Goal: Task Accomplishment & Management: Manage account settings

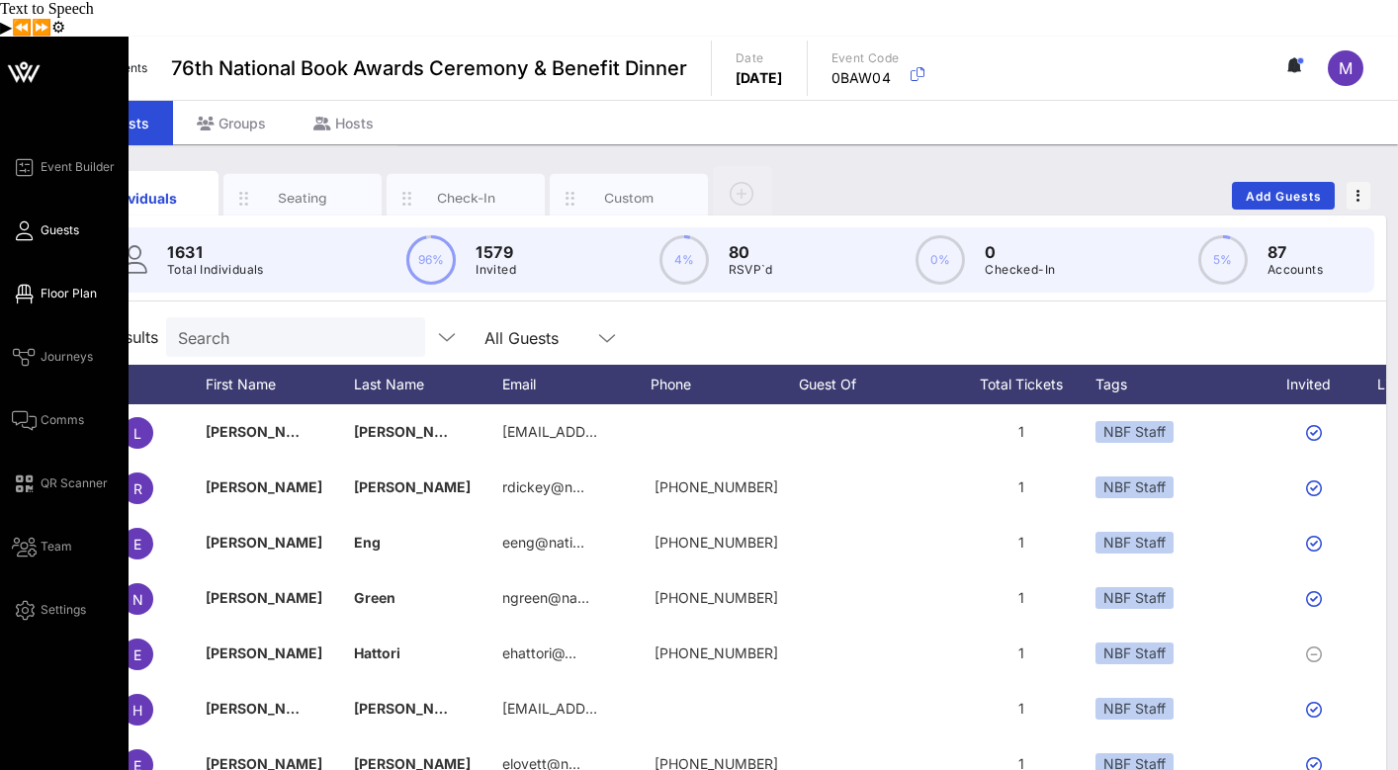
click at [59, 282] on link "Floor Plan" at bounding box center [54, 294] width 85 height 24
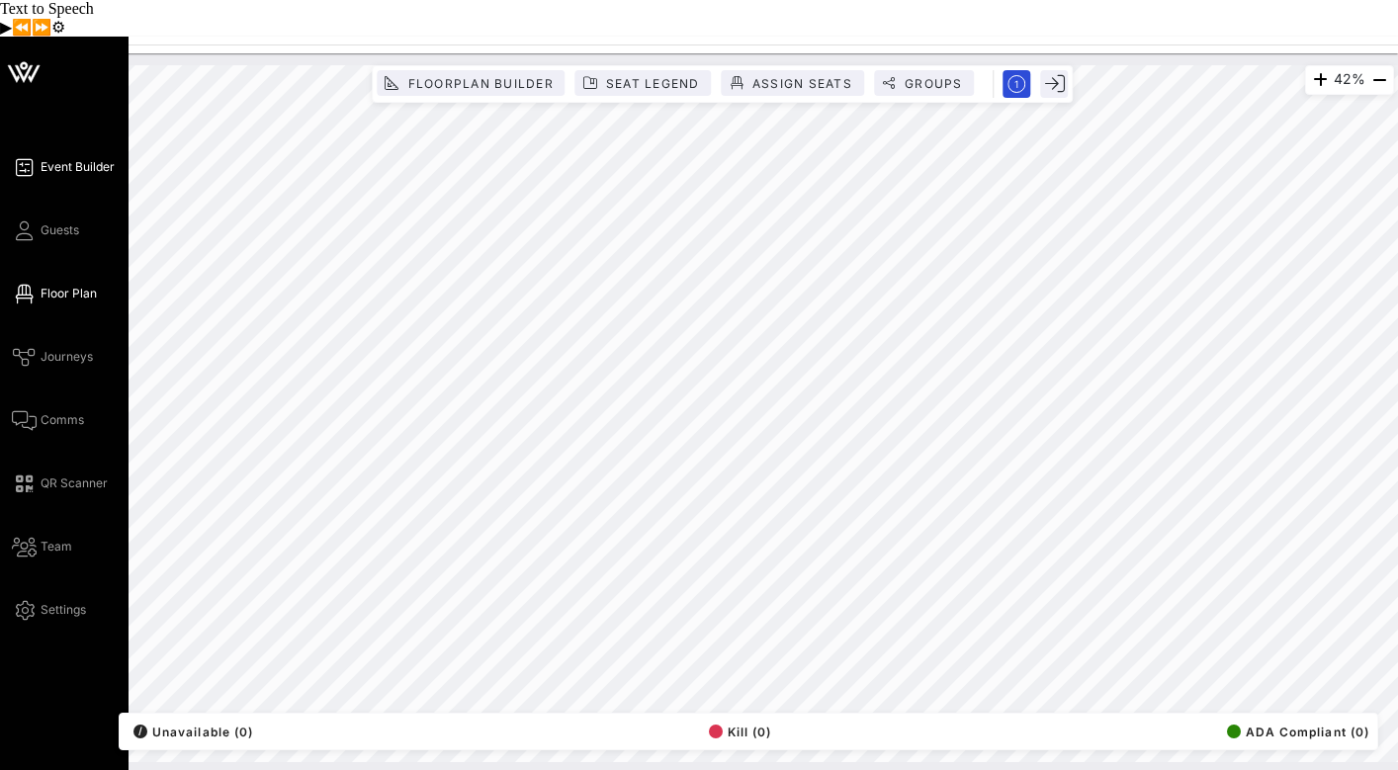
click at [51, 158] on span "Event Builder" at bounding box center [78, 167] width 74 height 18
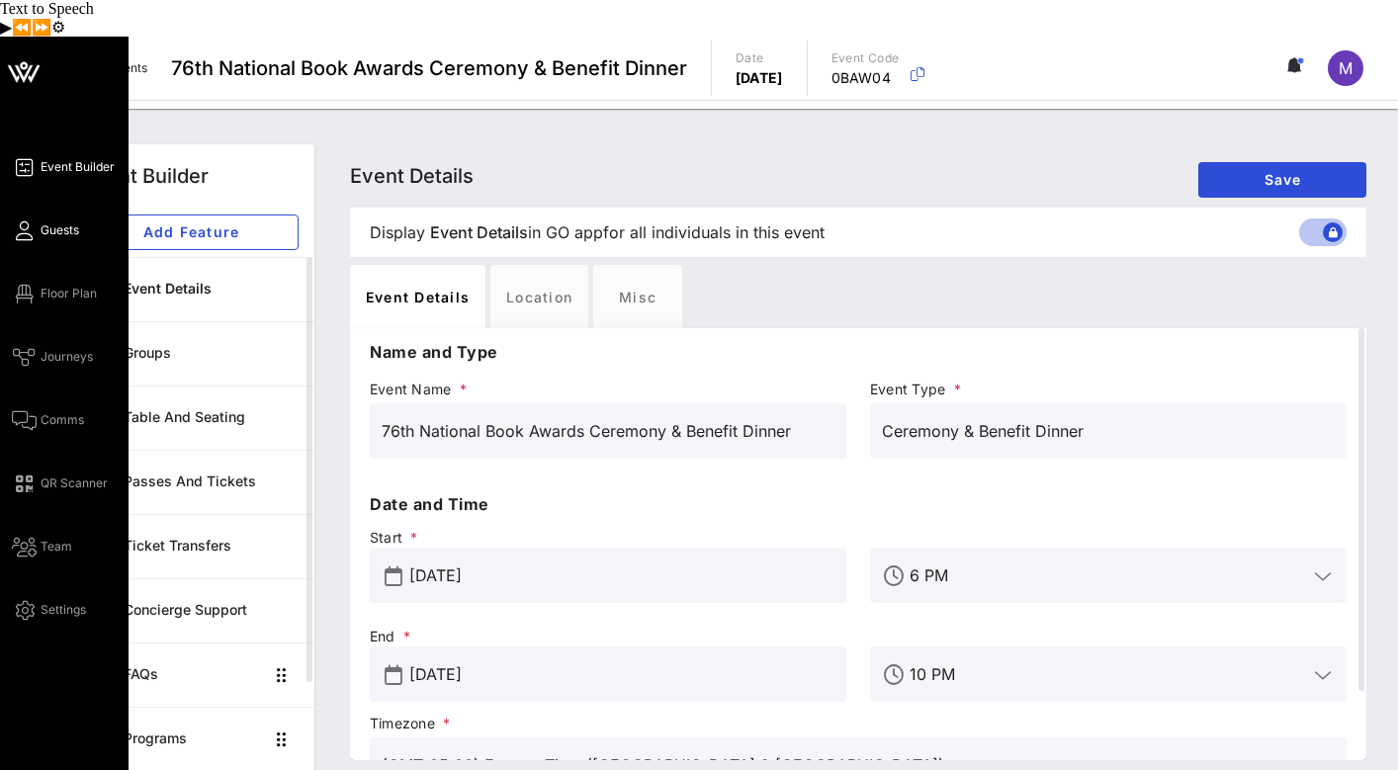
click at [63, 221] on span "Guests" at bounding box center [60, 230] width 39 height 18
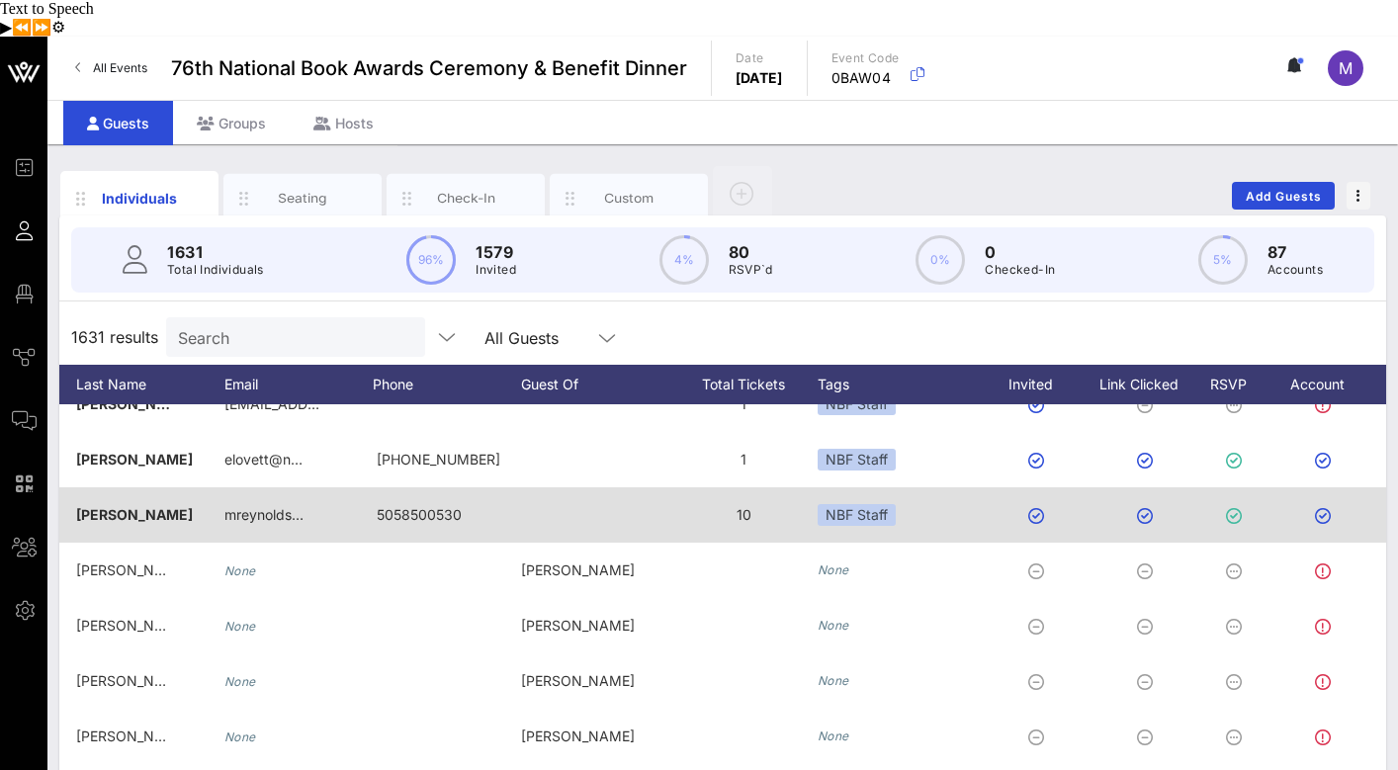
scroll to position [0, 421]
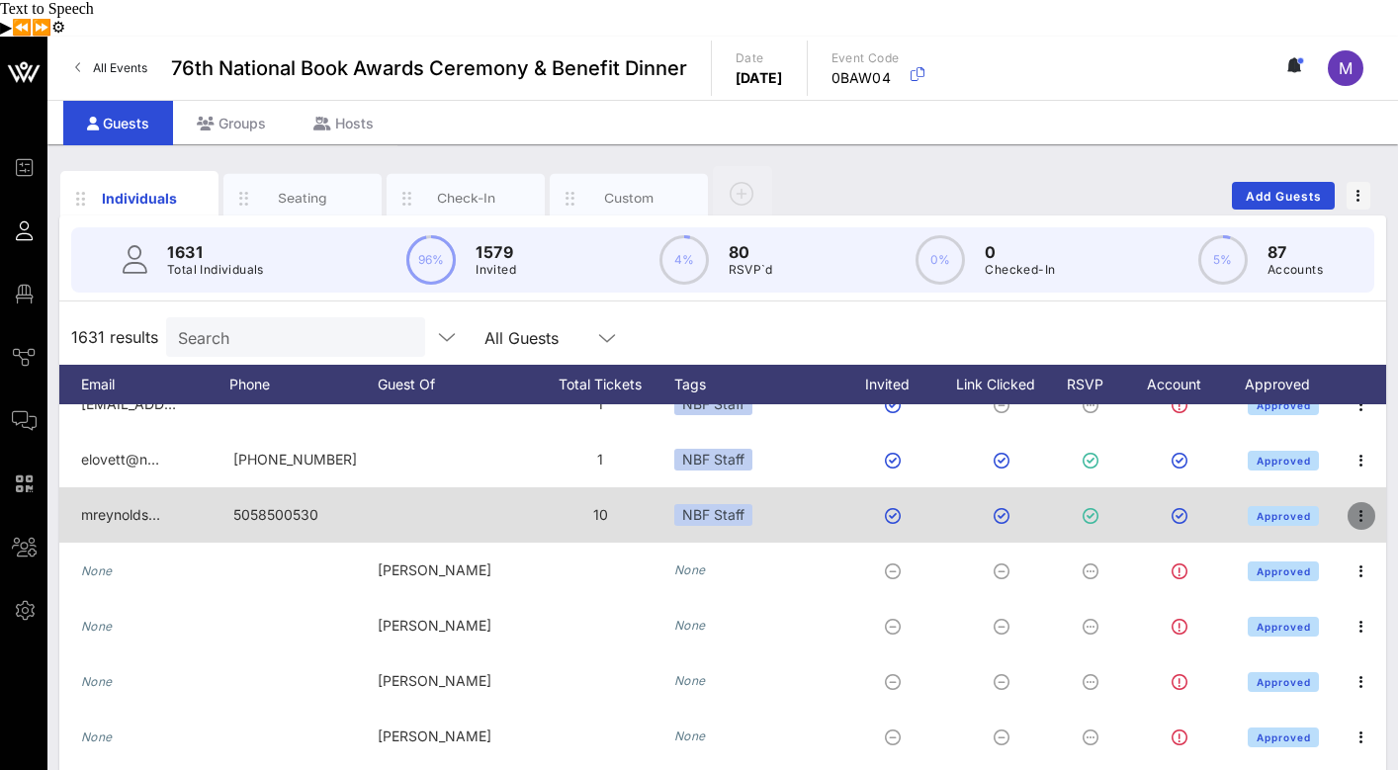
click at [1364, 504] on icon "button" at bounding box center [1361, 516] width 24 height 24
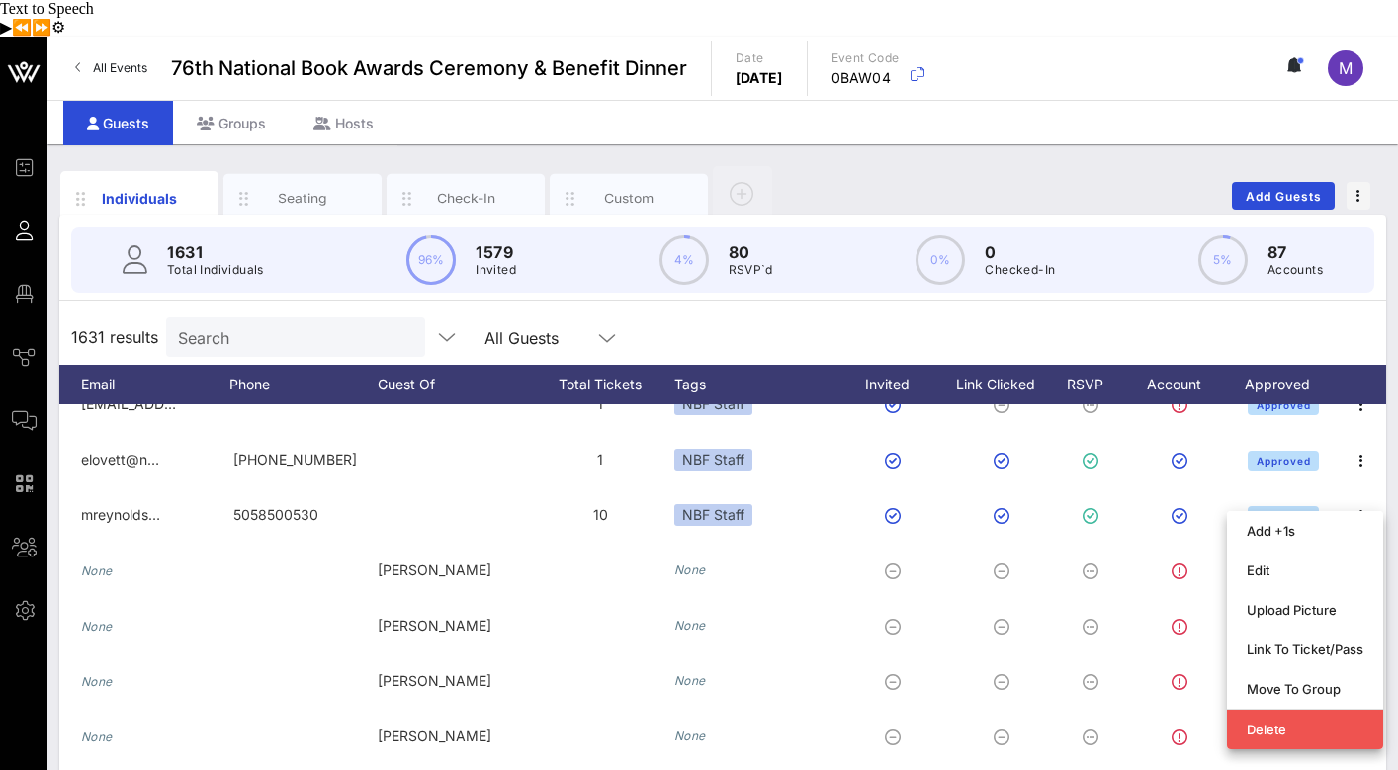
click at [1184, 309] on div "1631 results Search All Guests" at bounding box center [722, 336] width 1327 height 55
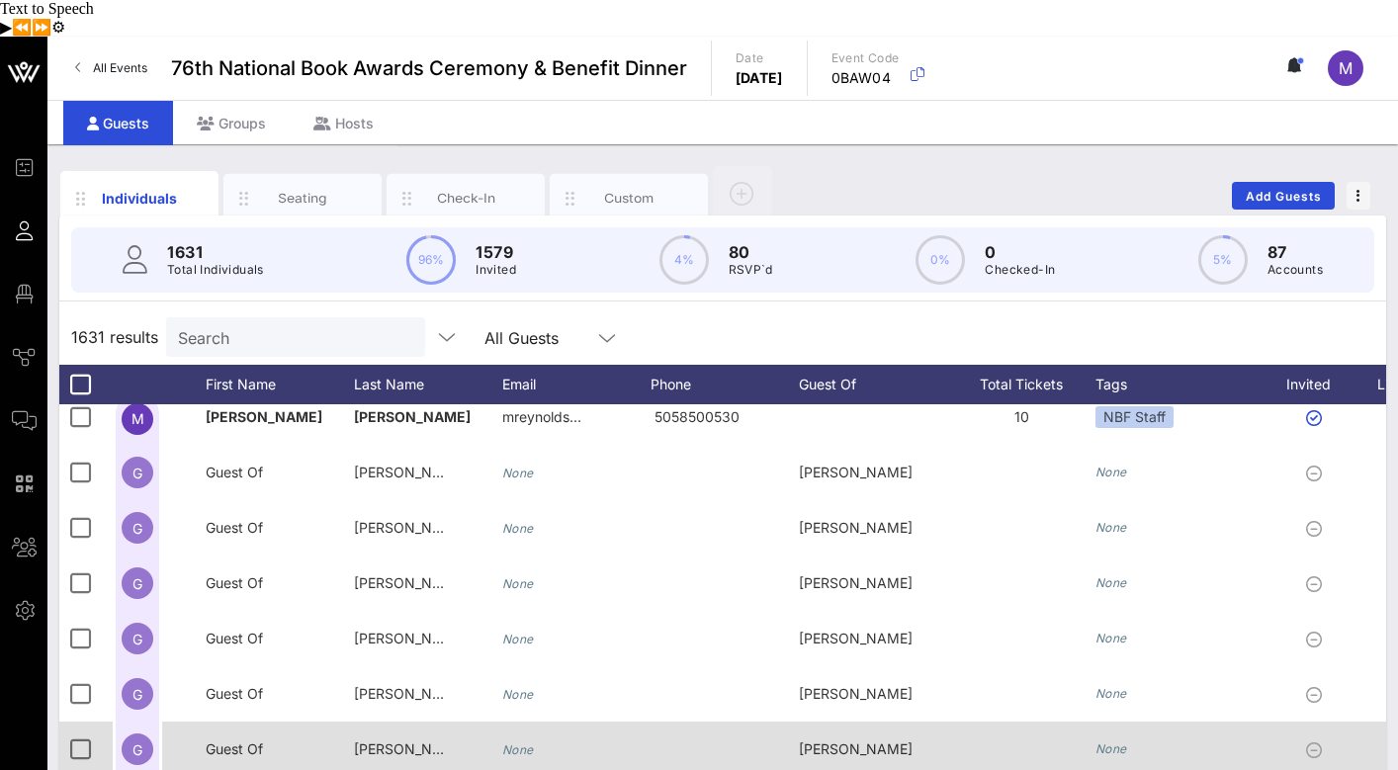
scroll to position [290, 0]
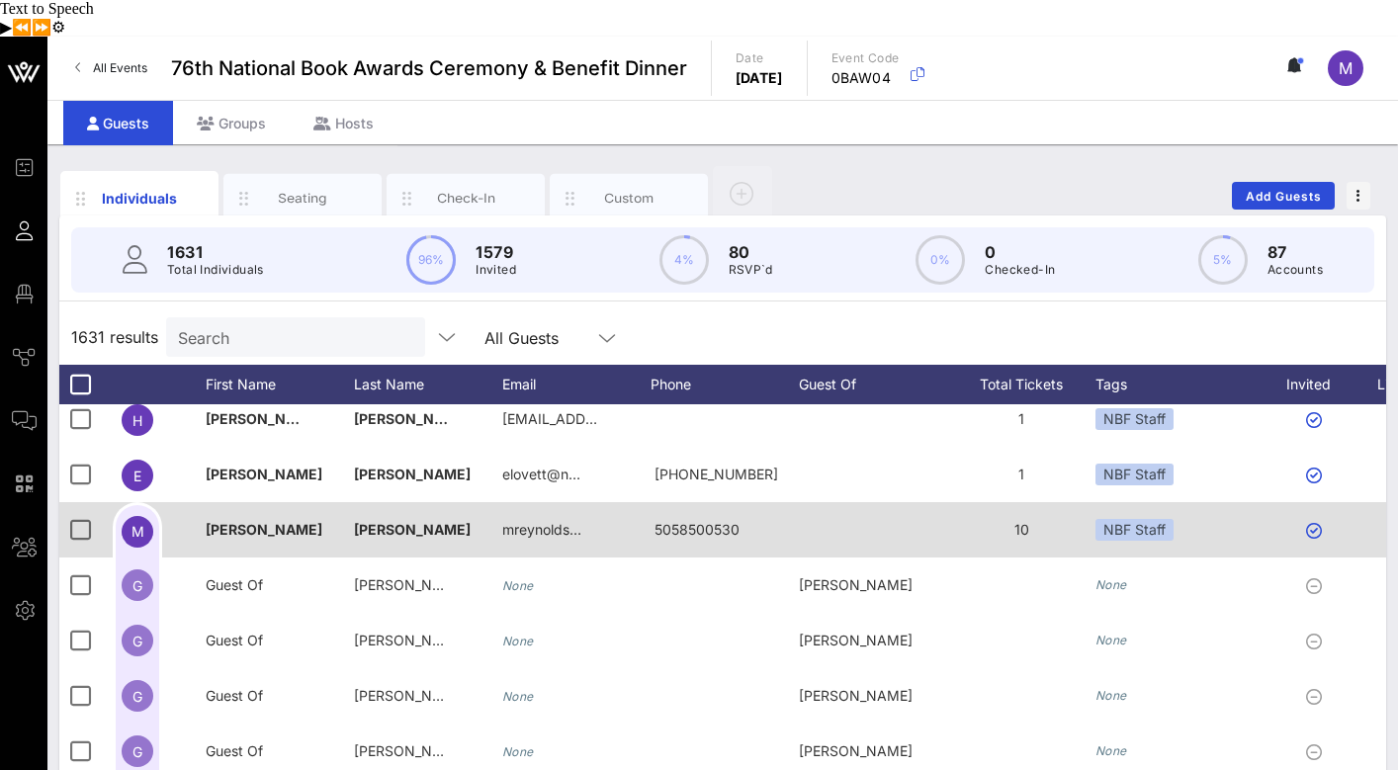
click at [136, 523] on span "M" at bounding box center [137, 531] width 13 height 17
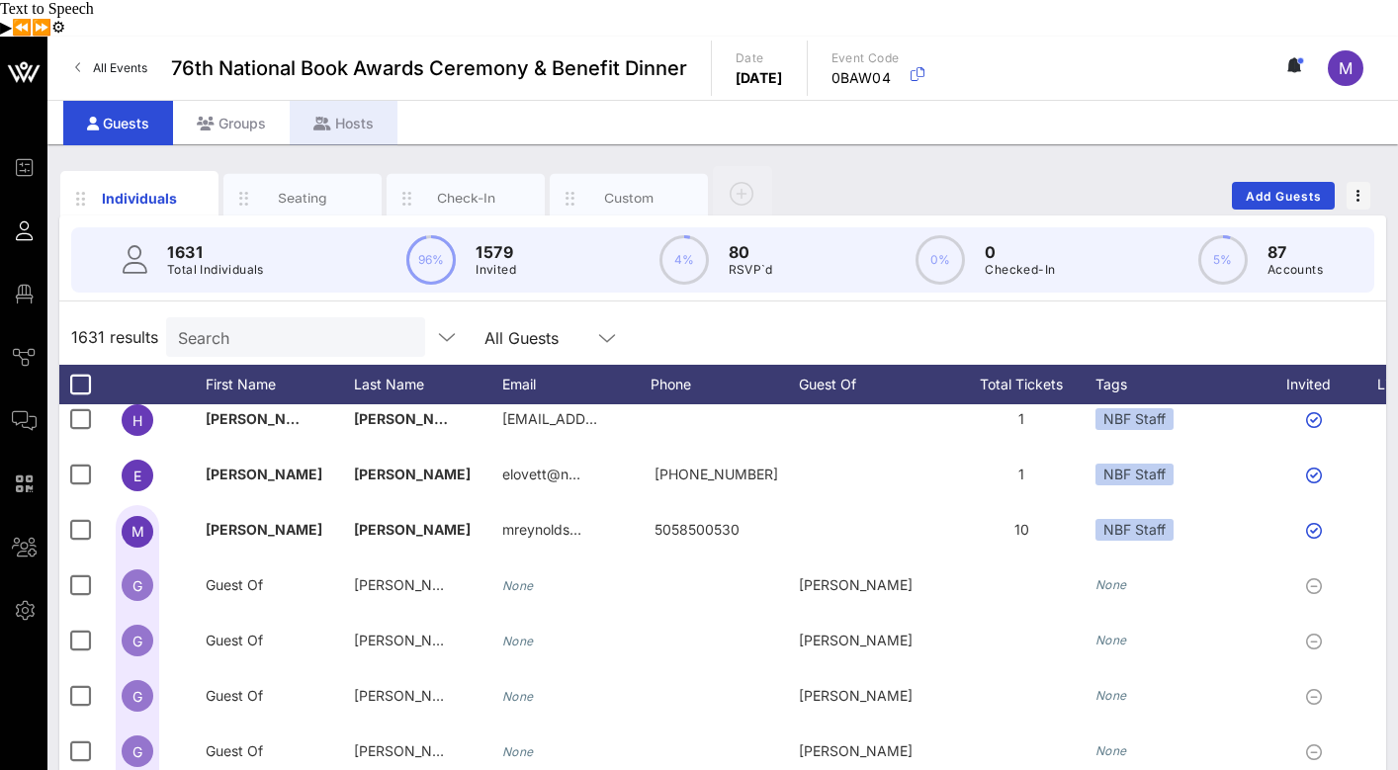
click at [331, 101] on div "Hosts" at bounding box center [344, 123] width 108 height 44
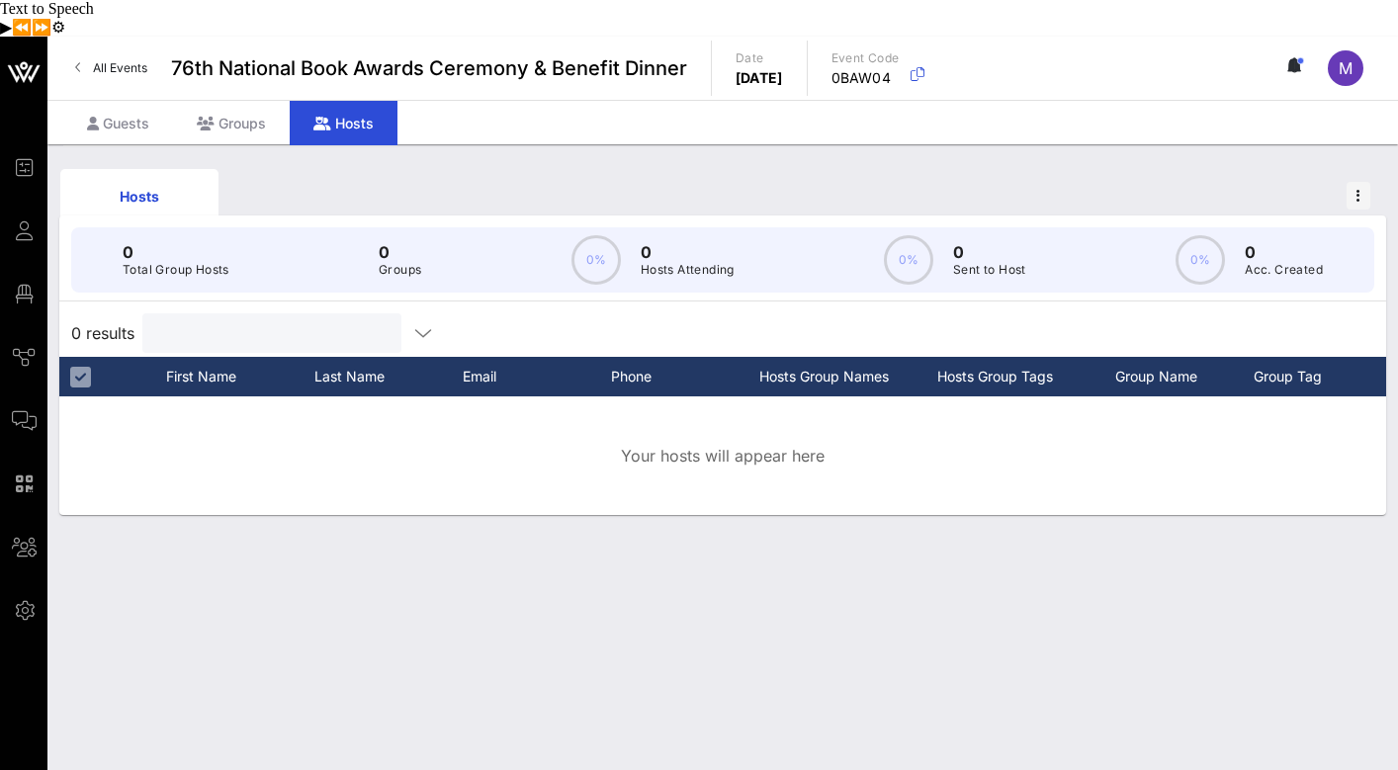
click at [288, 320] on input "text" at bounding box center [269, 333] width 231 height 26
type input "Megan"
click at [244, 101] on div "Groups" at bounding box center [231, 123] width 117 height 44
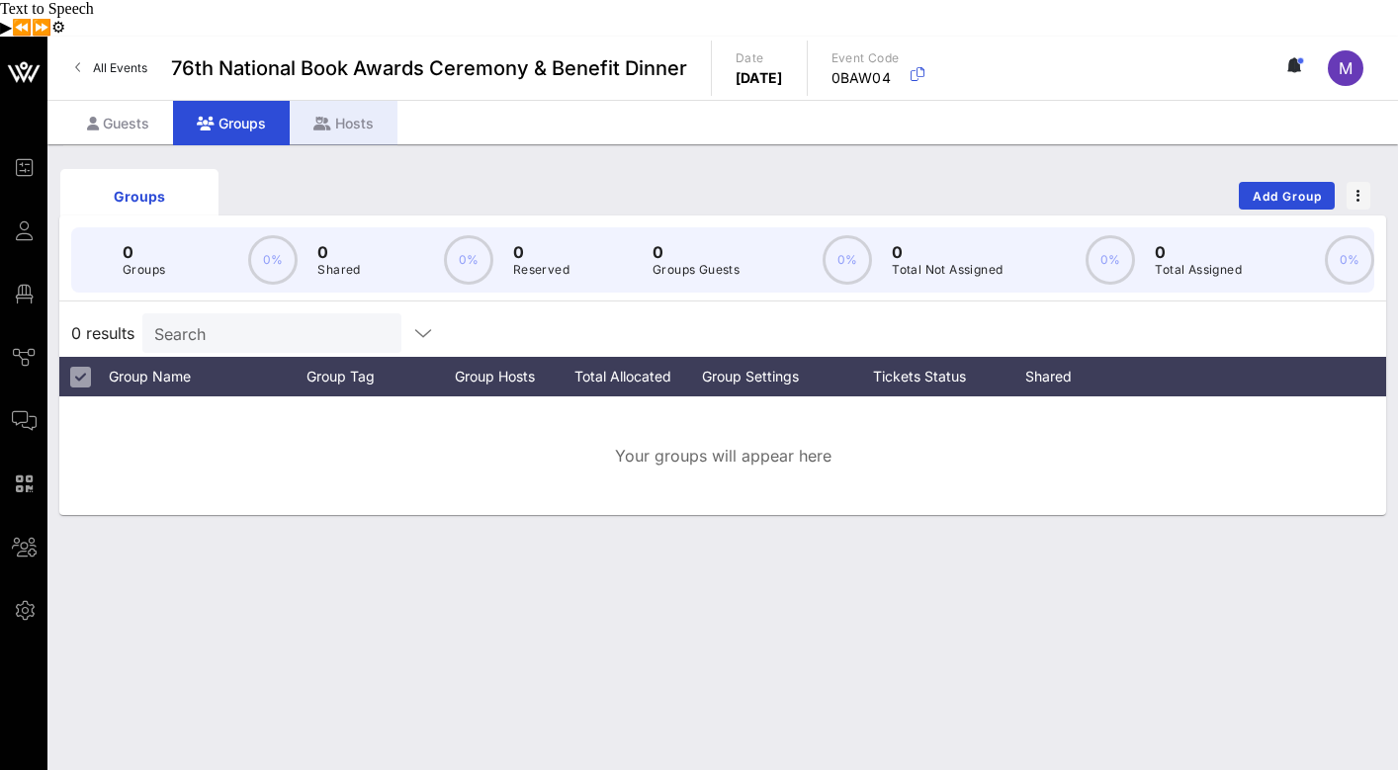
click at [344, 101] on div "Hosts" at bounding box center [344, 123] width 108 height 44
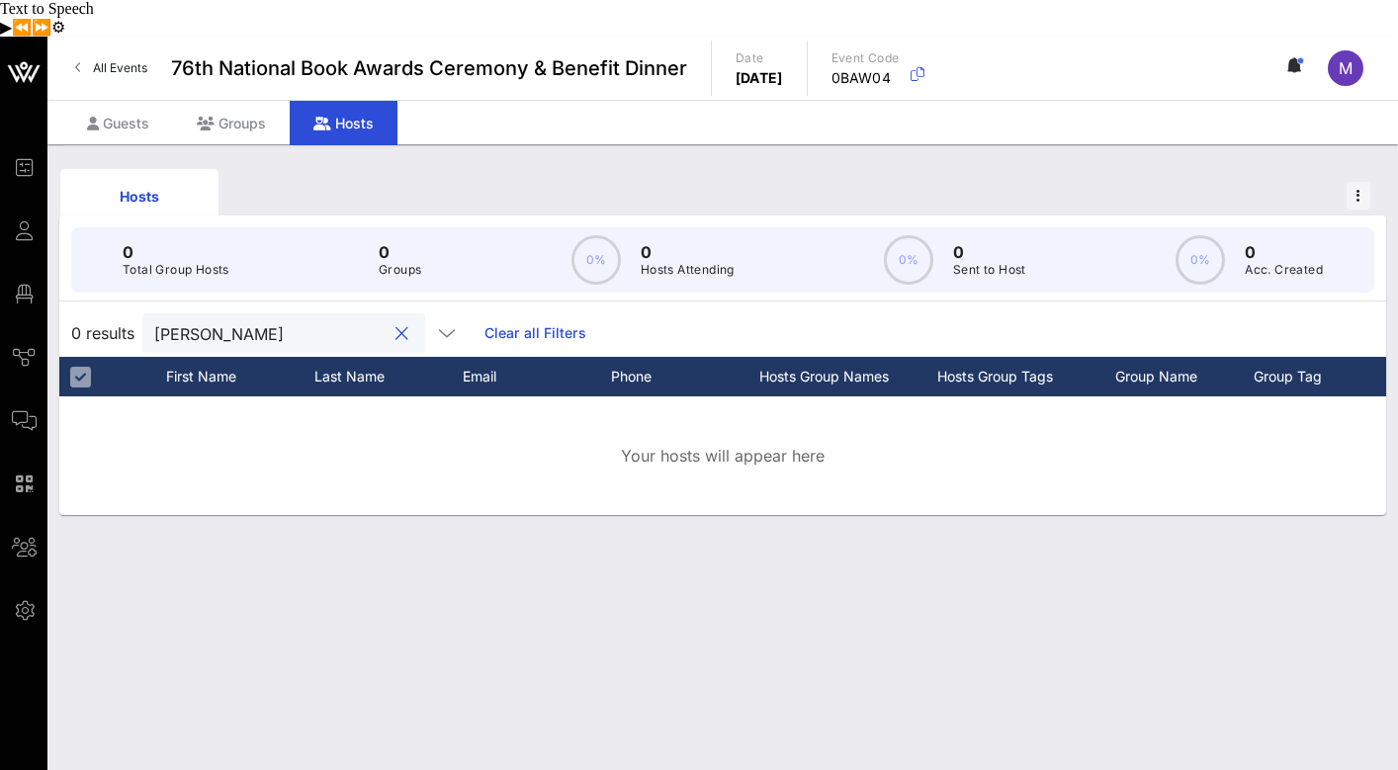
click at [321, 320] on input "Megan" at bounding box center [269, 333] width 231 height 26
click at [1356, 189] on icon "button" at bounding box center [1358, 196] width 4 height 14
click at [1113, 164] on div "Hosts" at bounding box center [722, 195] width 1327 height 63
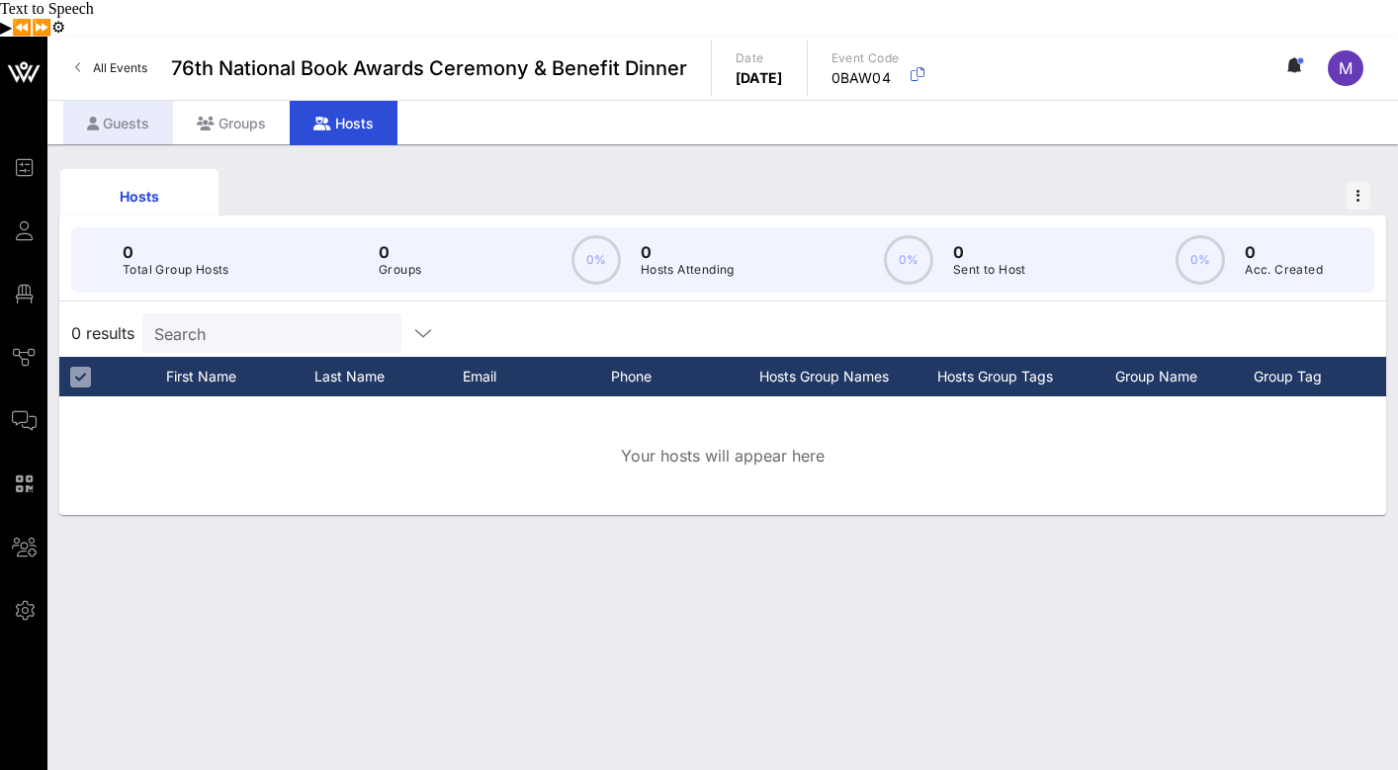
click at [108, 101] on div "Guests" at bounding box center [118, 123] width 110 height 44
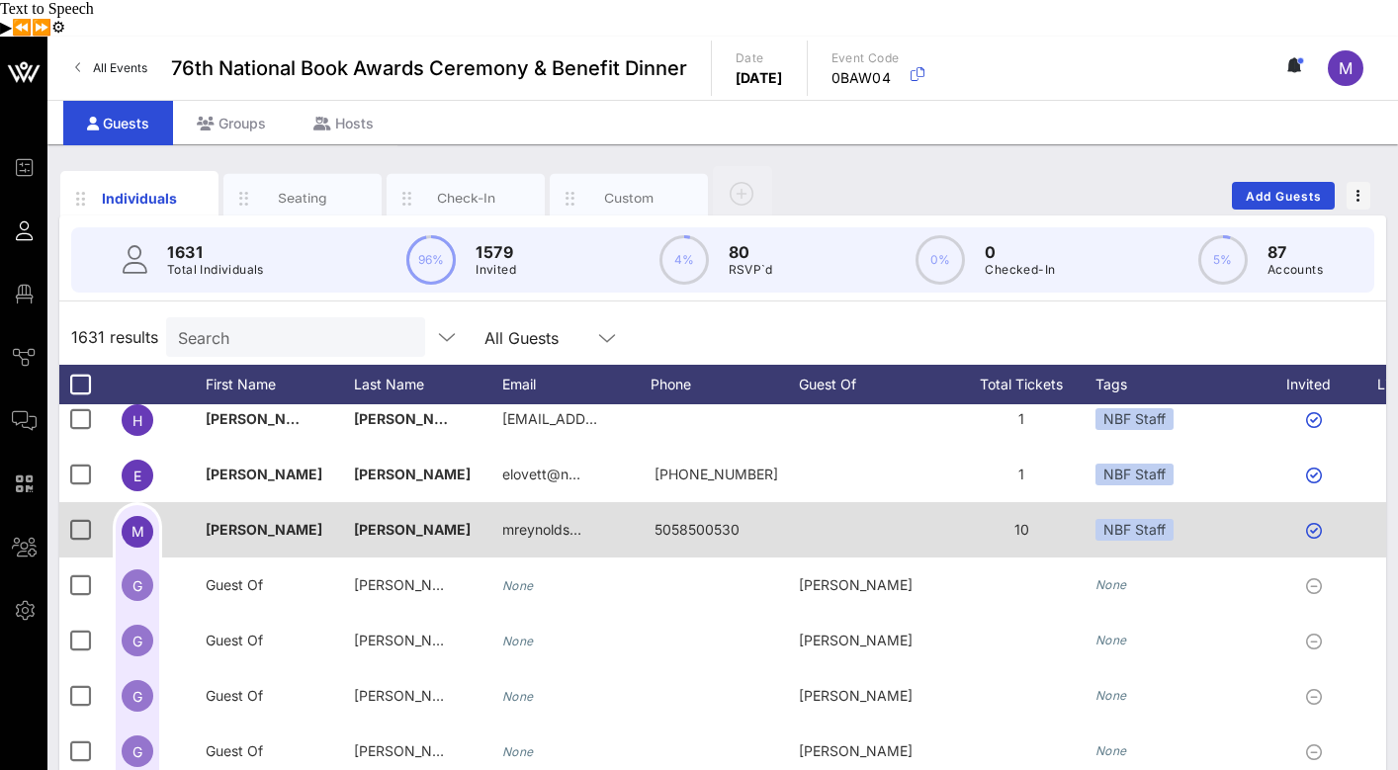
scroll to position [0, 421]
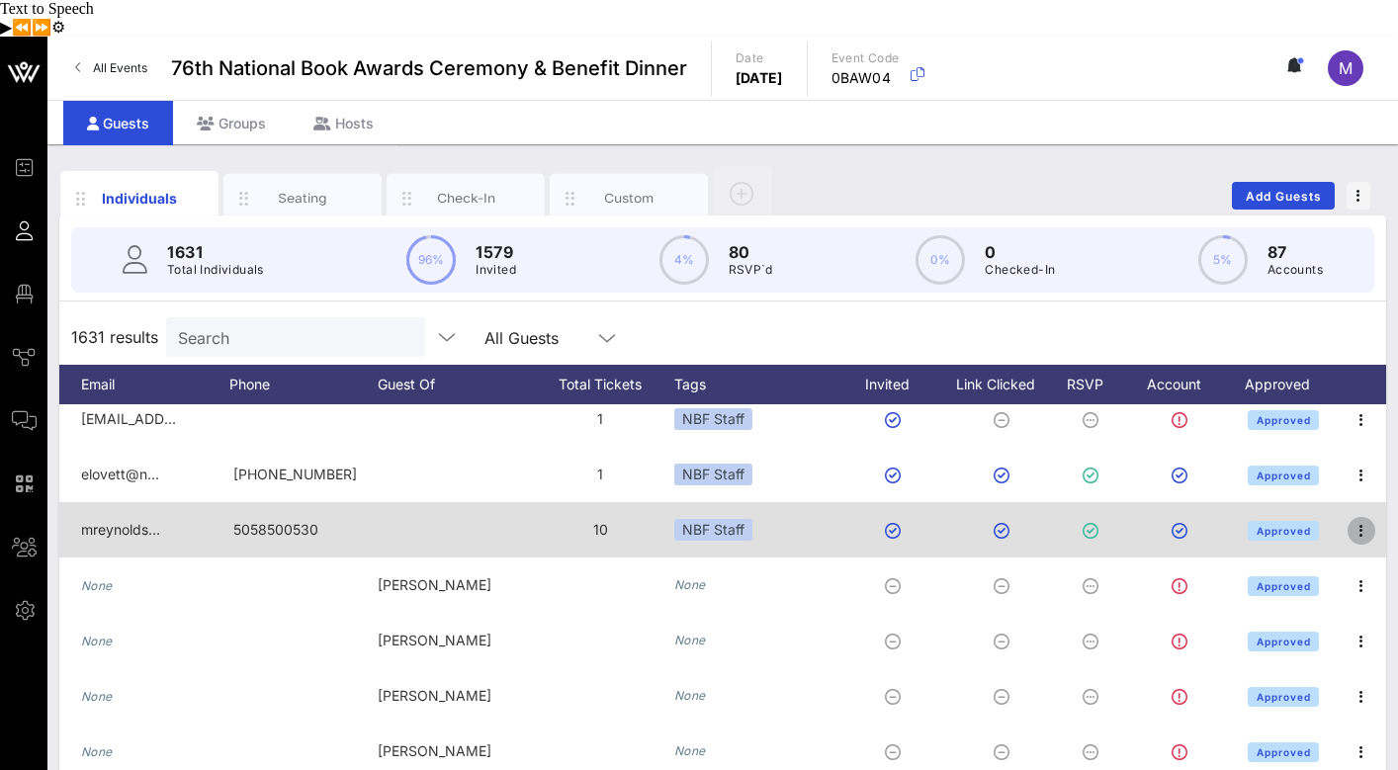
click at [1353, 519] on icon "button" at bounding box center [1361, 531] width 24 height 24
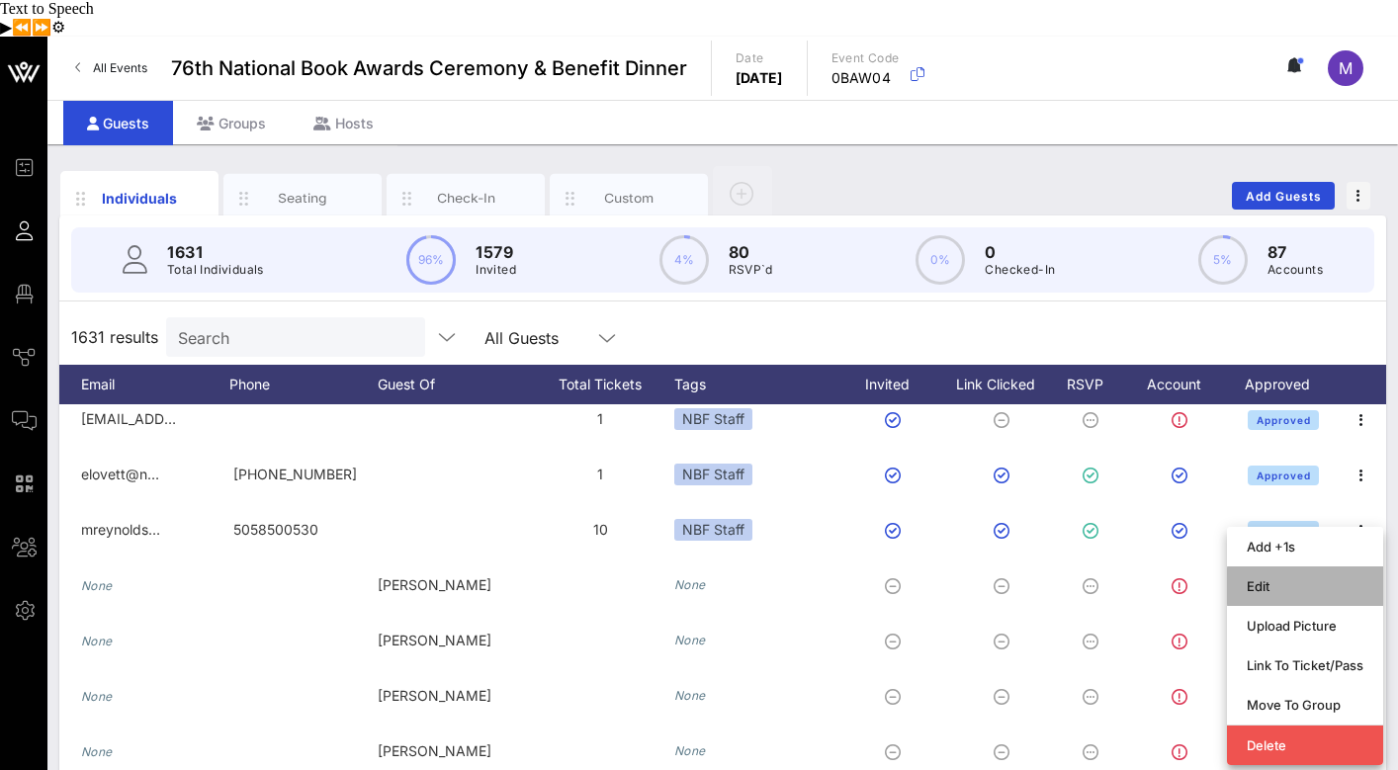
click at [1284, 578] on div "Edit" at bounding box center [1304, 586] width 117 height 16
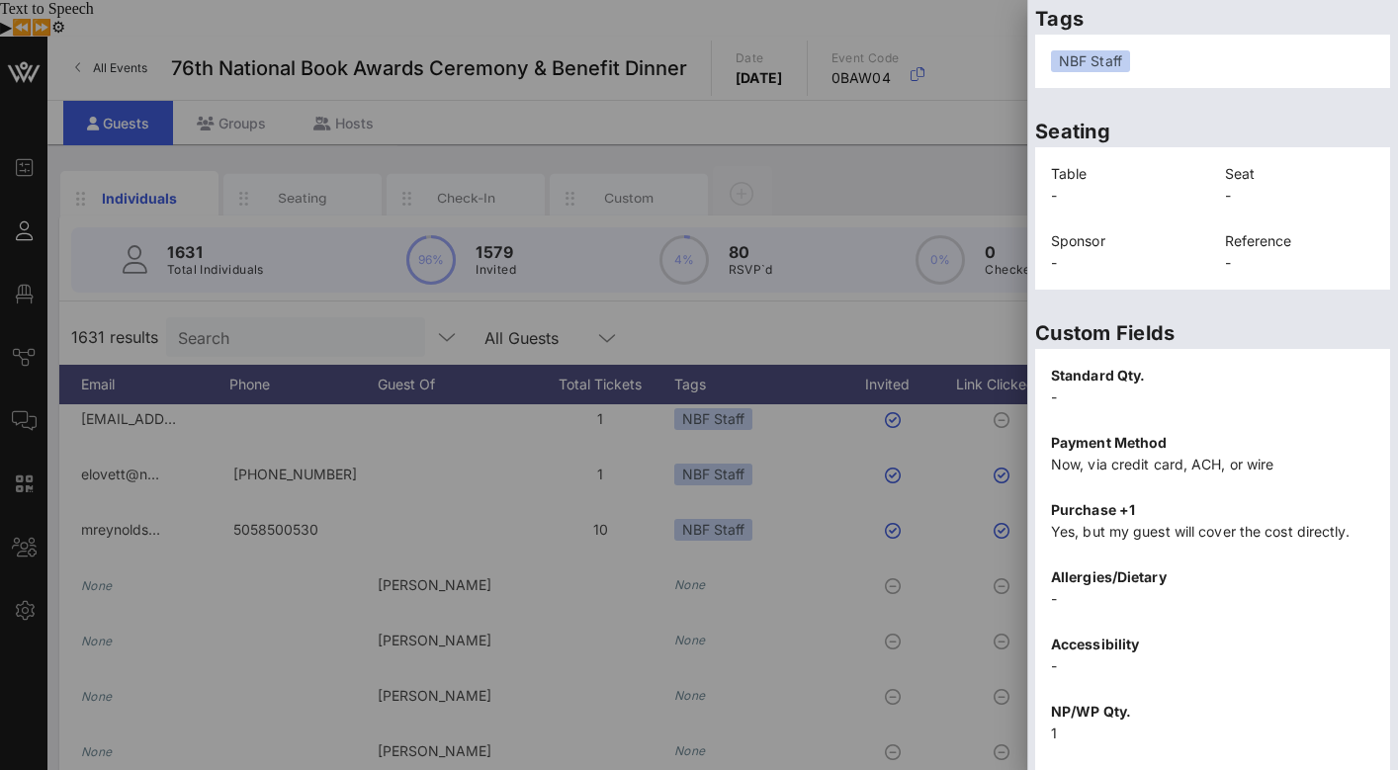
scroll to position [498, 0]
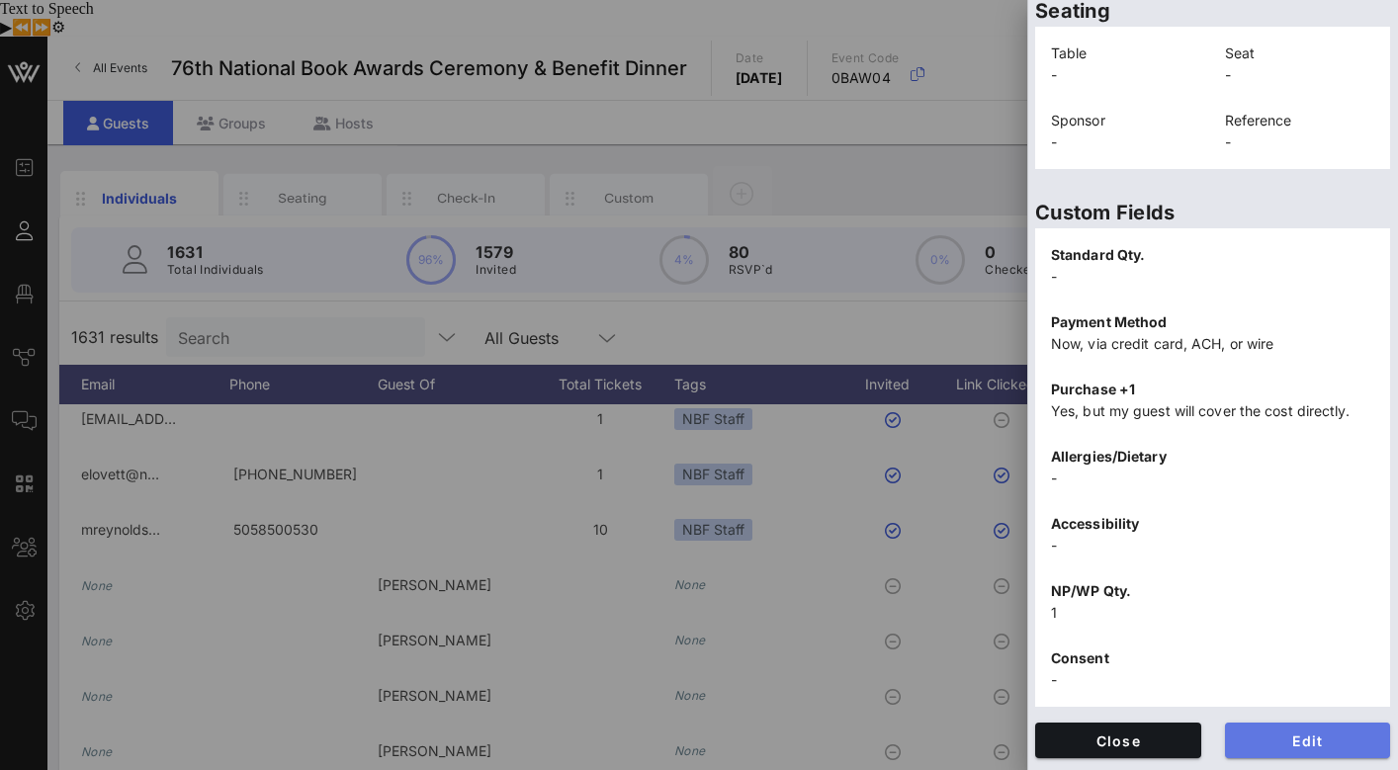
click at [1312, 732] on span "Edit" at bounding box center [1308, 740] width 134 height 17
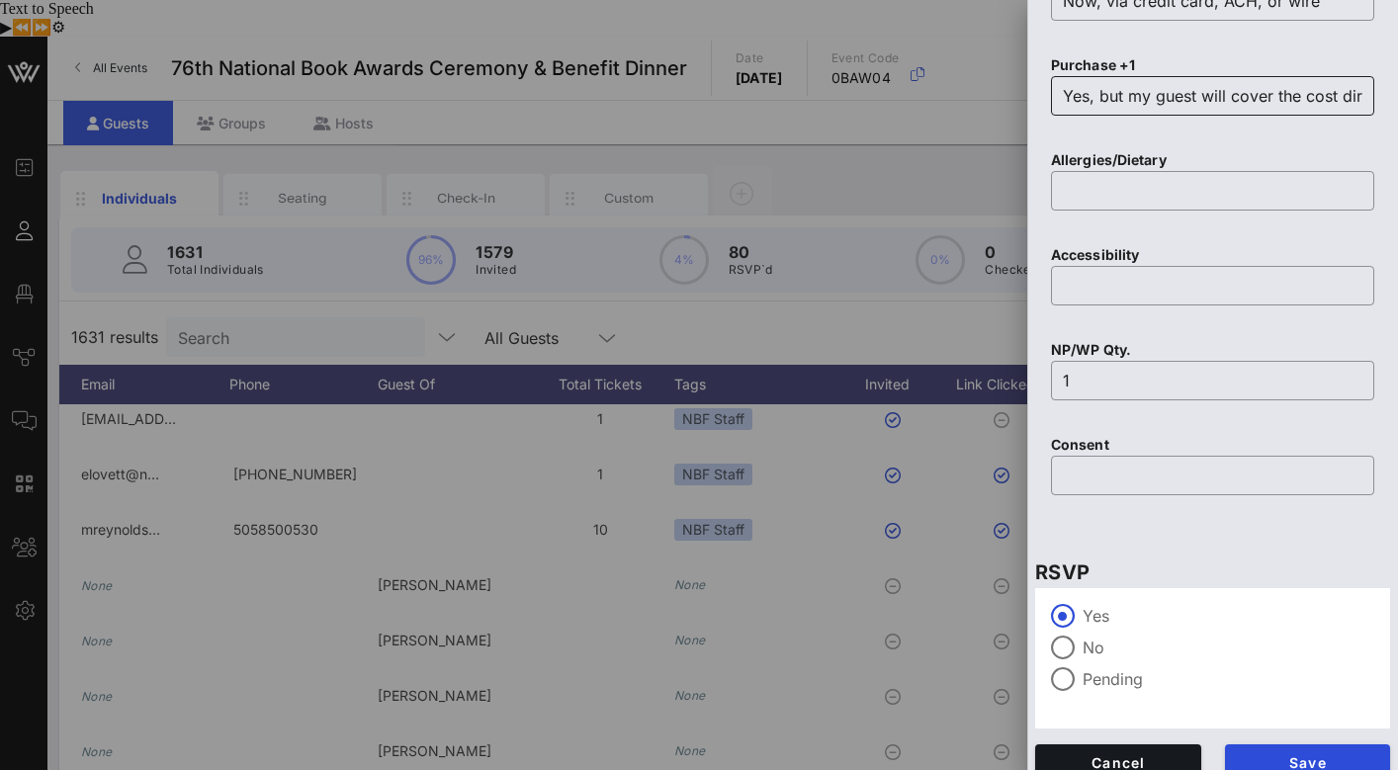
scroll to position [906, 0]
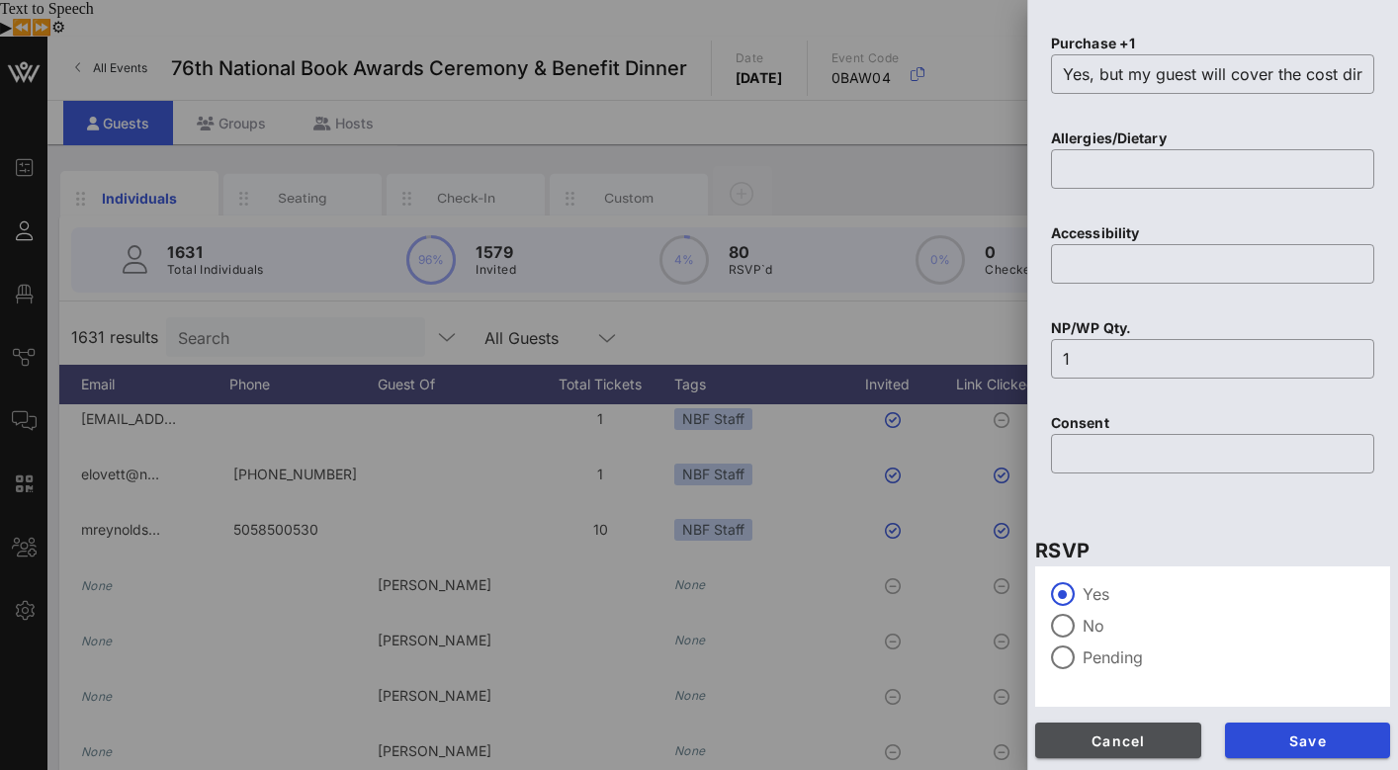
click at [1179, 735] on span "Cancel" at bounding box center [1118, 740] width 134 height 17
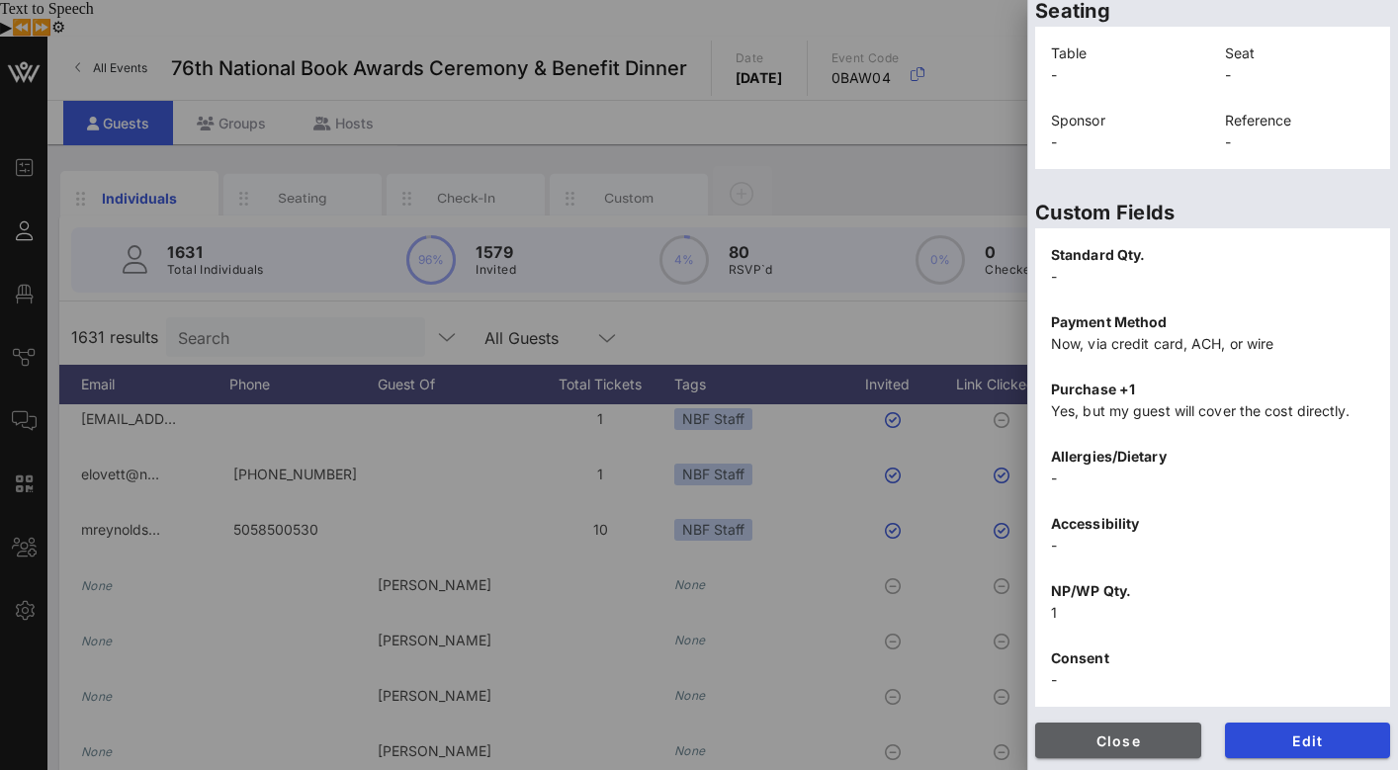
scroll to position [498, 0]
click at [1179, 735] on span "Close" at bounding box center [1118, 740] width 134 height 17
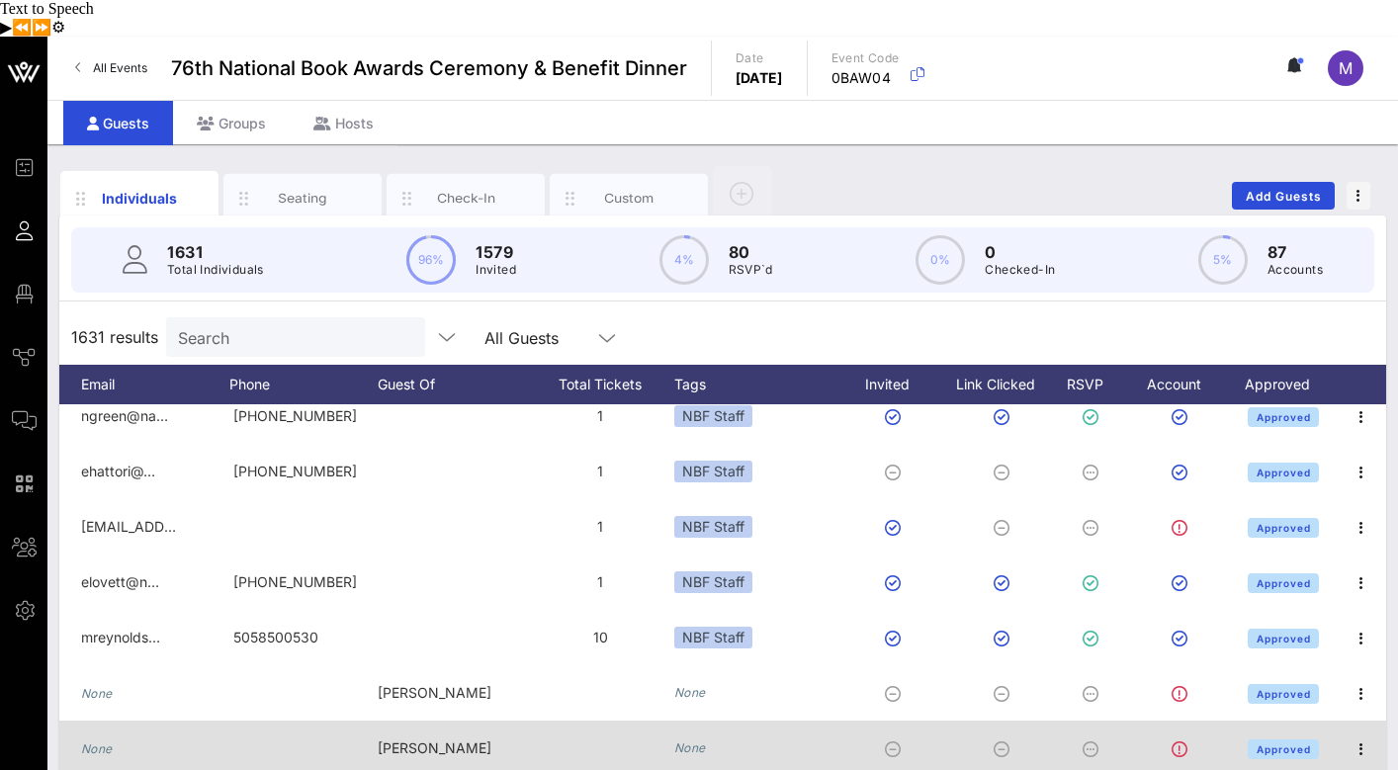
scroll to position [120, 421]
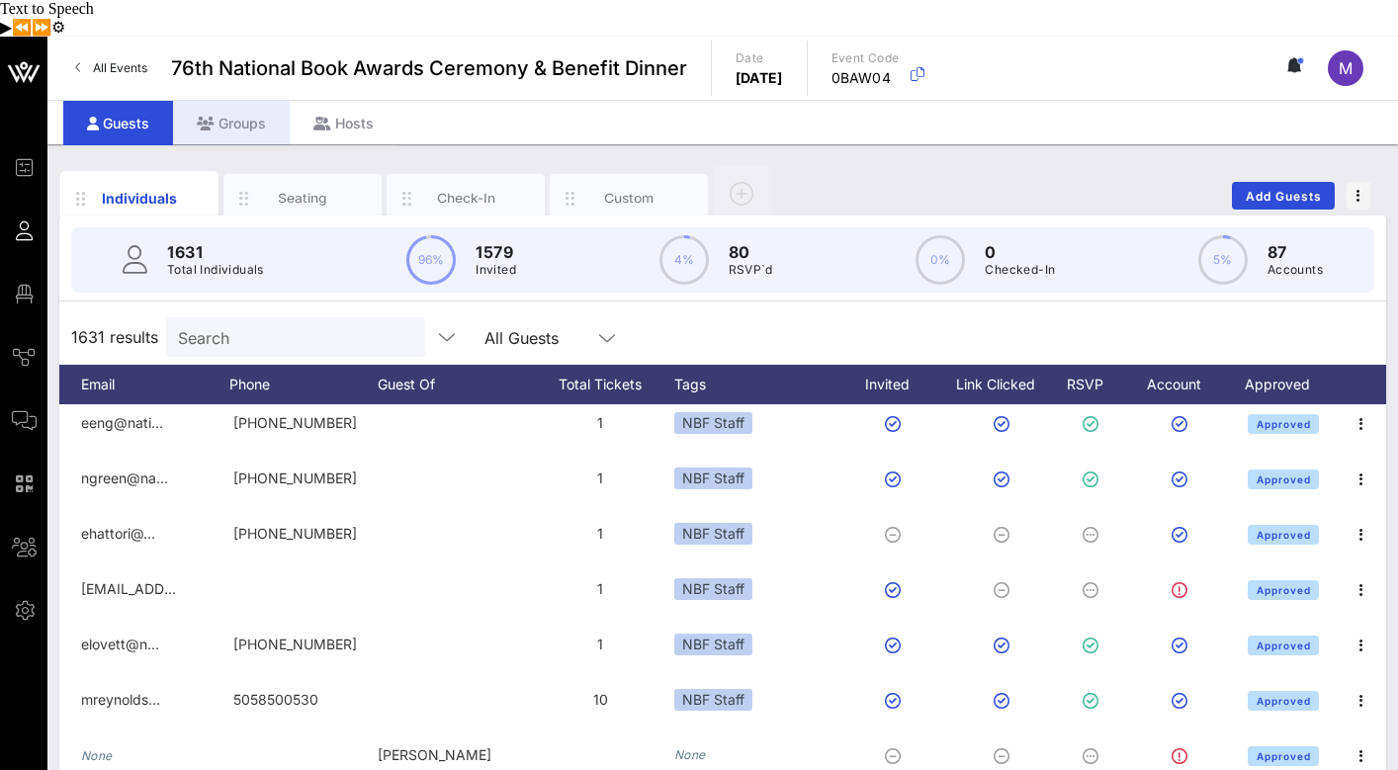
click at [231, 101] on div "Groups" at bounding box center [231, 123] width 117 height 44
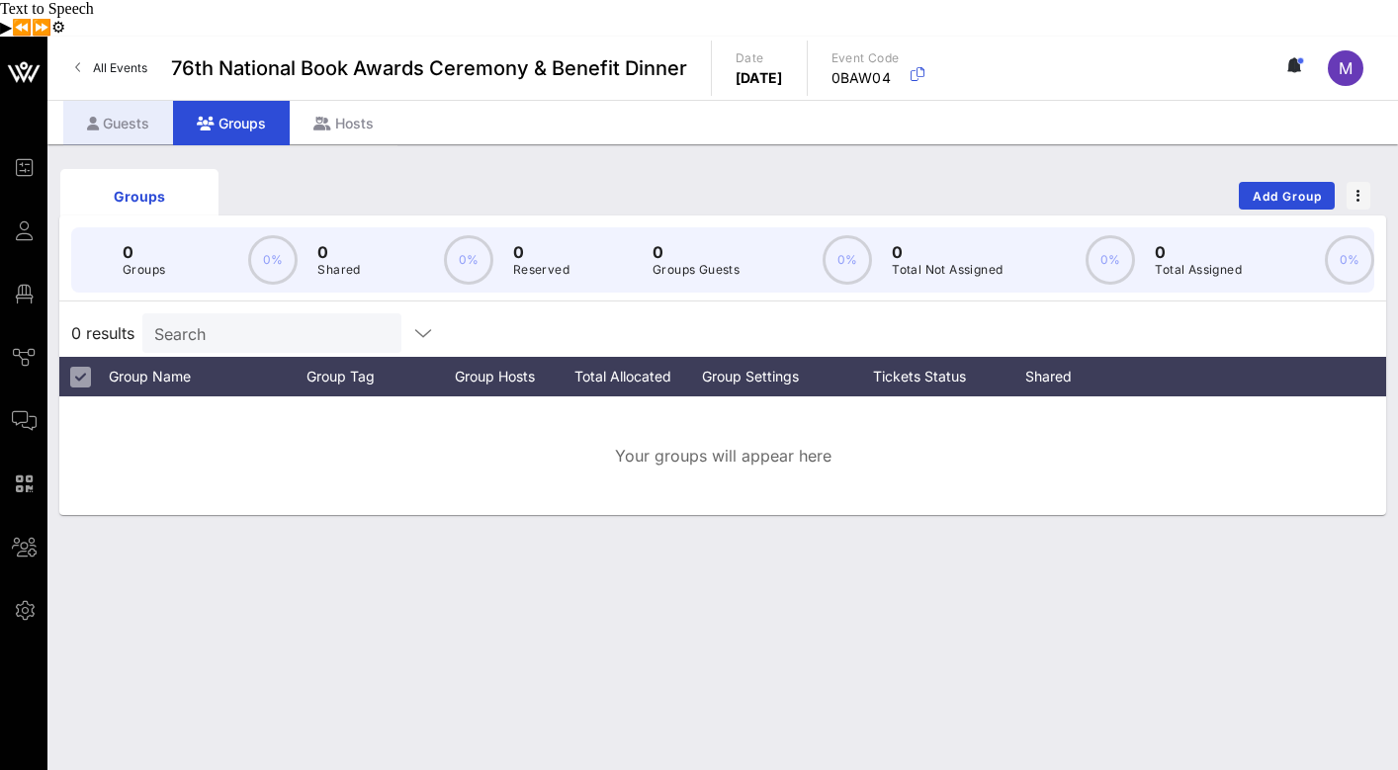
click at [131, 101] on div "Guests" at bounding box center [118, 123] width 110 height 44
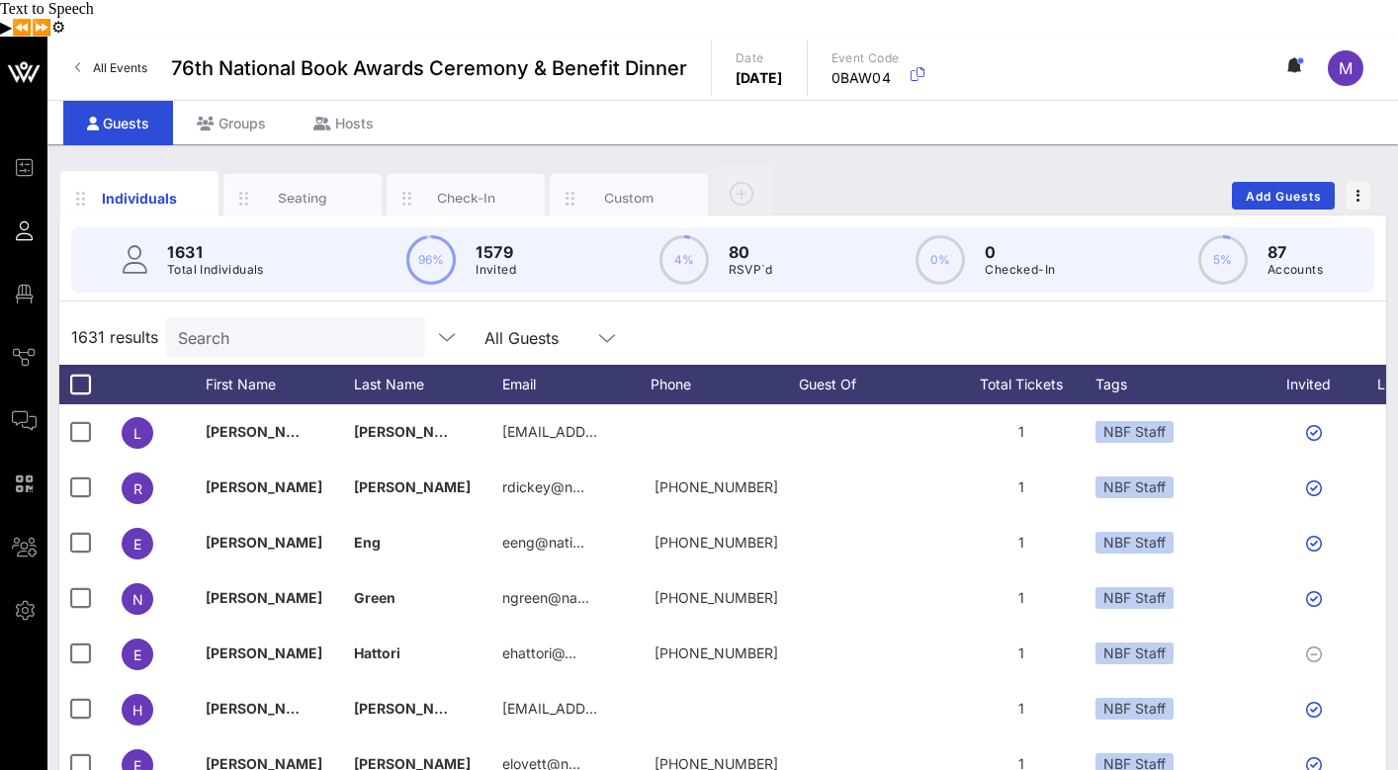
scroll to position [120, 0]
click at [229, 101] on div "Groups" at bounding box center [231, 123] width 117 height 44
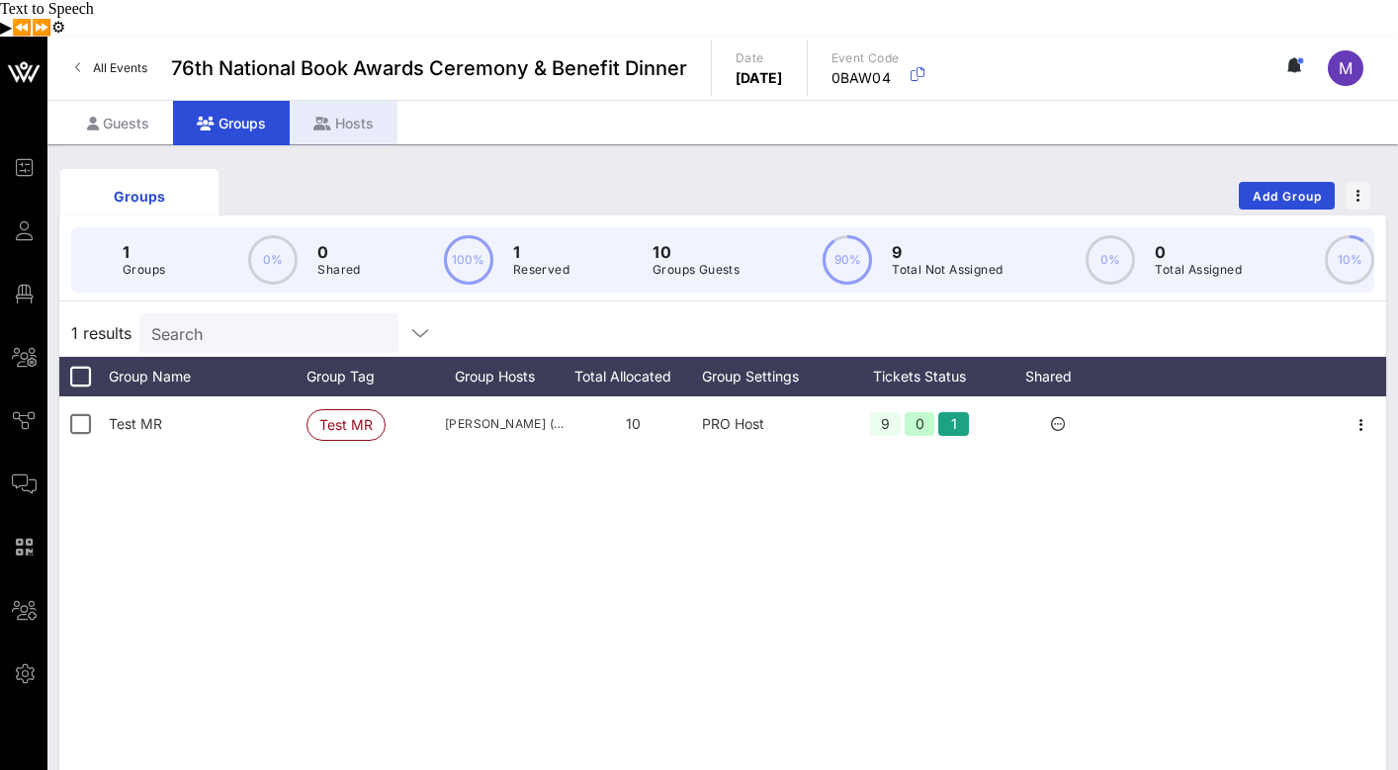
click at [350, 101] on div "Hosts" at bounding box center [344, 123] width 108 height 44
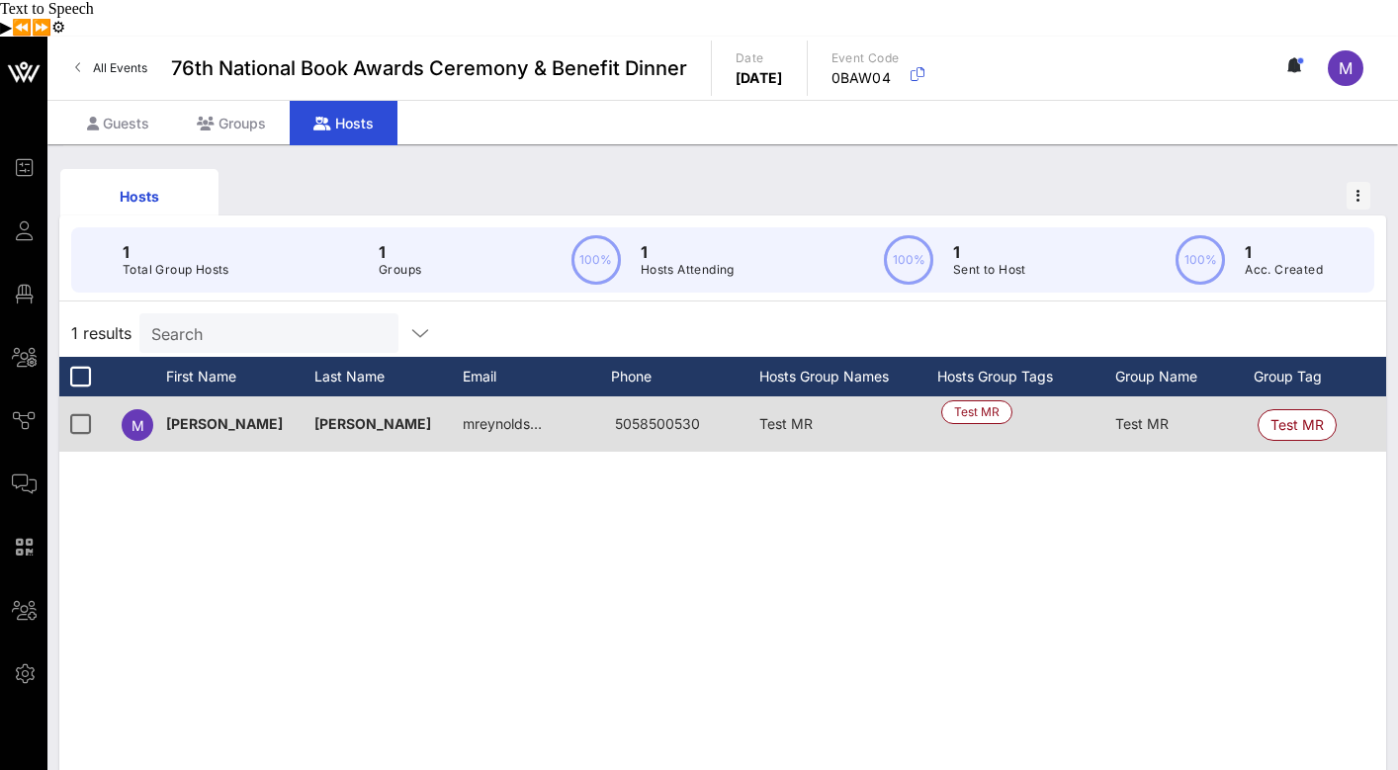
scroll to position [0, 273]
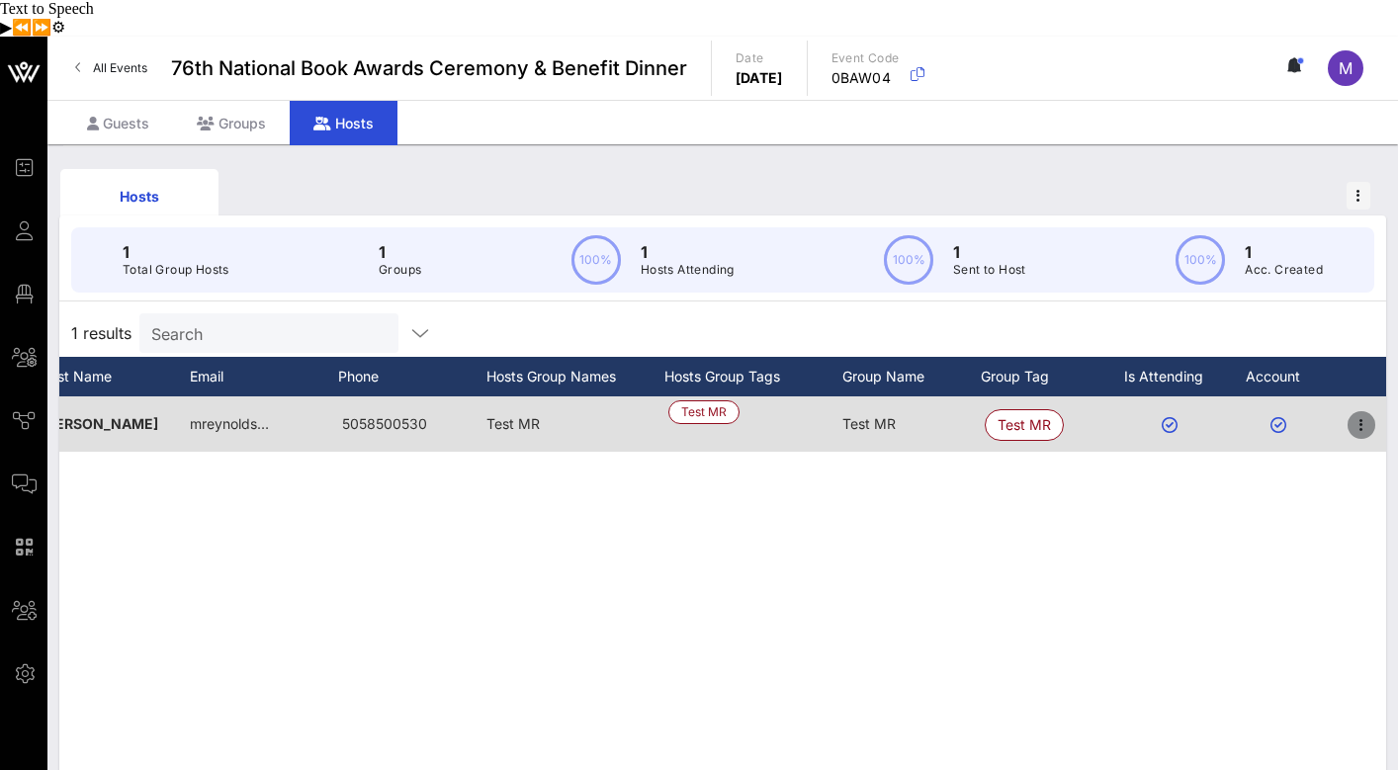
click at [1358, 413] on icon "button" at bounding box center [1361, 425] width 24 height 24
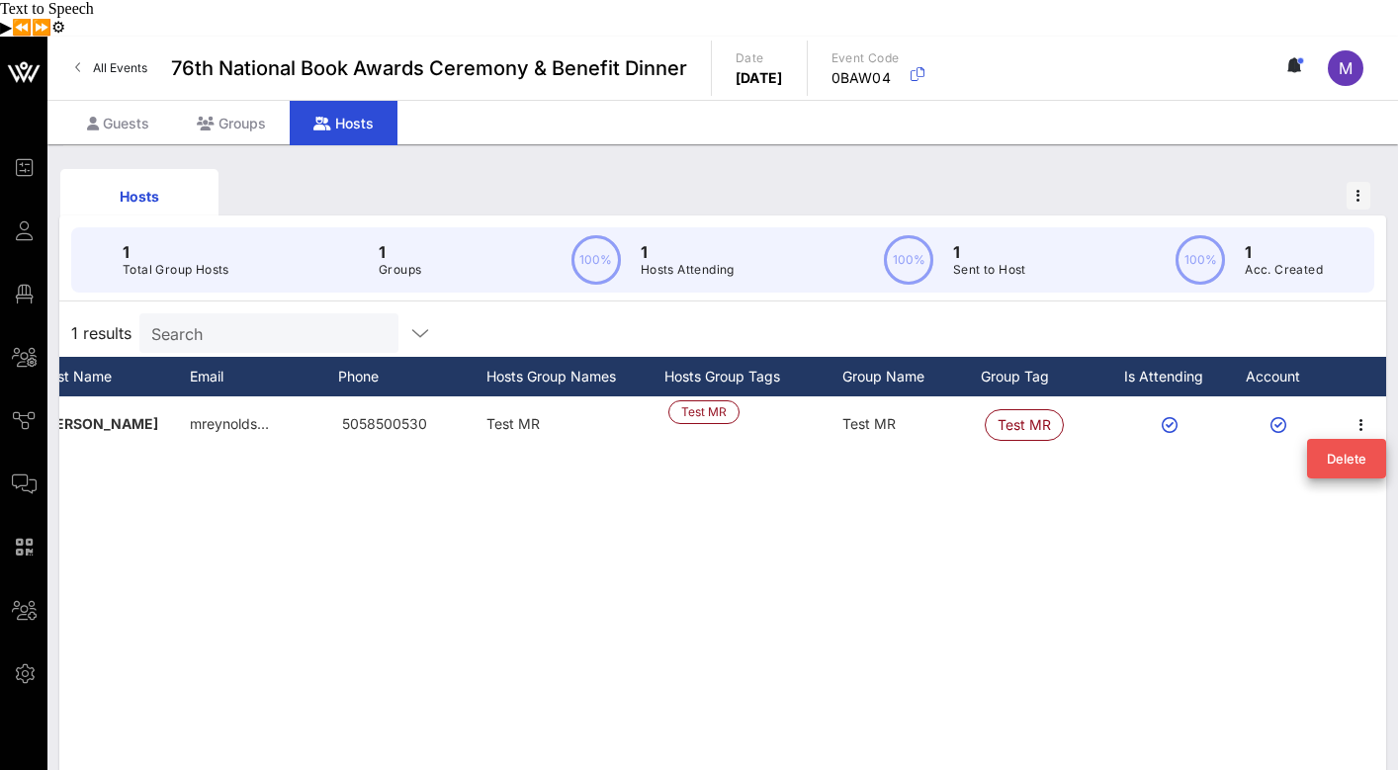
click at [1128, 480] on div "M Megan Reynolds mreynolds… 5058500530 Test MR Test MR Test MR Test MR" at bounding box center [722, 692] width 1327 height 593
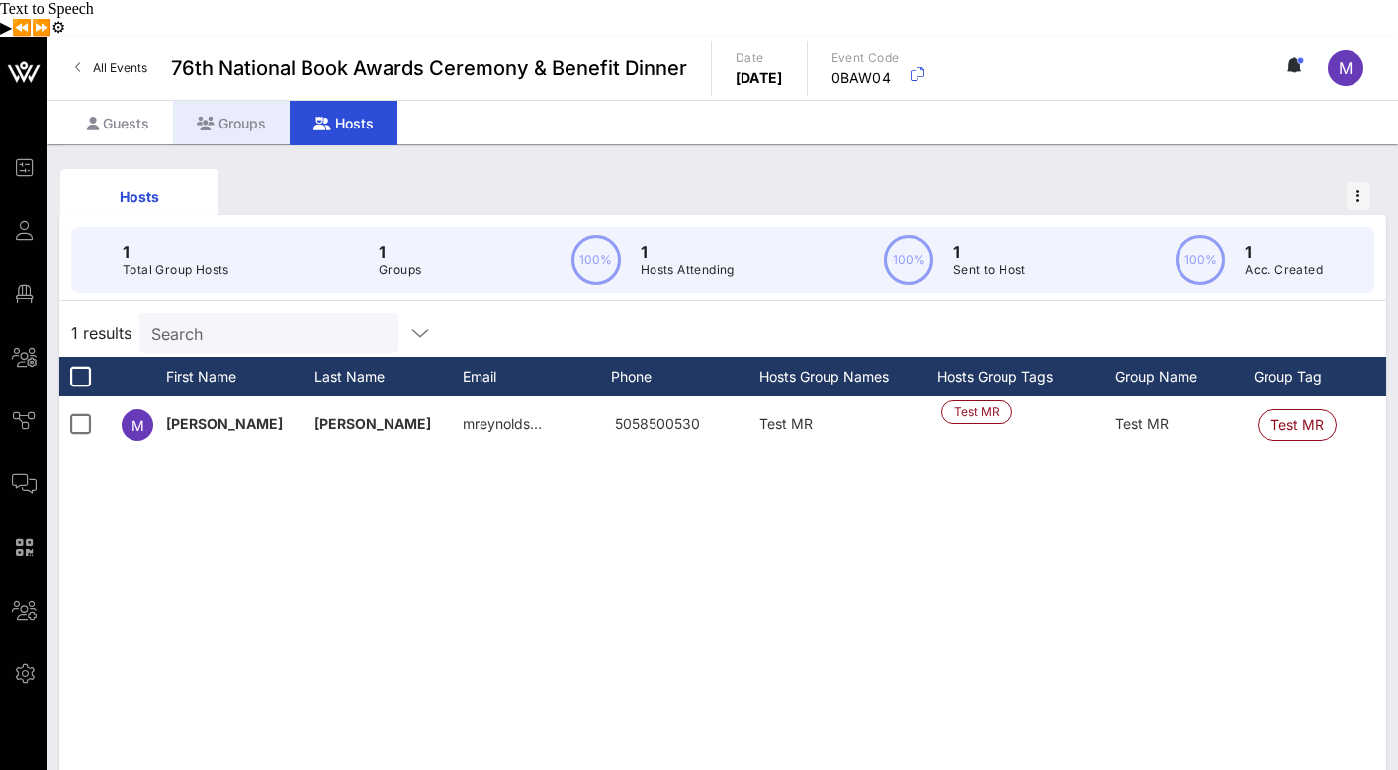
click at [245, 101] on div "Groups" at bounding box center [231, 123] width 117 height 44
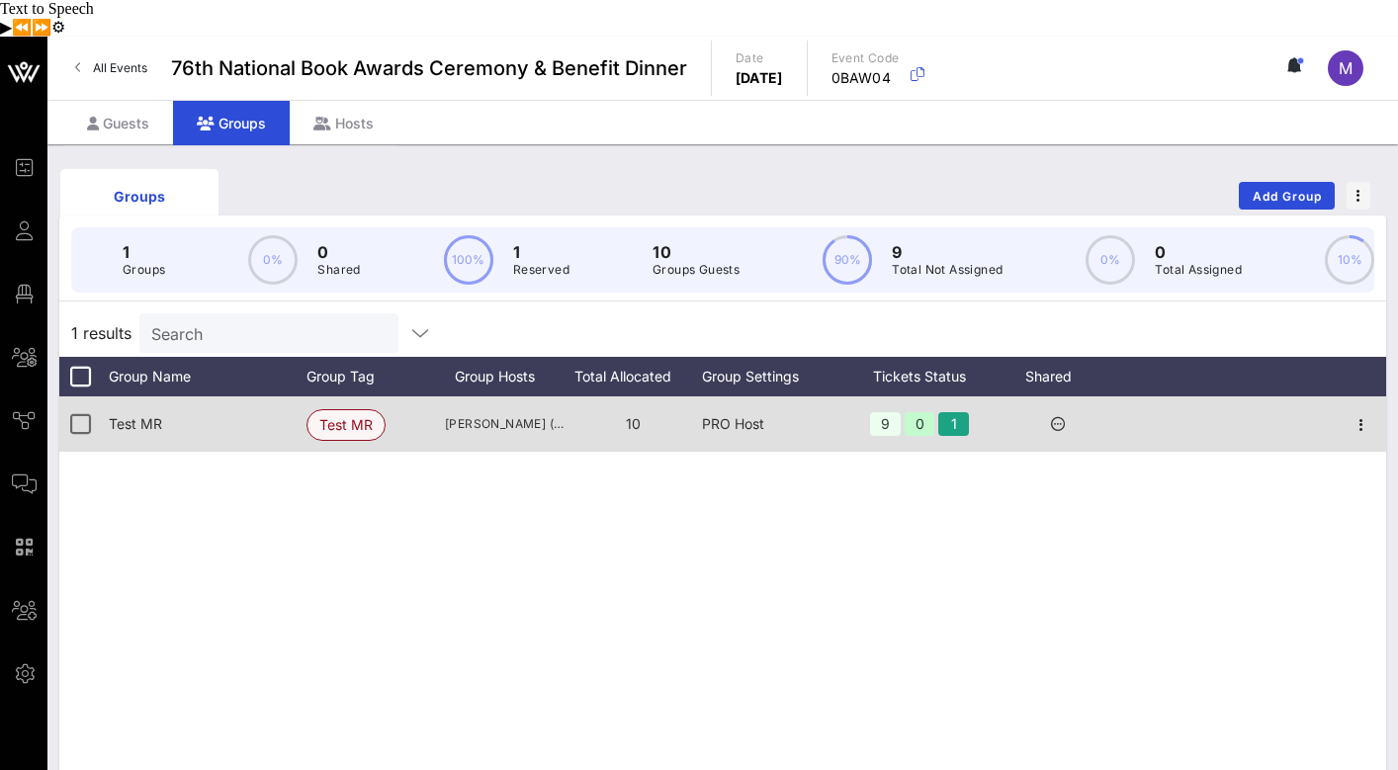
click at [337, 410] on span "Test MR" at bounding box center [345, 425] width 53 height 30
click at [888, 412] on div "9" at bounding box center [885, 424] width 31 height 24
click at [1056, 417] on icon at bounding box center [1058, 424] width 14 height 14
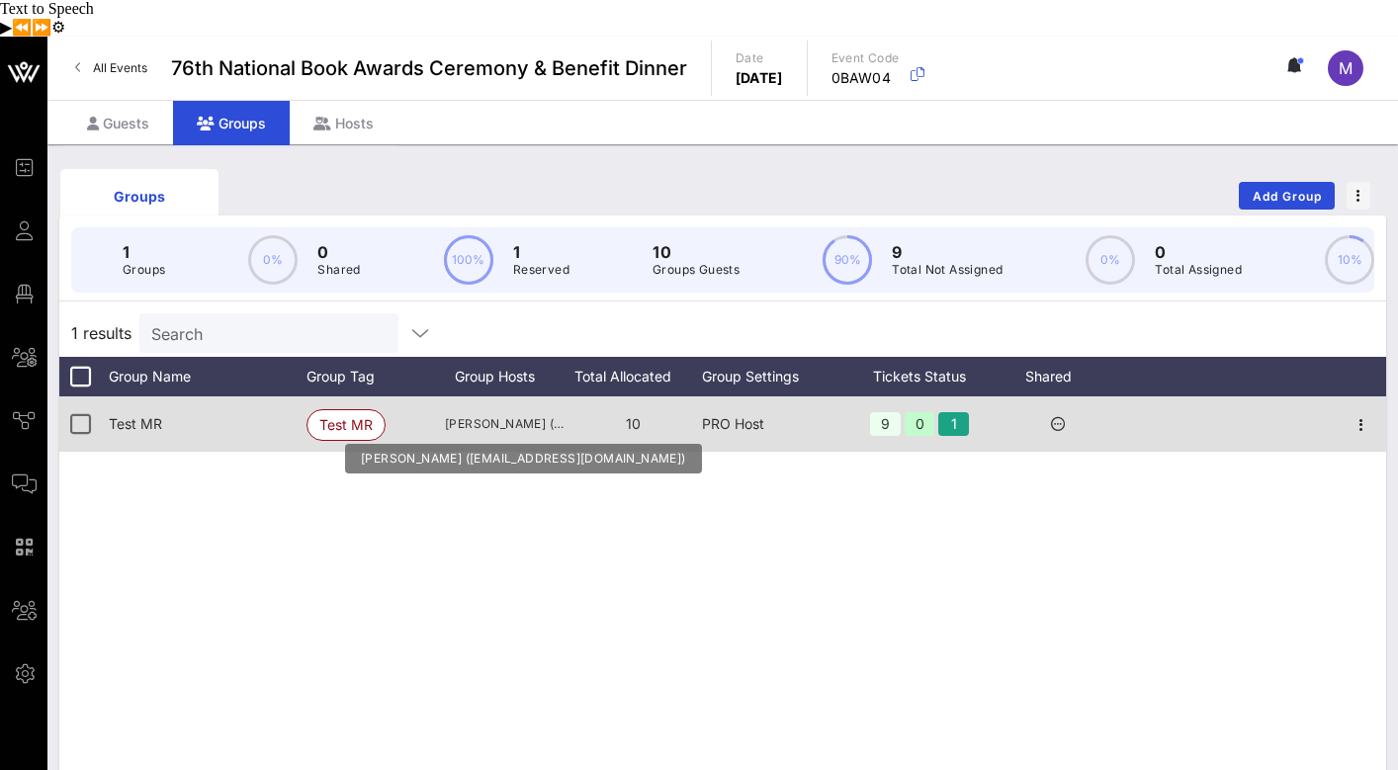
click at [524, 414] on span "Megan Reynolds (mreynolds@nationalbook.org)" at bounding box center [504, 424] width 119 height 20
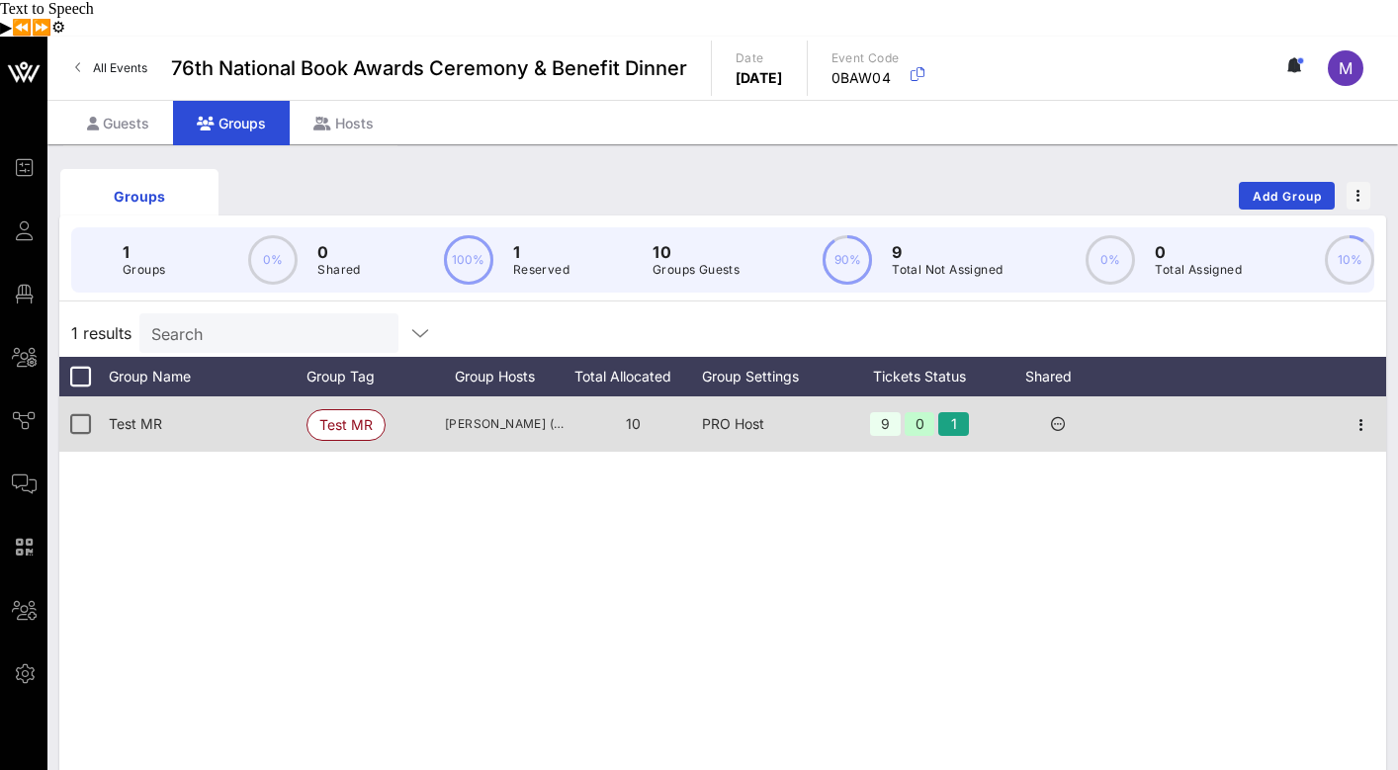
click at [747, 396] on div "PRO Host" at bounding box center [771, 423] width 138 height 55
click at [1357, 413] on icon "button" at bounding box center [1361, 425] width 24 height 24
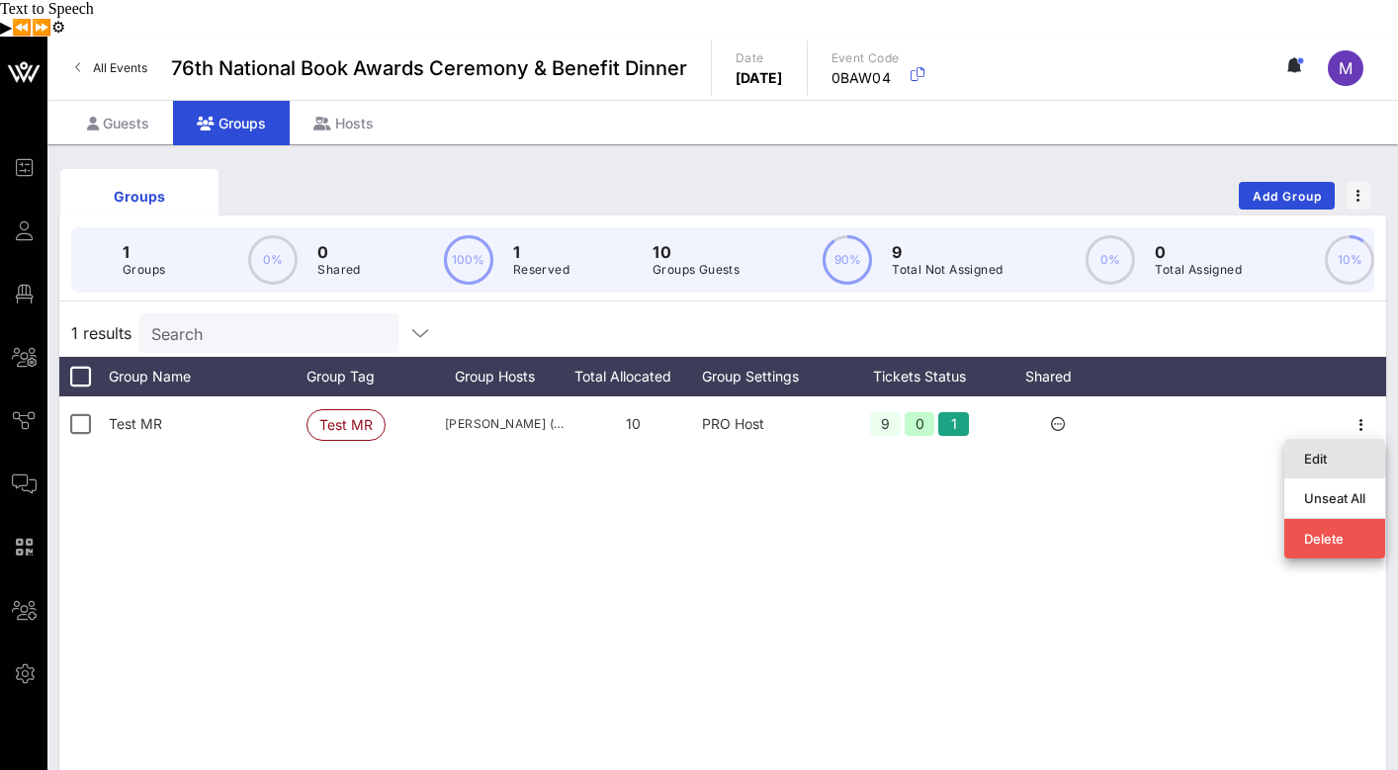
click at [1316, 451] on div "Edit" at bounding box center [1334, 459] width 61 height 16
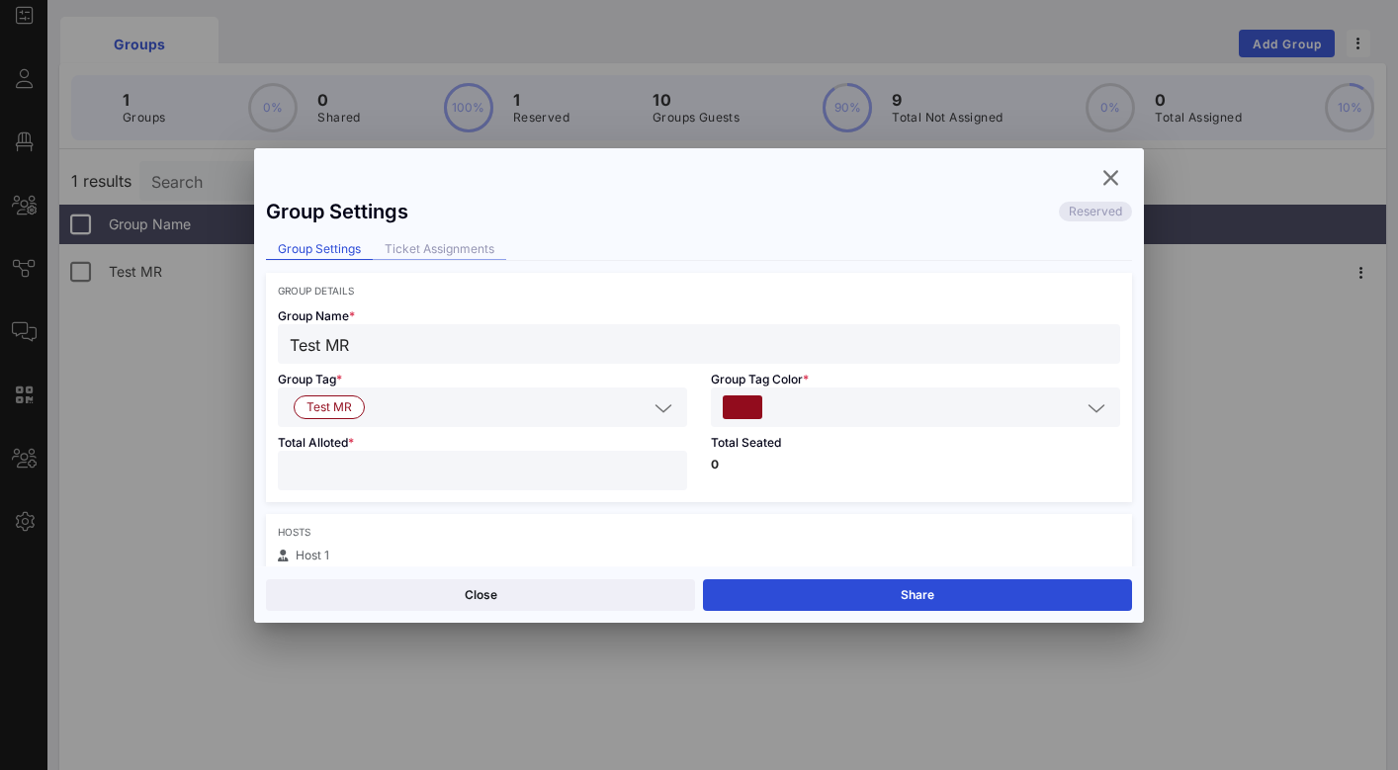
click at [455, 253] on div "Ticket Assignments" at bounding box center [439, 249] width 133 height 21
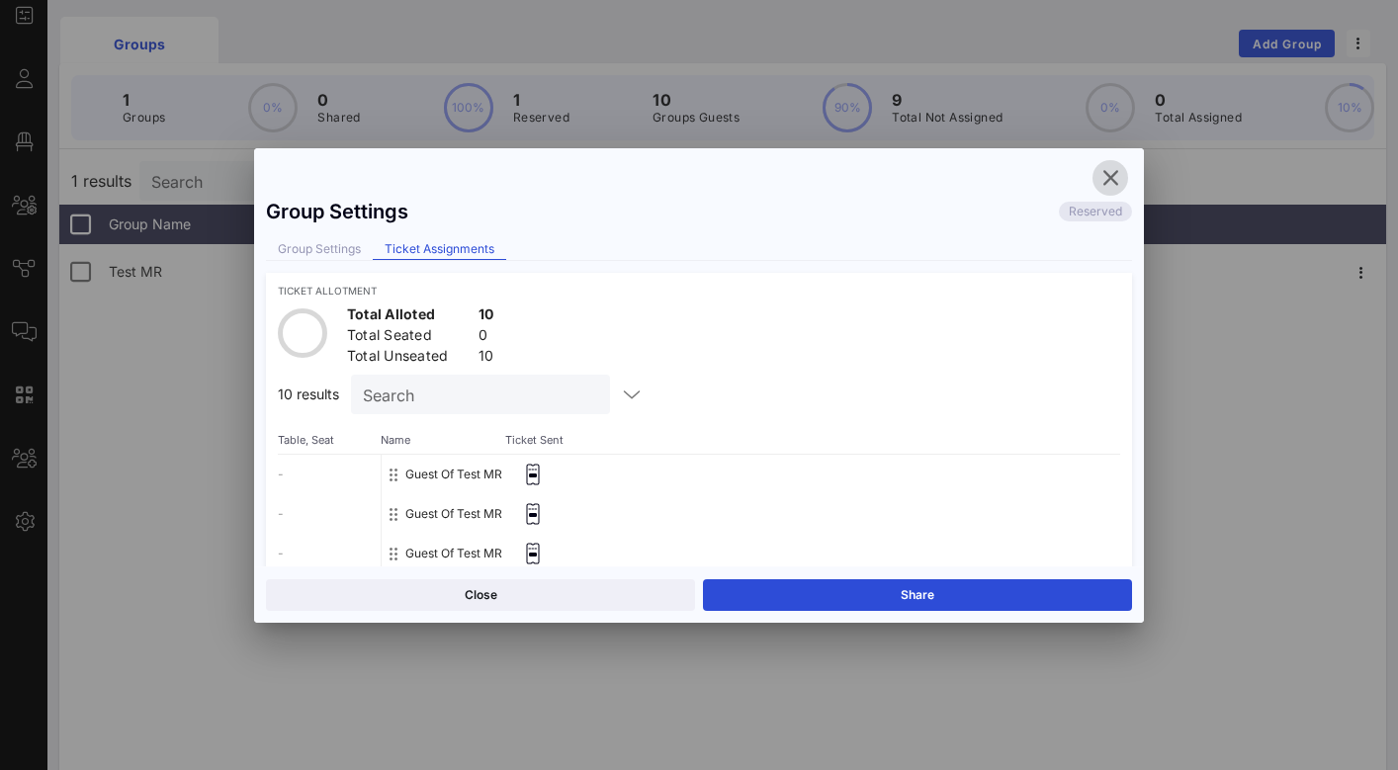
click at [1108, 179] on icon "button" at bounding box center [1110, 178] width 24 height 24
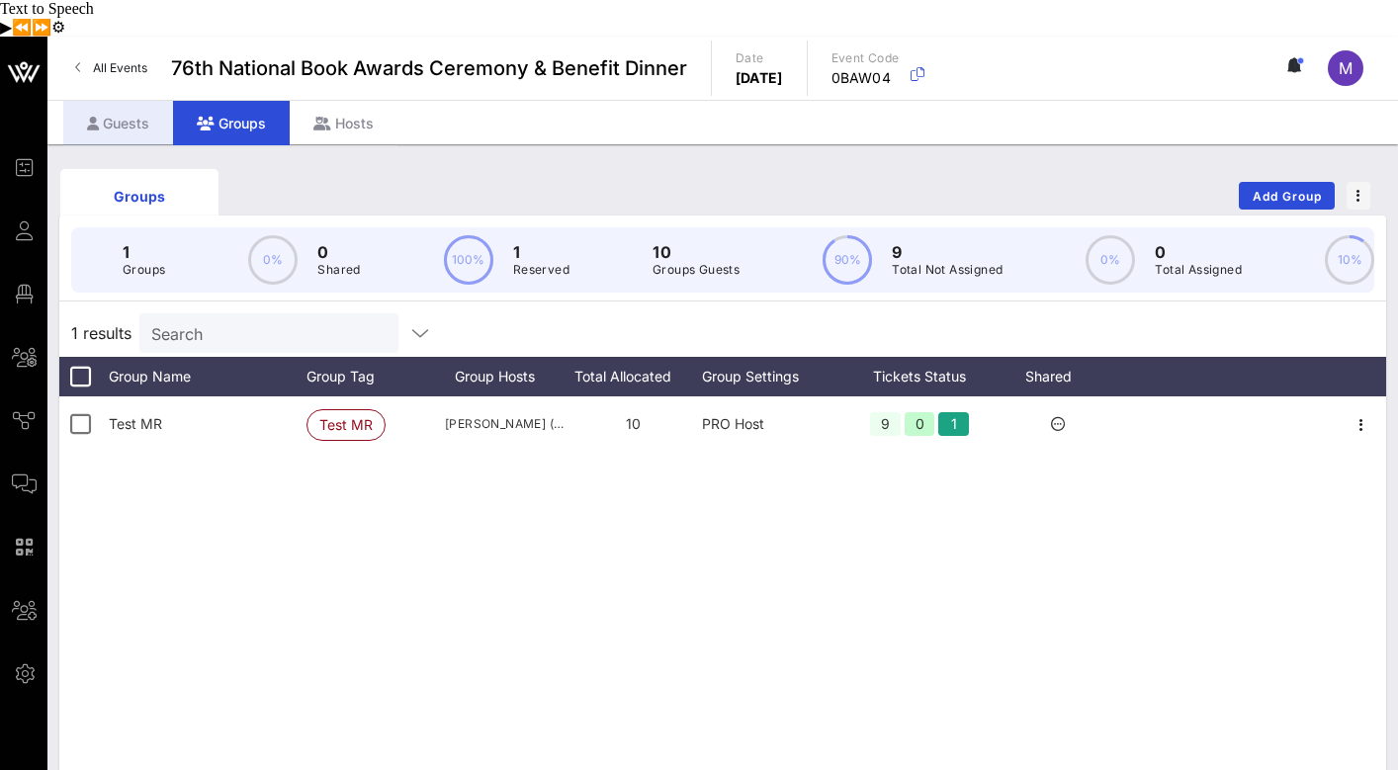
click at [108, 101] on div "Guests" at bounding box center [118, 123] width 110 height 44
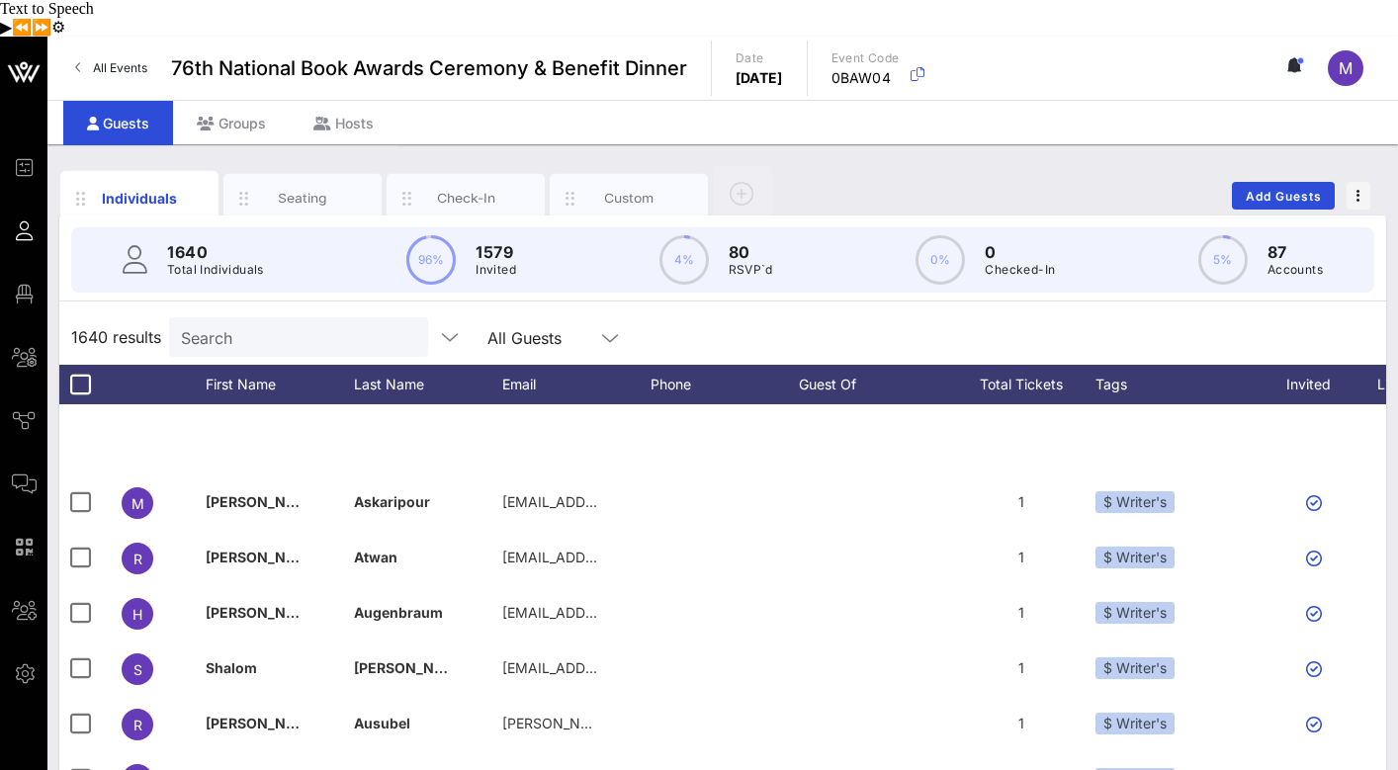
scroll to position [13571, 0]
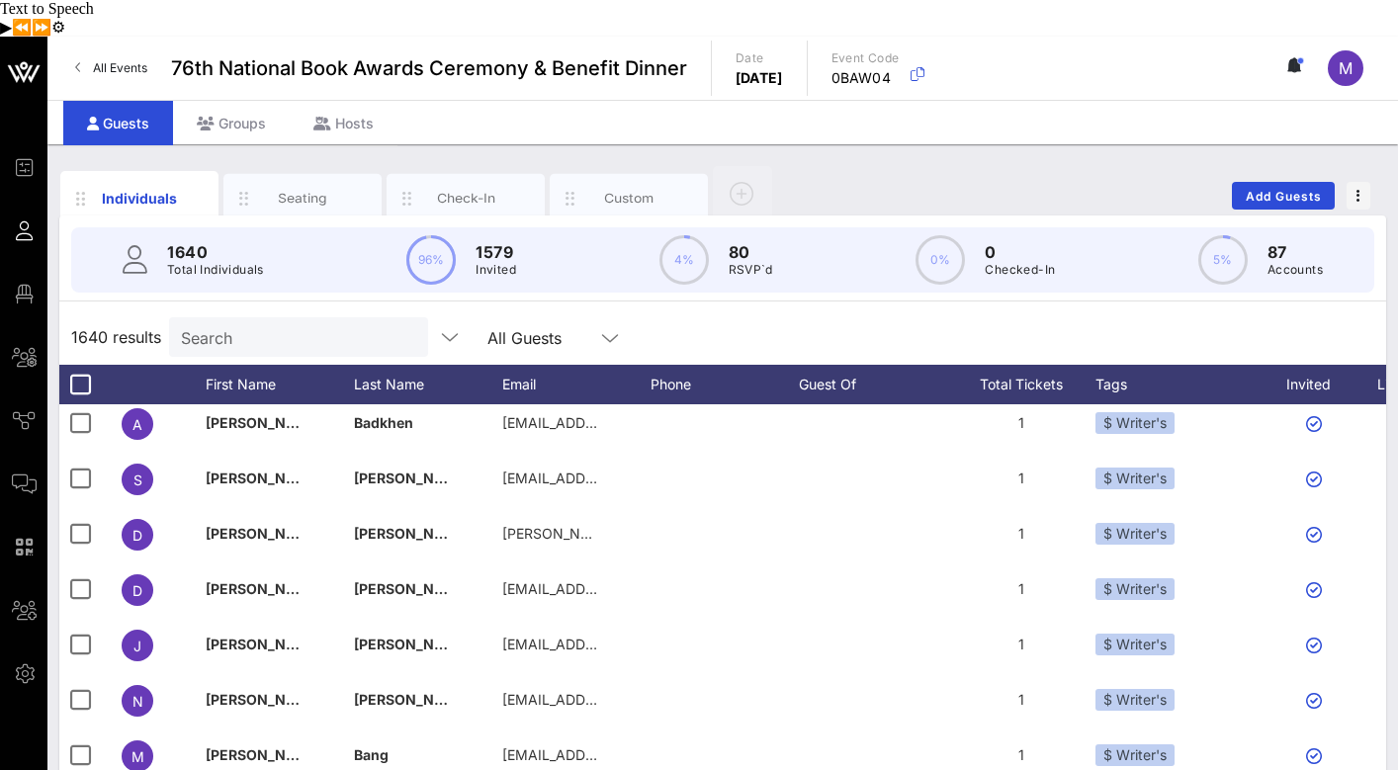
click at [255, 324] on input "Search" at bounding box center [296, 337] width 231 height 26
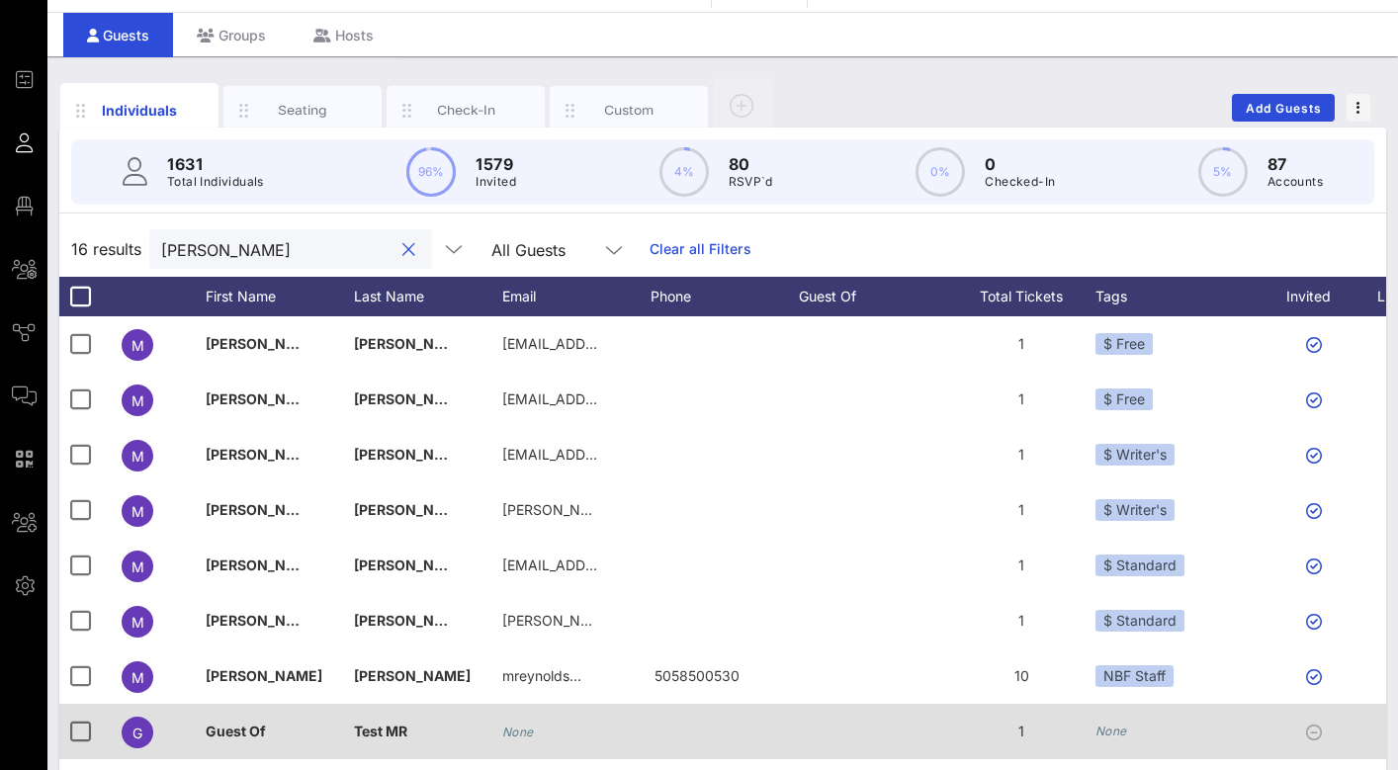
scroll to position [0, 0]
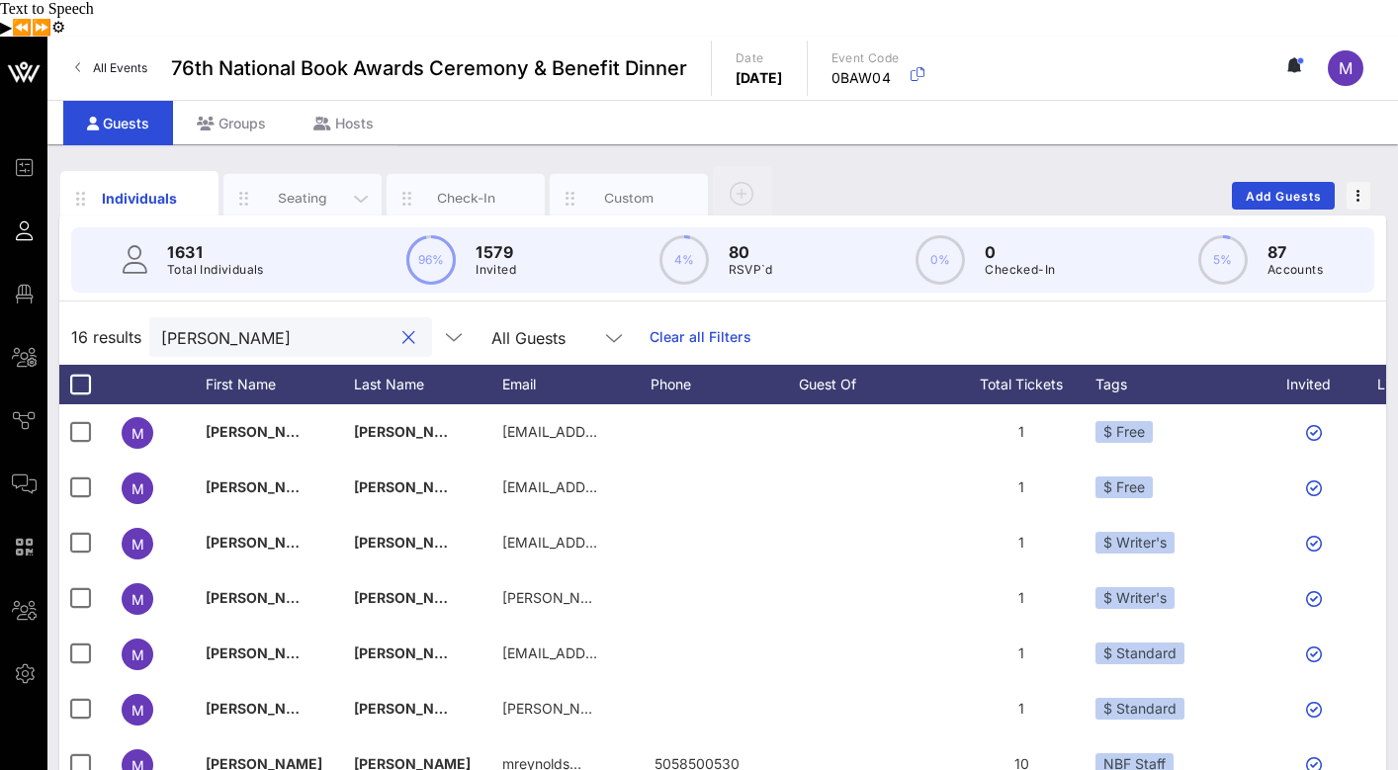
type input "Megan"
click at [305, 189] on div "Seating" at bounding box center [303, 198] width 88 height 19
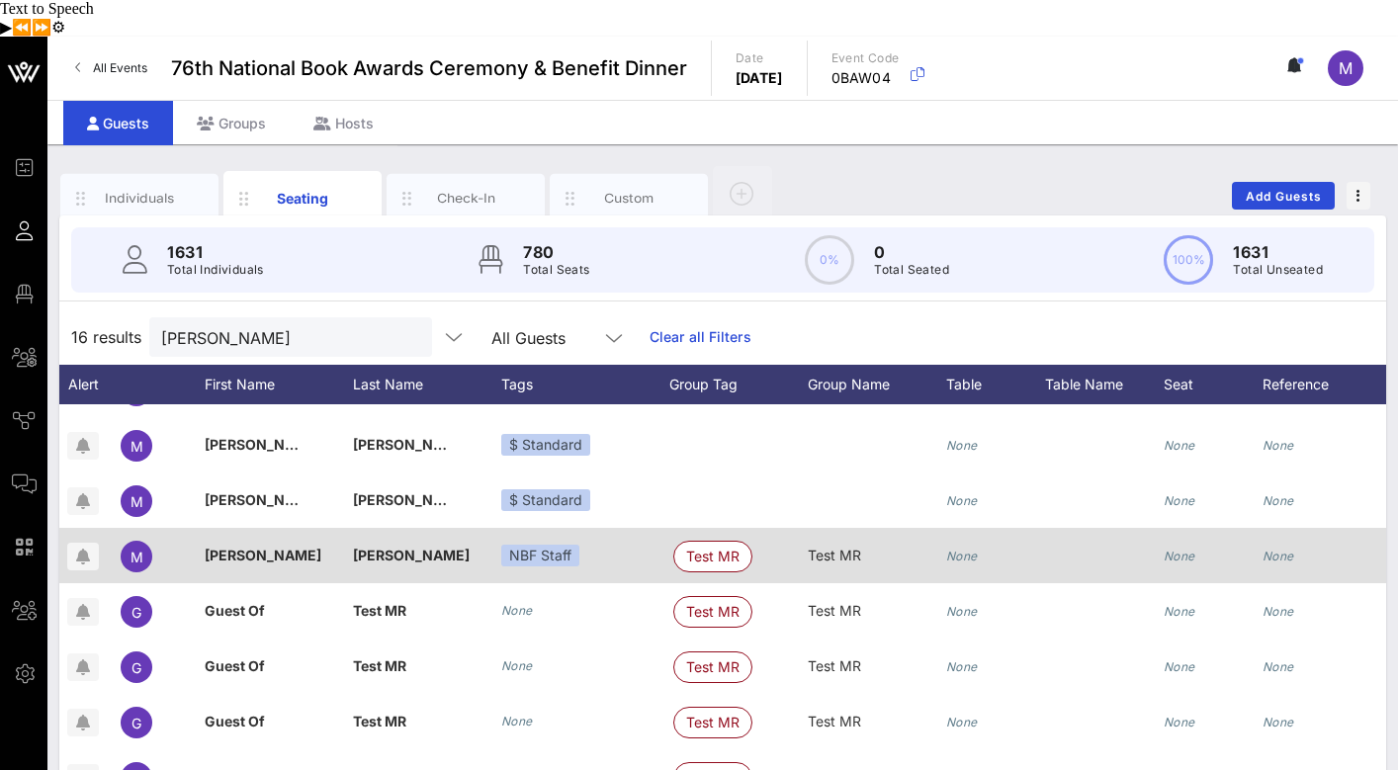
scroll to position [0, 95]
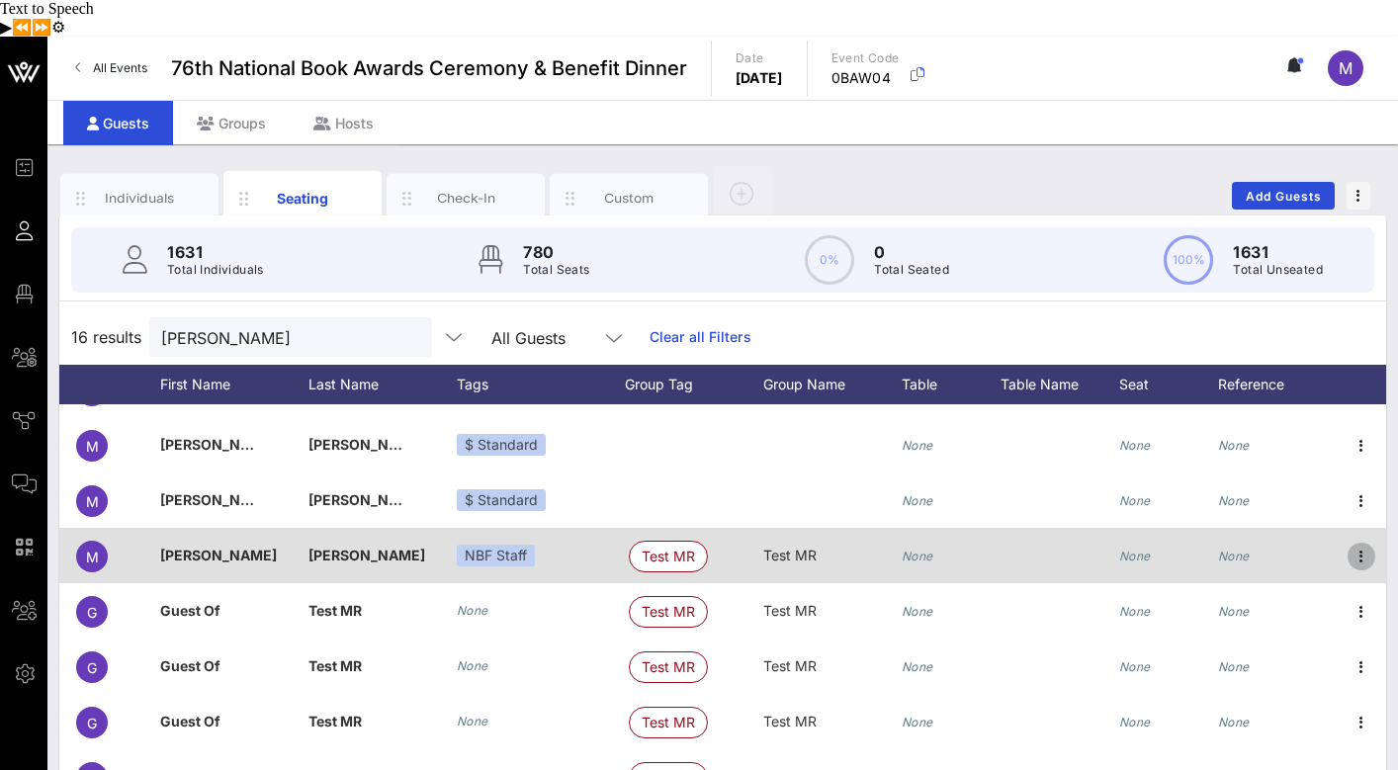
click at [1361, 545] on icon "button" at bounding box center [1361, 557] width 24 height 24
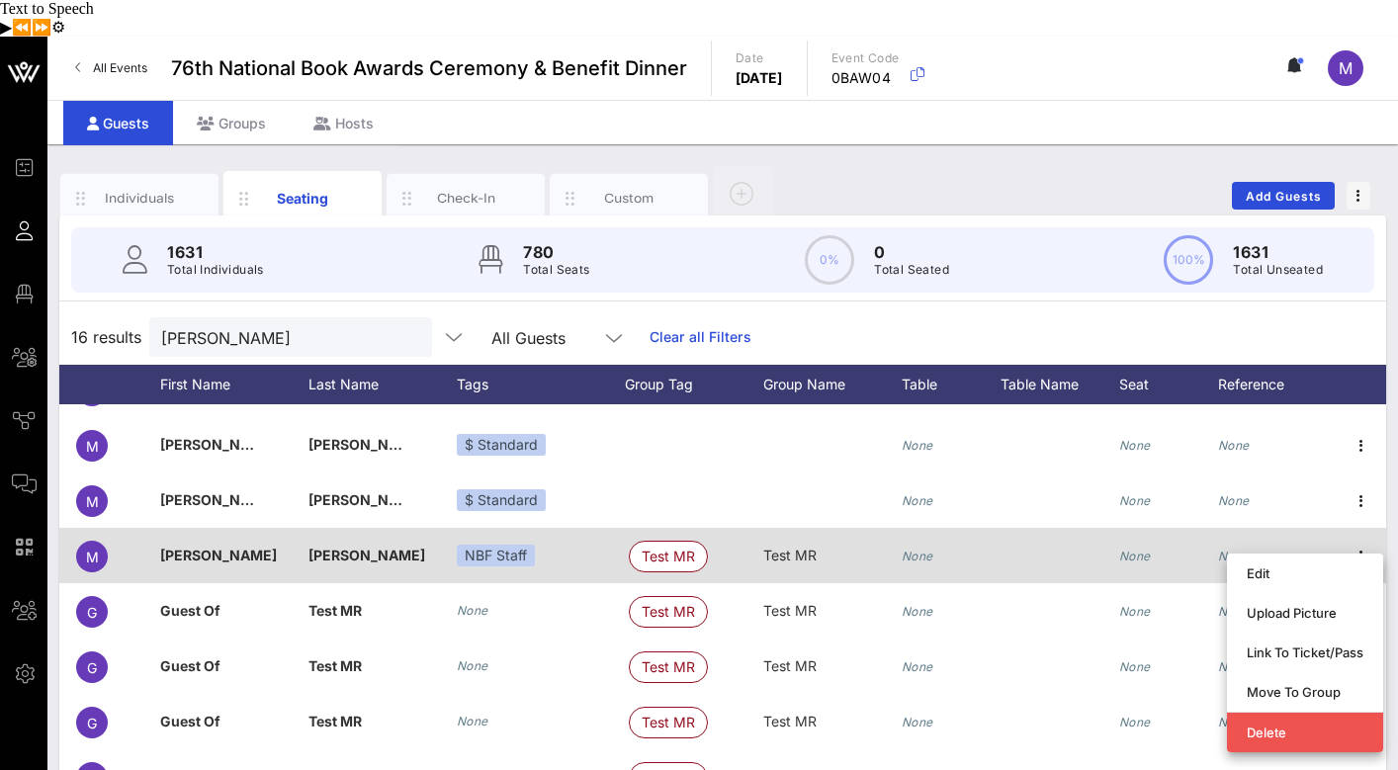
click at [1092, 528] on div at bounding box center [1059, 555] width 119 height 55
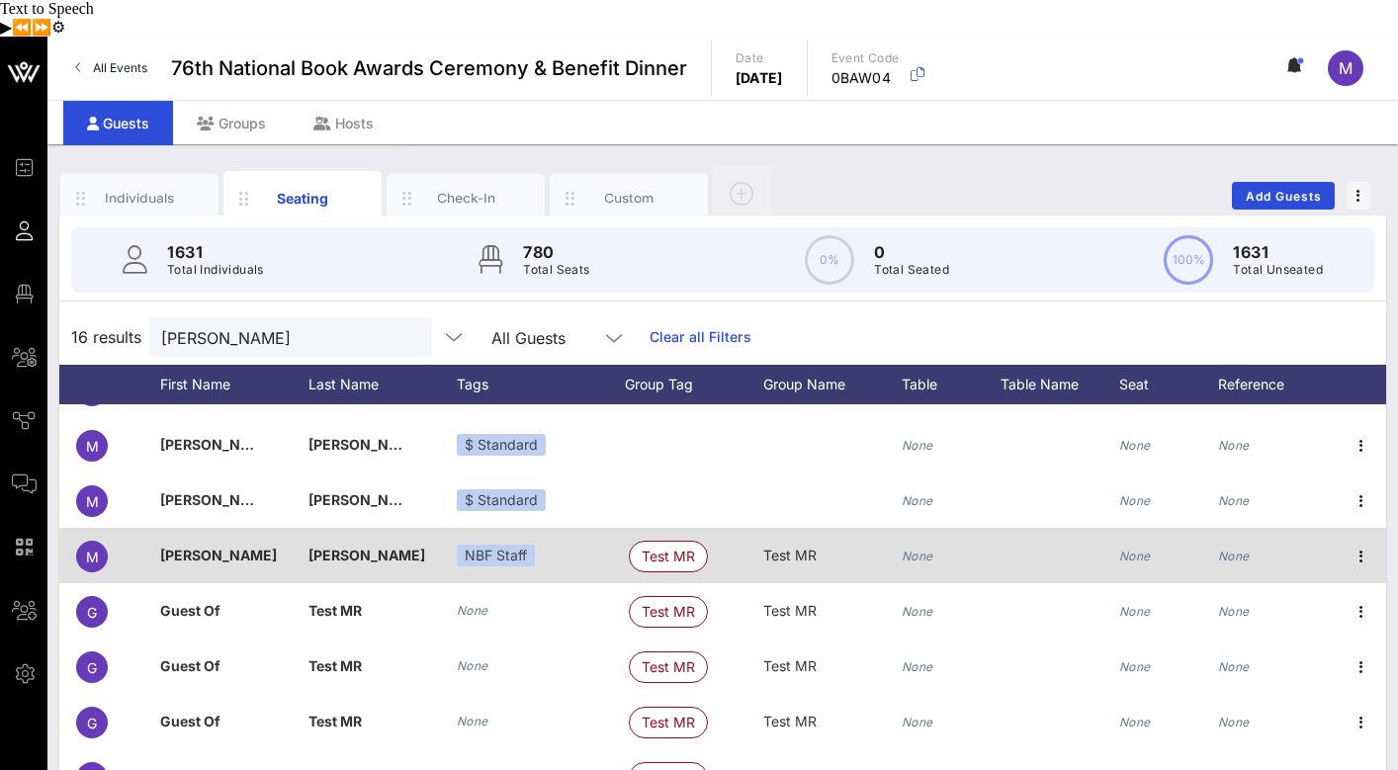
scroll to position [0, 0]
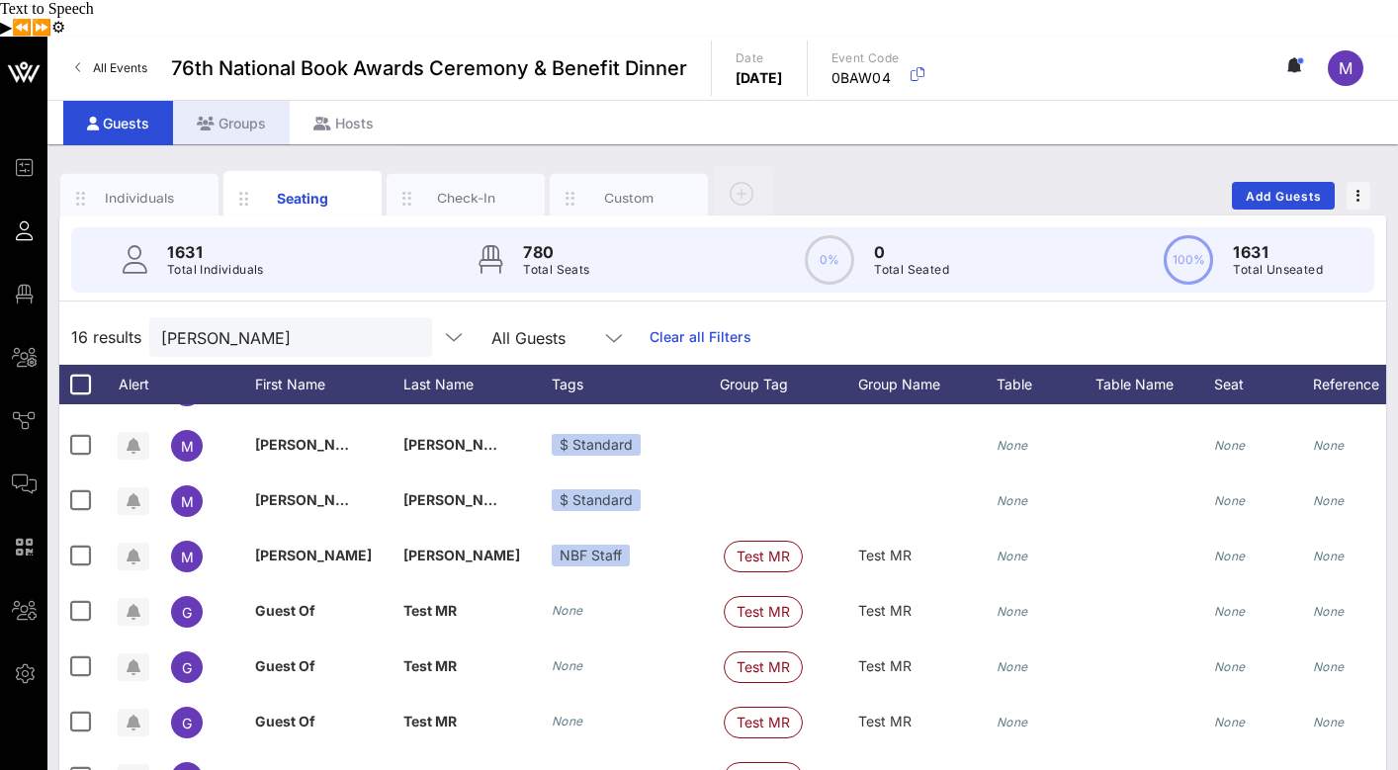
click at [239, 101] on div "Groups" at bounding box center [231, 123] width 117 height 44
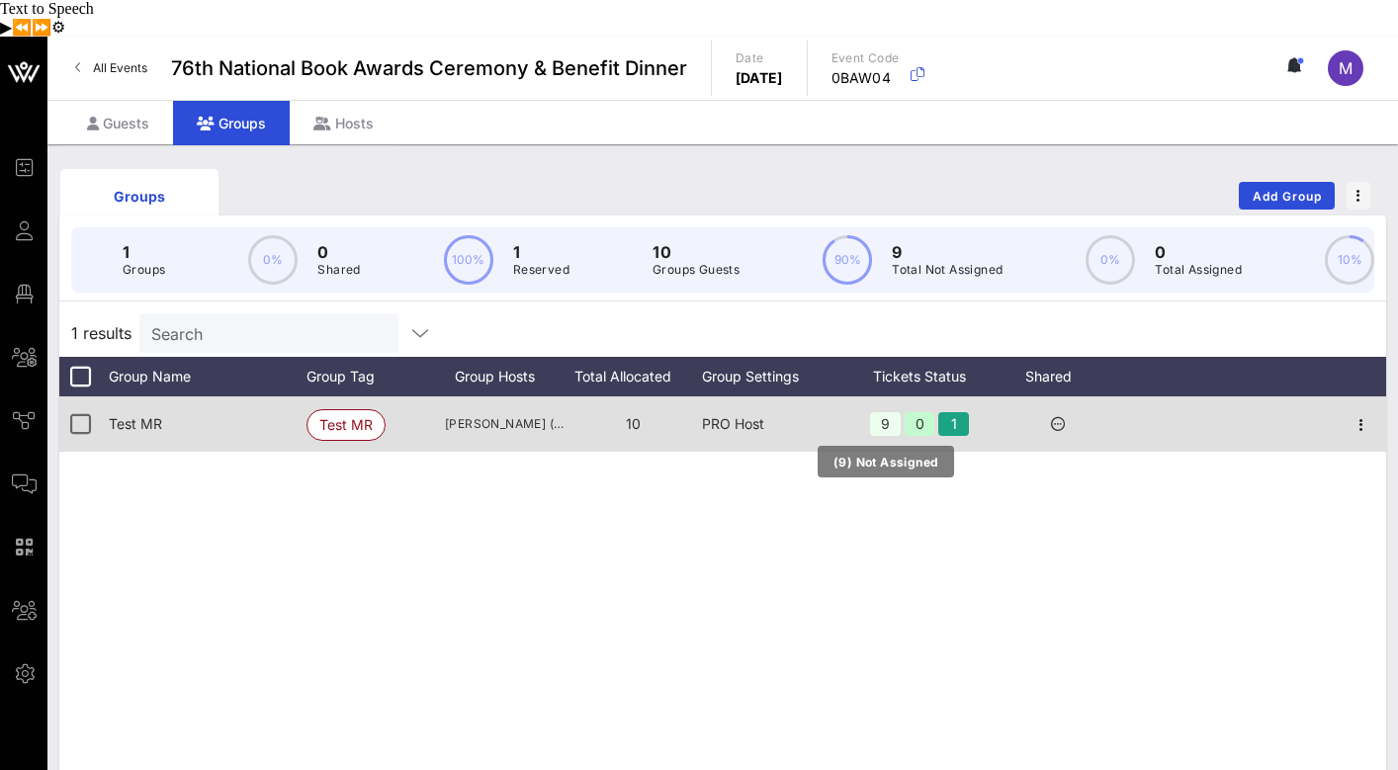
click at [881, 412] on div "9" at bounding box center [885, 424] width 31 height 24
click at [1359, 413] on icon "button" at bounding box center [1361, 425] width 24 height 24
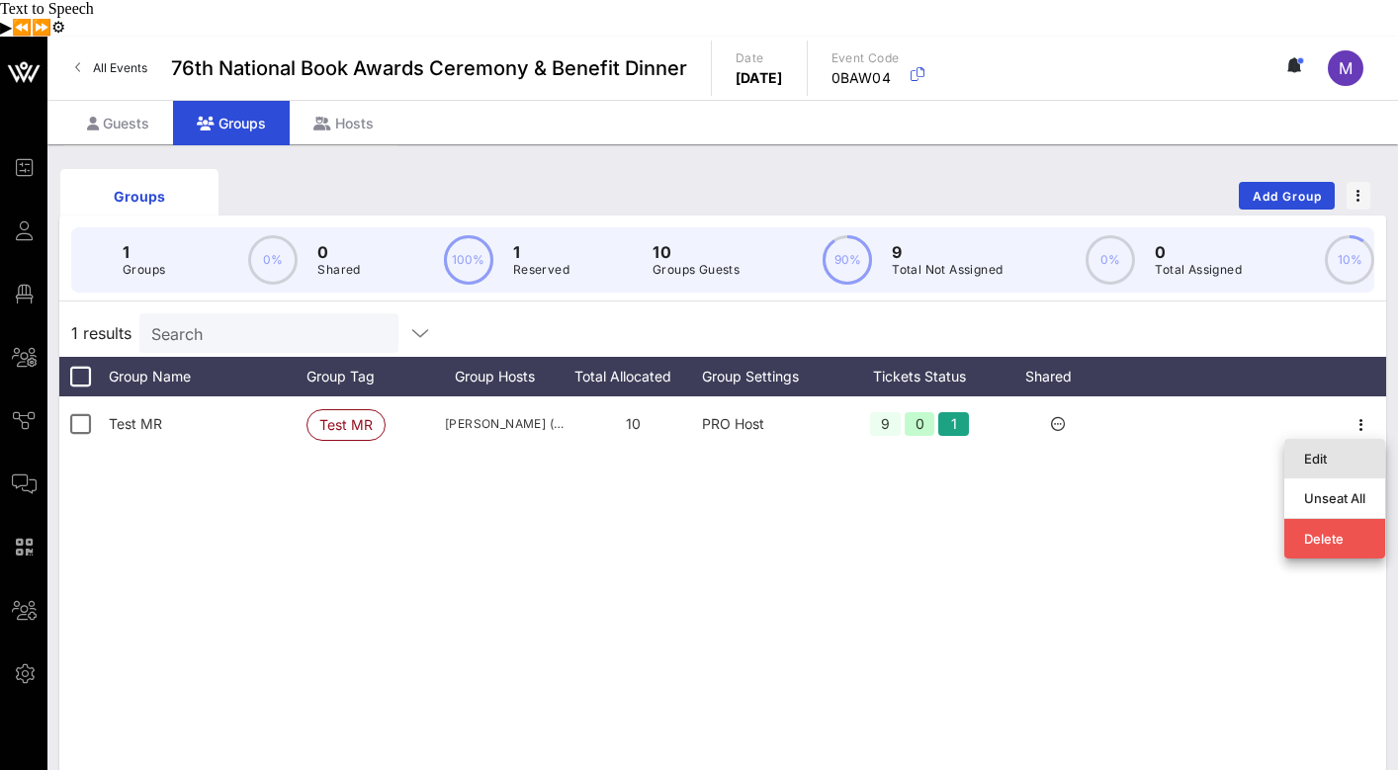
click at [1334, 451] on div "Edit" at bounding box center [1334, 459] width 61 height 16
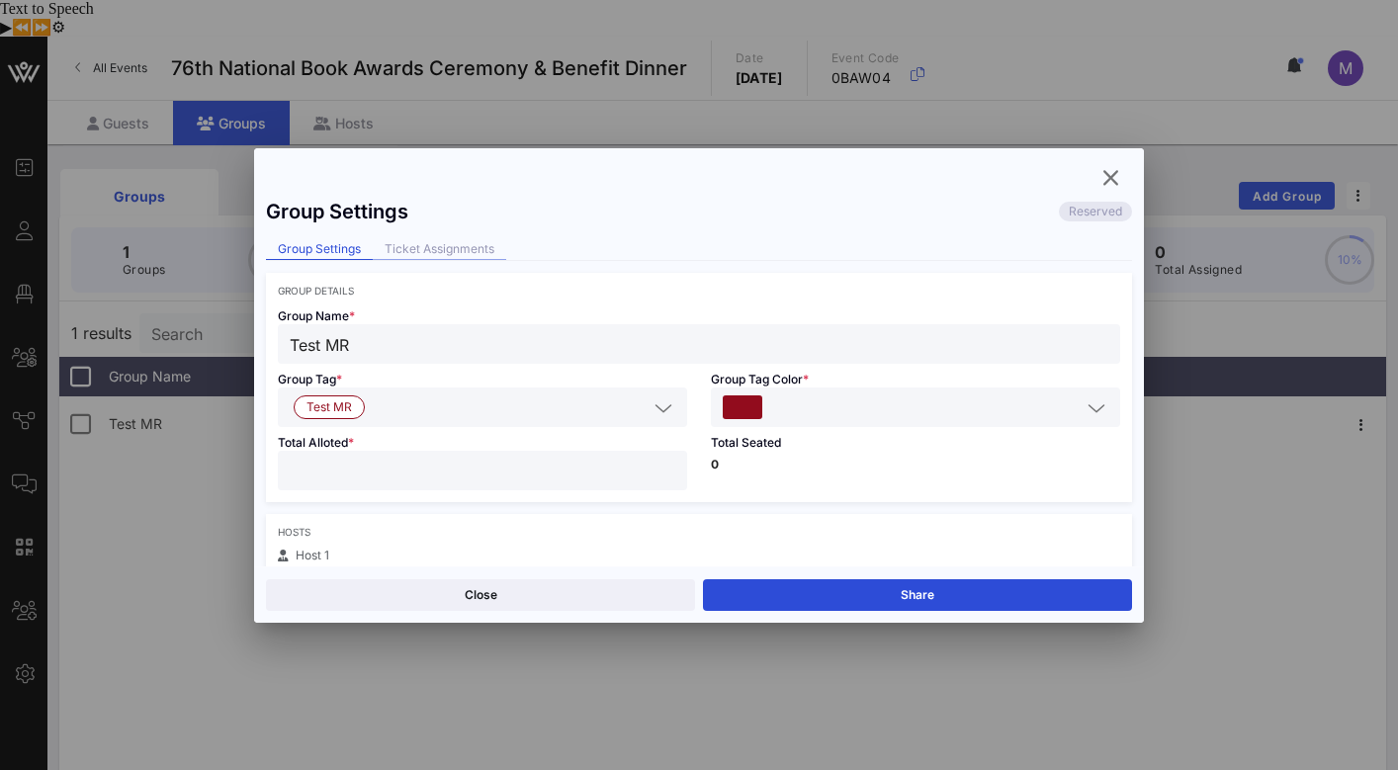
click at [462, 248] on div "Ticket Assignments" at bounding box center [439, 249] width 133 height 21
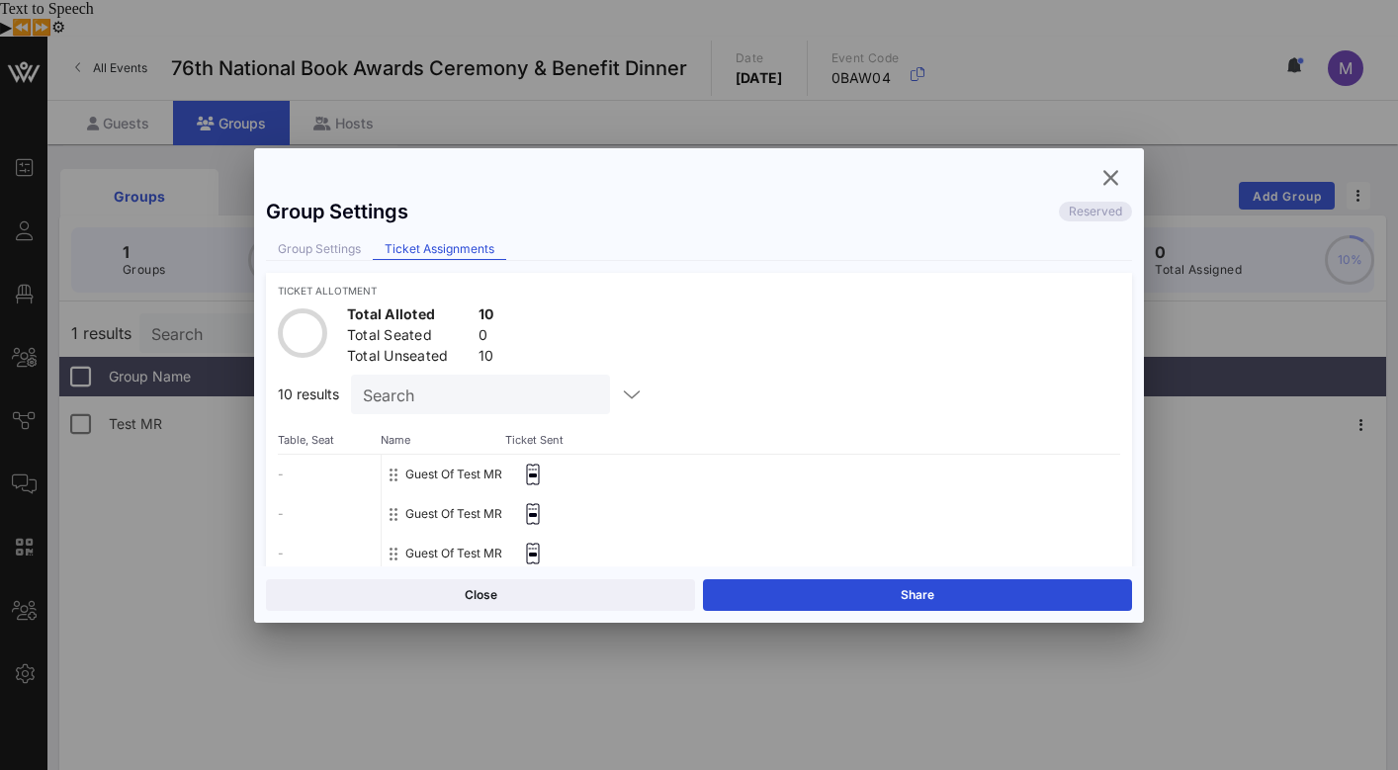
click at [430, 468] on button "Guest Of Test MR" at bounding box center [453, 475] width 97 height 40
click at [535, 471] on icon at bounding box center [533, 475] width 20 height 22
click at [450, 470] on button "Guest Of Test MR" at bounding box center [453, 475] width 97 height 40
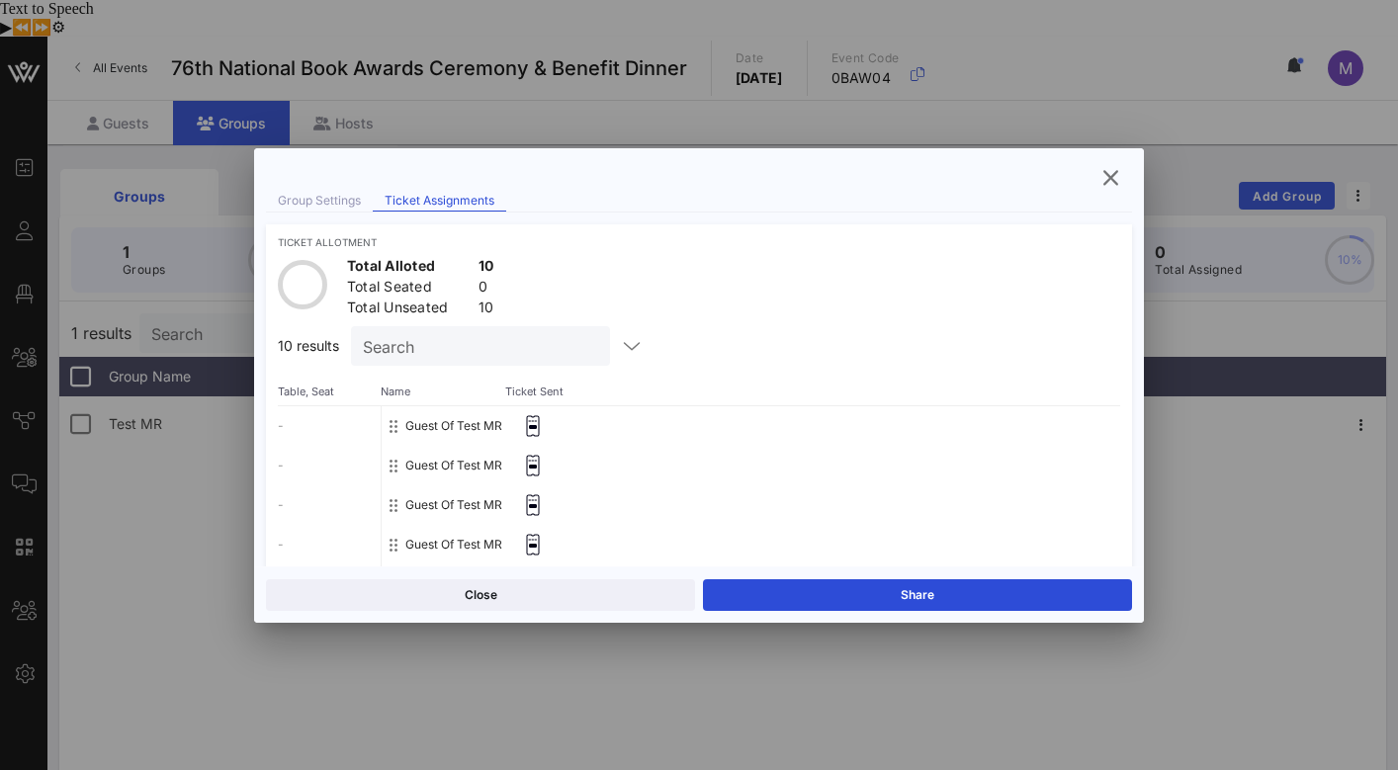
scroll to position [123, 0]
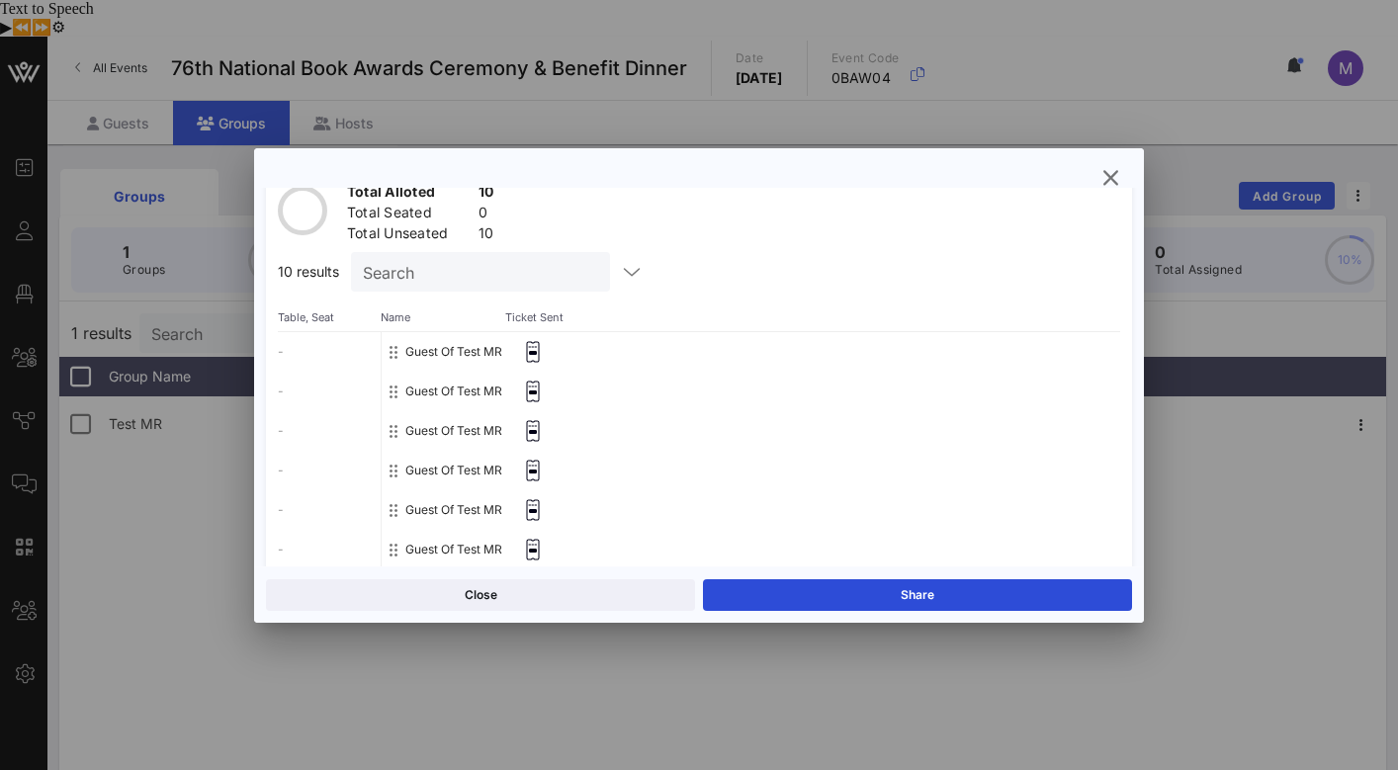
click at [450, 422] on button "Guest Of Test MR" at bounding box center [453, 431] width 97 height 40
click at [393, 426] on icon at bounding box center [393, 431] width 8 height 16
click at [530, 427] on icon at bounding box center [533, 431] width 20 height 22
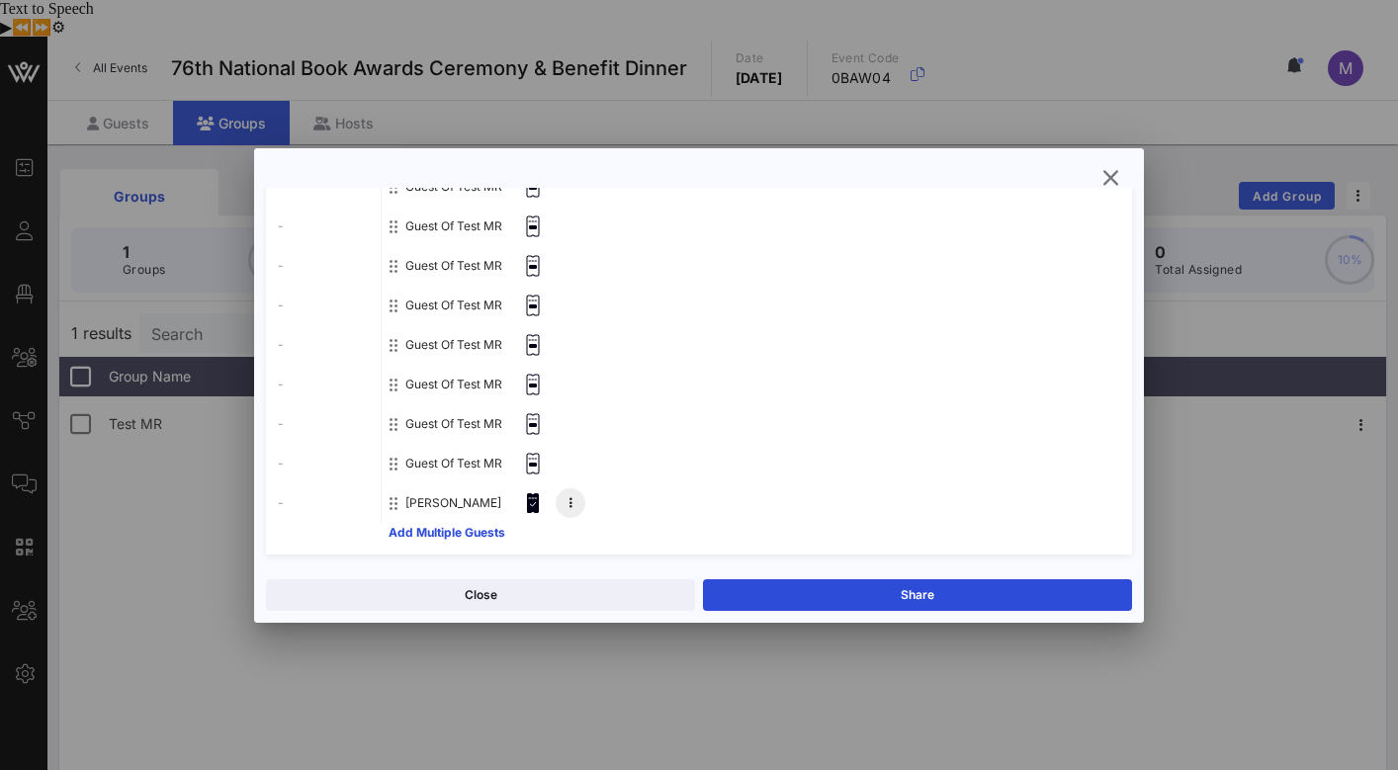
click at [572, 502] on button at bounding box center [571, 503] width 30 height 30
click at [660, 428] on div "Guest Of Test MR" at bounding box center [751, 424] width 738 height 40
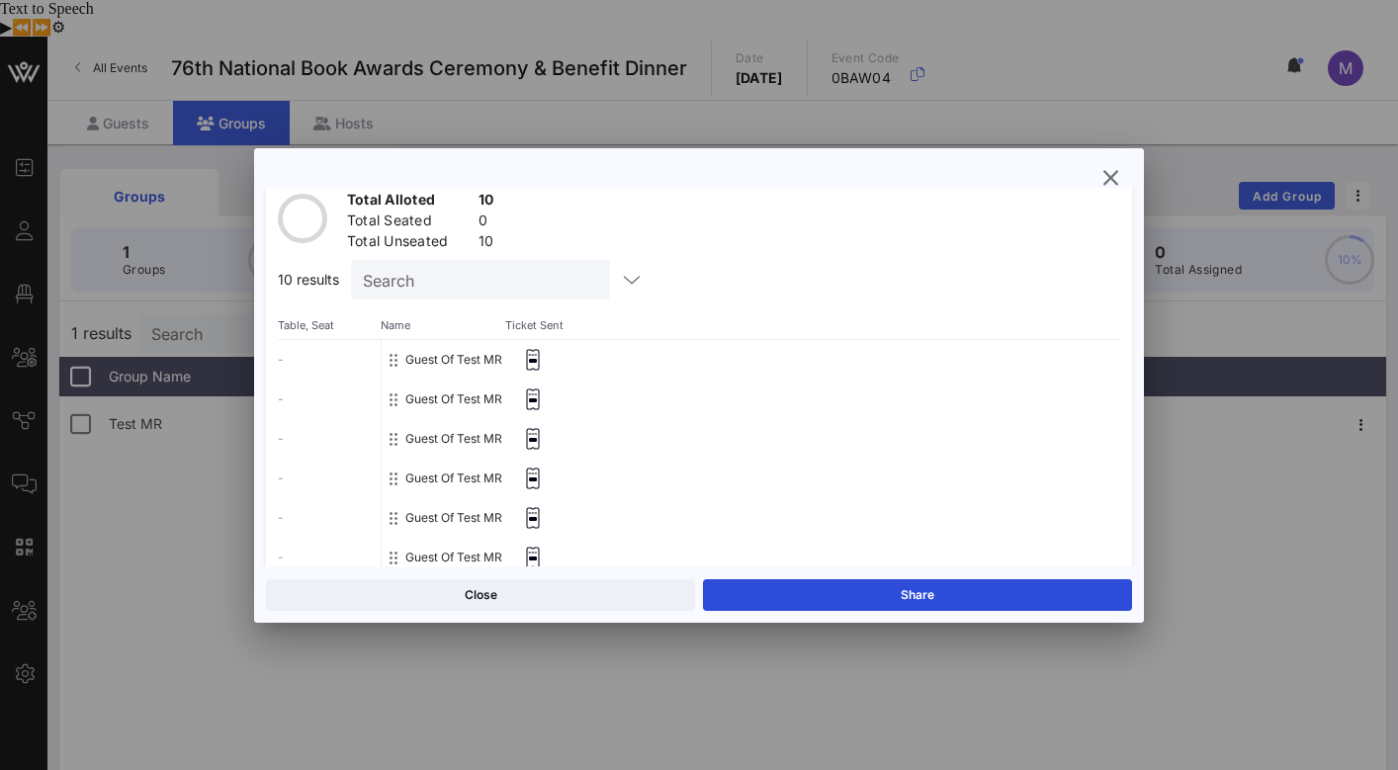
scroll to position [0, 0]
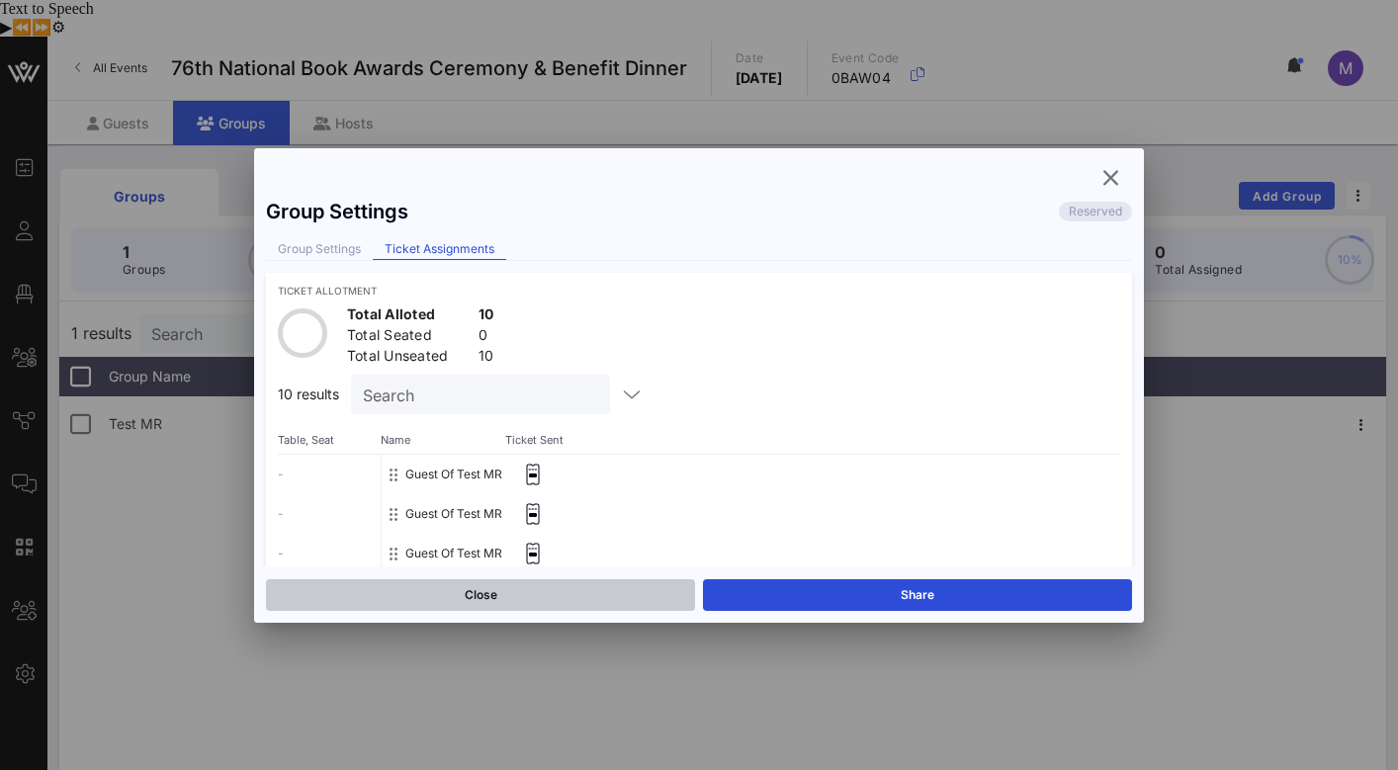
click at [601, 588] on button "Close" at bounding box center [480, 595] width 429 height 32
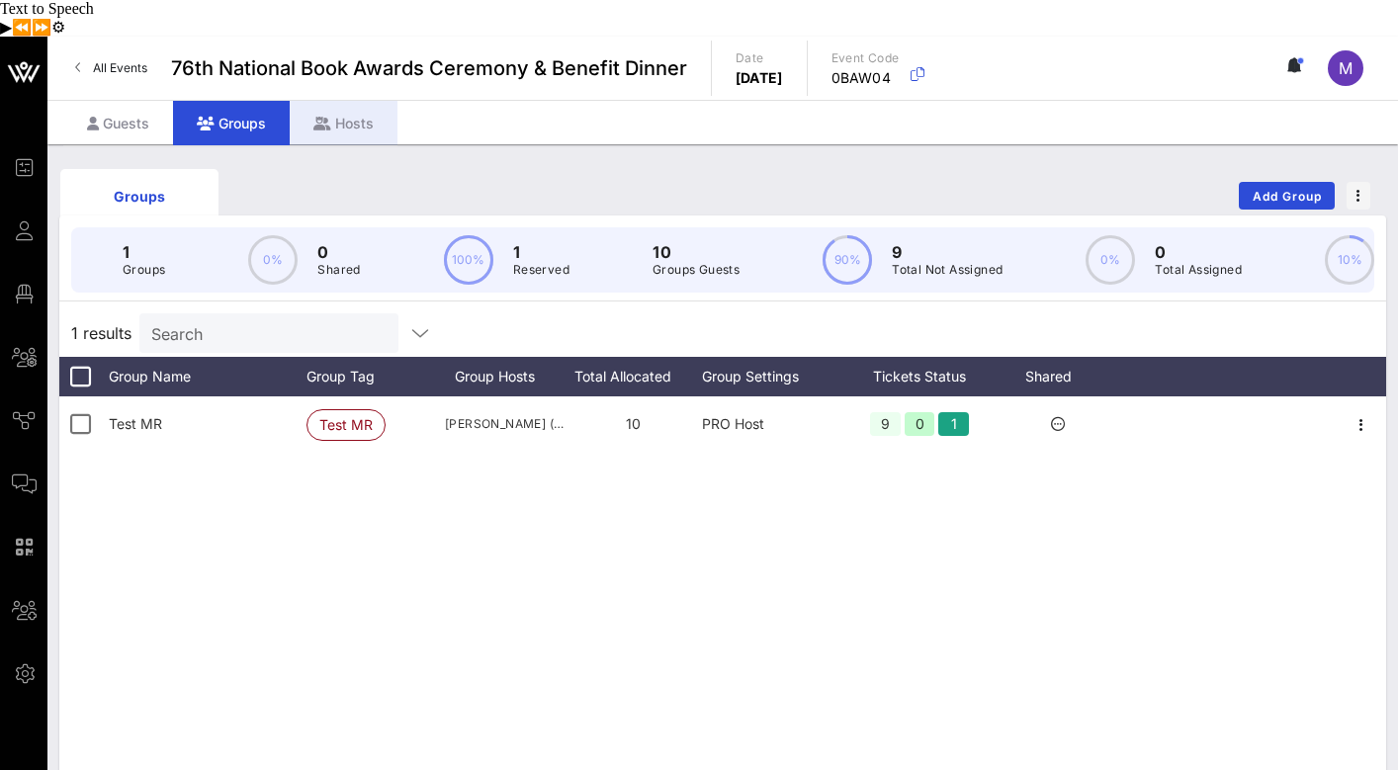
click at [339, 101] on div "Hosts" at bounding box center [344, 123] width 108 height 44
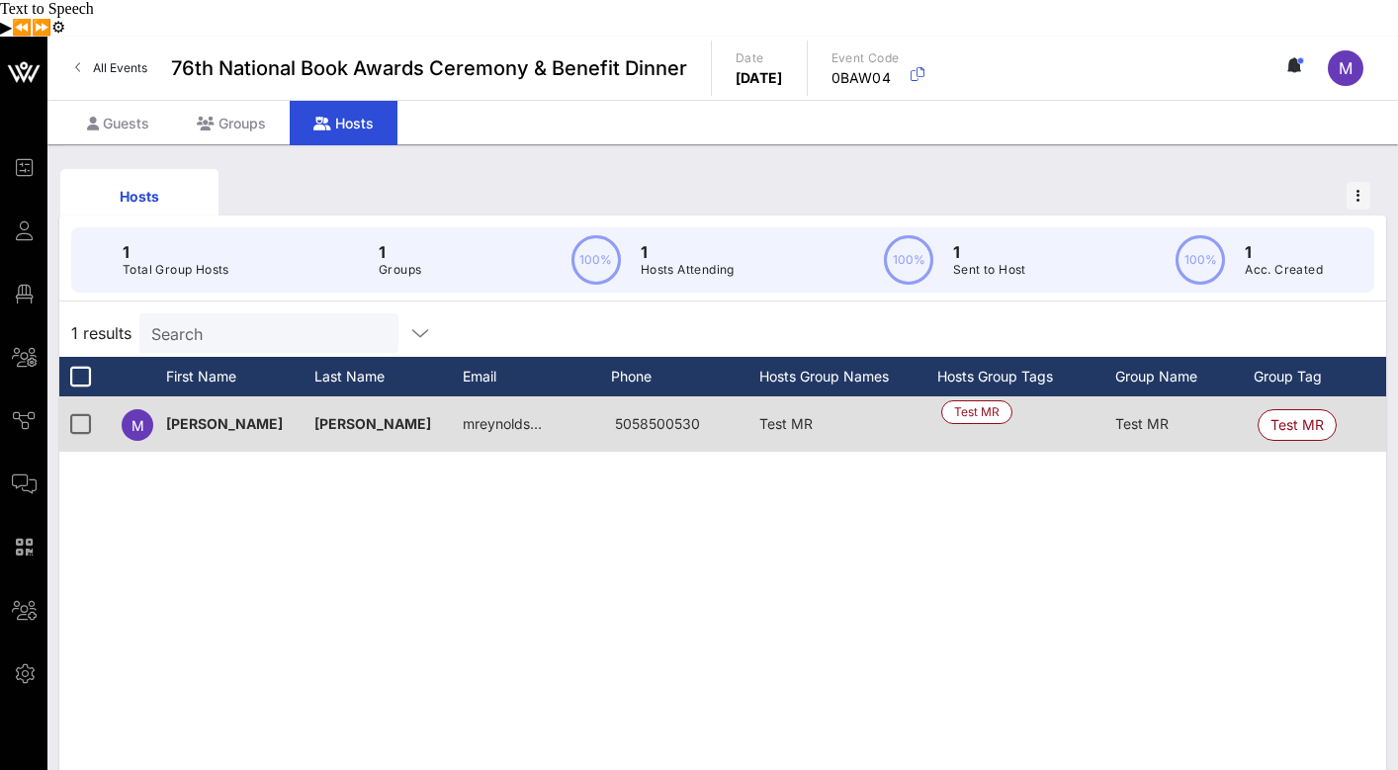
scroll to position [0, 273]
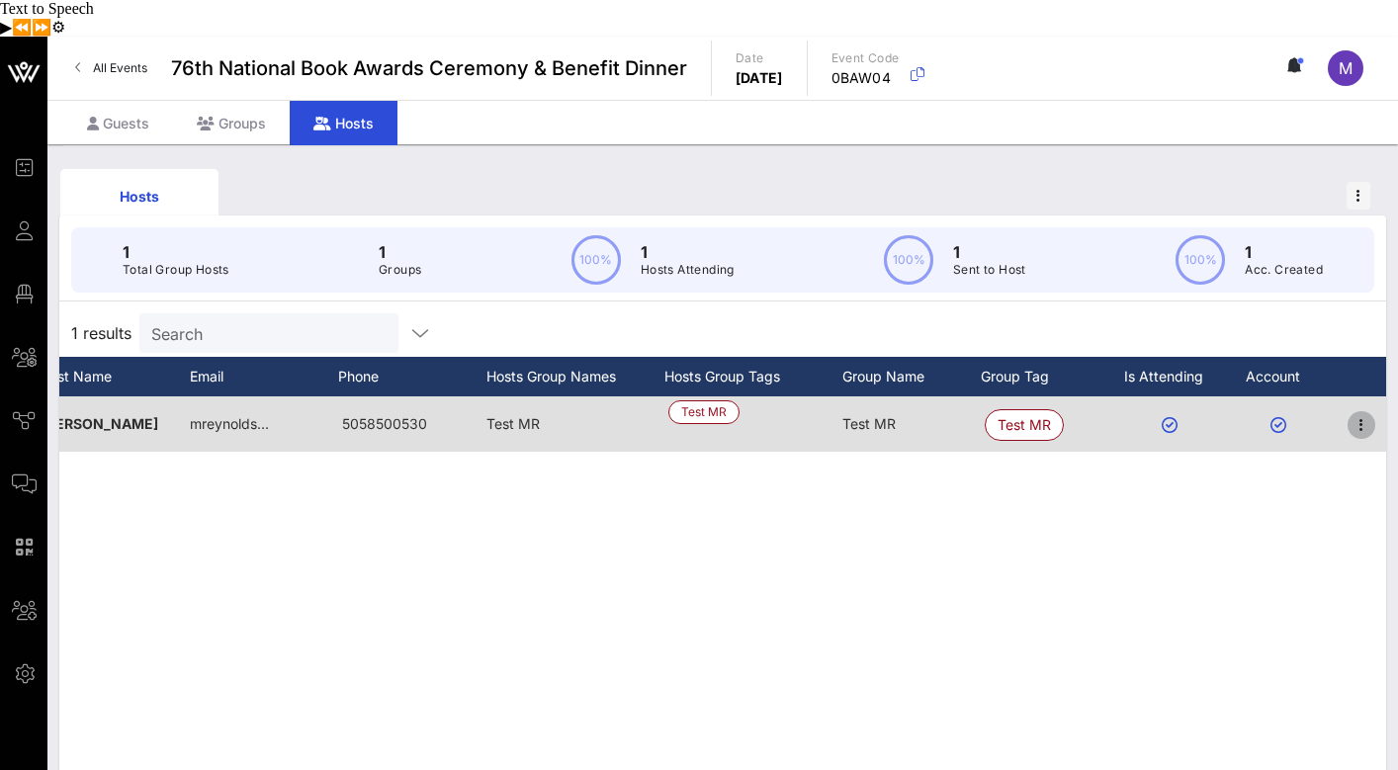
click at [1368, 413] on icon "button" at bounding box center [1361, 425] width 24 height 24
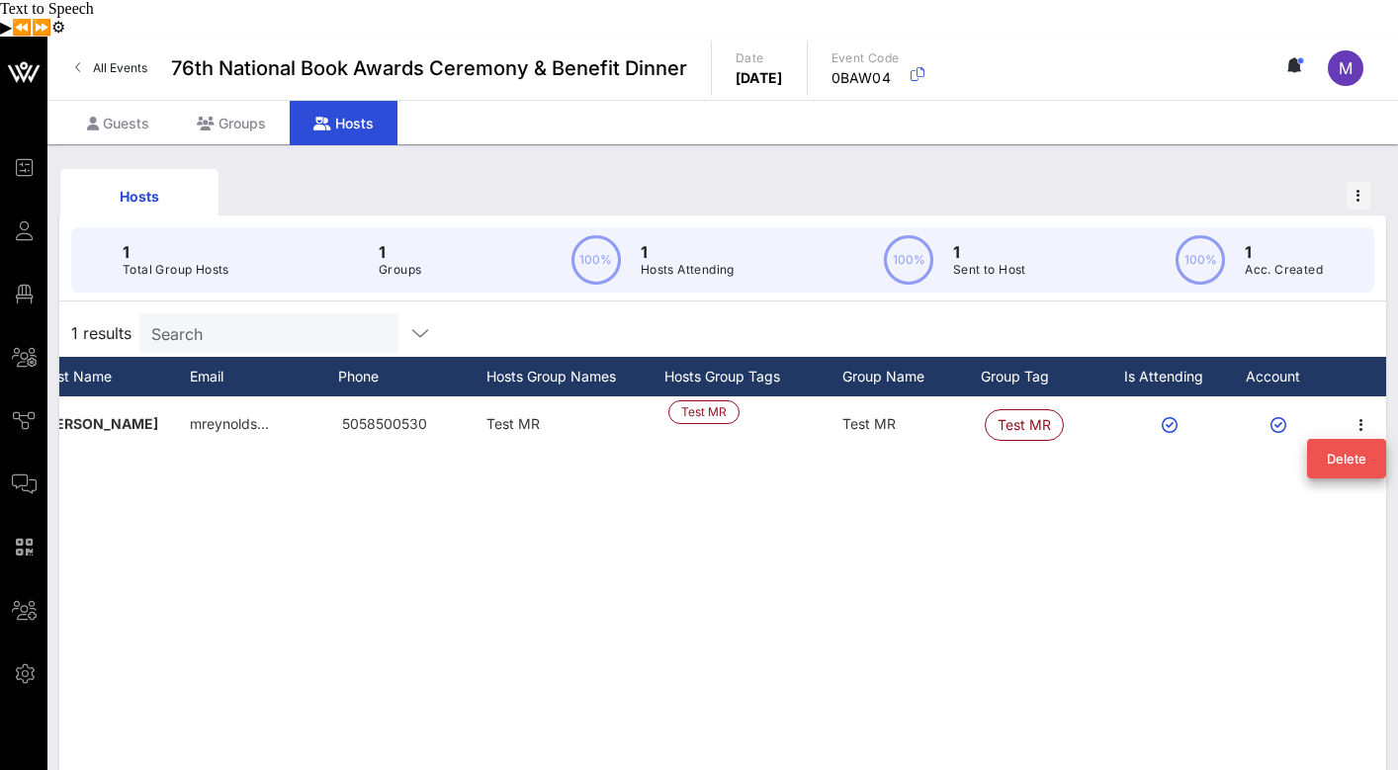
click at [1136, 518] on div "M Megan Reynolds mreynolds… 5058500530 Test MR Test MR Test MR Test MR" at bounding box center [722, 692] width 1327 height 593
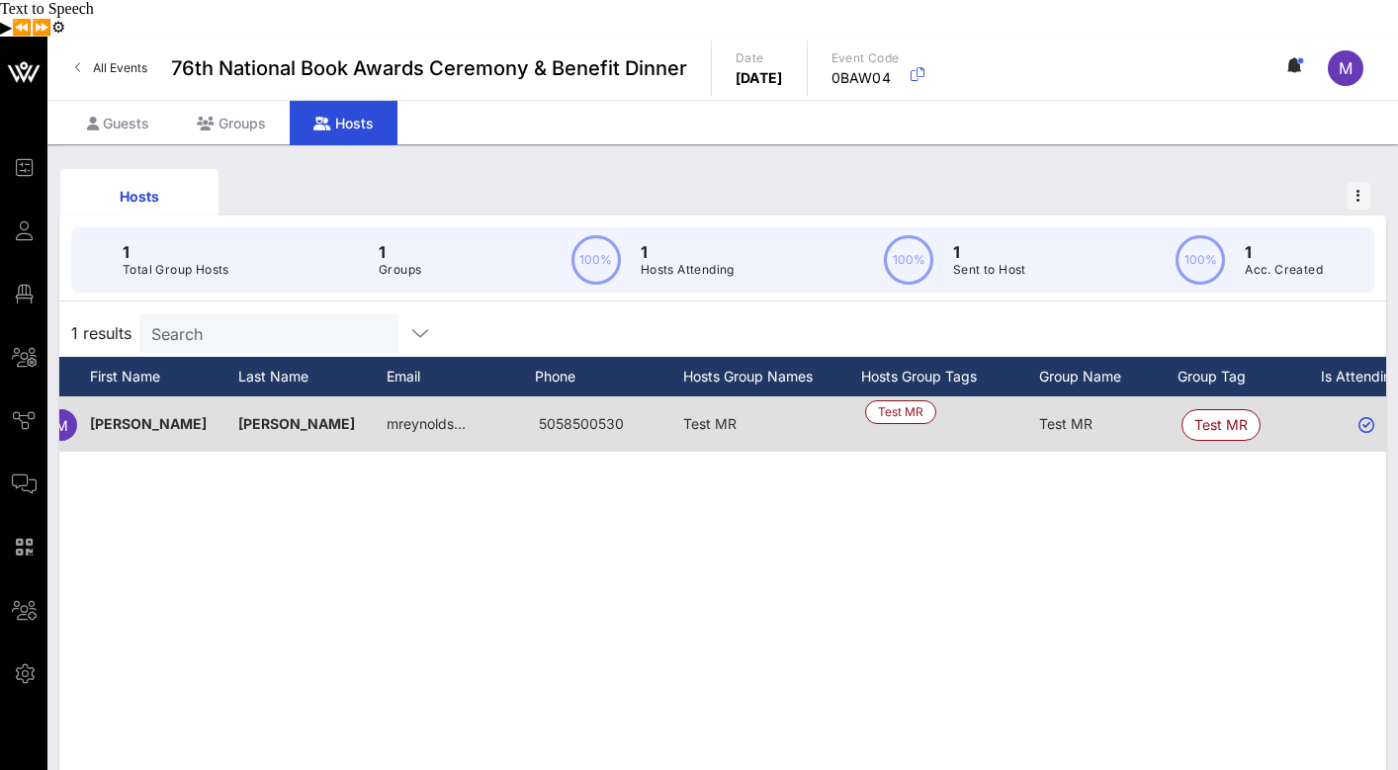
scroll to position [0, 0]
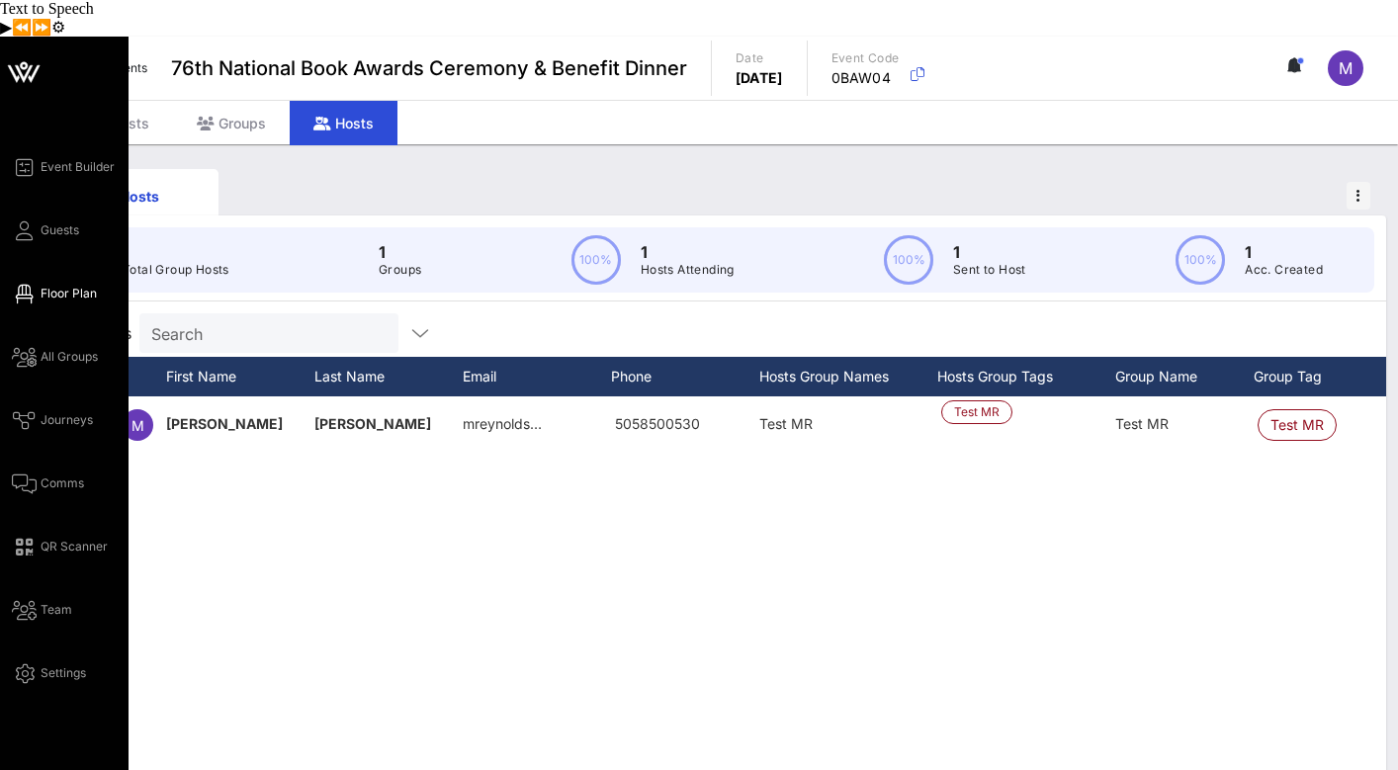
click at [63, 285] on span "Floor Plan" at bounding box center [69, 294] width 56 height 18
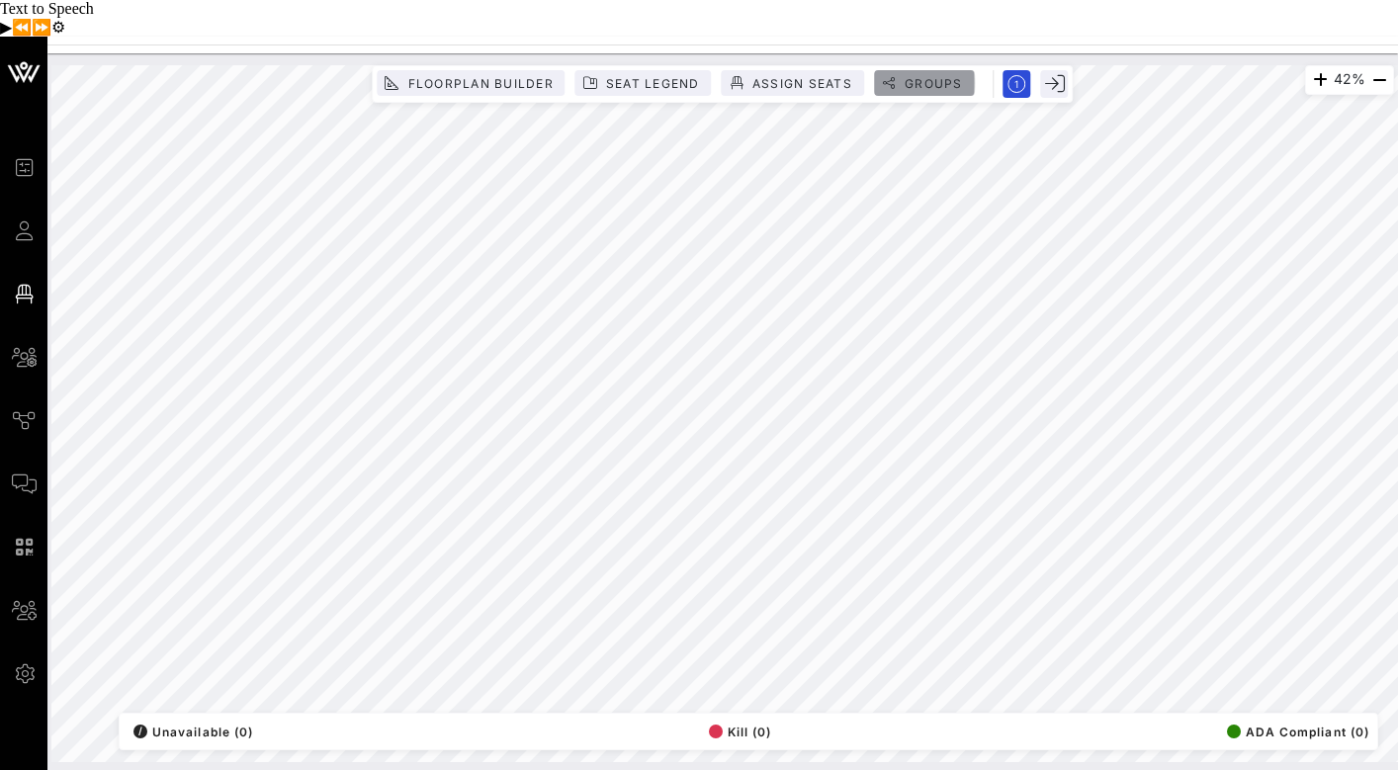
click at [924, 76] on span "Groups" at bounding box center [932, 83] width 59 height 15
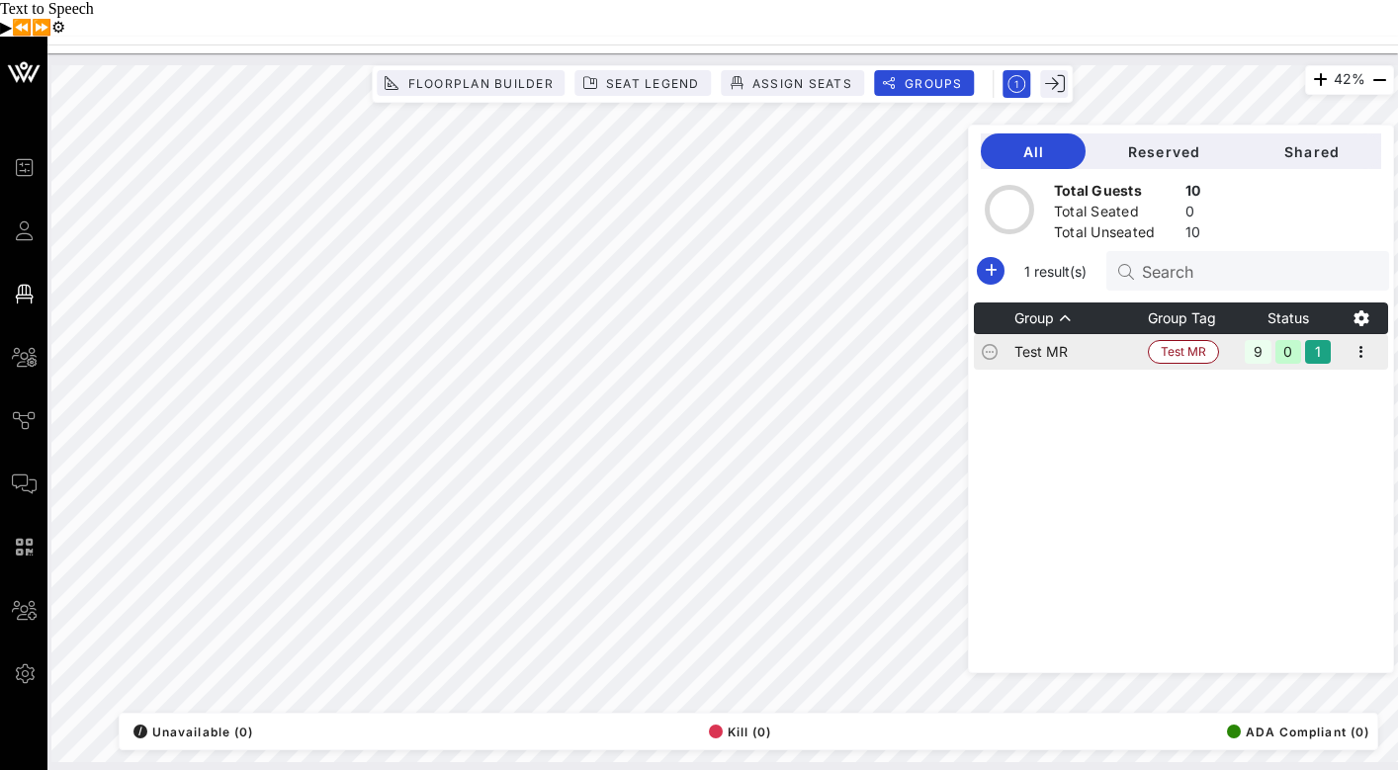
click at [1100, 334] on td "Test MR" at bounding box center [1080, 352] width 133 height 36
click at [1364, 306] on icon "button" at bounding box center [1361, 318] width 24 height 24
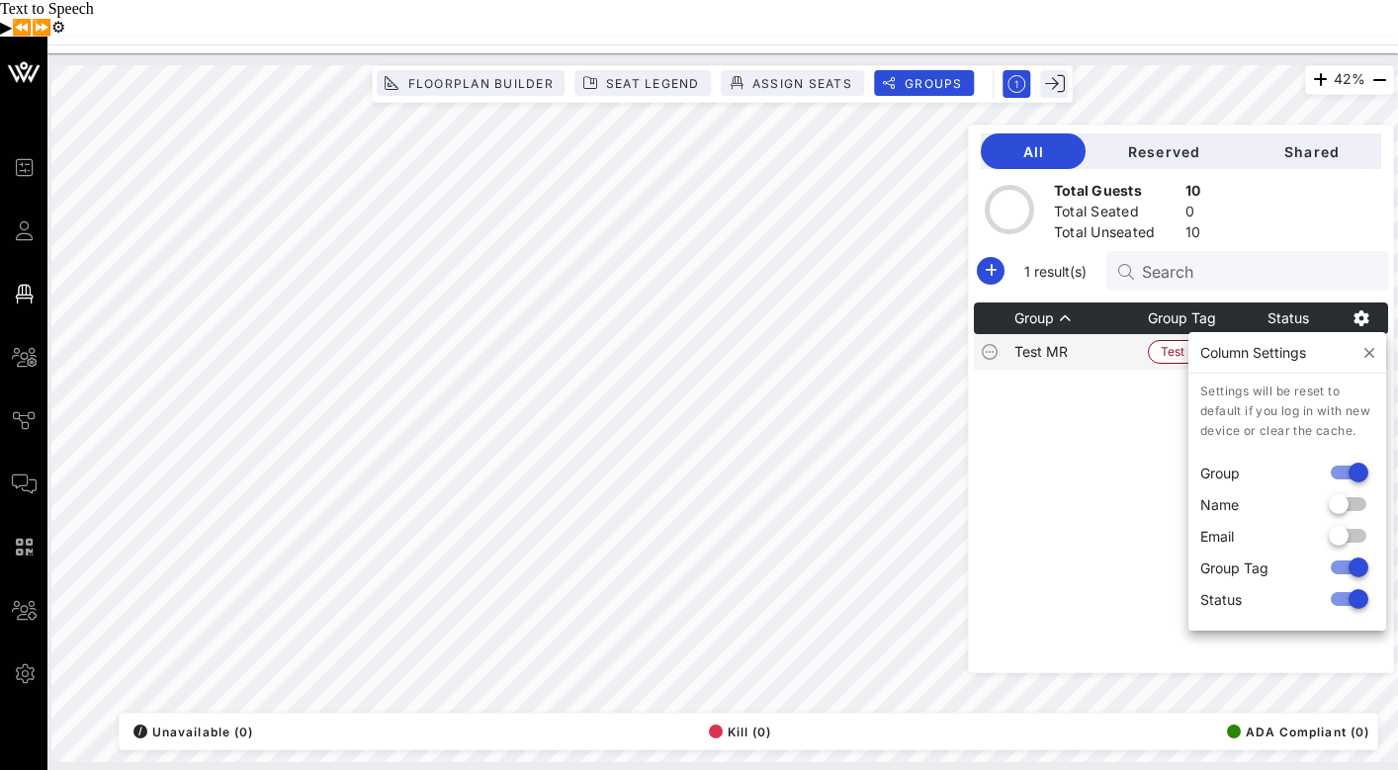
click at [1069, 452] on div "Group Group Tag Status Test MR Test MR 9 0 1" at bounding box center [1181, 487] width 414 height 370
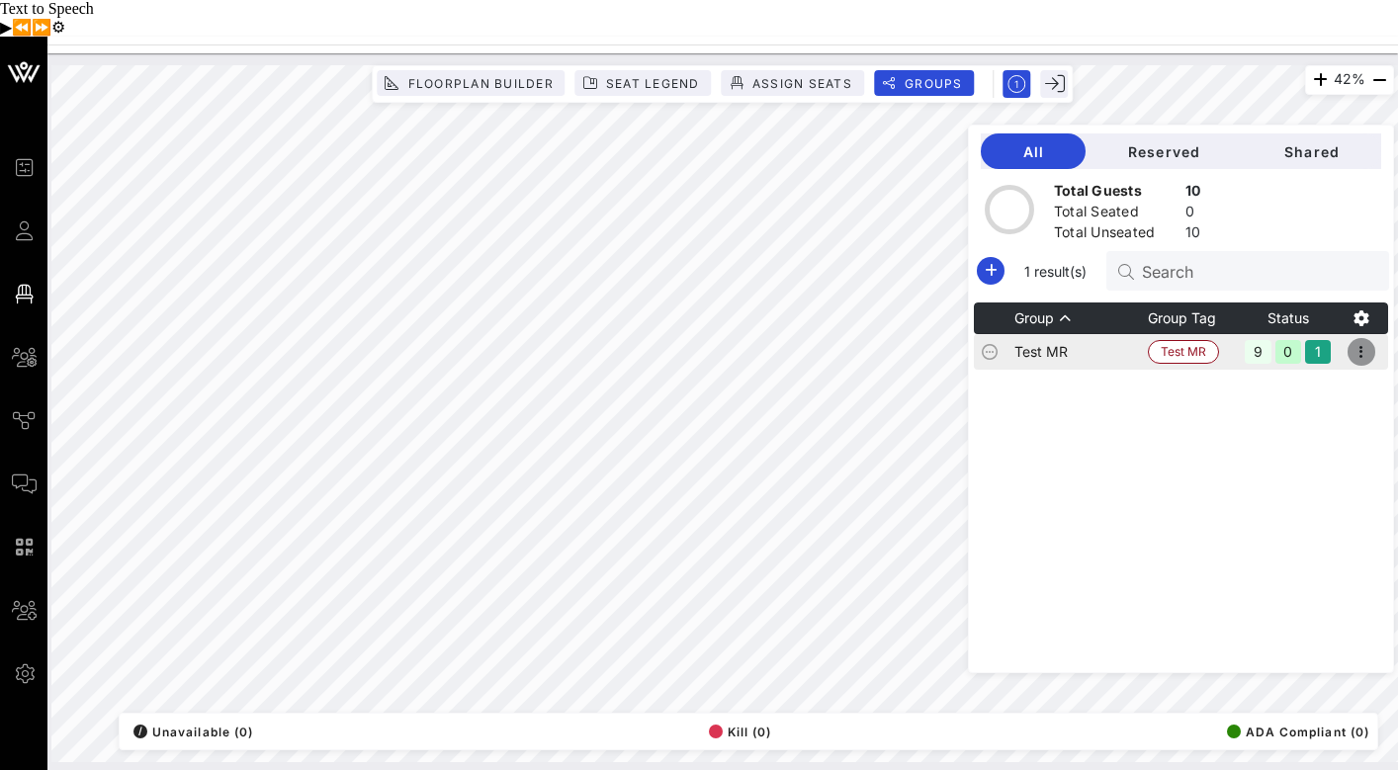
click at [1368, 340] on icon "button" at bounding box center [1361, 352] width 24 height 24
click at [1334, 378] on div "Edit" at bounding box center [1334, 386] width 61 height 16
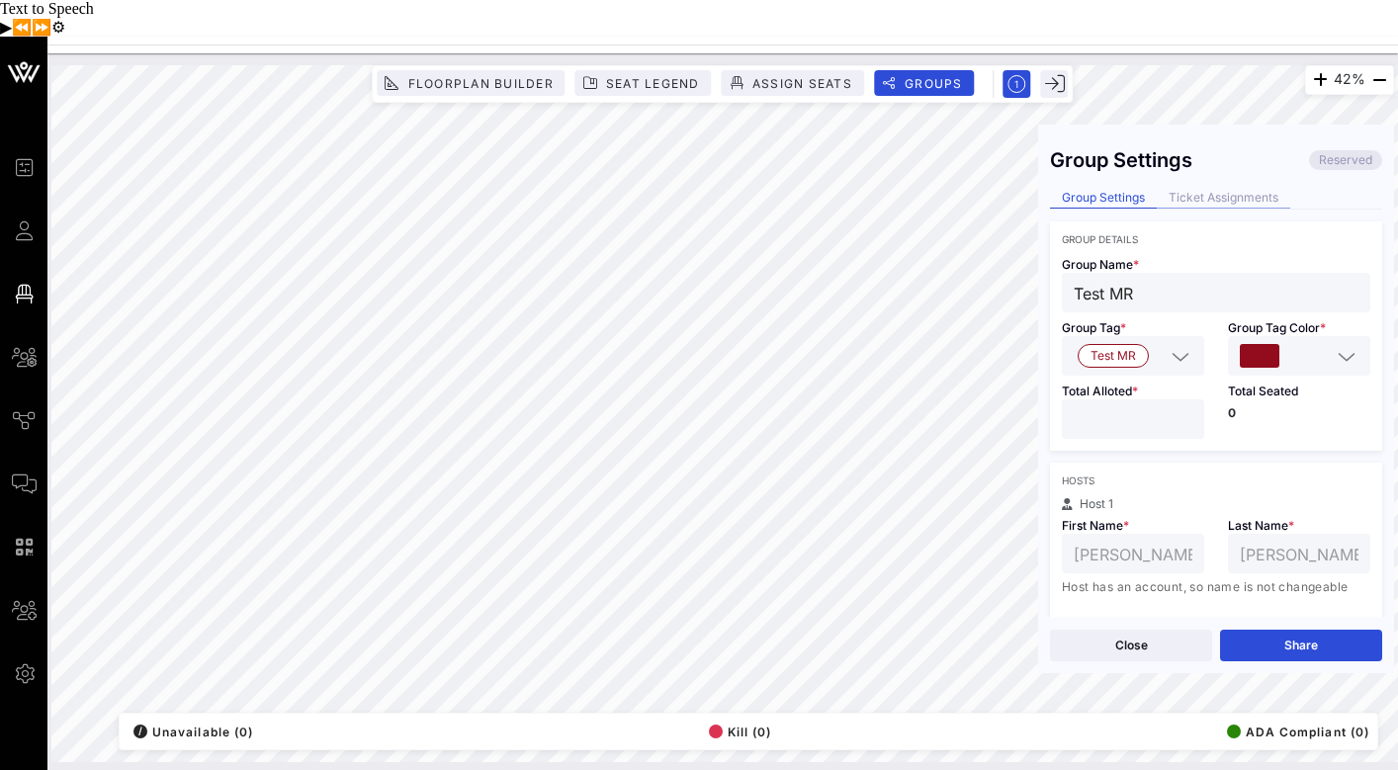
click at [1223, 188] on div "Ticket Assignments" at bounding box center [1223, 198] width 133 height 21
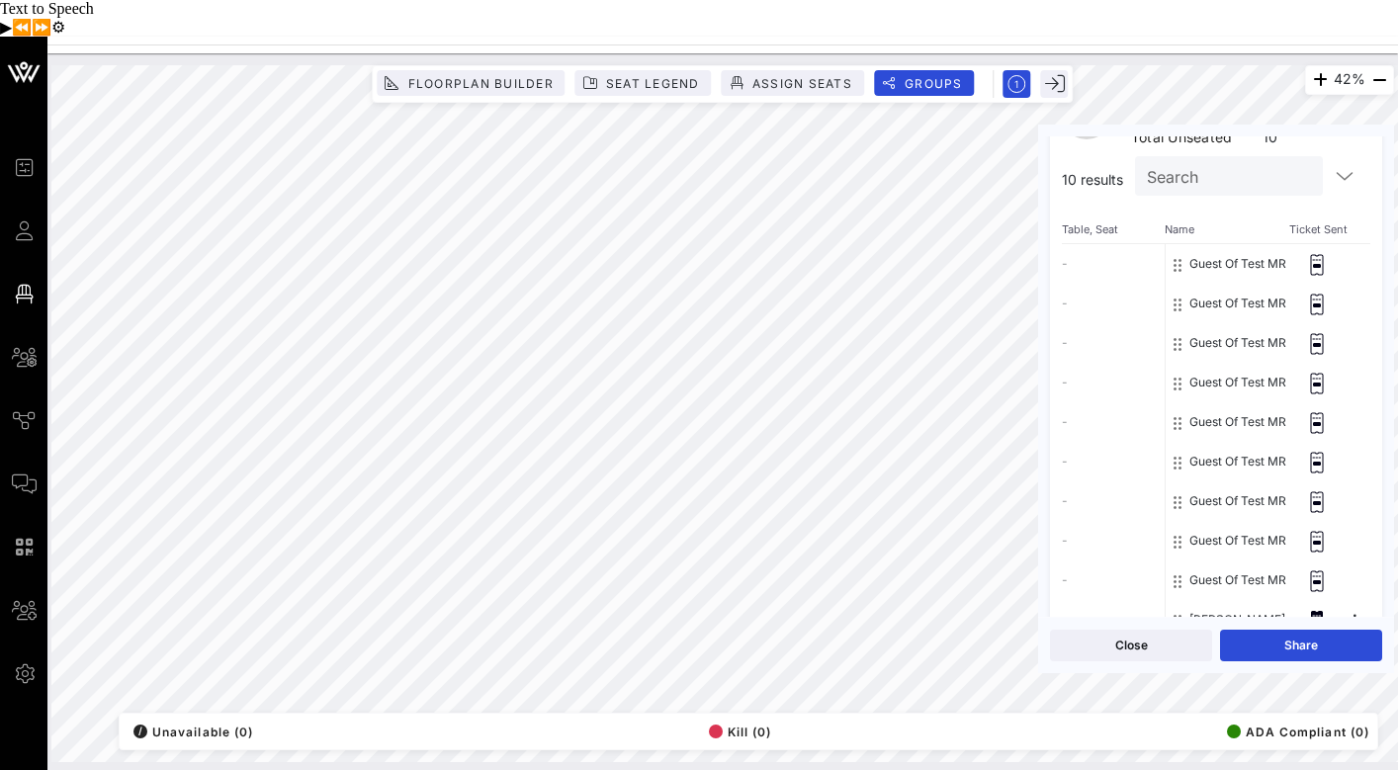
scroll to position [233, 0]
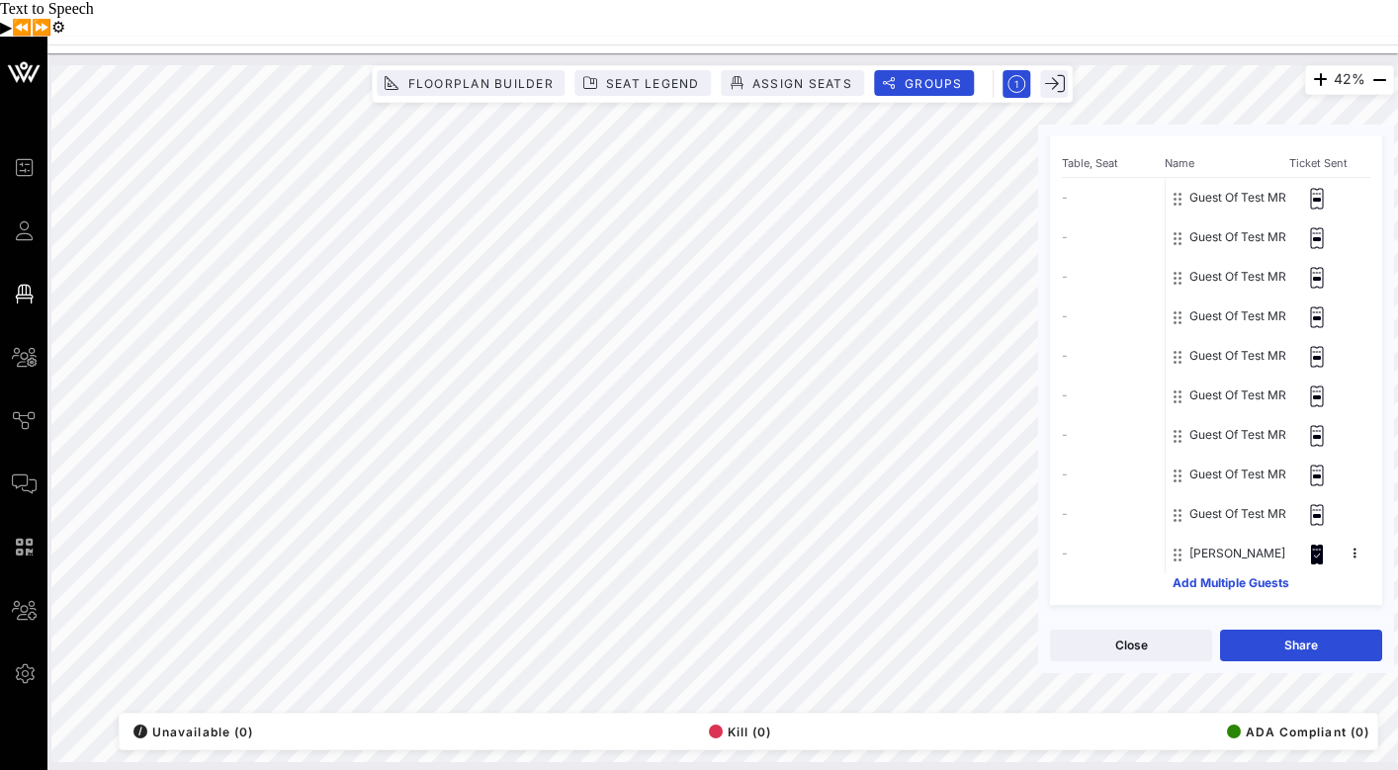
click at [1228, 415] on button "Guest Of Test MR" at bounding box center [1237, 435] width 97 height 40
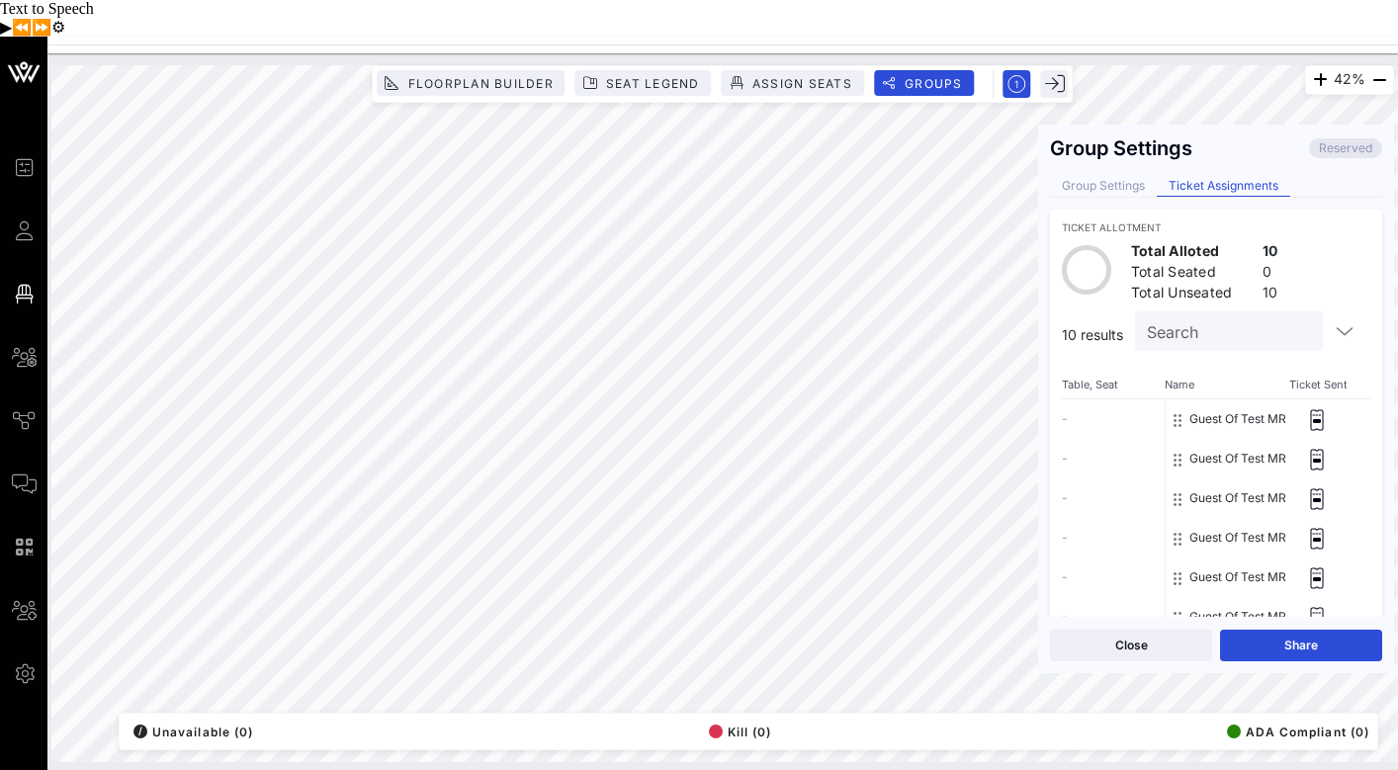
scroll to position [0, 0]
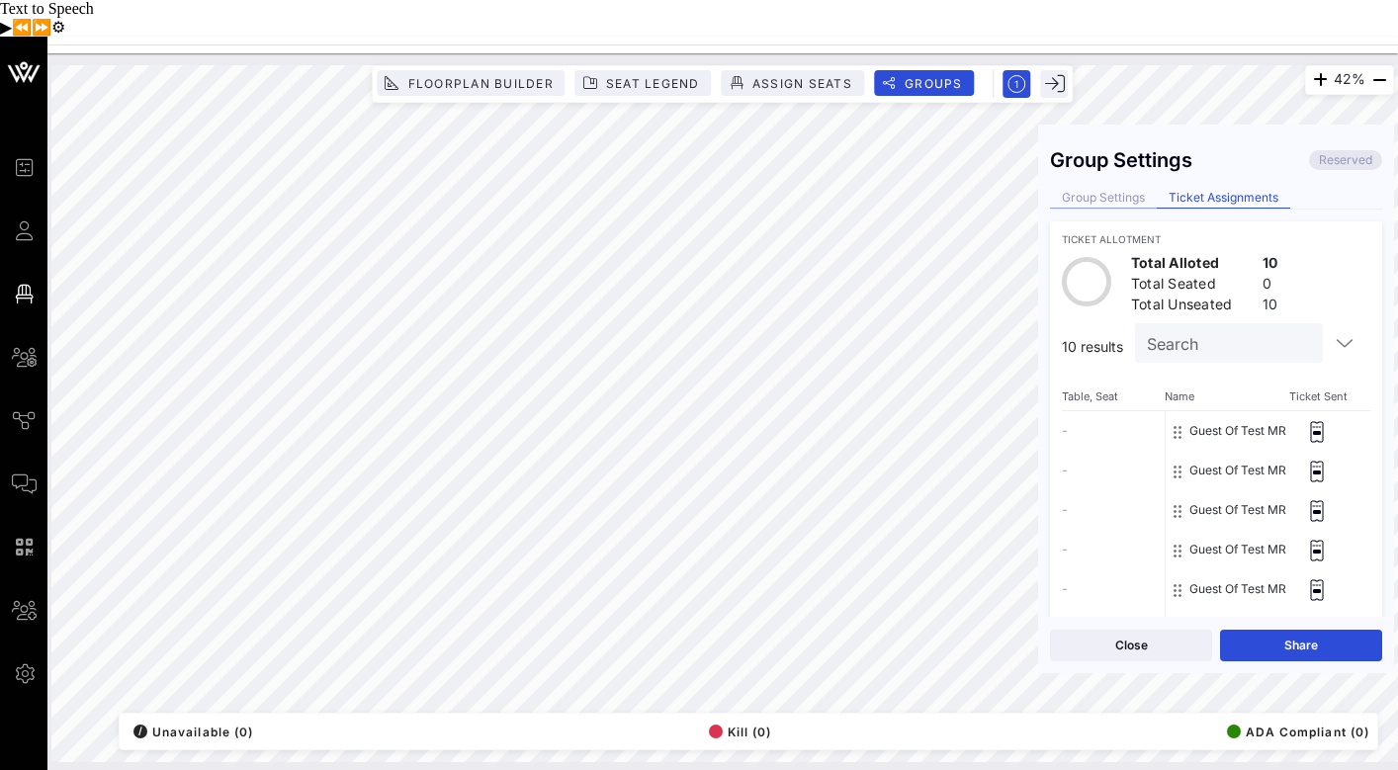
click at [1109, 188] on div "Group Settings" at bounding box center [1103, 198] width 107 height 21
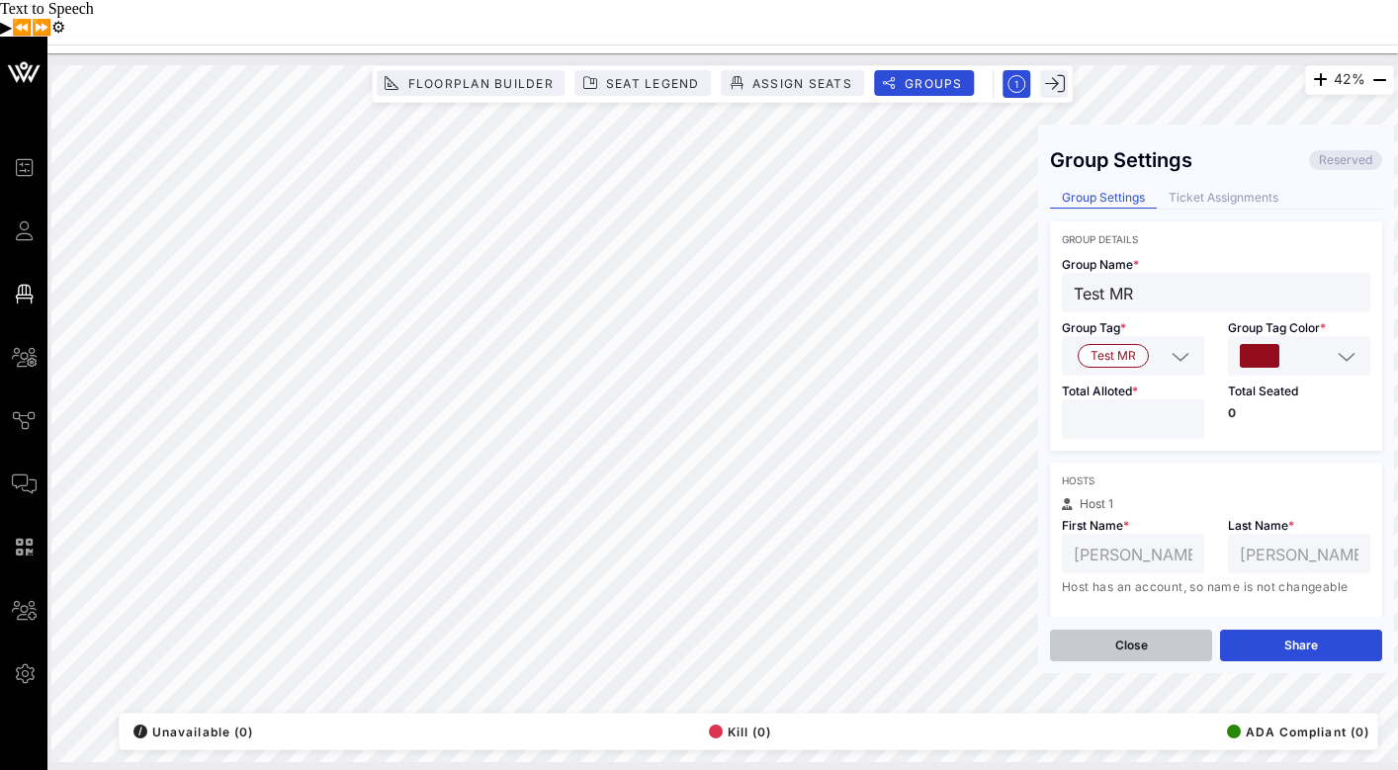
click at [1187, 630] on button "Close" at bounding box center [1131, 646] width 162 height 32
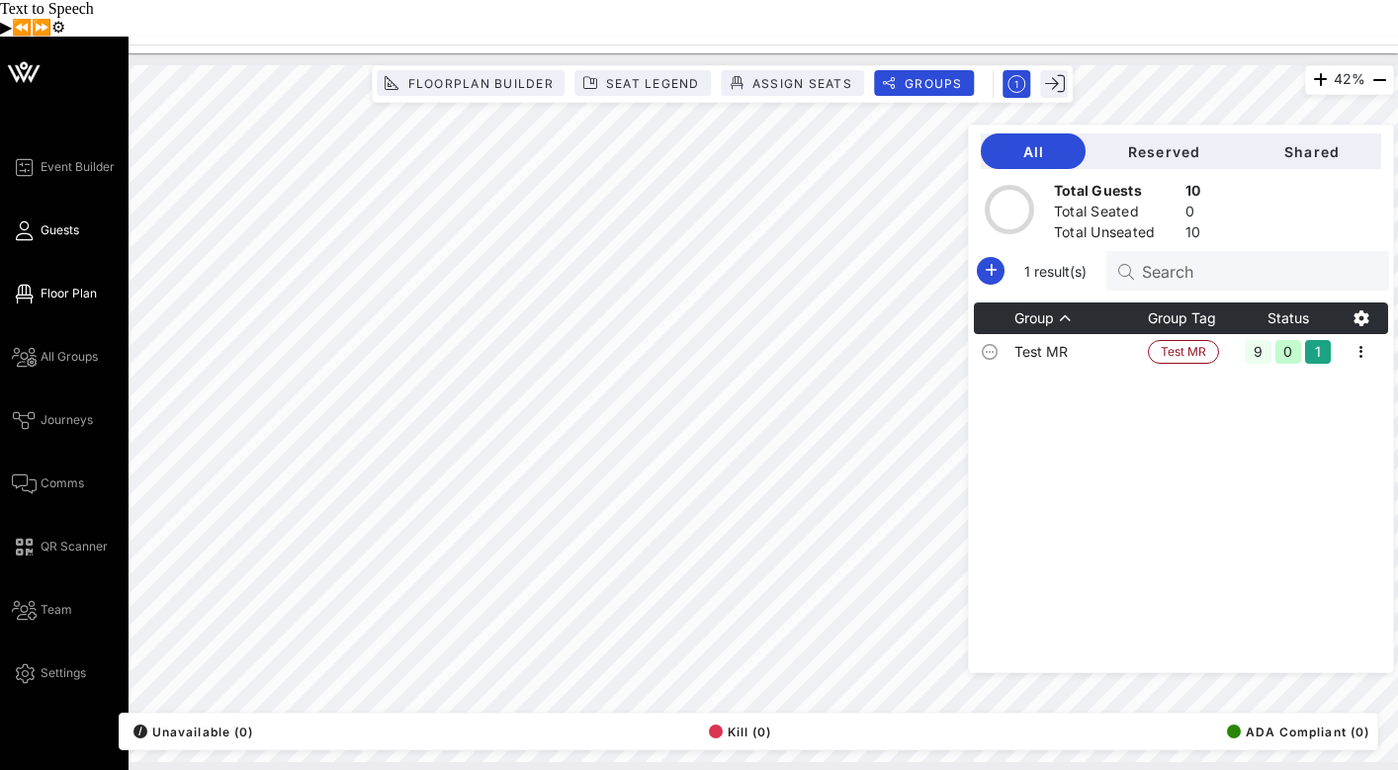
click at [32, 229] on icon at bounding box center [24, 230] width 25 height 3
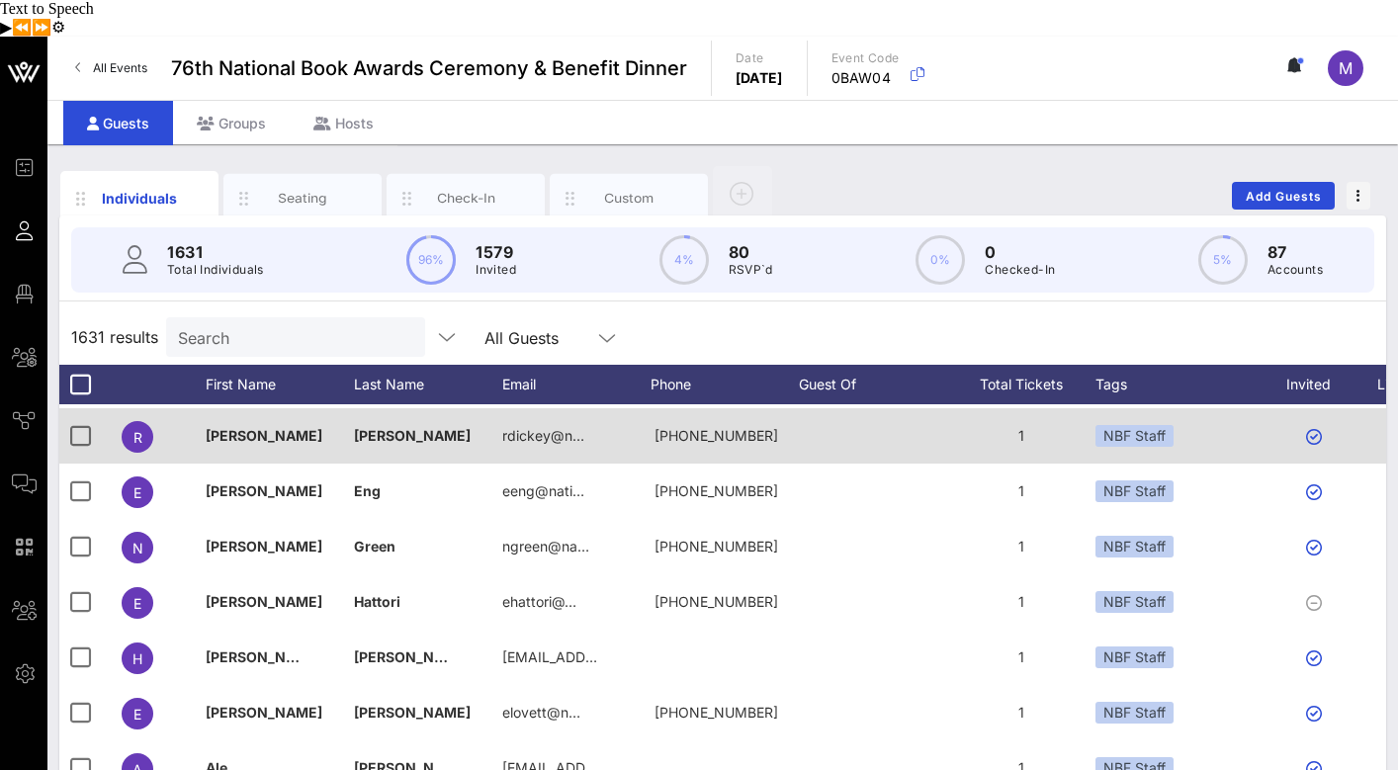
scroll to position [277, 0]
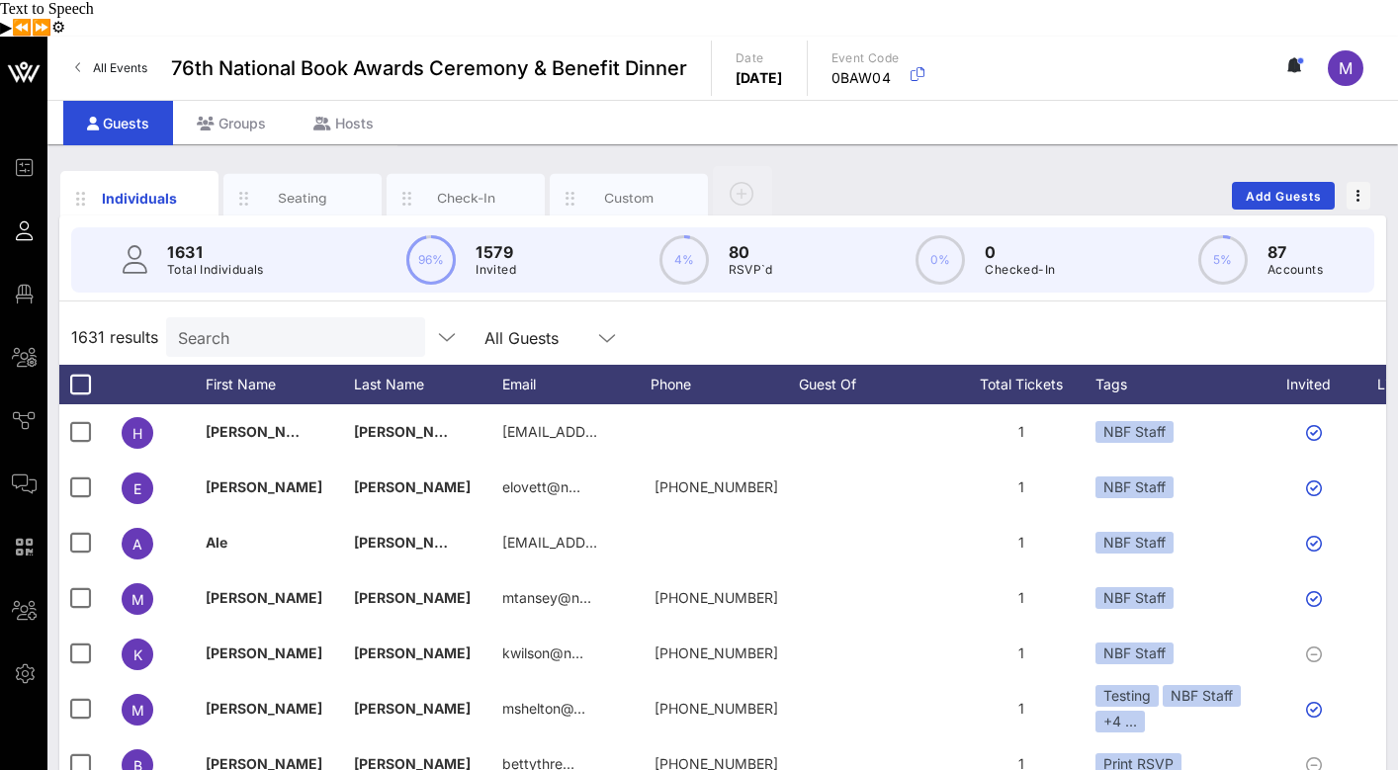
click at [269, 324] on input "Search" at bounding box center [293, 337] width 231 height 26
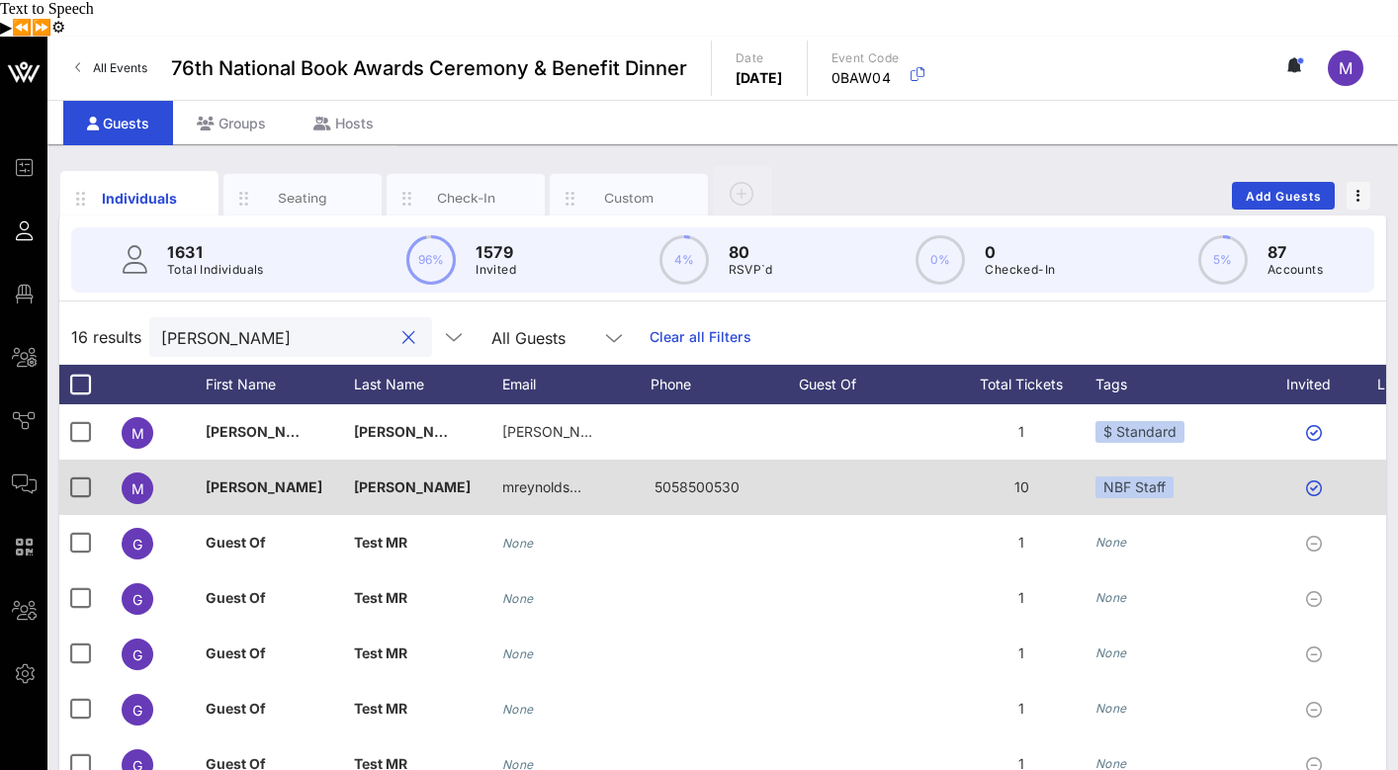
type input "Megan"
click at [225, 478] on span "Megan" at bounding box center [264, 486] width 117 height 17
click at [230, 478] on span "Megan" at bounding box center [264, 486] width 117 height 17
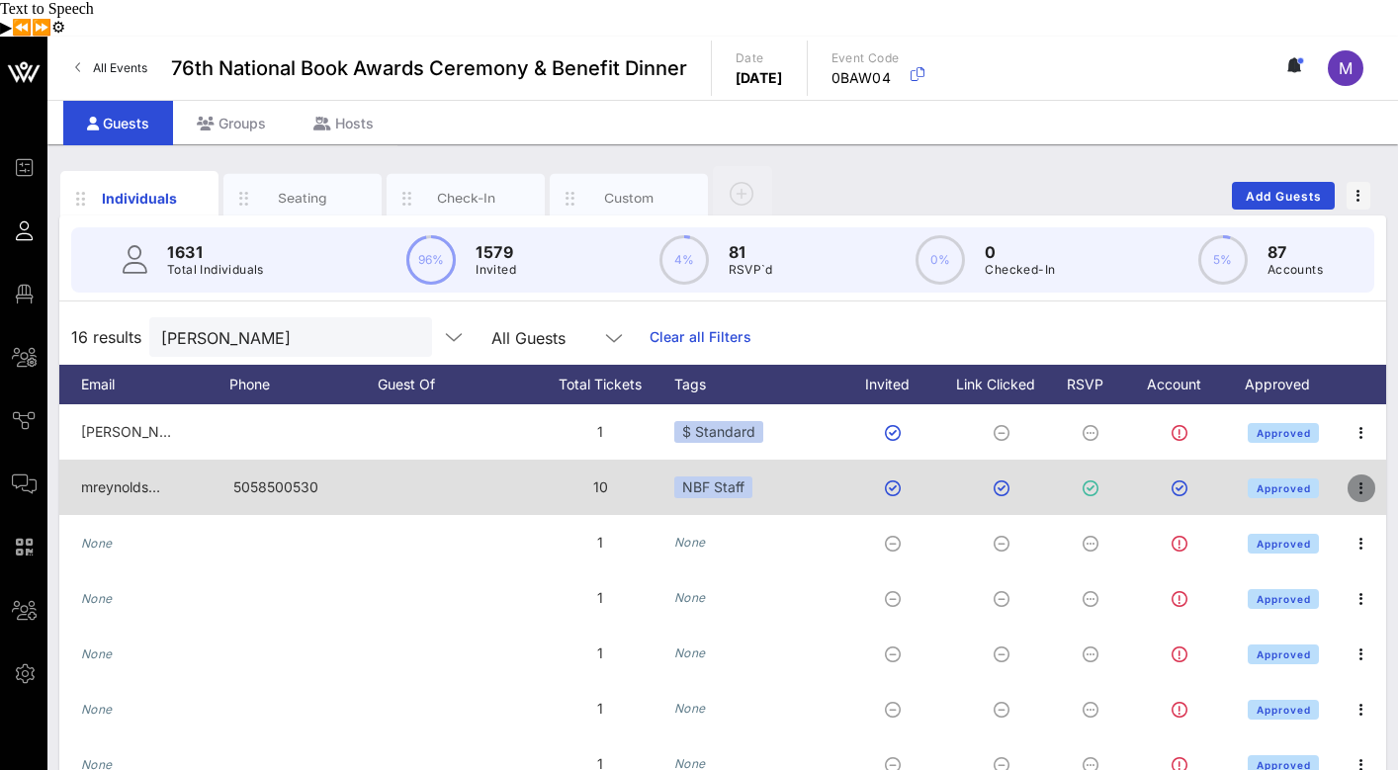
click at [1358, 476] on icon "button" at bounding box center [1361, 488] width 24 height 24
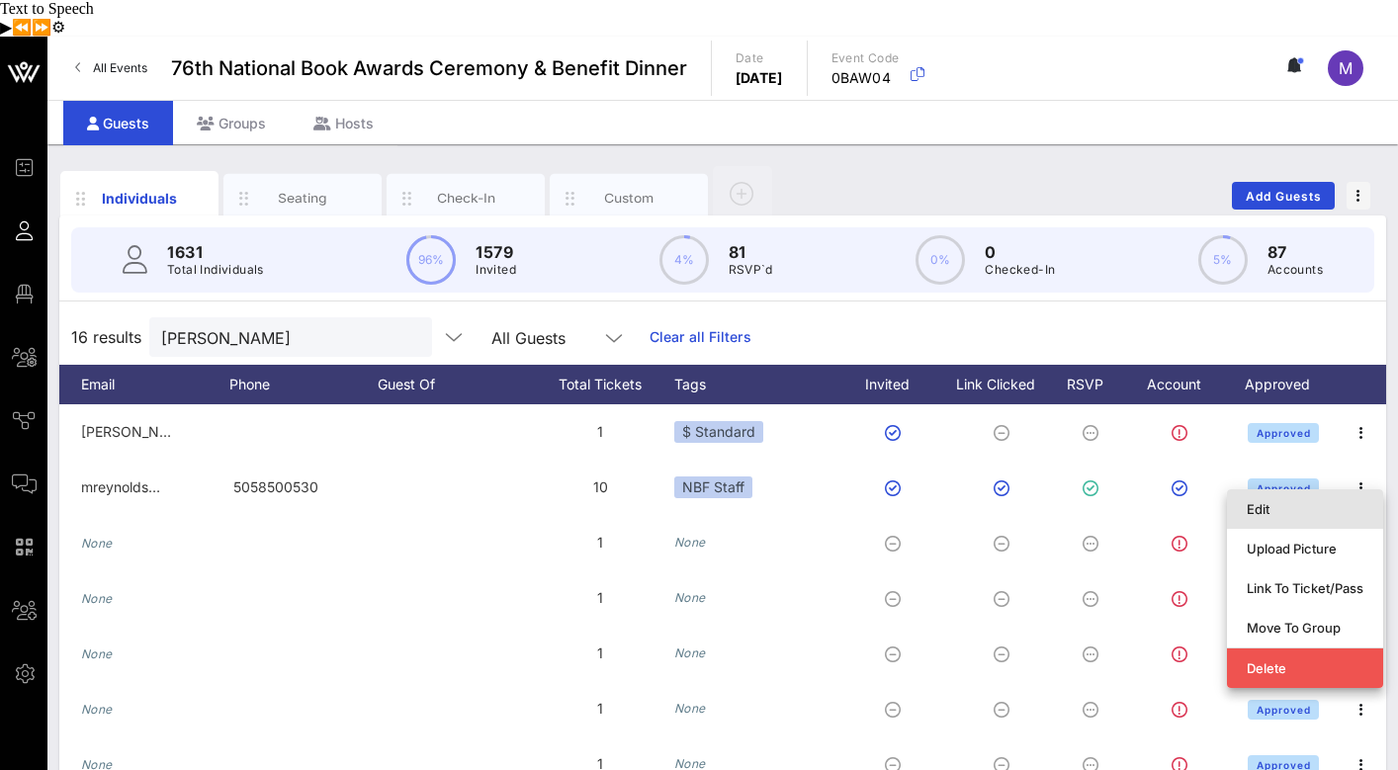
click at [1301, 501] on div "Edit" at bounding box center [1304, 509] width 117 height 16
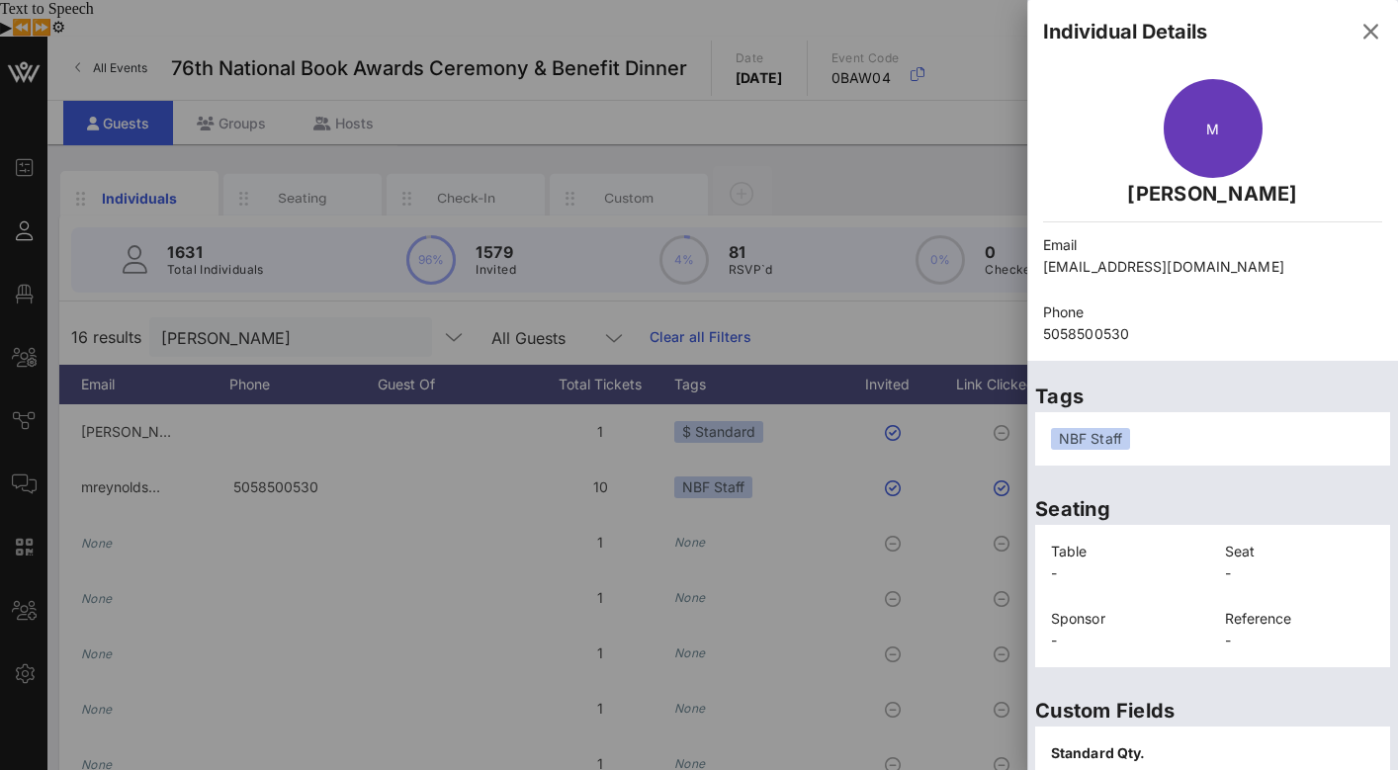
scroll to position [182, 0]
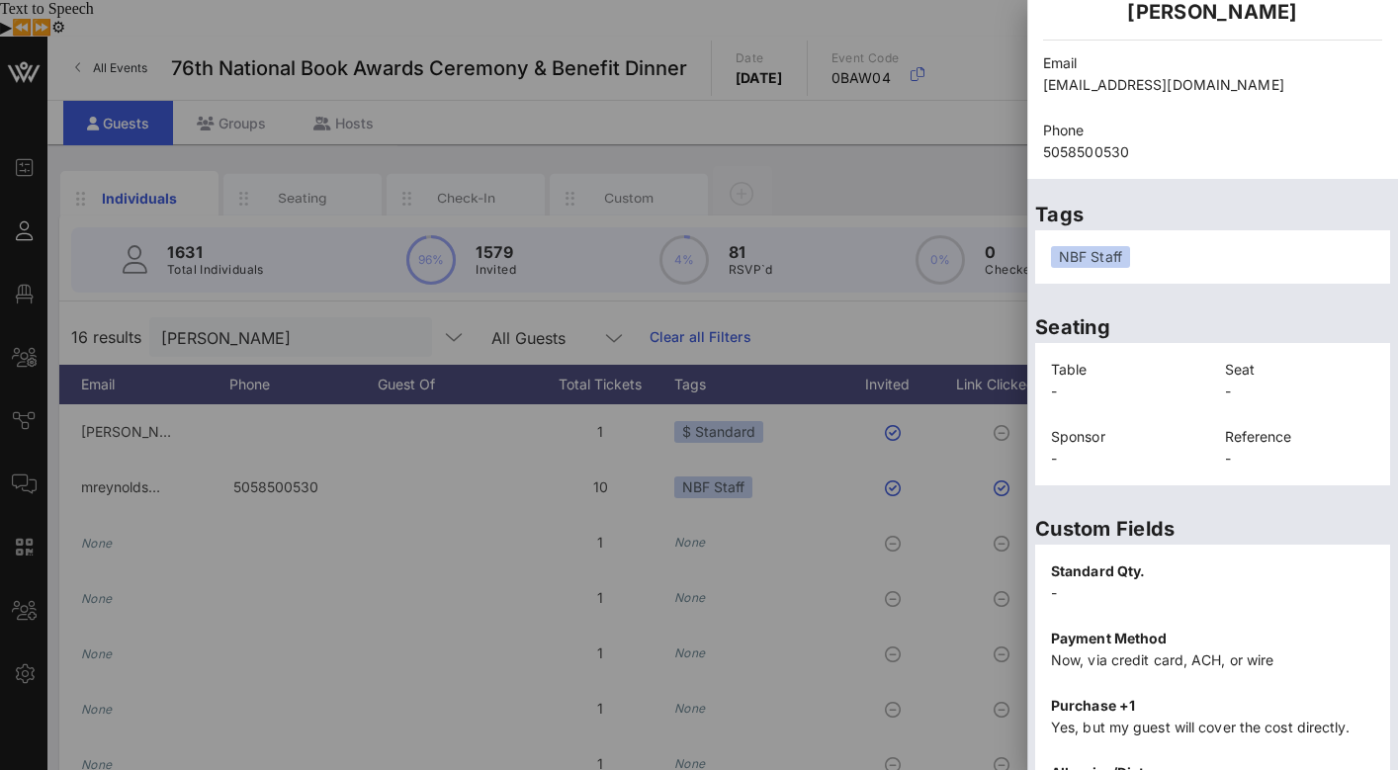
click at [1073, 377] on p "Table" at bounding box center [1126, 370] width 150 height 22
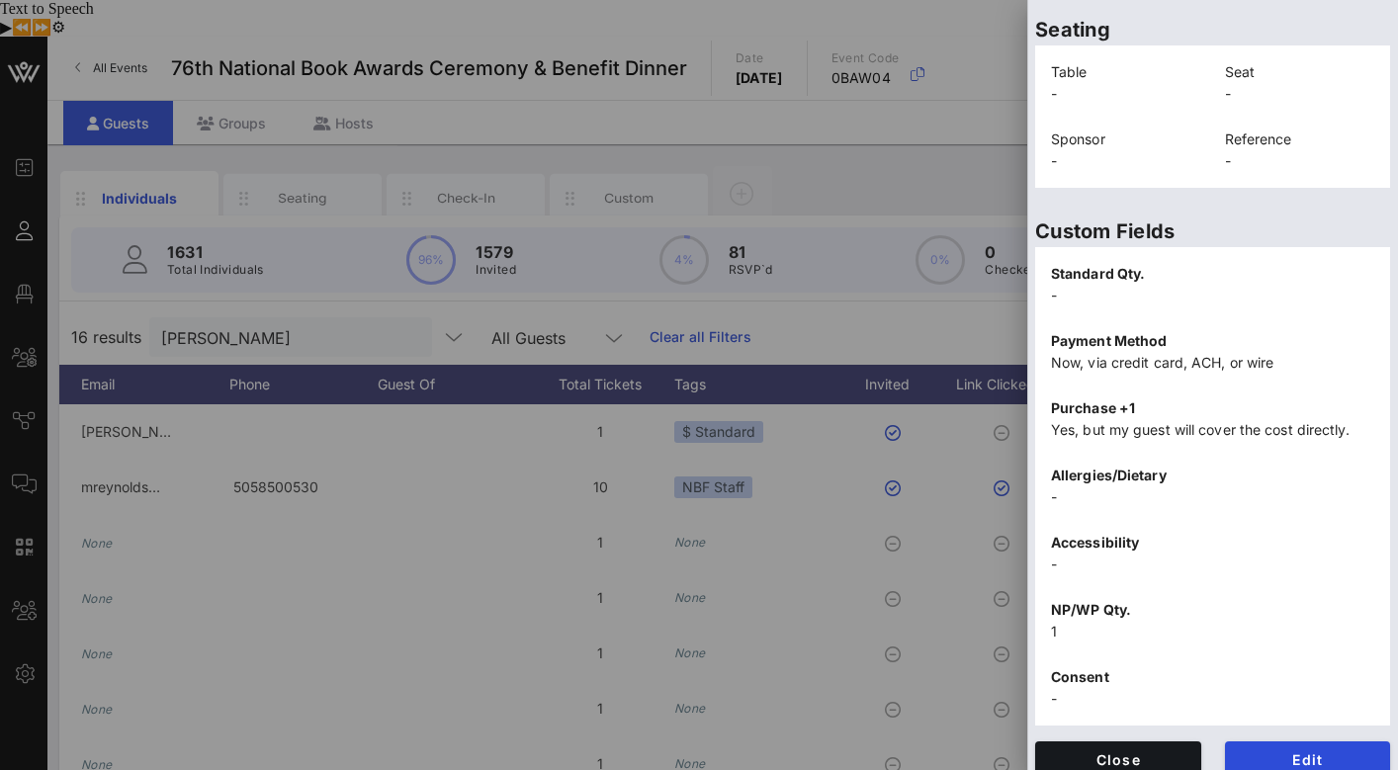
scroll to position [498, 0]
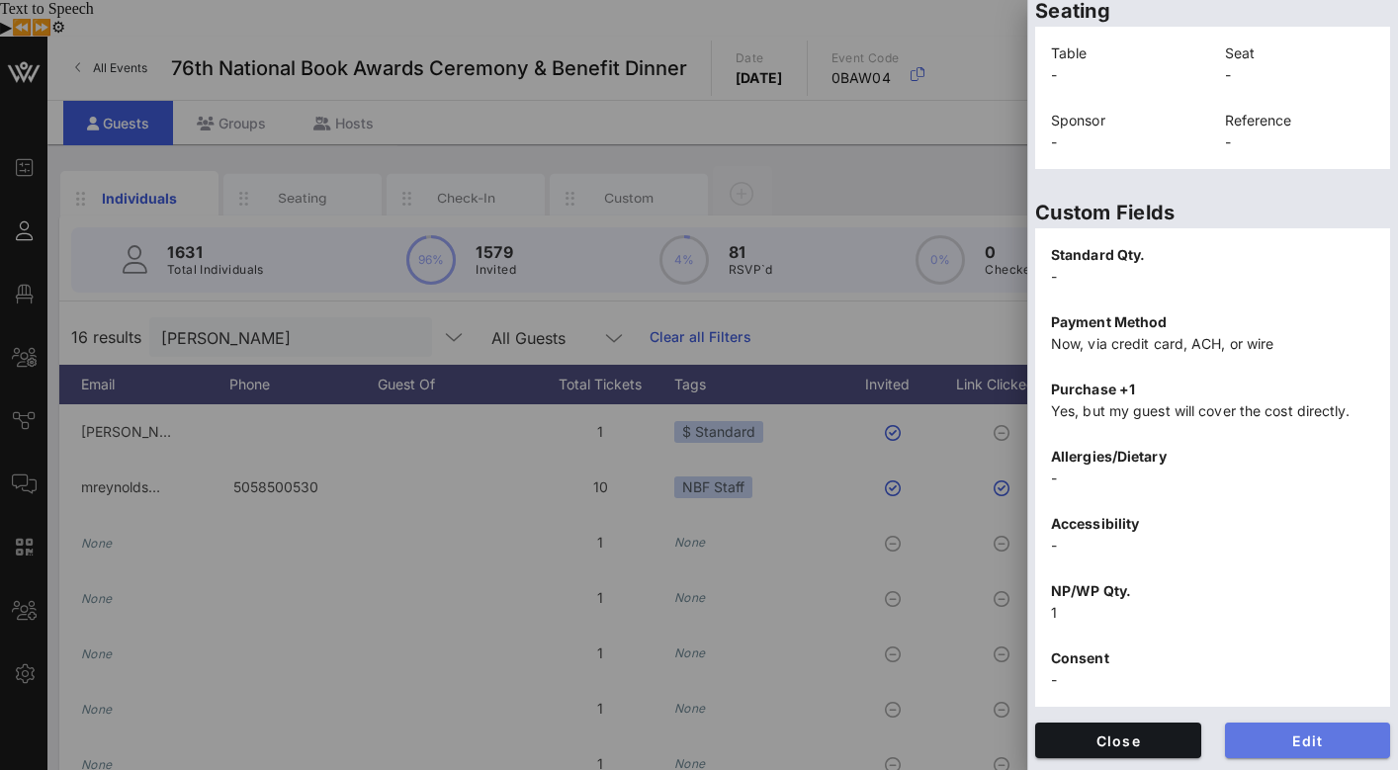
click at [1319, 732] on span "Edit" at bounding box center [1308, 740] width 134 height 17
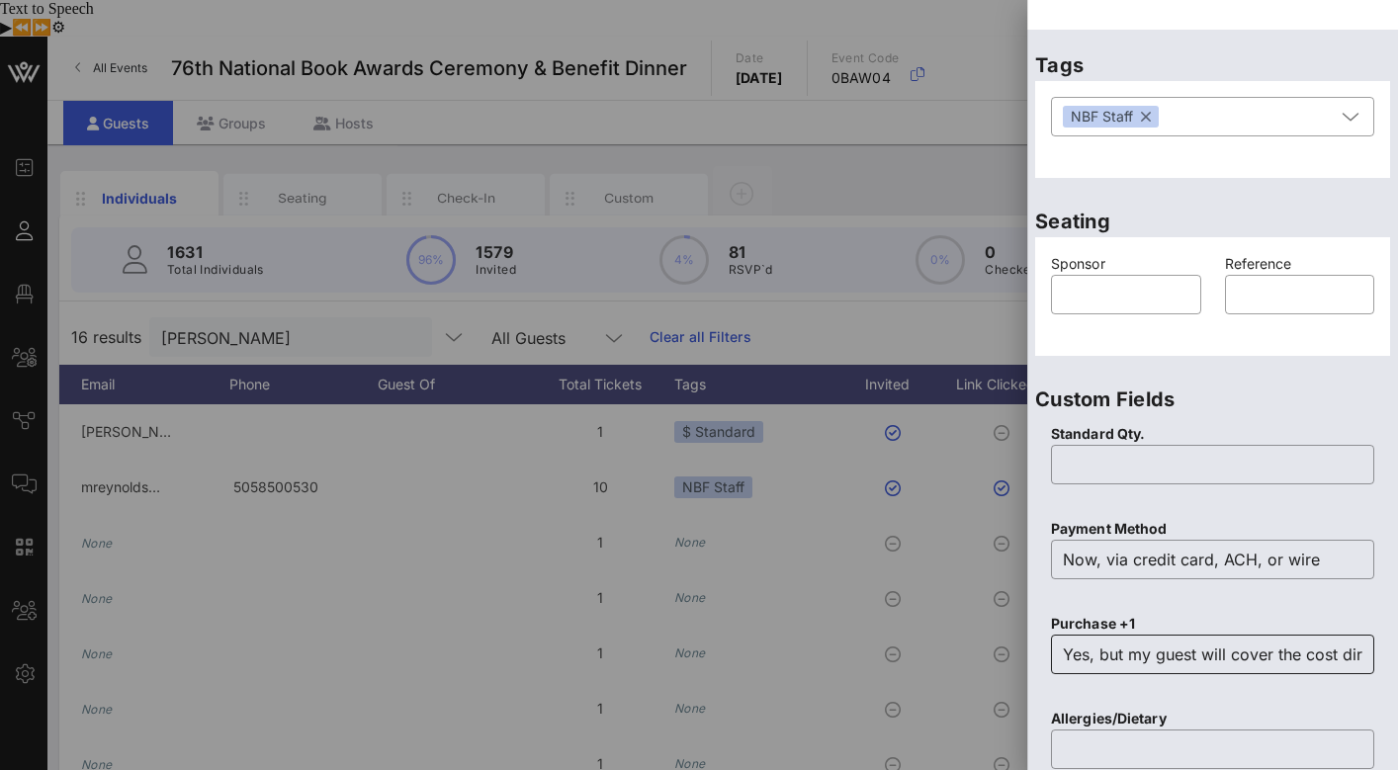
scroll to position [0, 0]
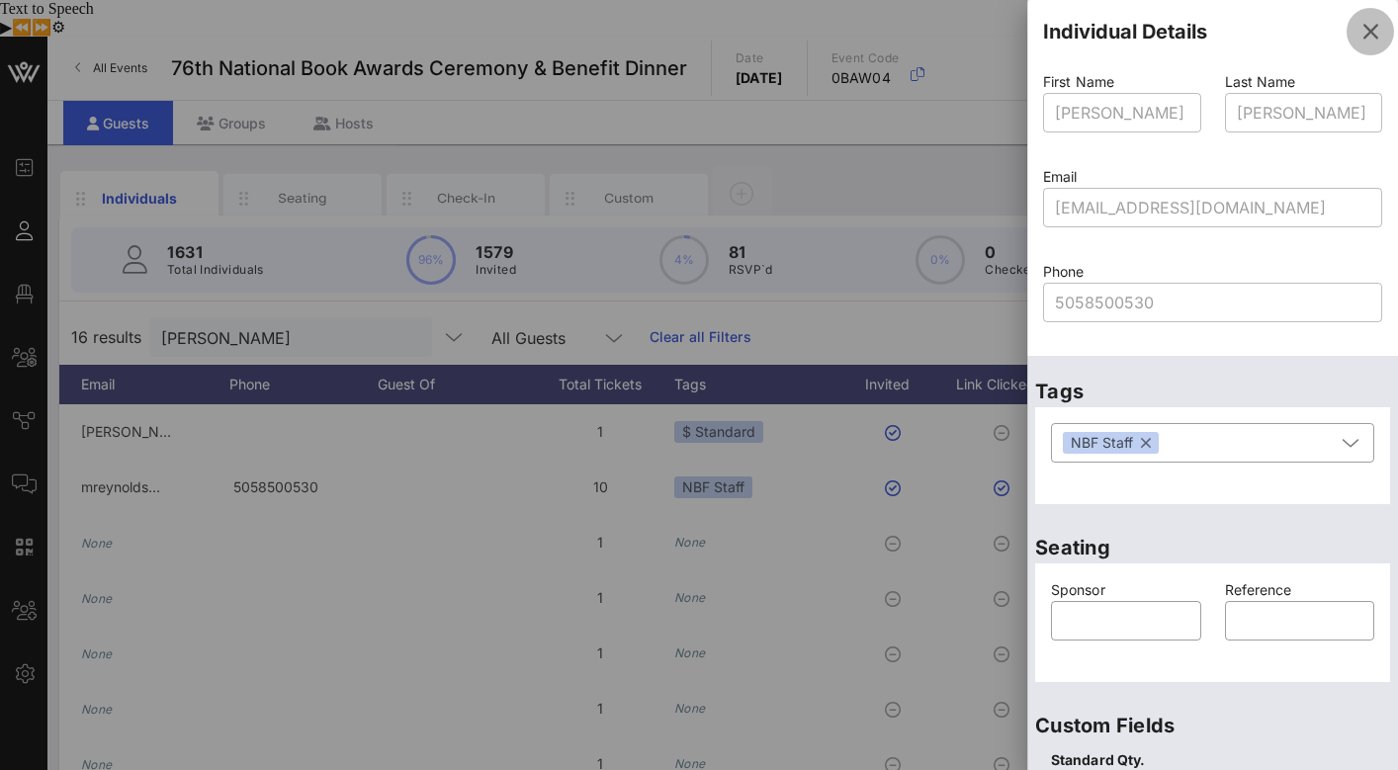
click at [1376, 18] on button "button" at bounding box center [1369, 31] width 47 height 47
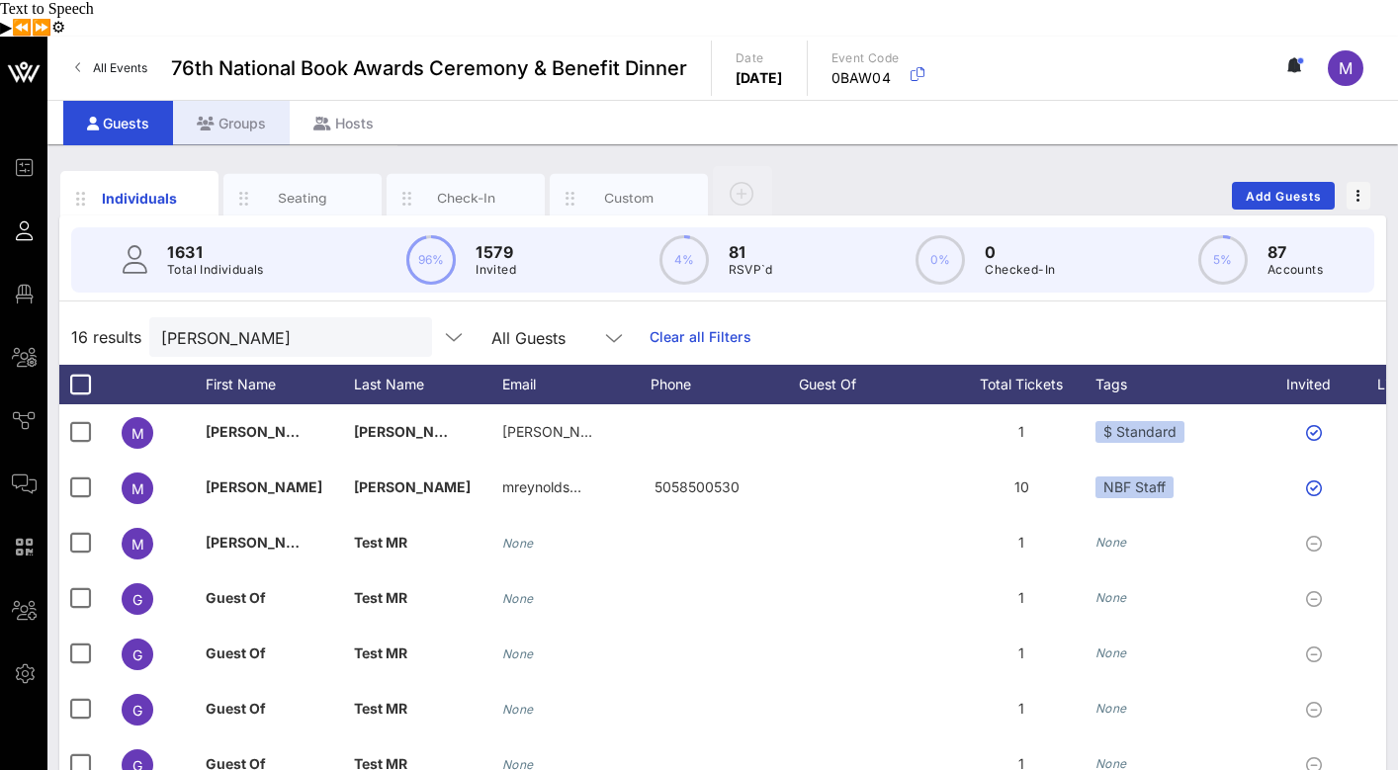
click at [234, 101] on div "Groups" at bounding box center [231, 123] width 117 height 44
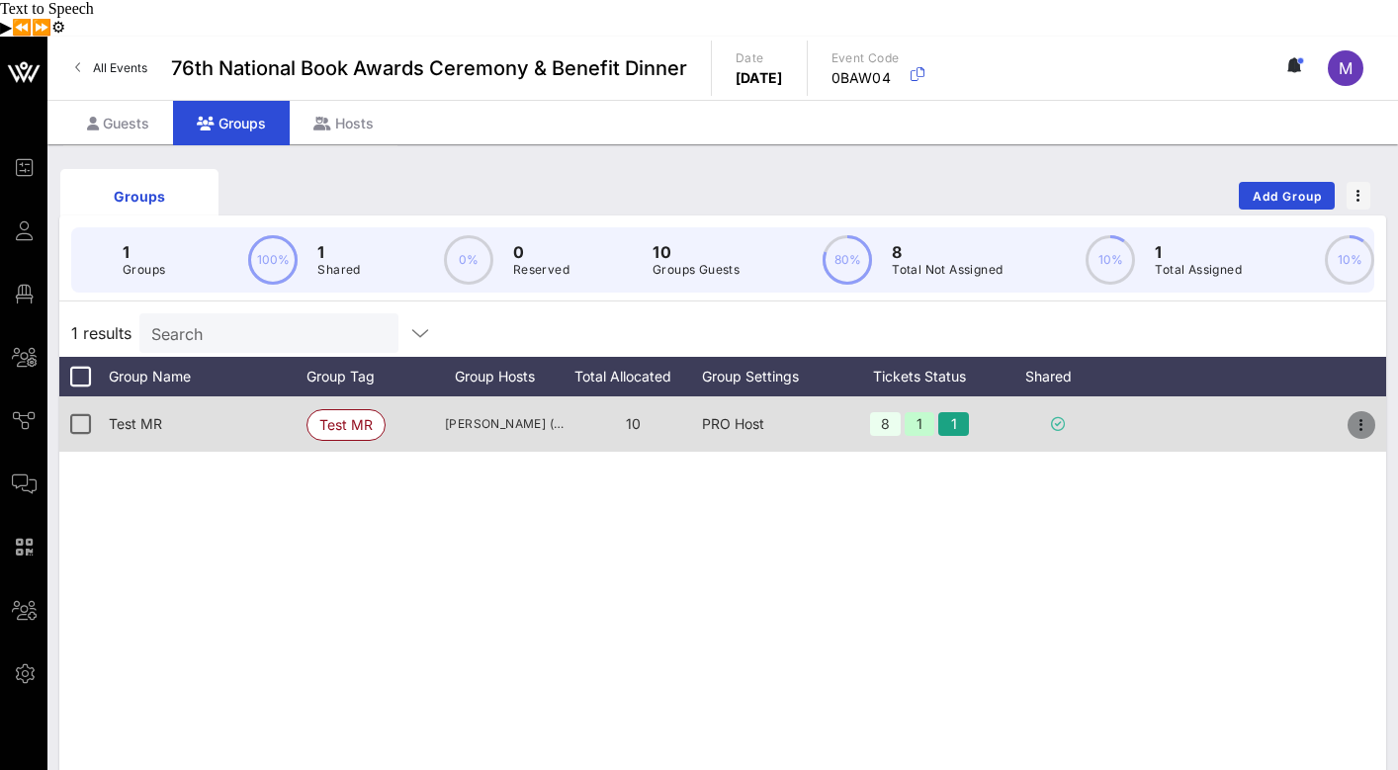
click at [1362, 413] on icon "button" at bounding box center [1361, 425] width 24 height 24
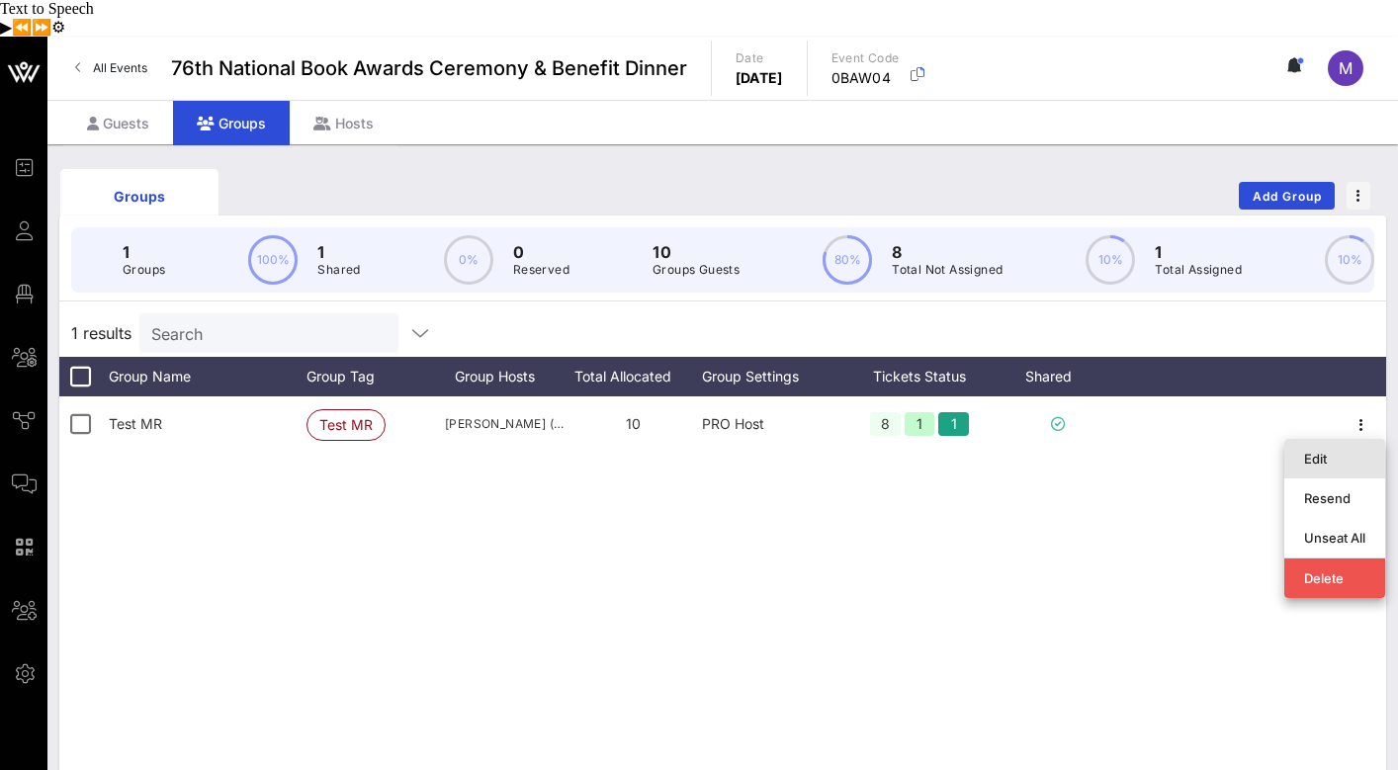
click at [1343, 451] on div "Edit" at bounding box center [1334, 459] width 61 height 16
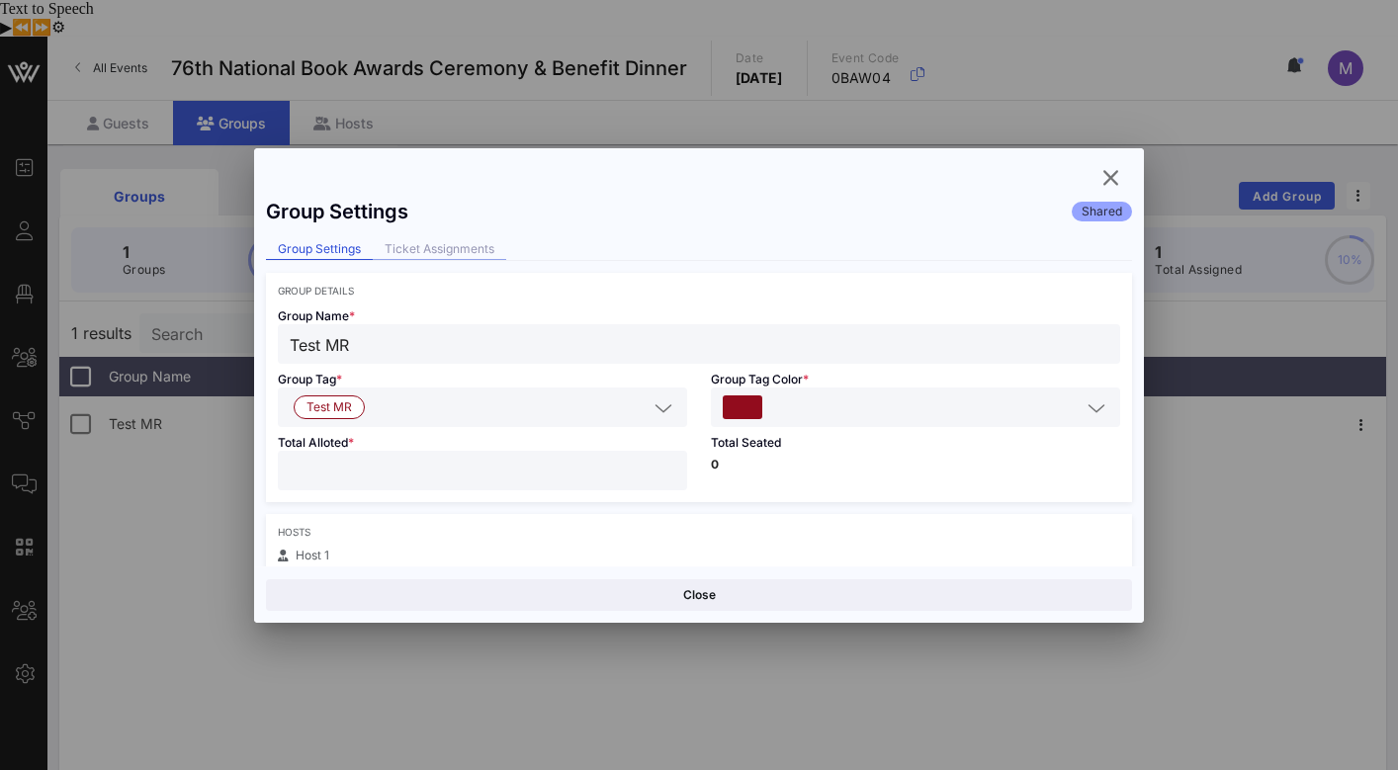
click at [429, 242] on div "Ticket Assignments" at bounding box center [439, 249] width 133 height 21
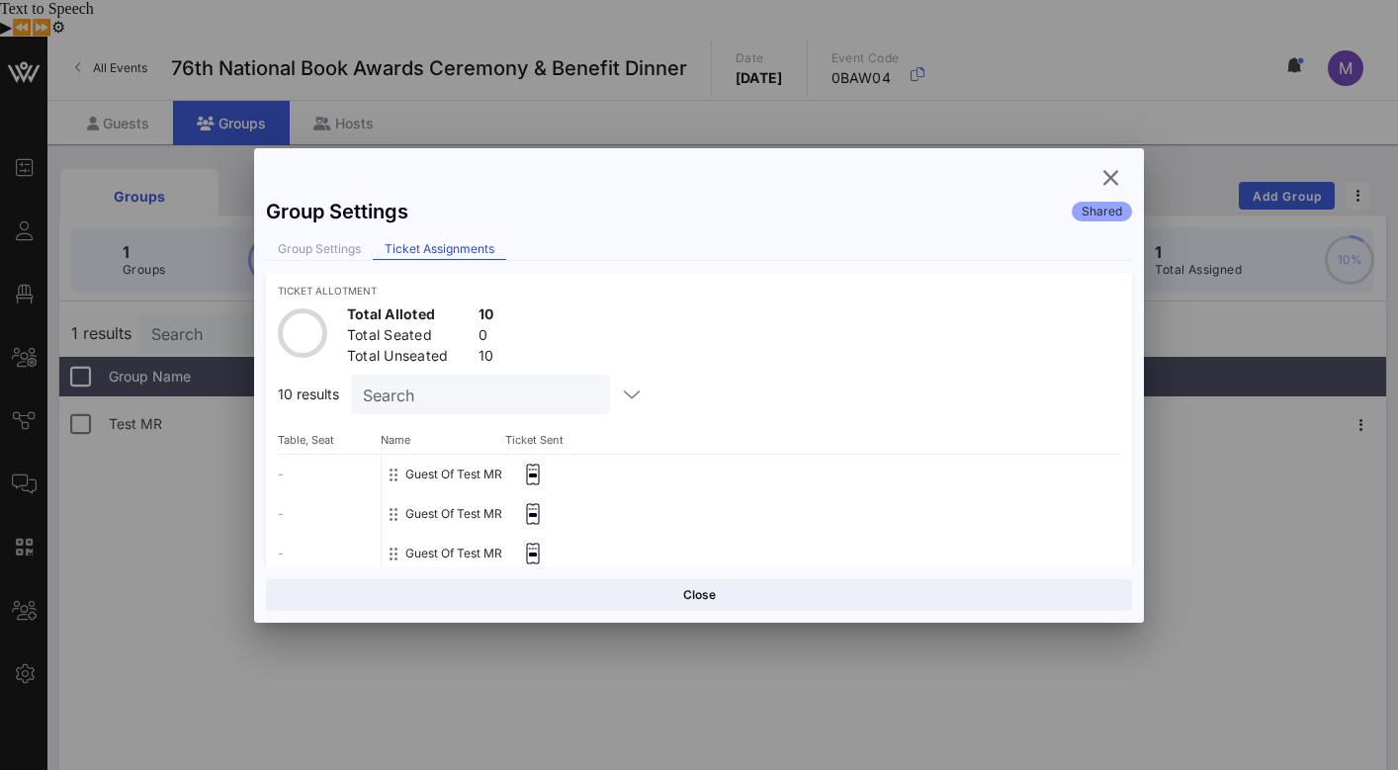
click at [415, 321] on div "Total Seated 0" at bounding box center [420, 337] width 155 height 33
click at [303, 324] on circle at bounding box center [303, 332] width 44 height 44
click at [321, 438] on span "Table, Seat" at bounding box center [329, 440] width 103 height 12
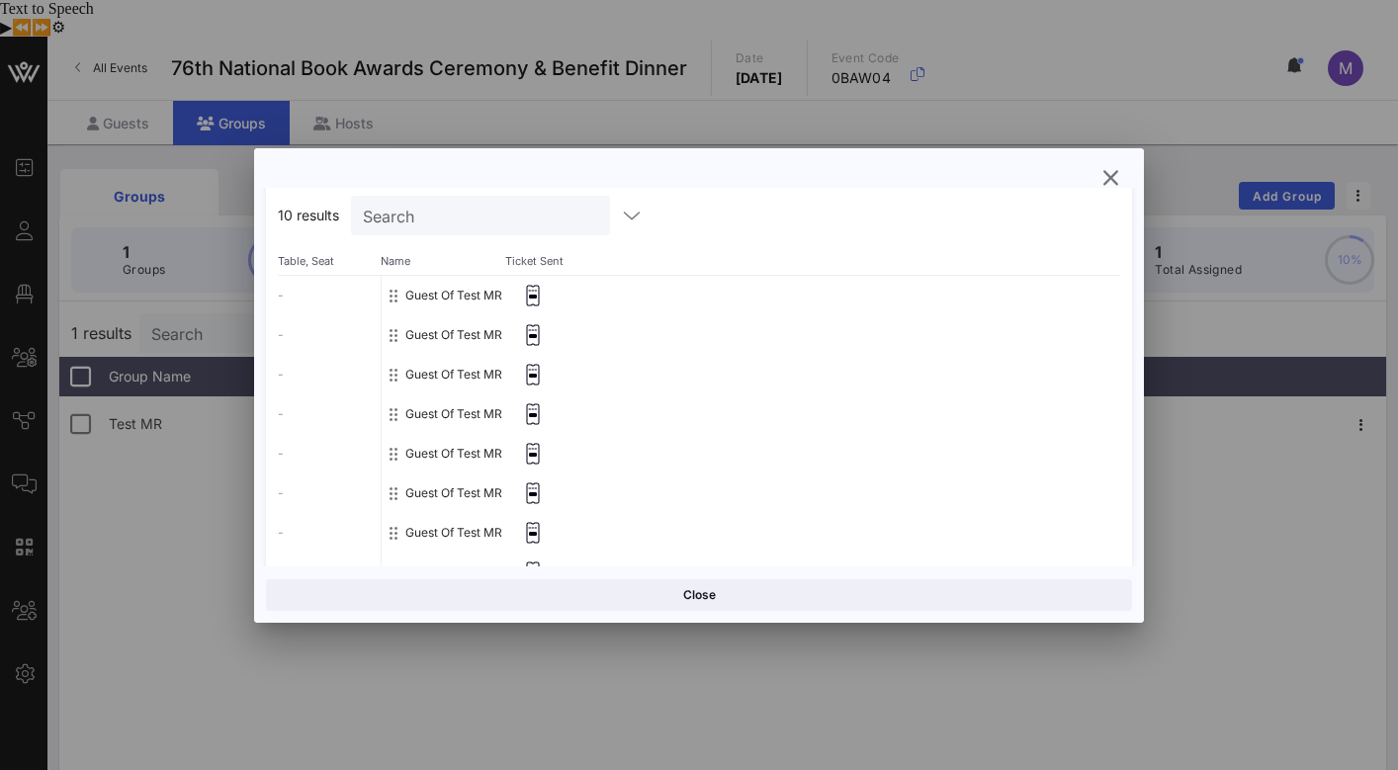
click at [304, 297] on div "- - - - - - - - - -" at bounding box center [329, 473] width 103 height 395
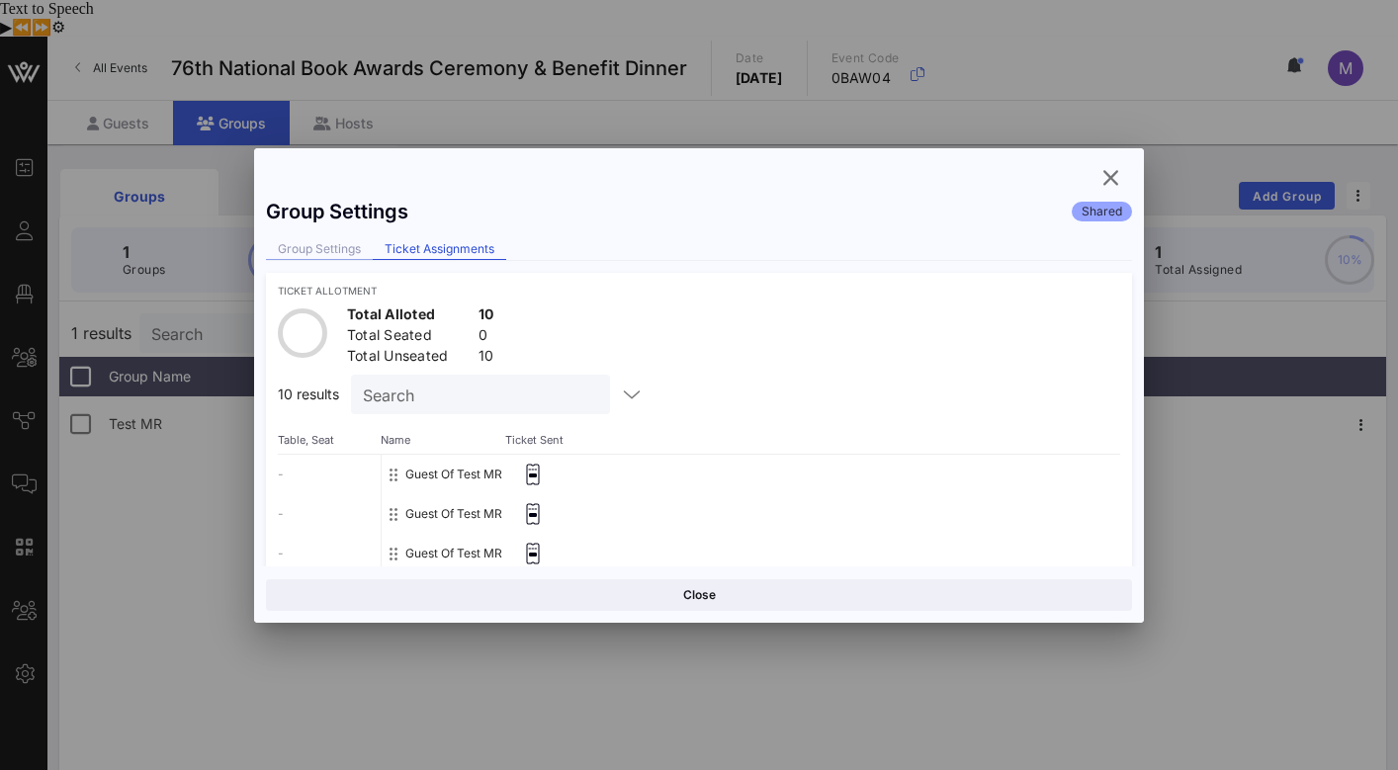
click at [339, 251] on div "Group Settings" at bounding box center [319, 249] width 107 height 21
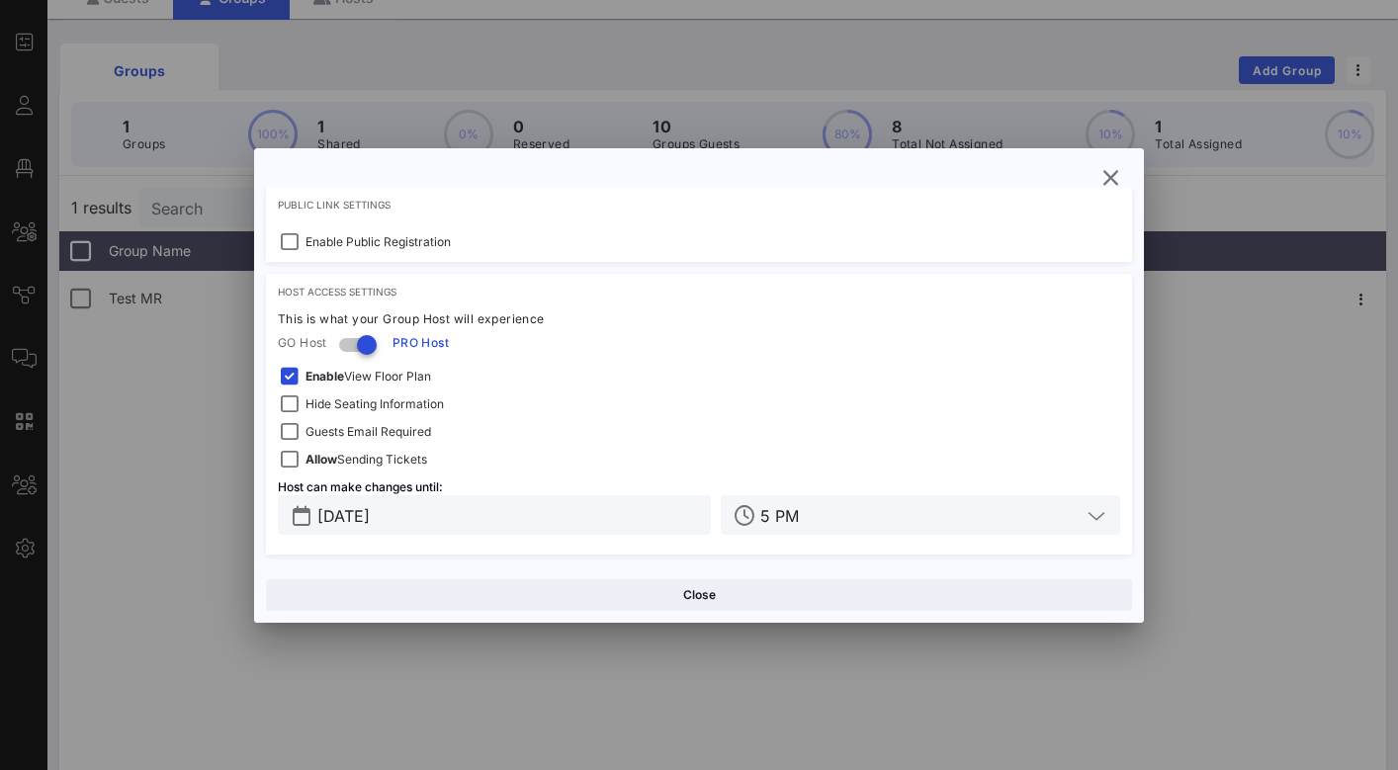
scroll to position [253, 0]
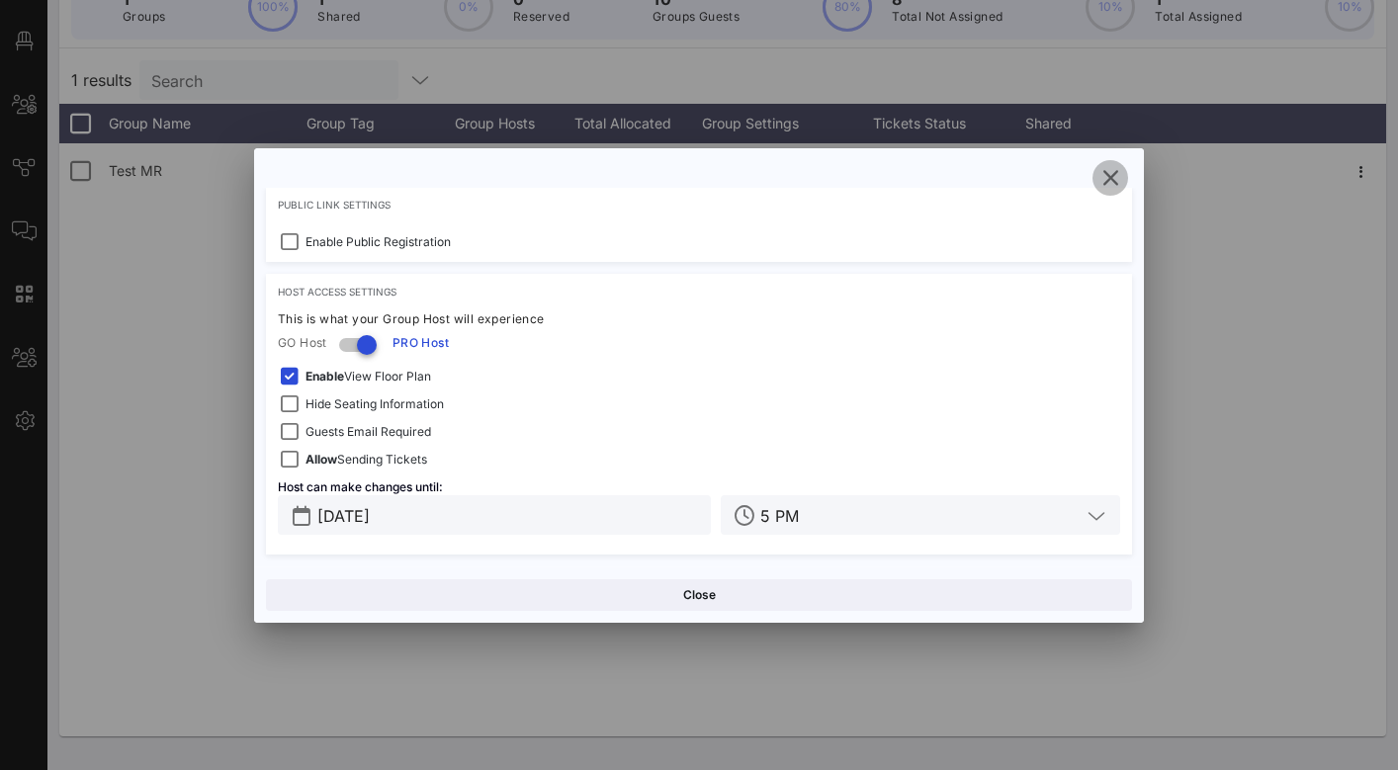
click at [1109, 176] on icon "button" at bounding box center [1110, 178] width 24 height 24
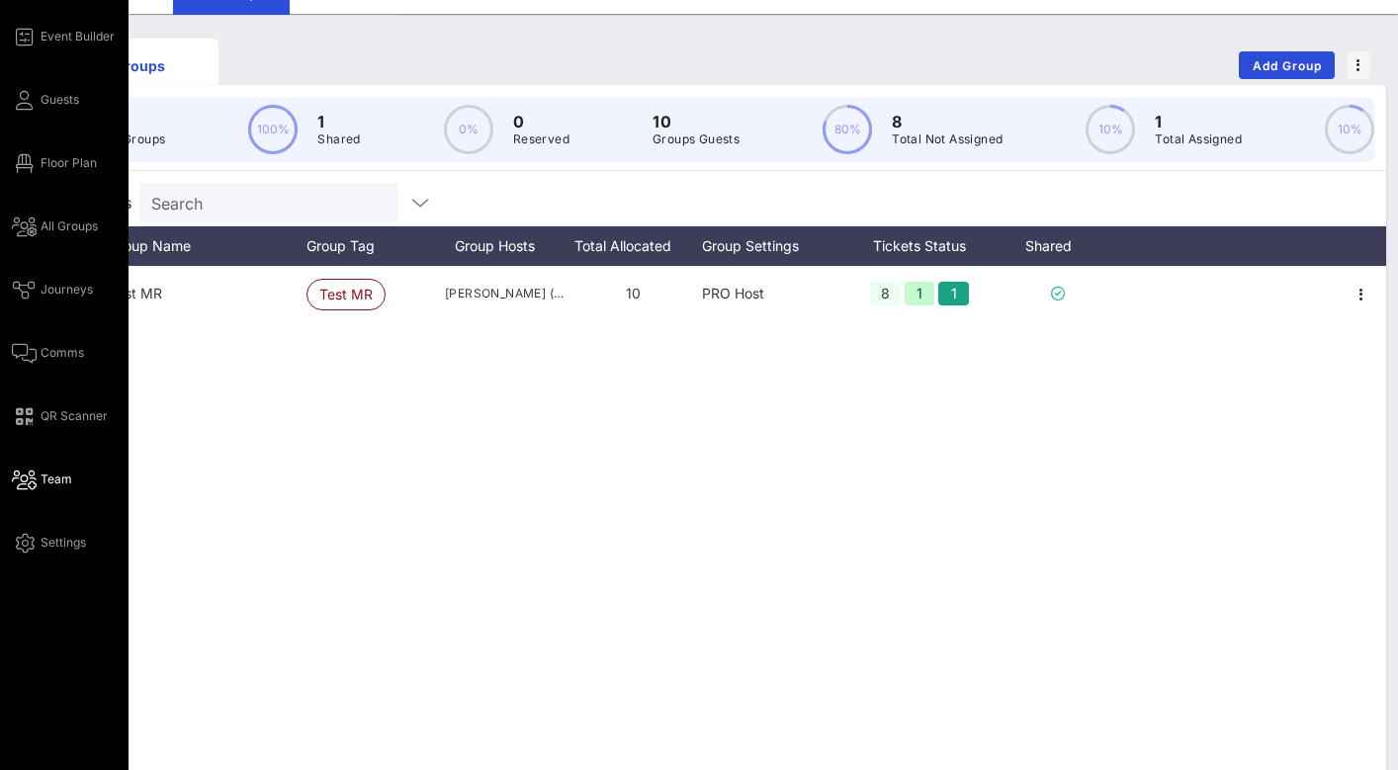
scroll to position [64, 0]
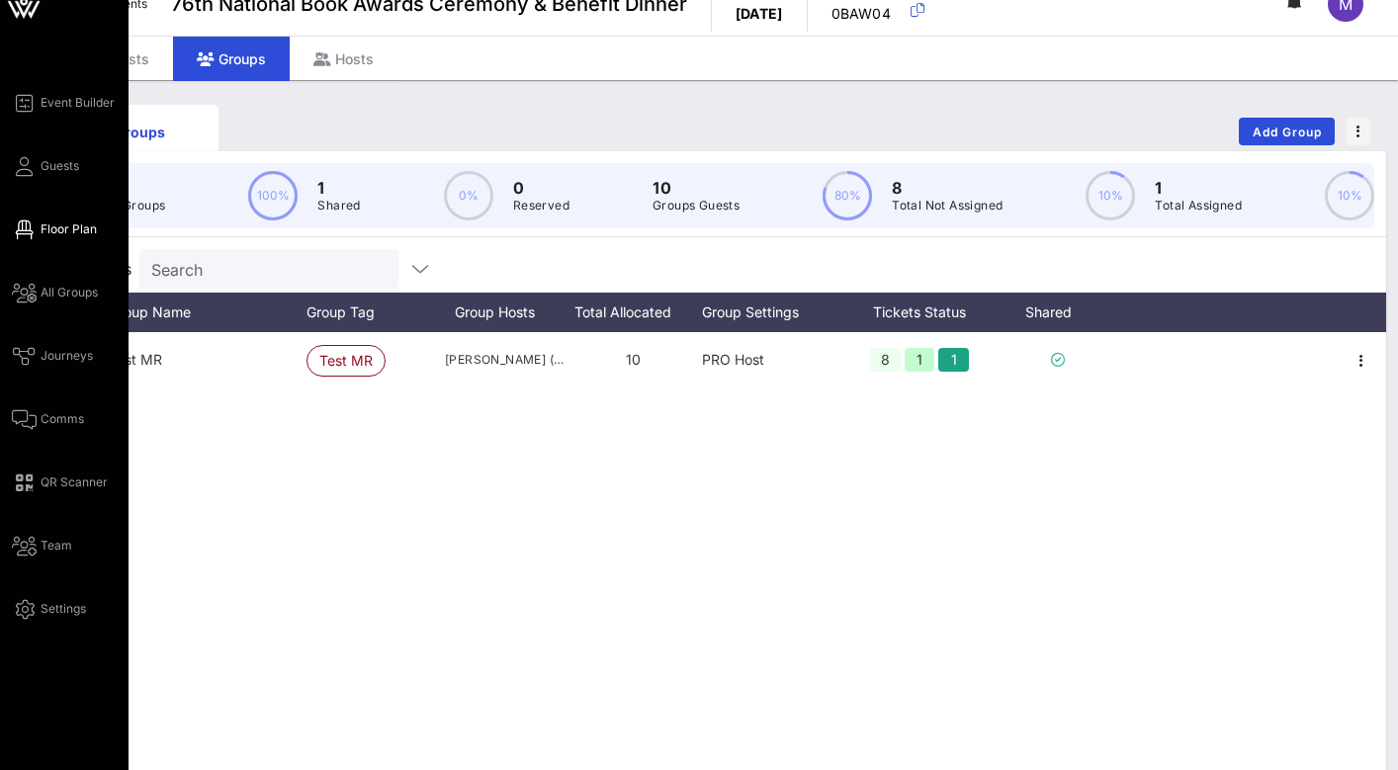
click at [63, 220] on span "Floor Plan" at bounding box center [69, 229] width 56 height 18
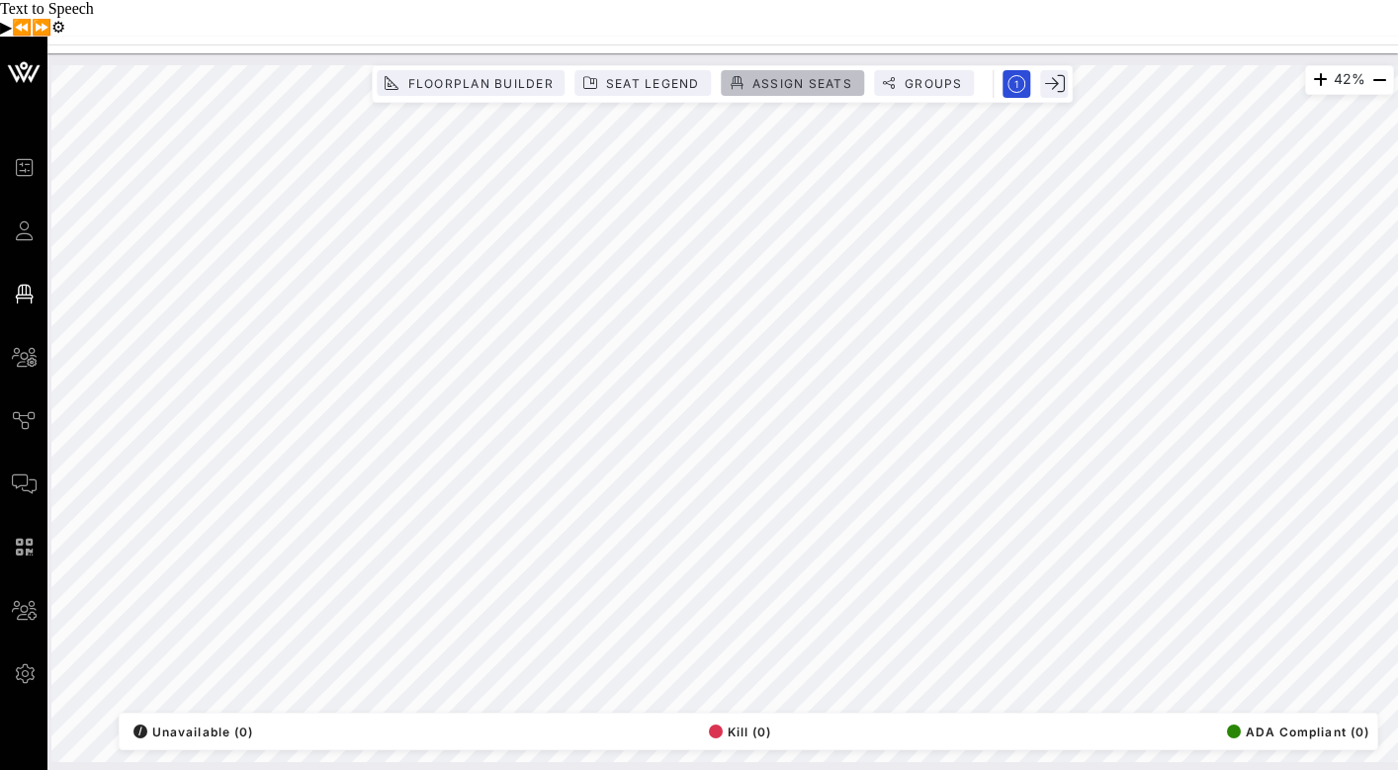
click at [779, 76] on span "Assign Seats" at bounding box center [801, 83] width 101 height 15
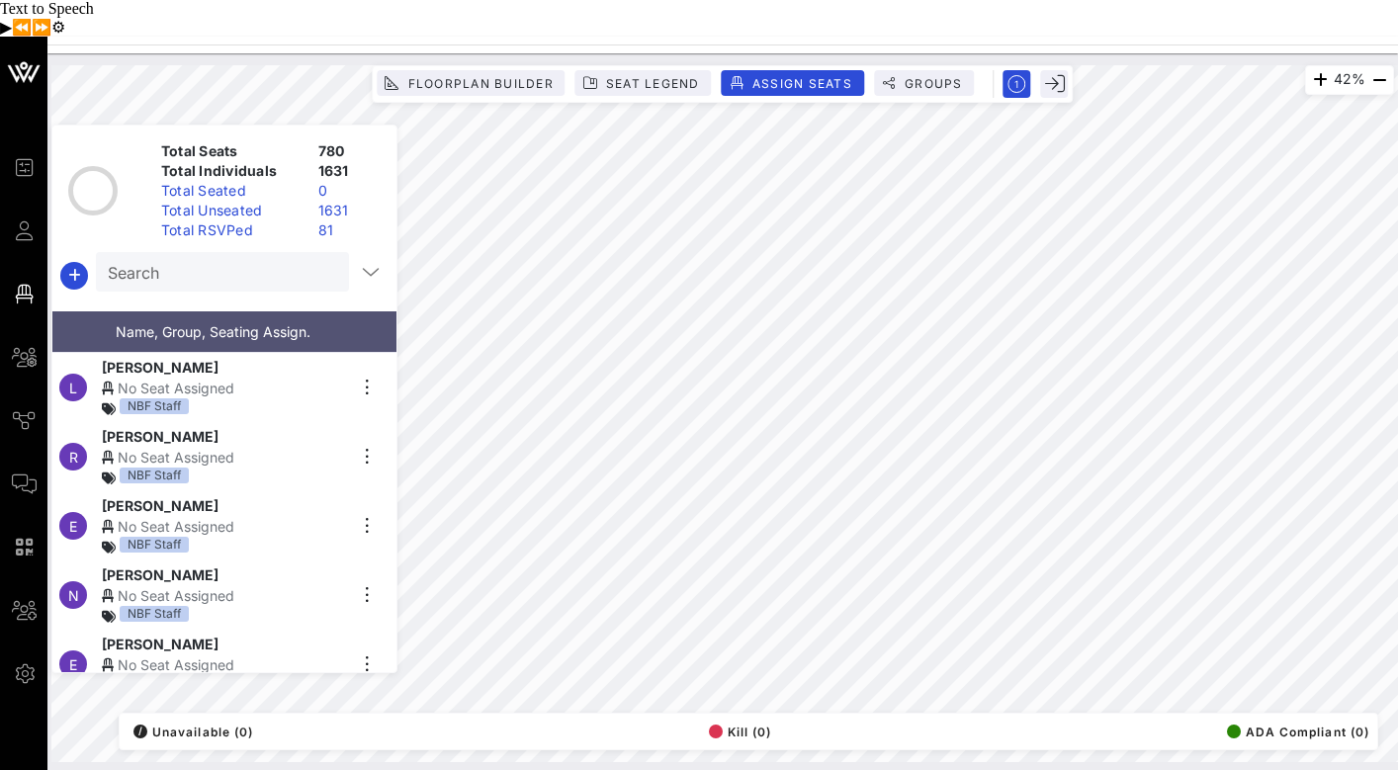
click at [243, 259] on input "Search" at bounding box center [220, 272] width 225 height 26
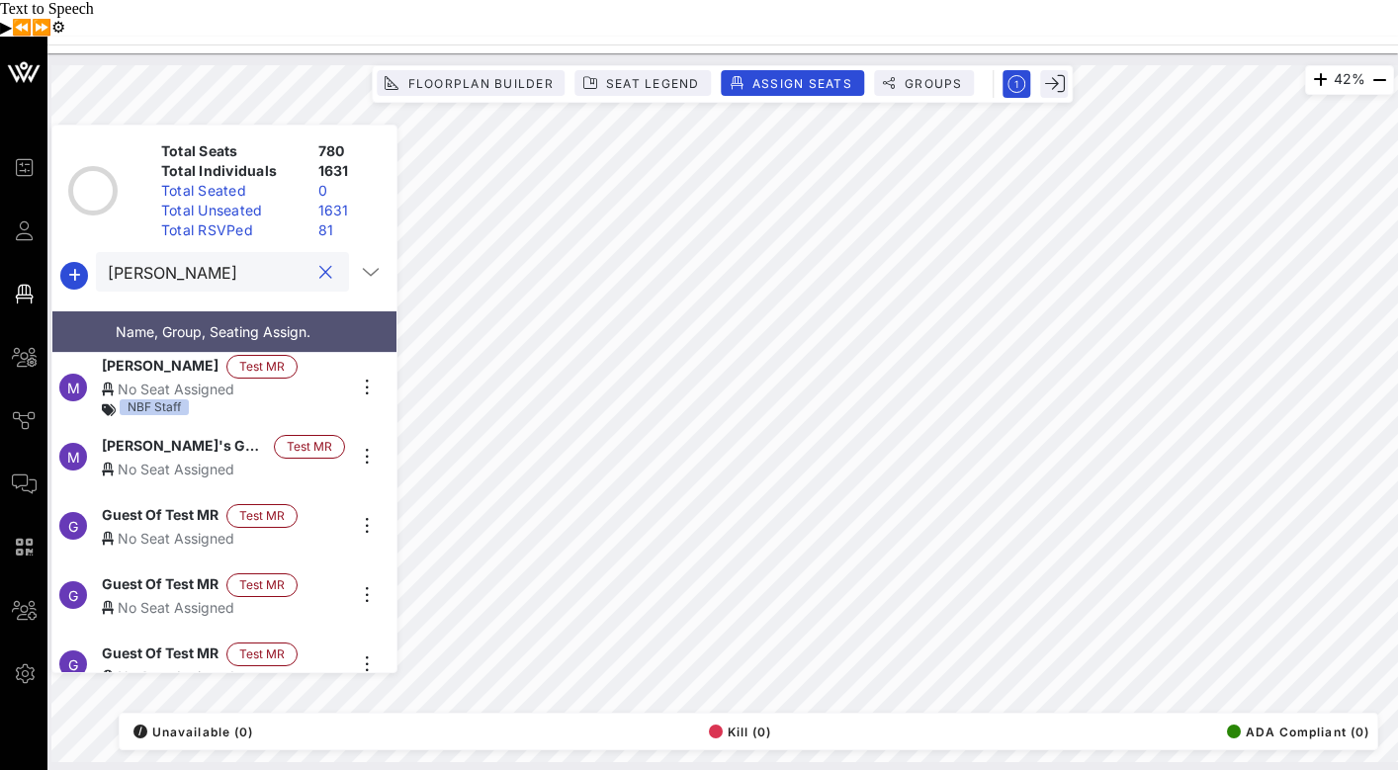
type input "Megan Reyn"
click at [181, 379] on div "No Seat Assigned" at bounding box center [223, 389] width 243 height 21
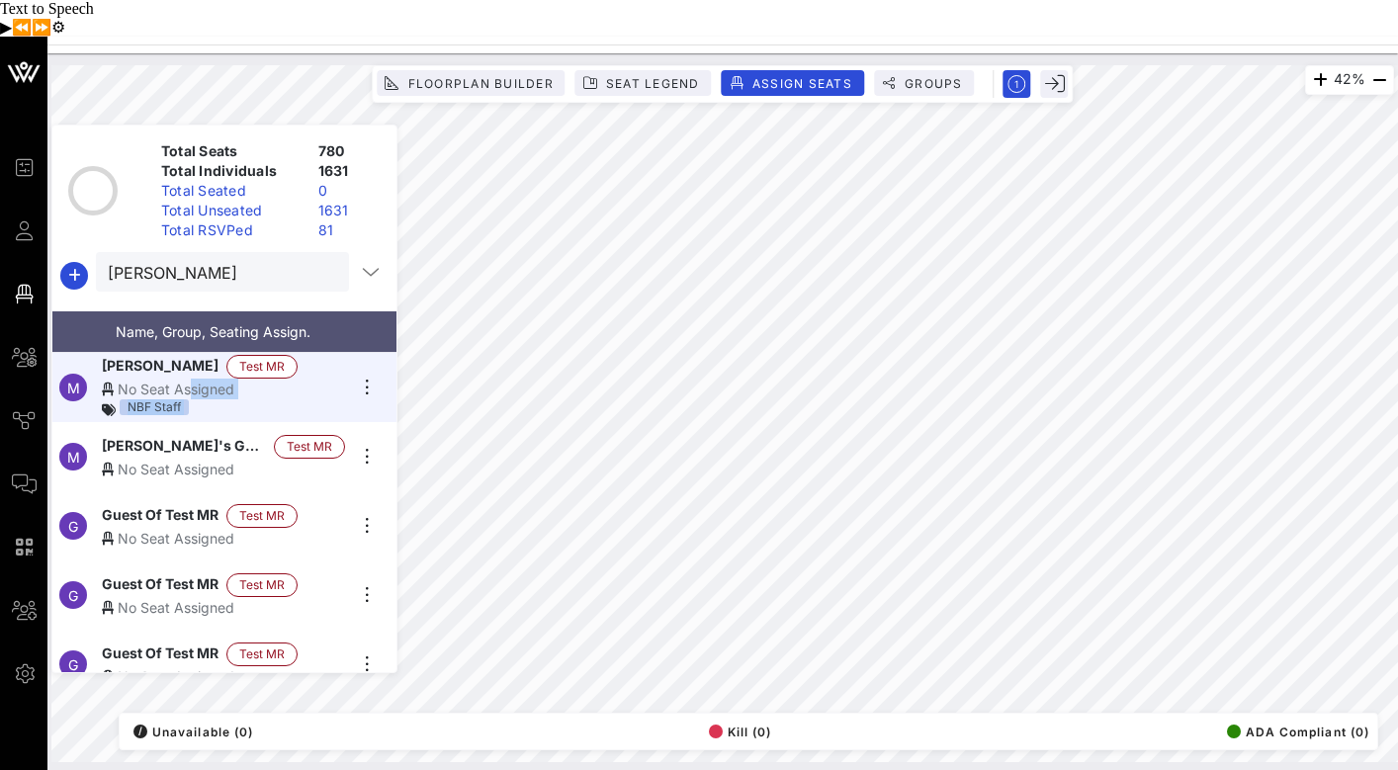
drag, startPoint x: 151, startPoint y: 338, endPoint x: 389, endPoint y: 339, distance: 238.2
click at [389, 353] on div "M Megan Reynolds Test MR No Seat Assigned NBF Staff" at bounding box center [224, 387] width 344 height 69
drag, startPoint x: 70, startPoint y: 345, endPoint x: 142, endPoint y: 329, distance: 73.9
click at [142, 353] on div "M Megan Reynolds Test MR No Seat Assigned NBF Staff" at bounding box center [216, 387] width 328 height 69
click at [370, 376] on icon "button" at bounding box center [367, 388] width 24 height 24
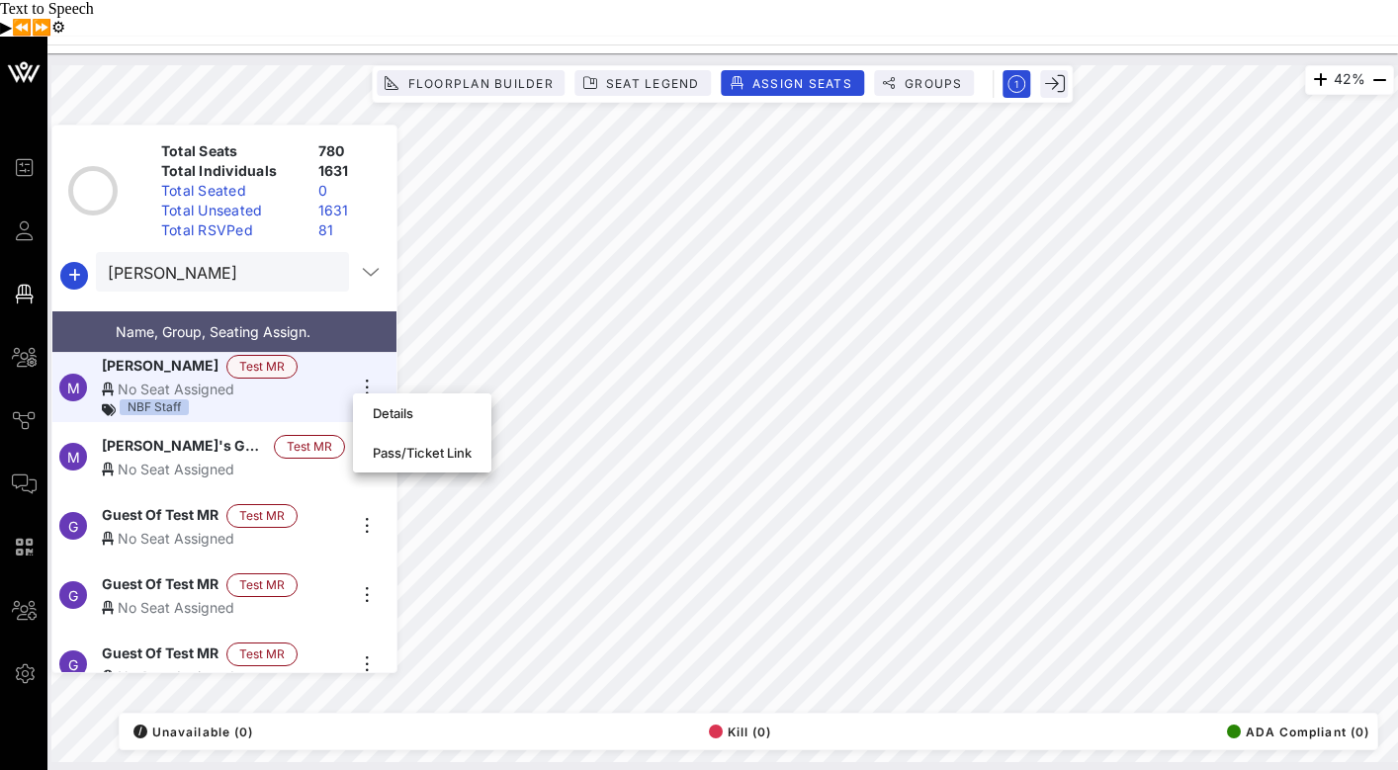
click at [259, 356] on span "Test MR" at bounding box center [261, 367] width 45 height 22
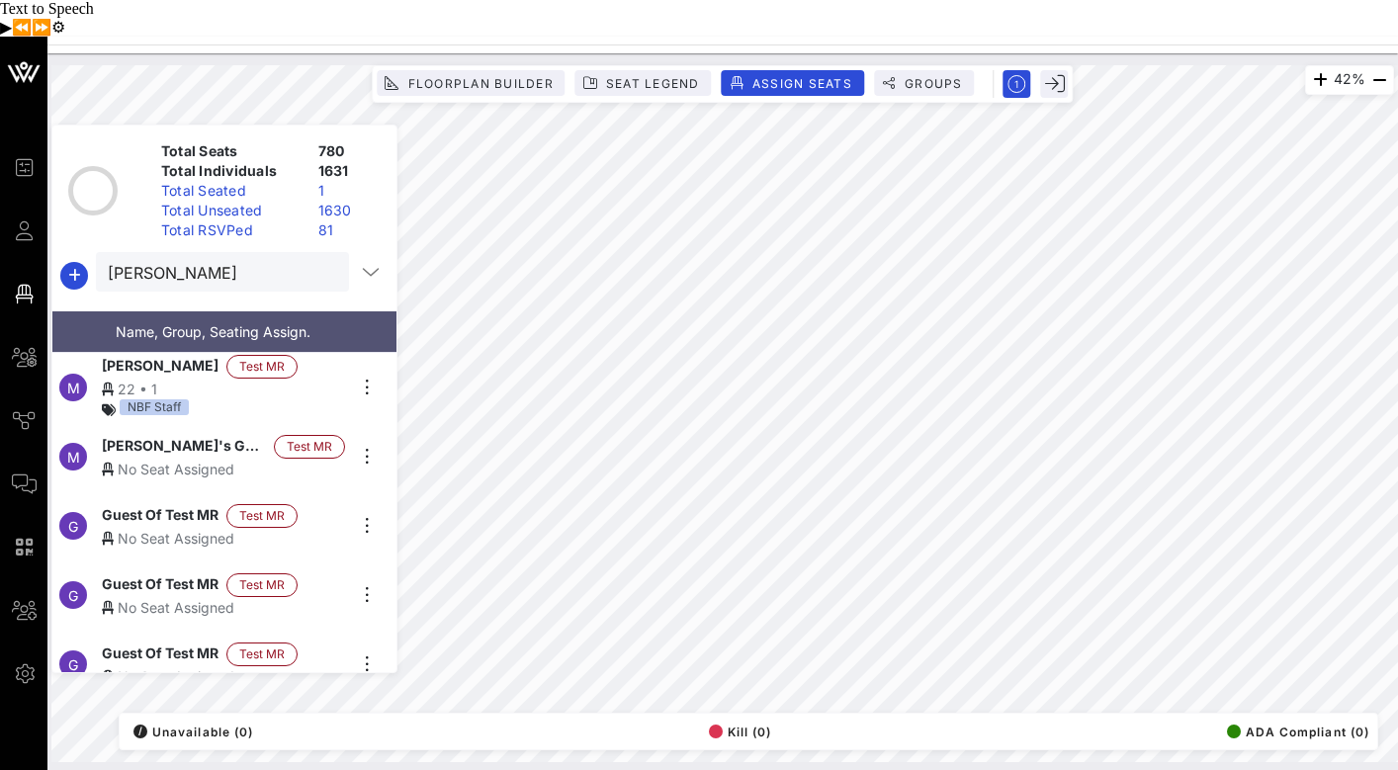
click at [186, 459] on div "No Seat Assigned" at bounding box center [223, 469] width 243 height 21
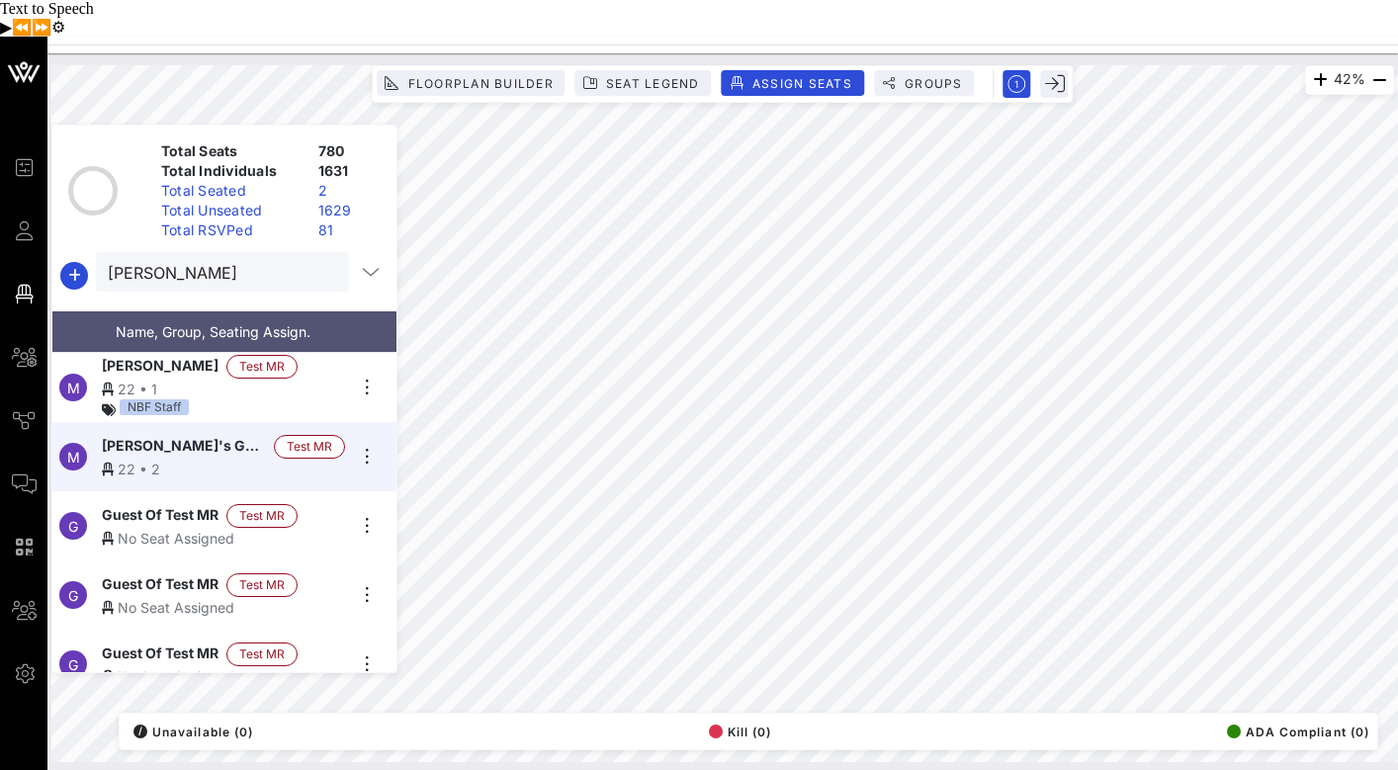
click at [172, 528] on div "No Seat Assigned" at bounding box center [223, 538] width 243 height 21
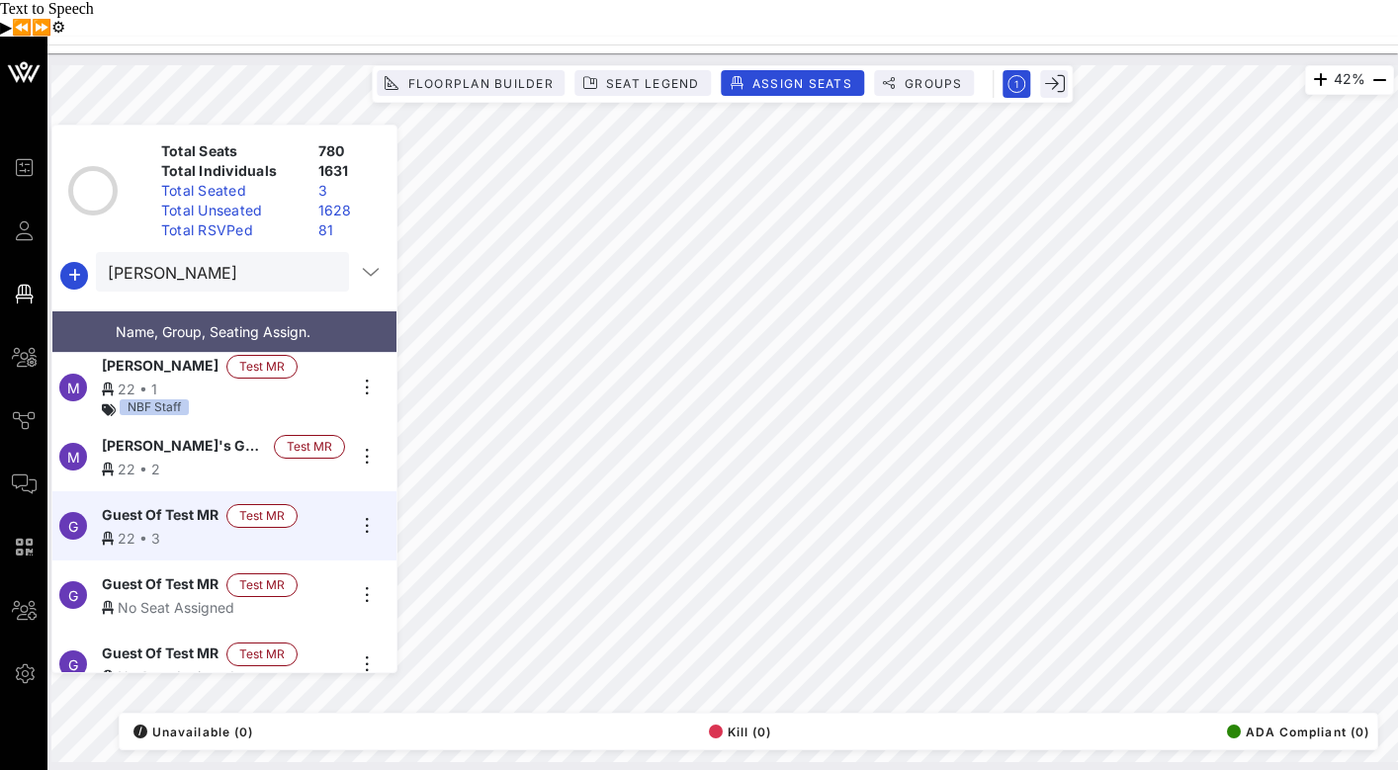
click at [143, 573] on span "Guest Of Test MR" at bounding box center [160, 585] width 117 height 24
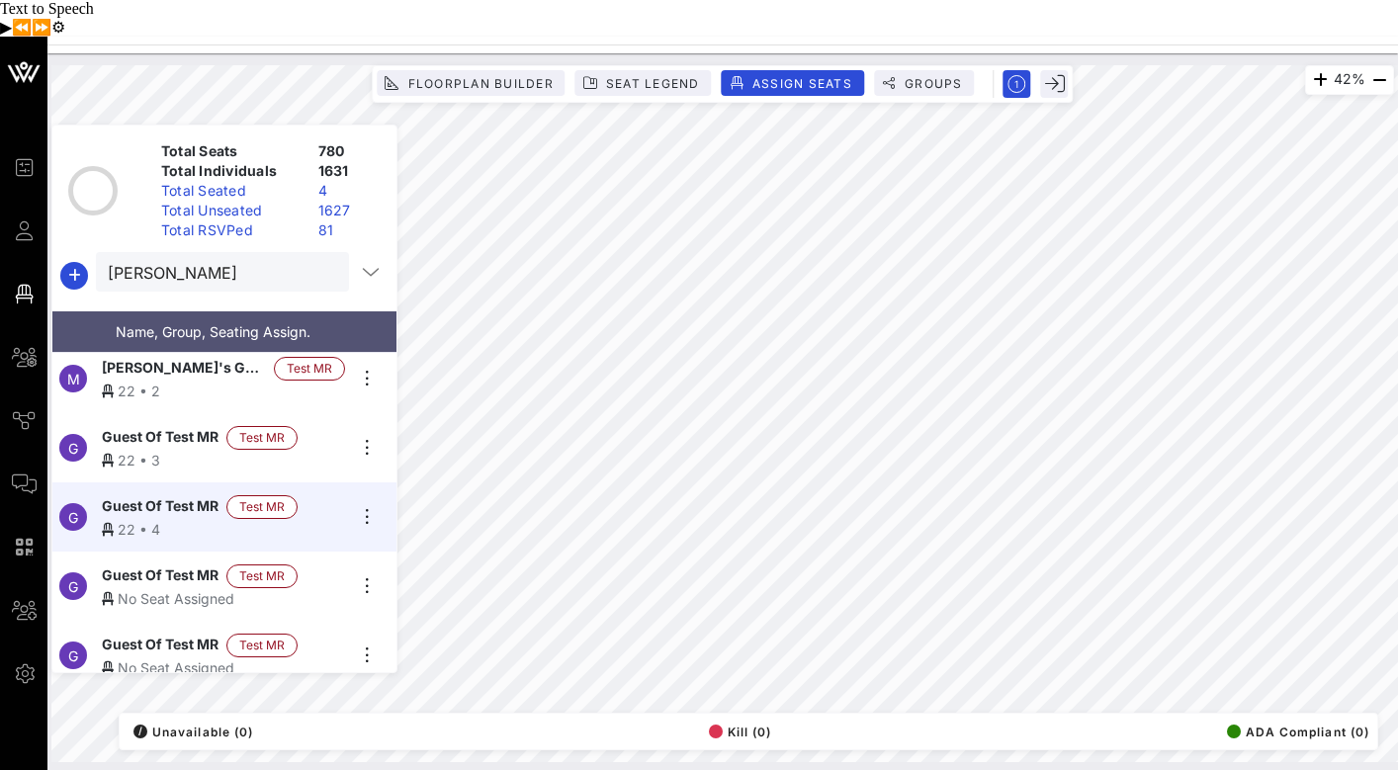
scroll to position [82, 0]
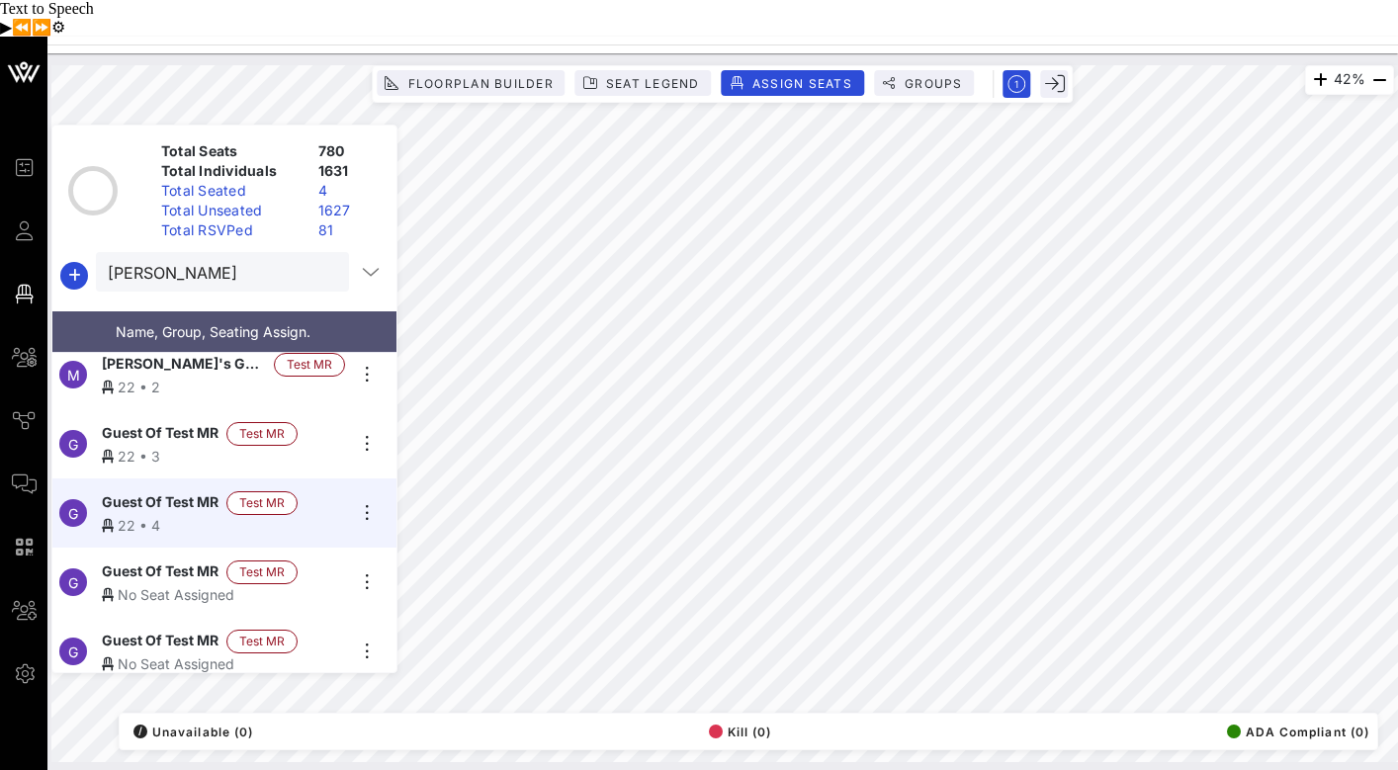
click at [167, 560] on span "Guest Of Test MR" at bounding box center [160, 572] width 117 height 24
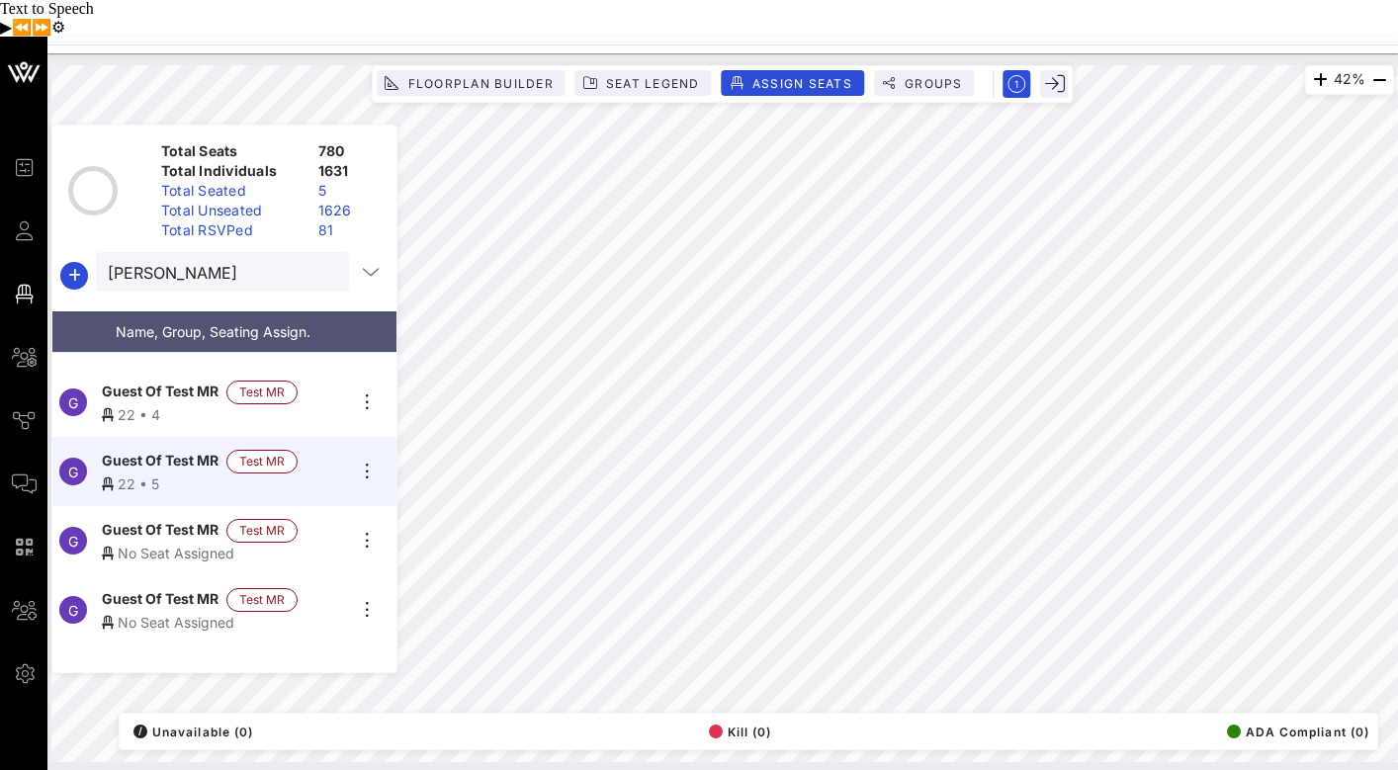
scroll to position [198, 0]
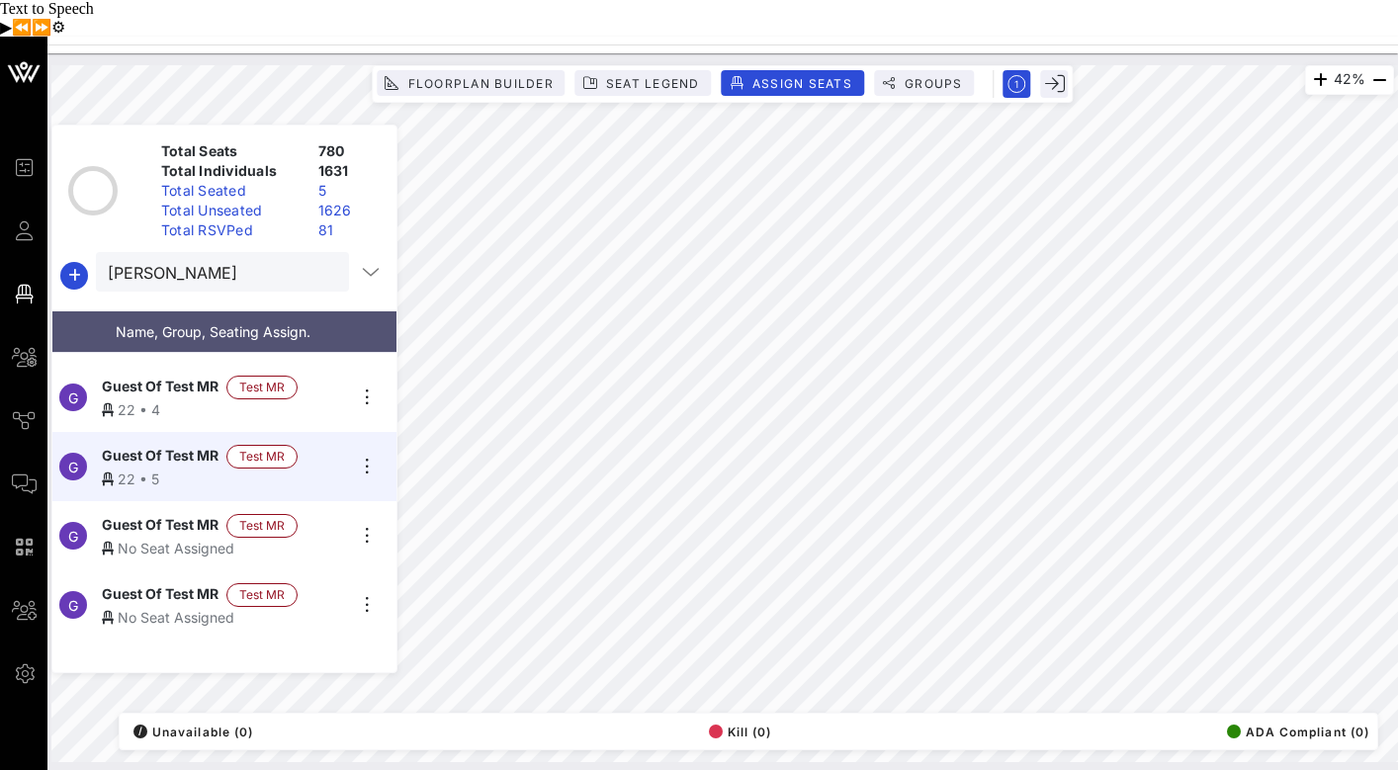
click at [180, 538] on div "No Seat Assigned" at bounding box center [223, 548] width 243 height 21
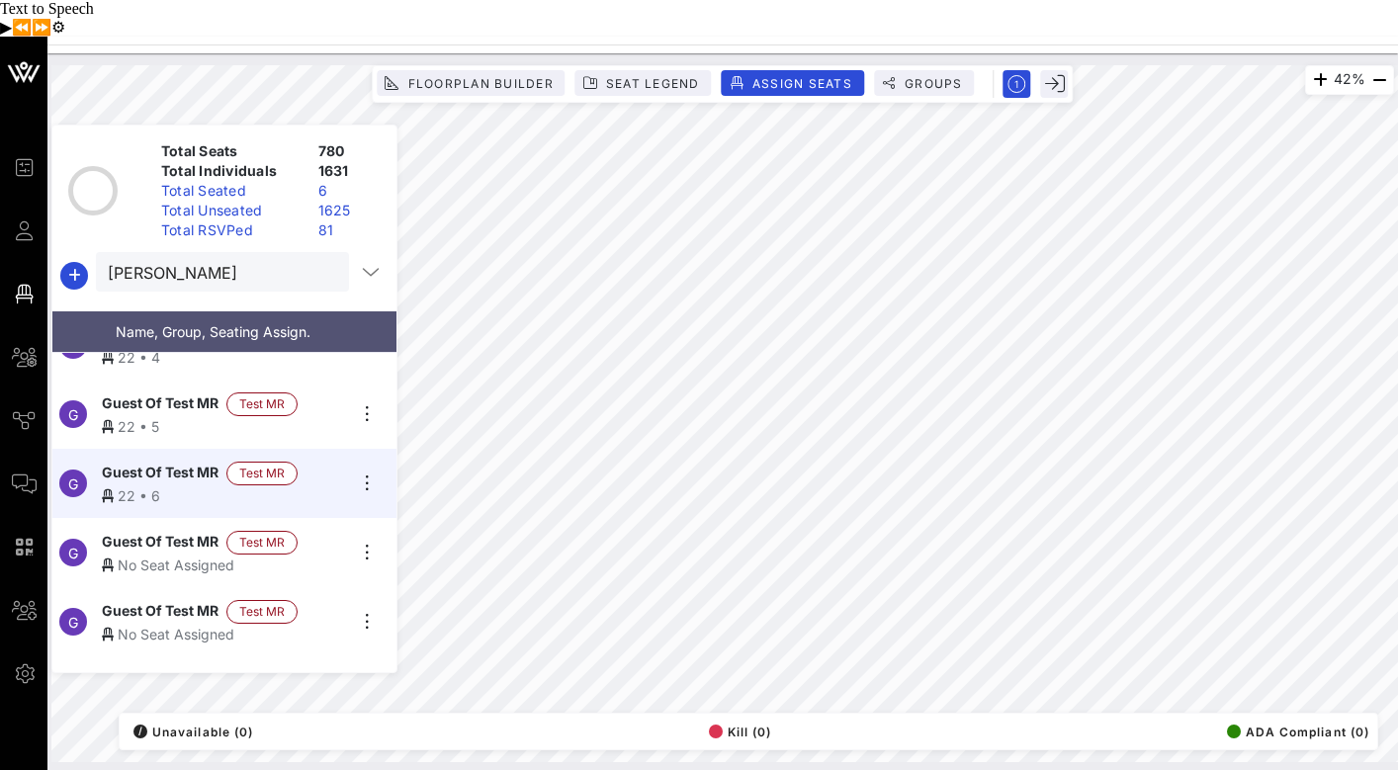
scroll to position [264, 0]
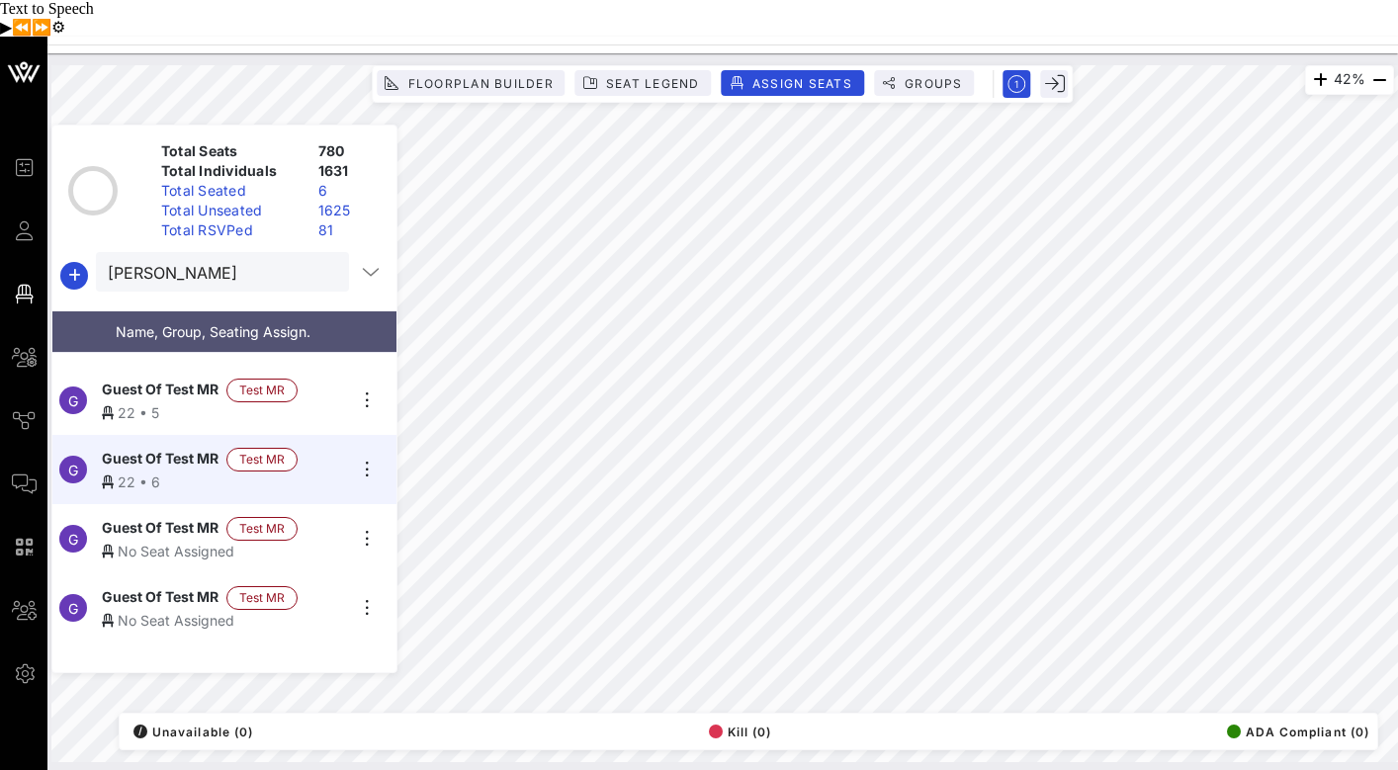
click at [172, 541] on div "No Seat Assigned" at bounding box center [223, 551] width 243 height 21
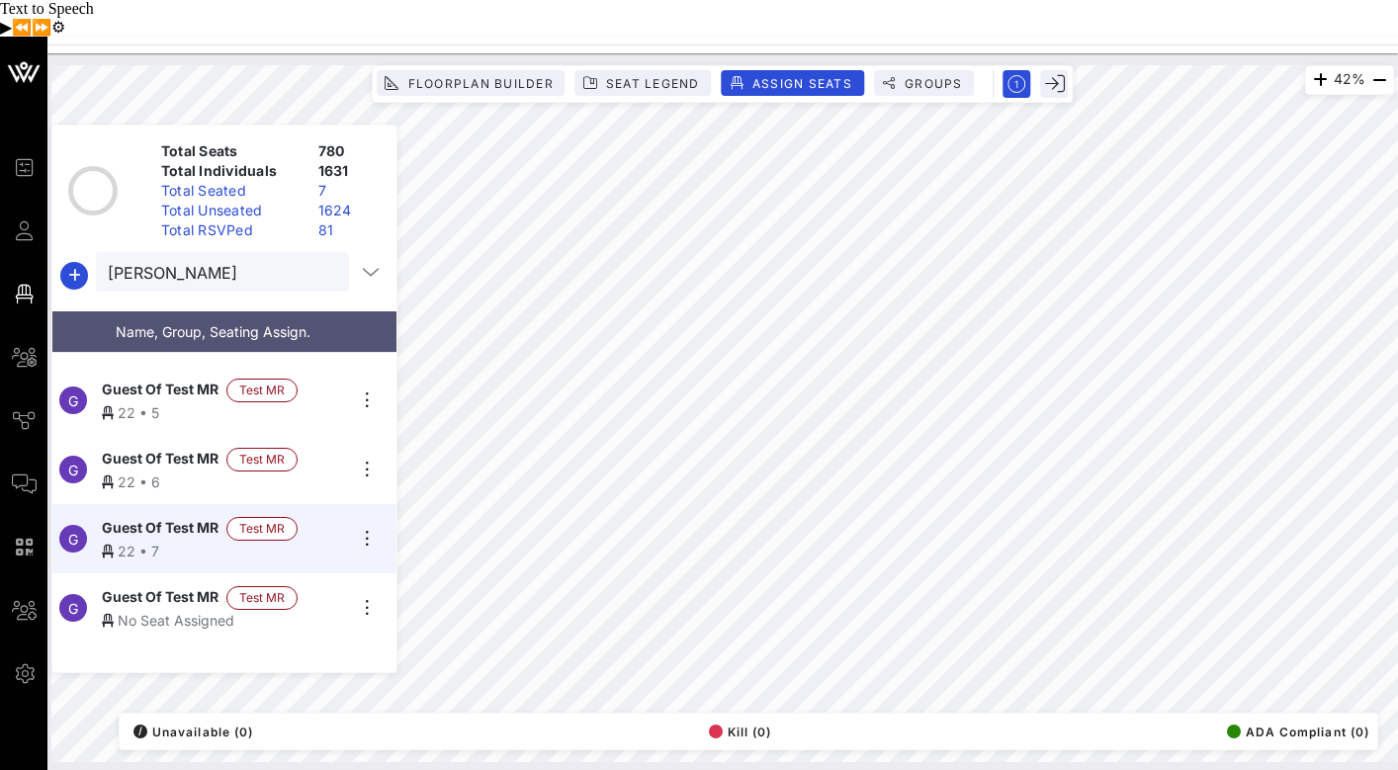
click at [176, 586] on span "Guest Of Test MR" at bounding box center [160, 598] width 117 height 24
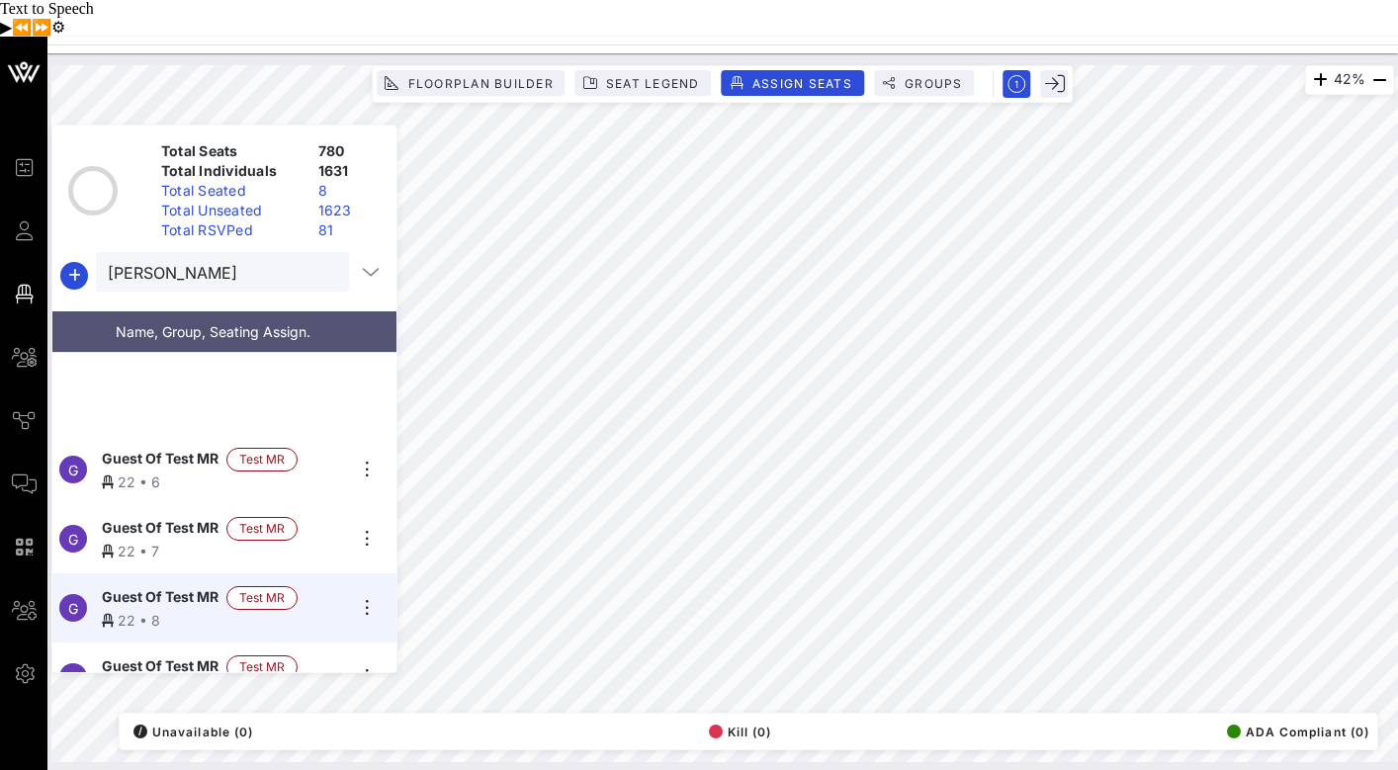
scroll to position [365, 0]
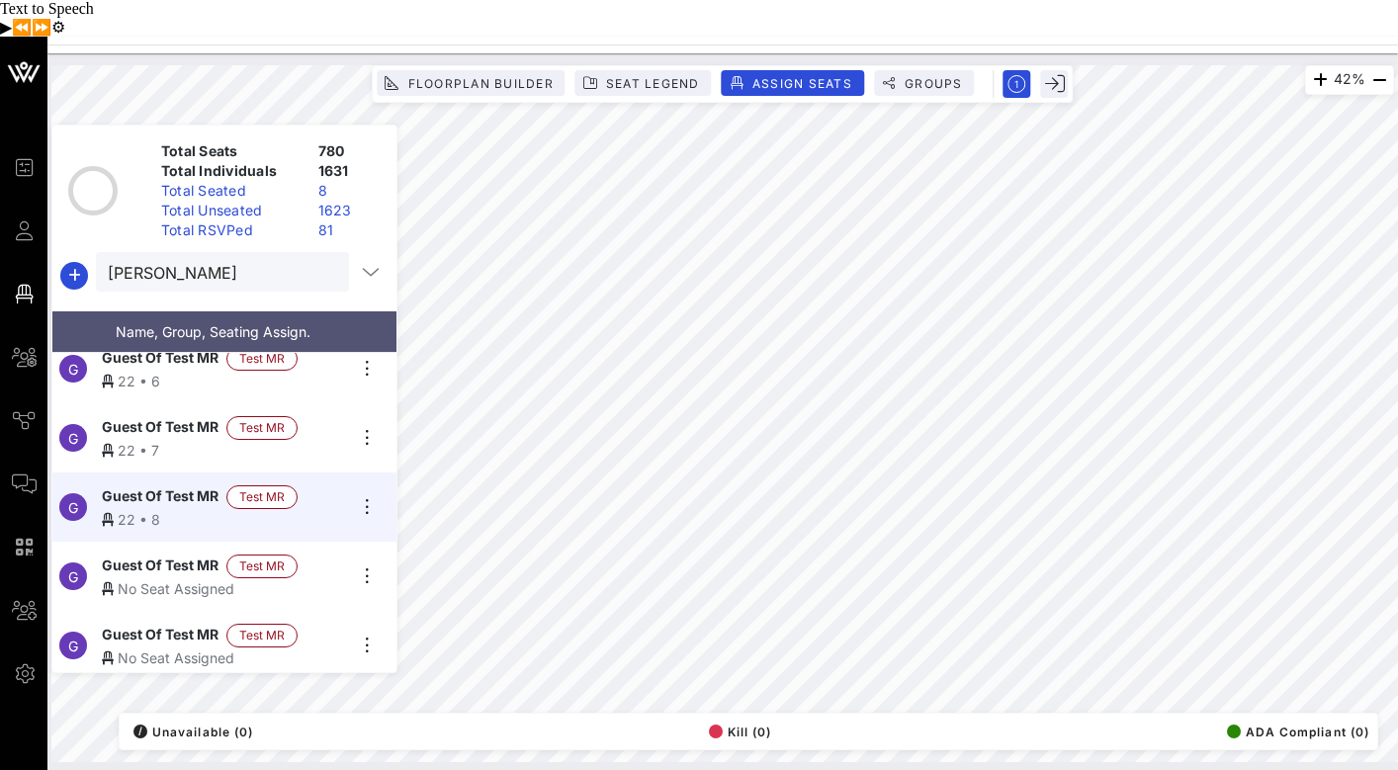
click at [178, 578] on div "No Seat Assigned" at bounding box center [223, 588] width 243 height 21
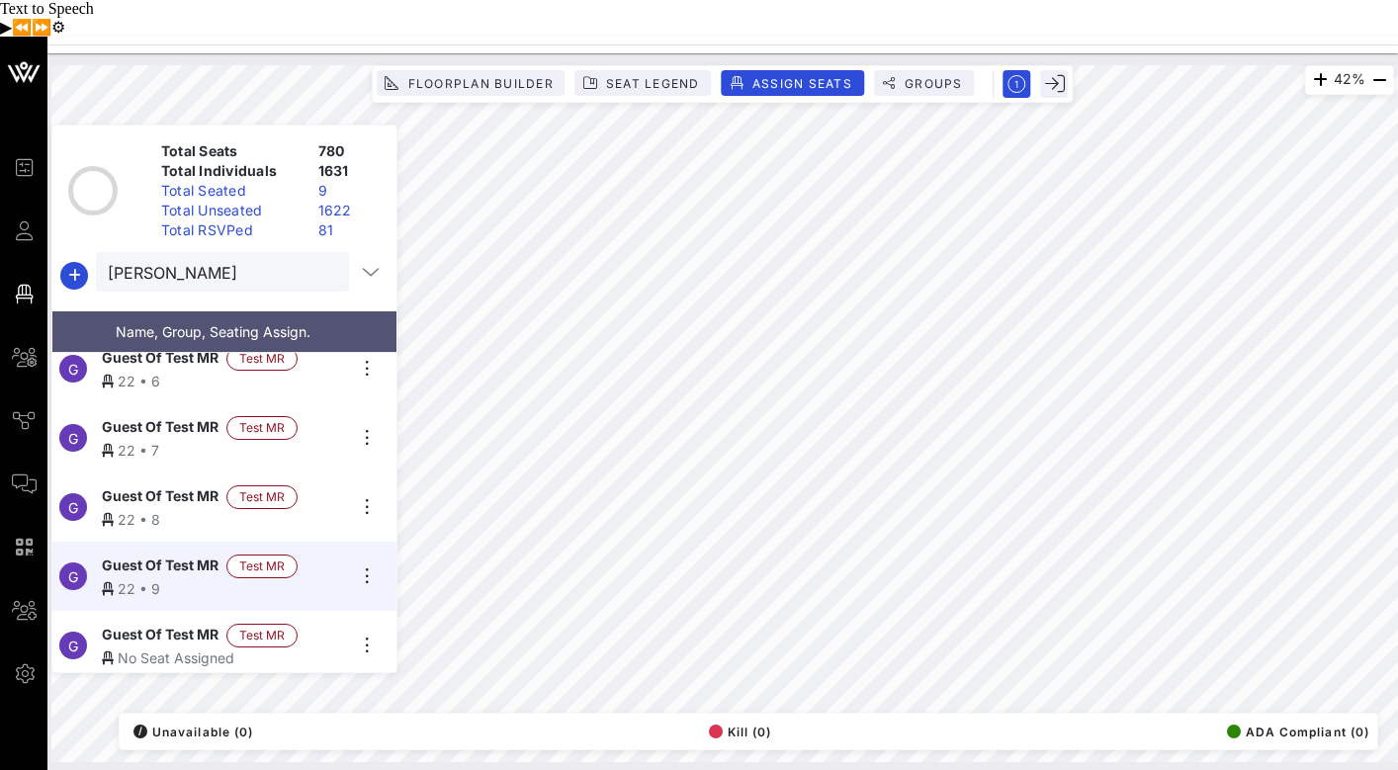
click at [190, 647] on div "No Seat Assigned" at bounding box center [223, 657] width 243 height 21
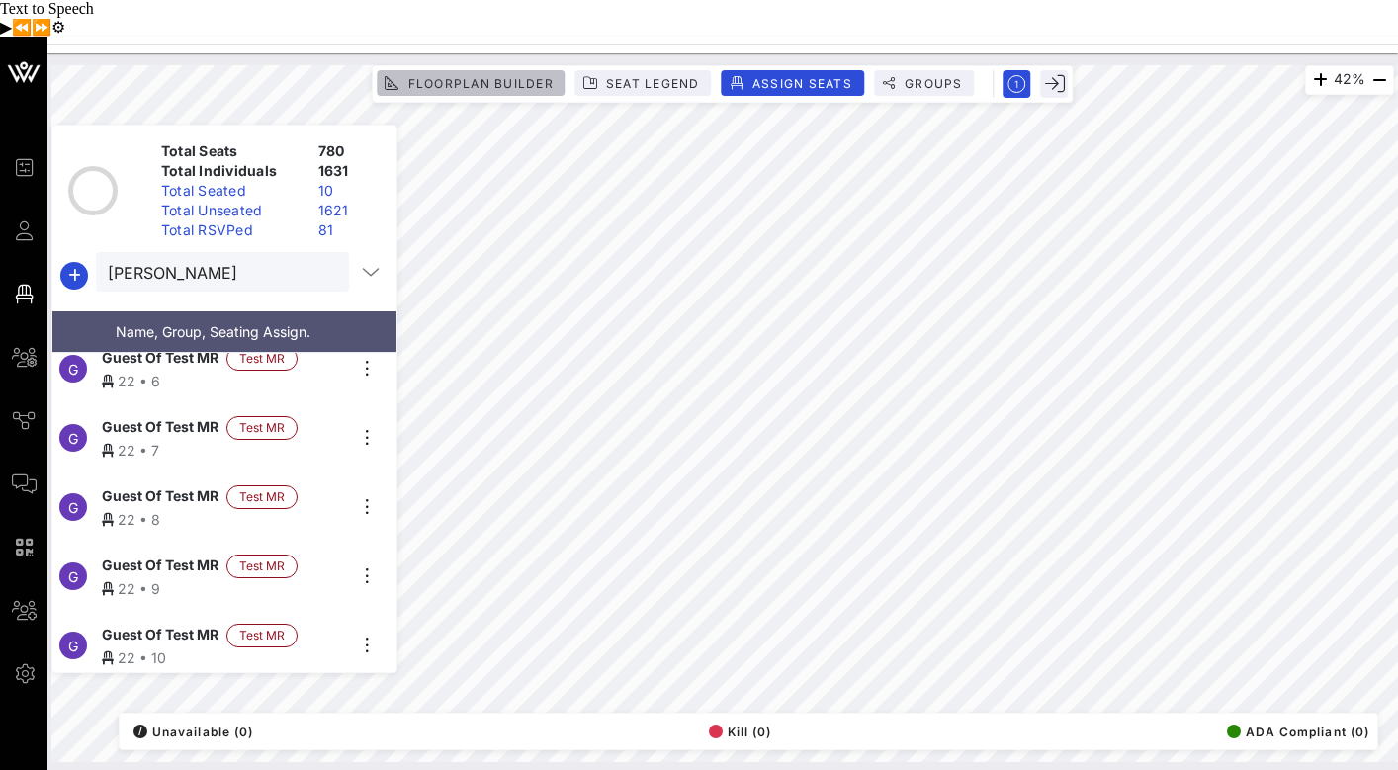
click at [528, 76] on span "Floorplan Builder" at bounding box center [479, 83] width 146 height 15
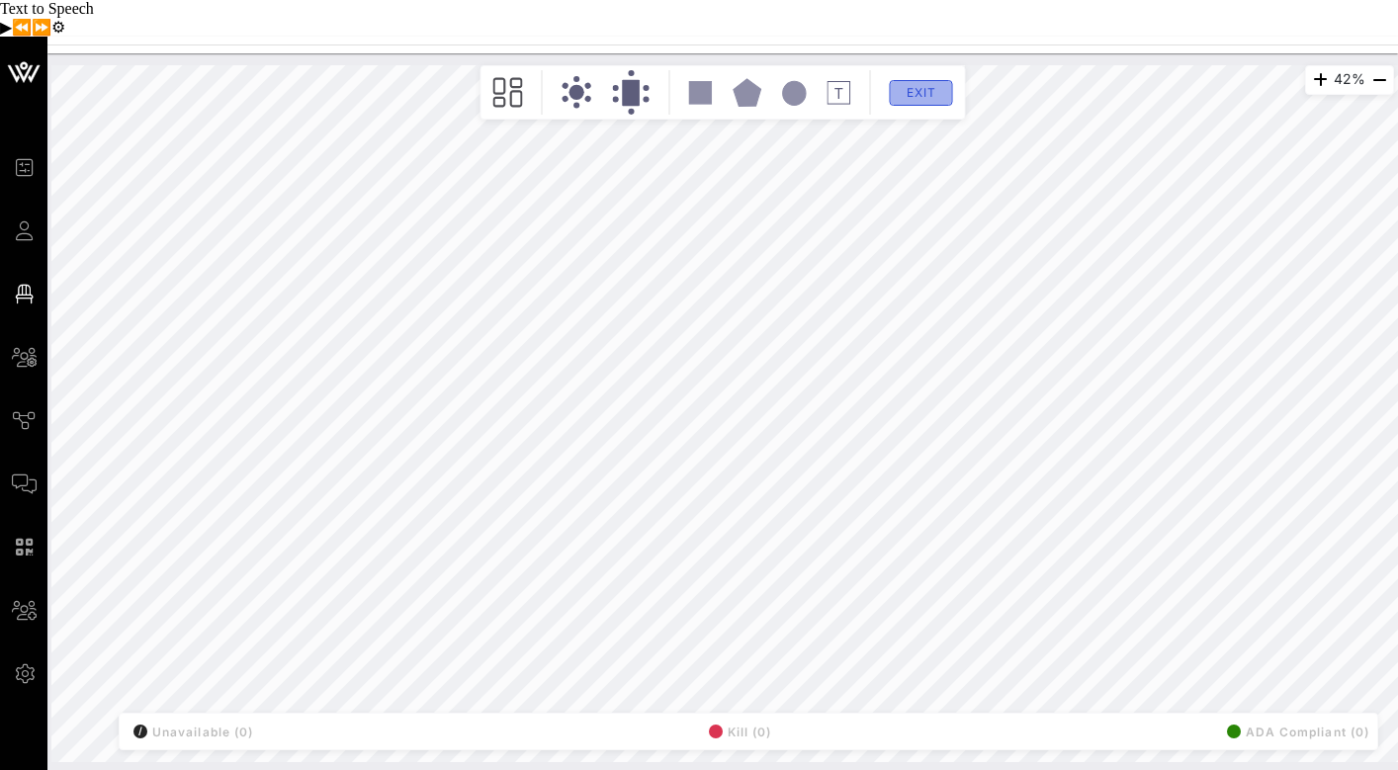
click at [945, 80] on button "Exit" at bounding box center [921, 93] width 63 height 26
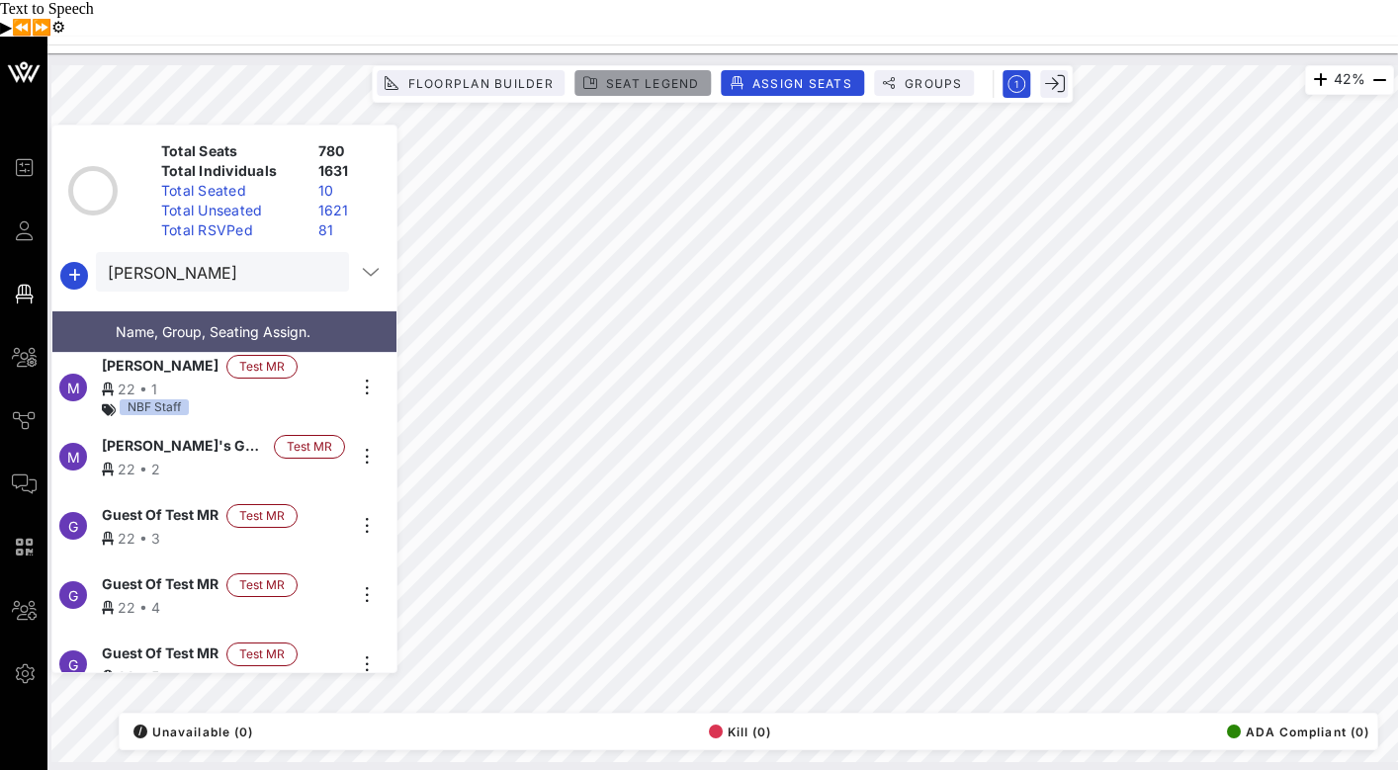
click at [657, 76] on span "Seat Legend" at bounding box center [652, 83] width 95 height 15
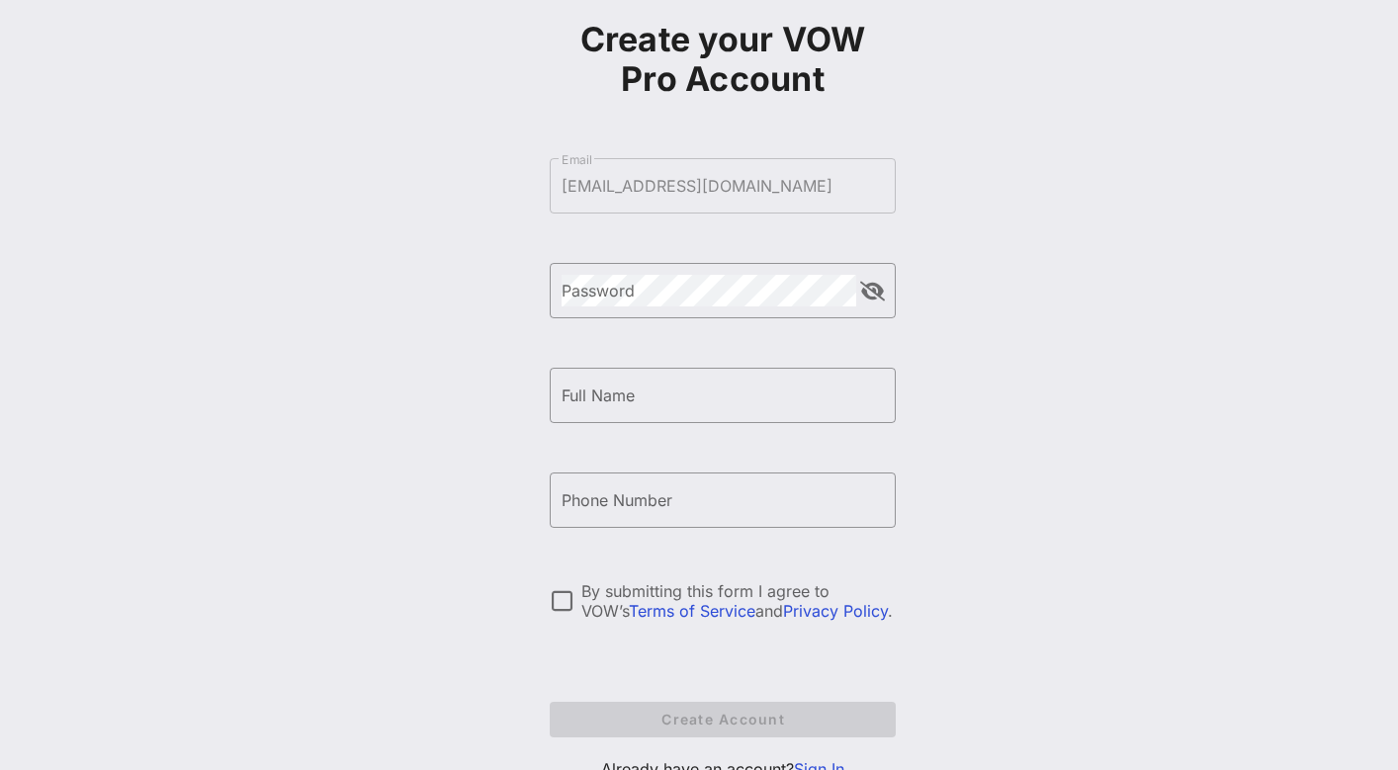
scroll to position [148, 0]
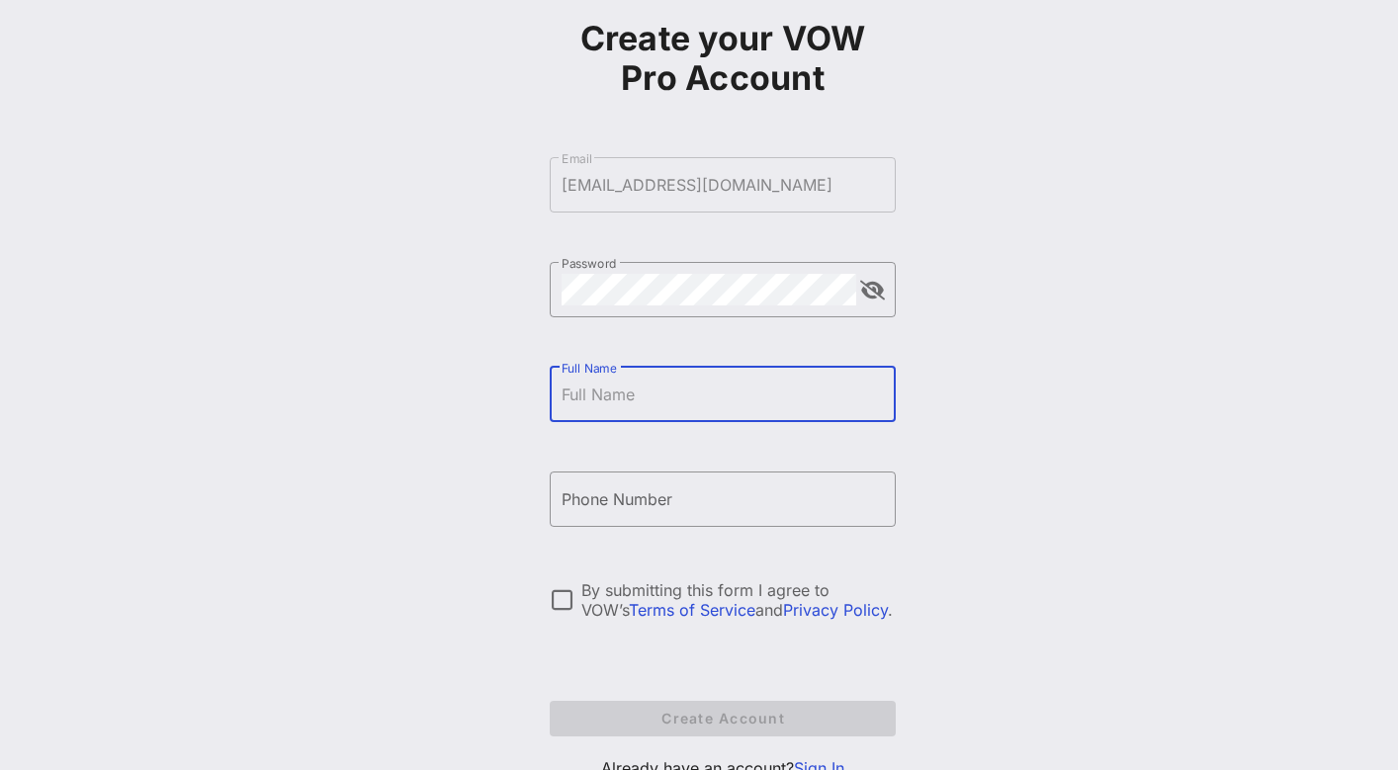
click at [639, 379] on input "Full Name" at bounding box center [722, 395] width 322 height 32
type input "[PERSON_NAME]"
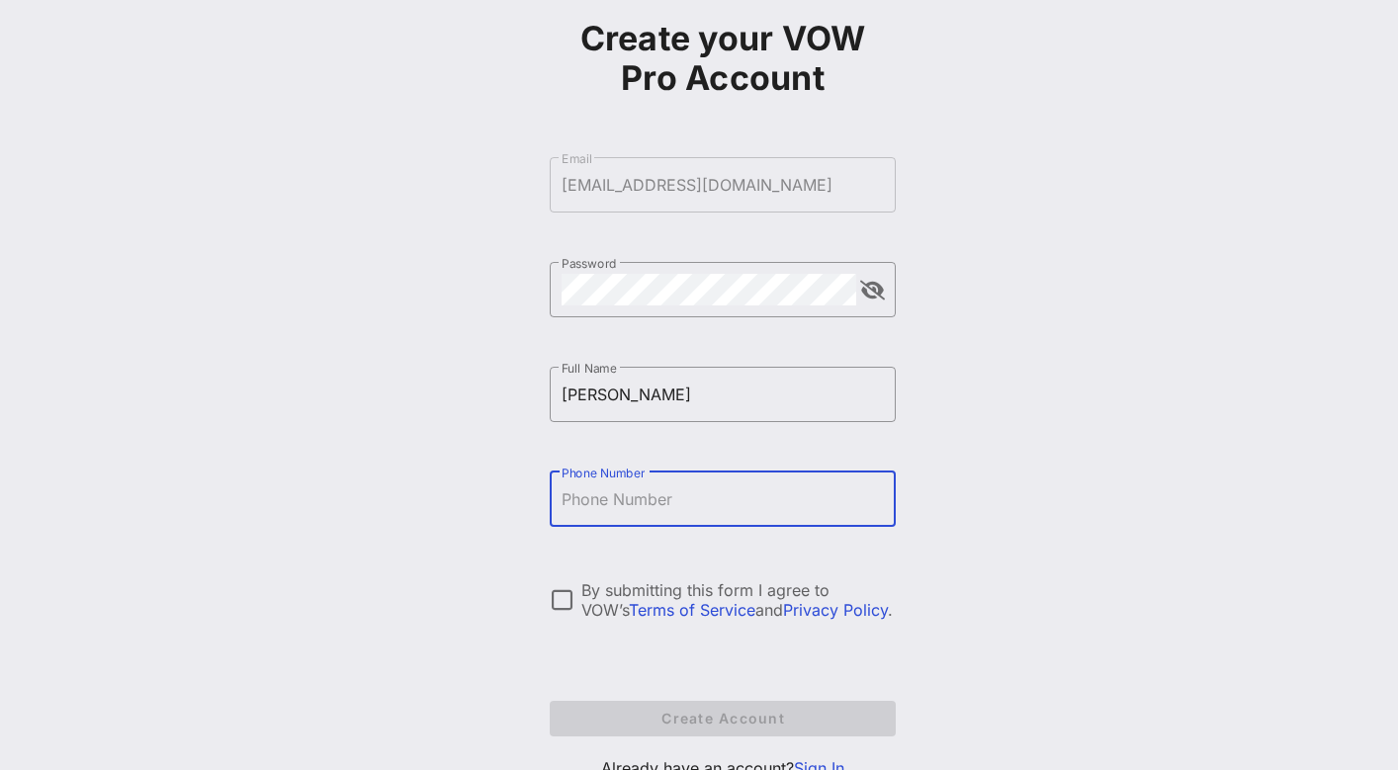
click at [626, 483] on input "Phone Number" at bounding box center [722, 499] width 322 height 32
type input "+15058500530"
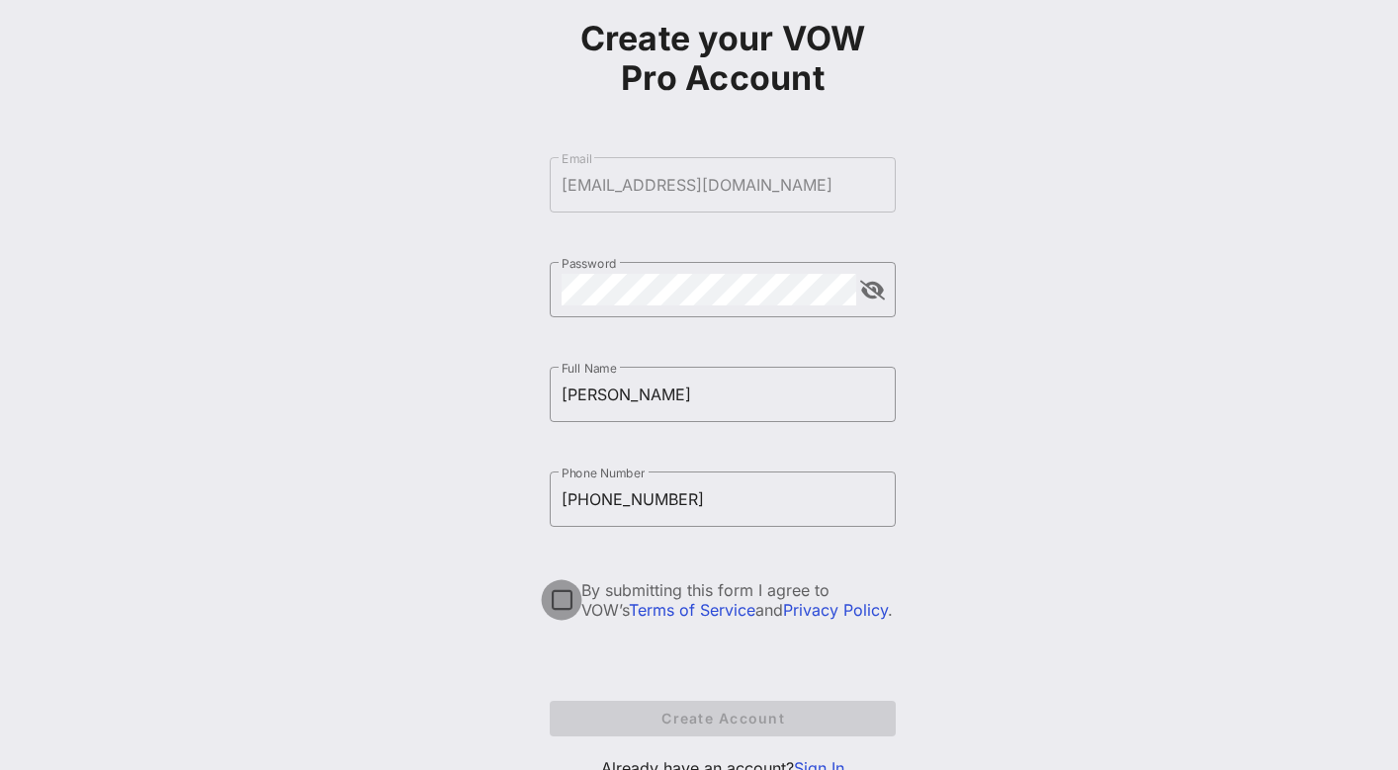
click at [567, 583] on div at bounding box center [562, 600] width 34 height 34
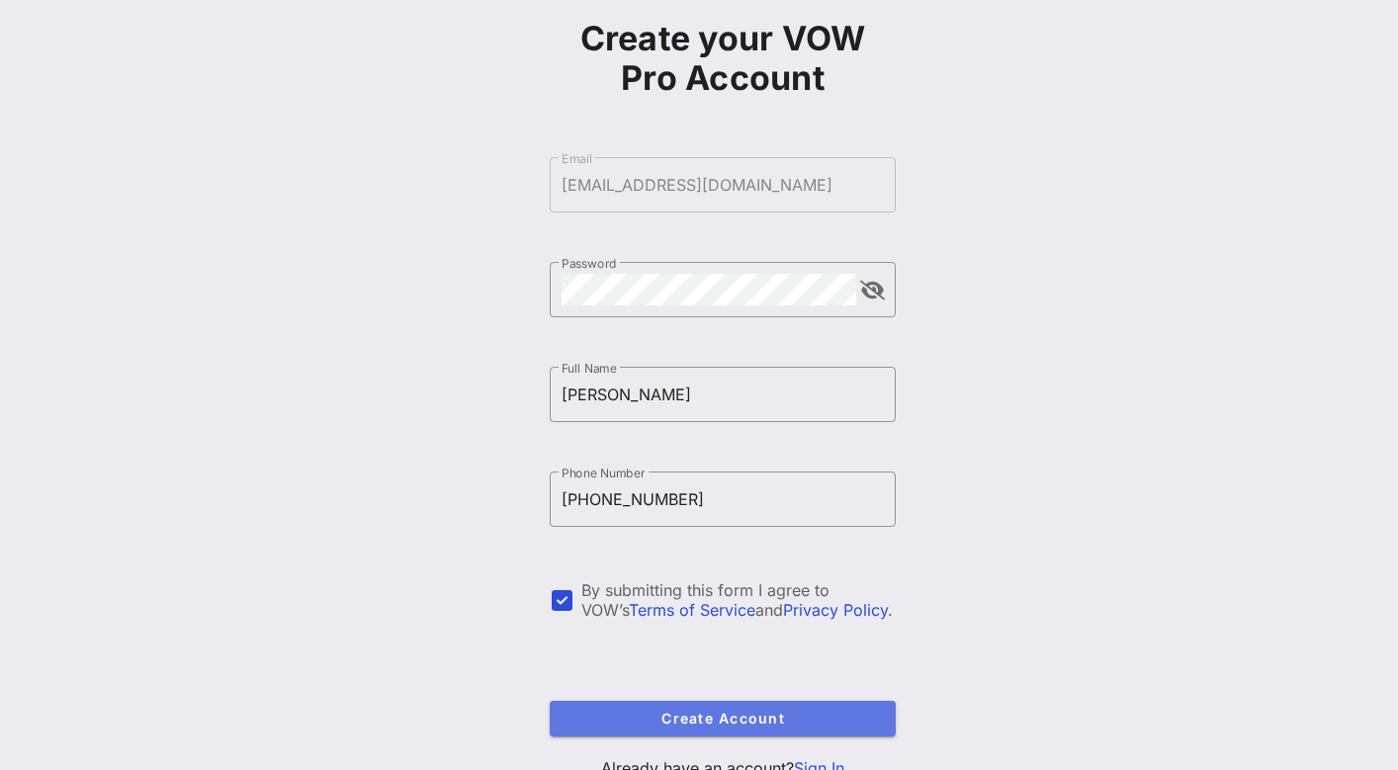
click at [736, 710] on span "Create Account" at bounding box center [722, 718] width 314 height 17
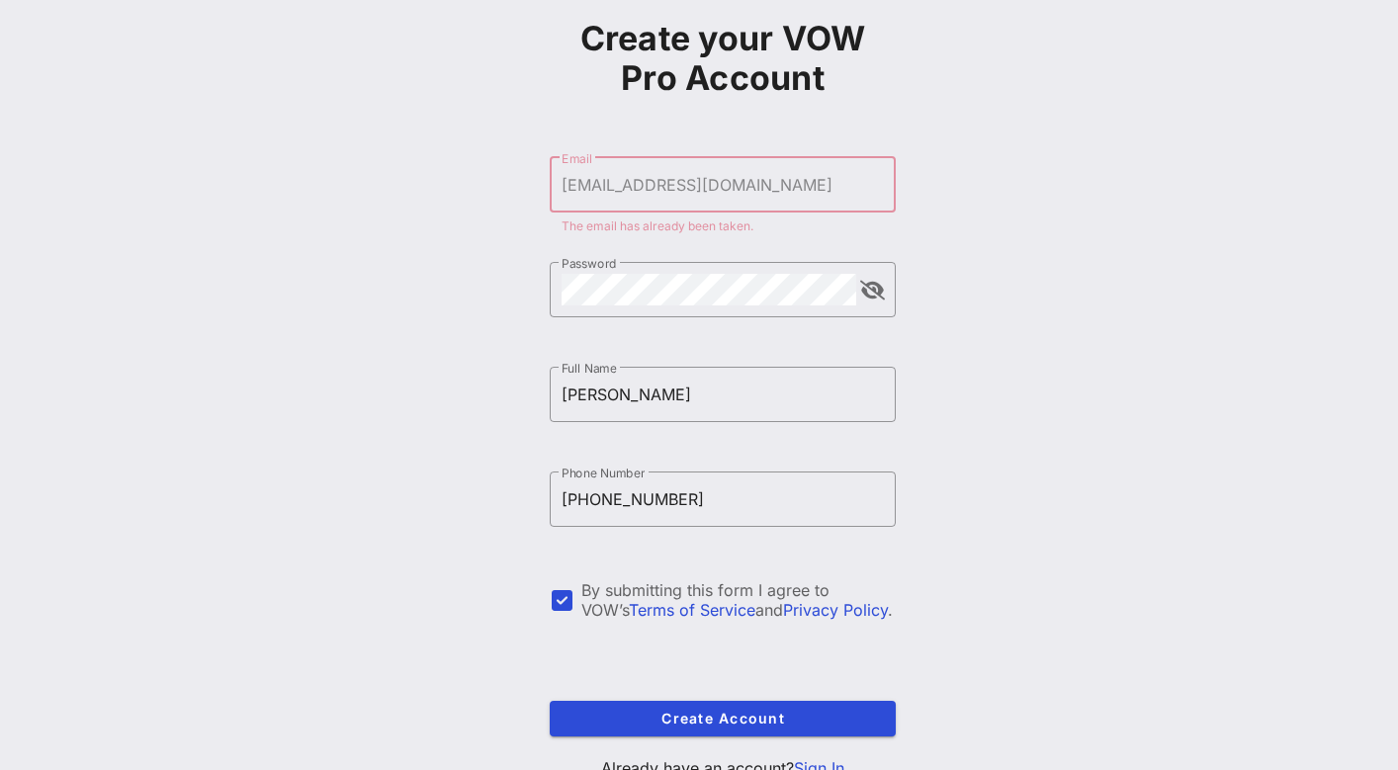
click at [767, 139] on form "​ Email mreynolds@nationalbook.org The email has already been taken. ​ Password…" at bounding box center [723, 446] width 346 height 619
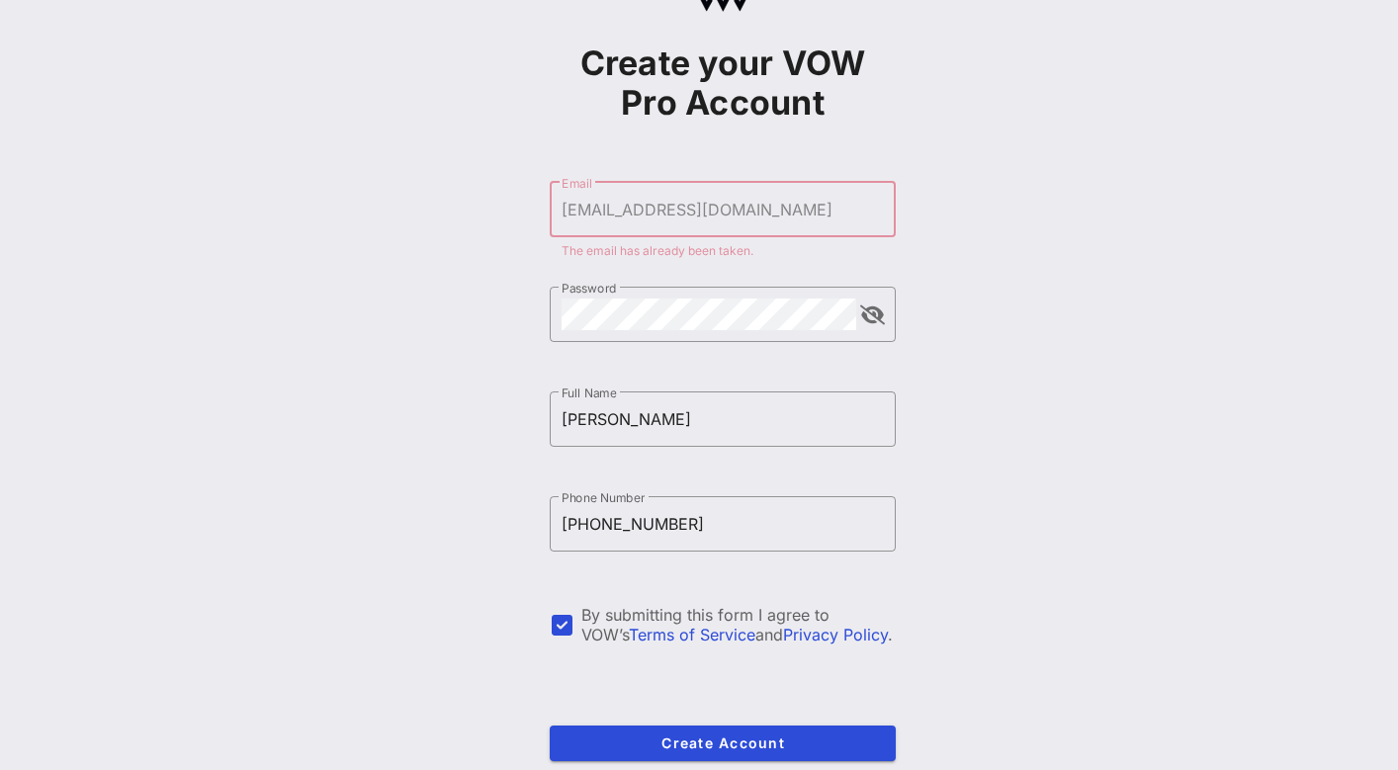
scroll to position [189, 0]
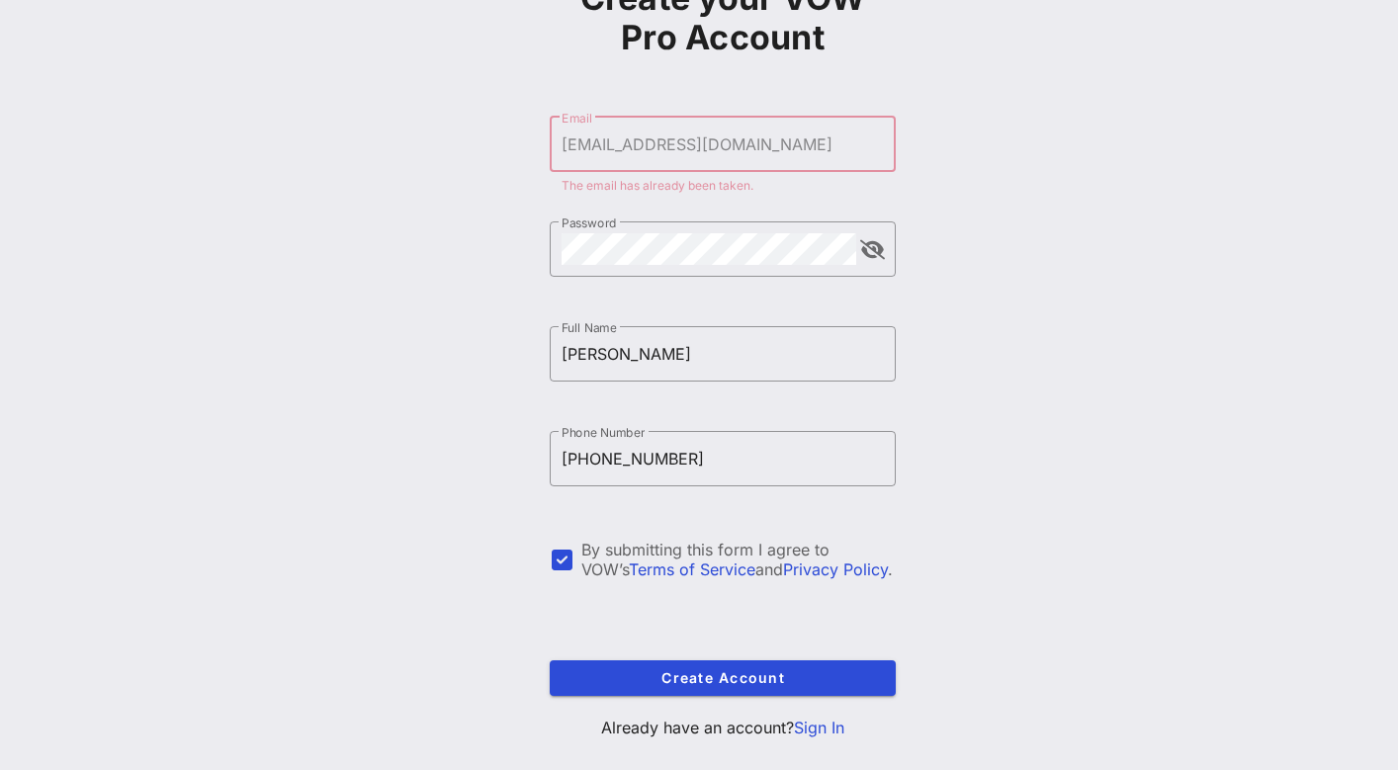
click at [821, 718] on link "Sign In" at bounding box center [819, 728] width 50 height 20
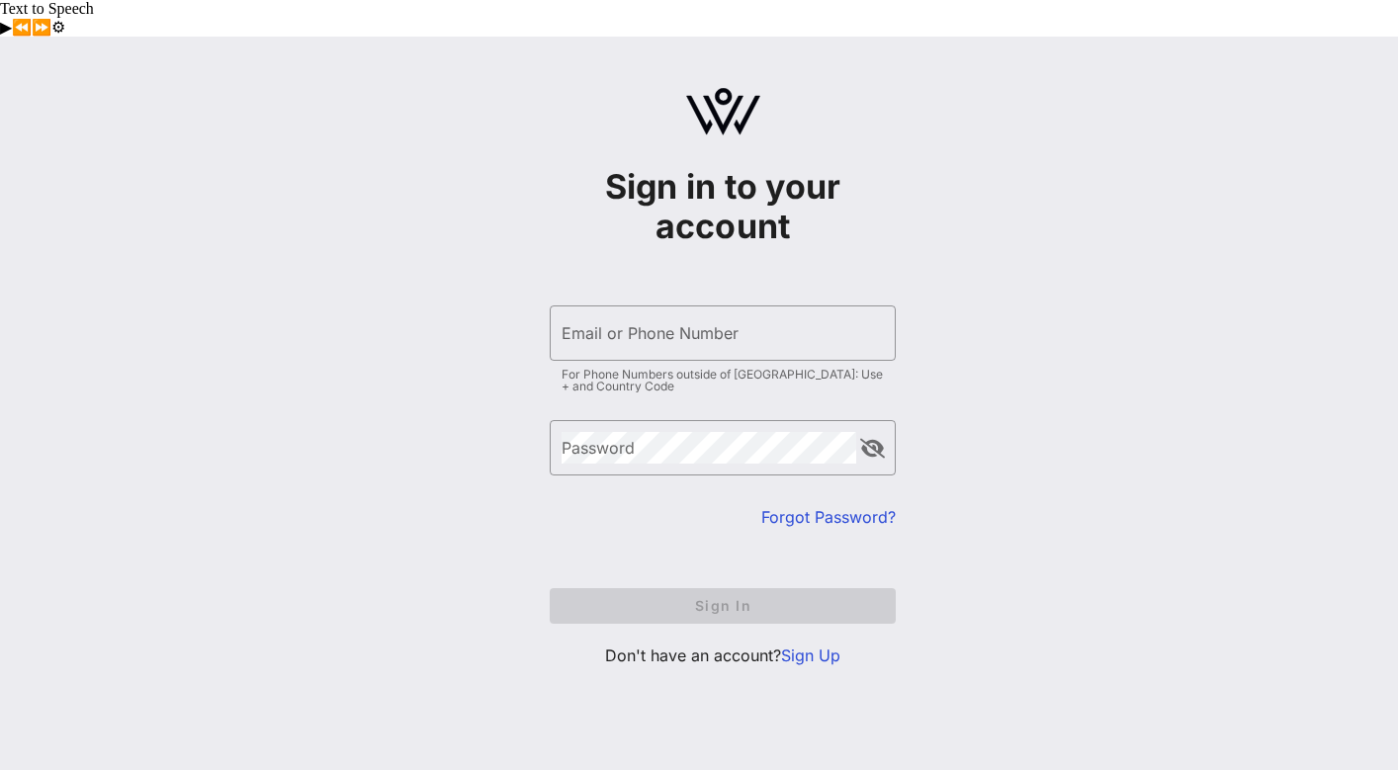
type input "mreynolds@nationalbook.org"
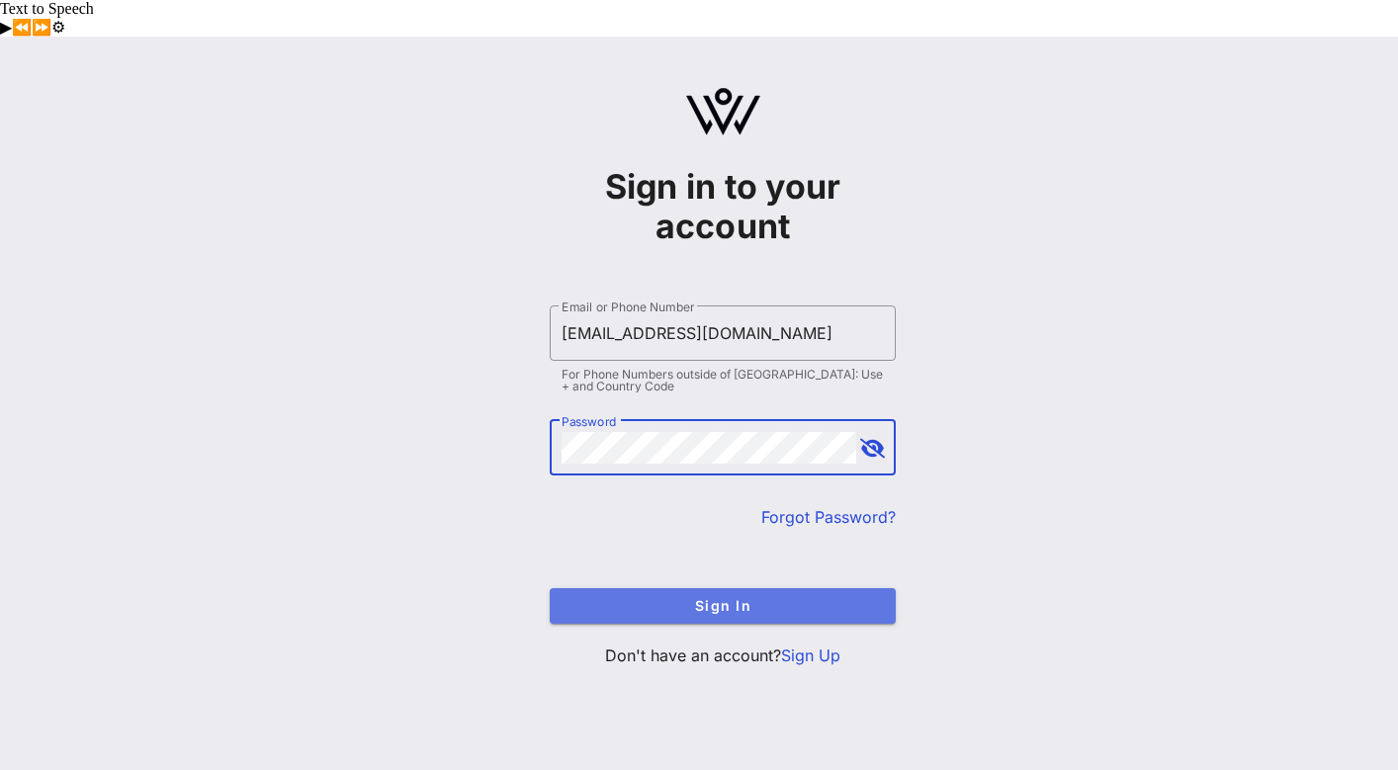
click at [720, 597] on span "Sign In" at bounding box center [722, 605] width 314 height 17
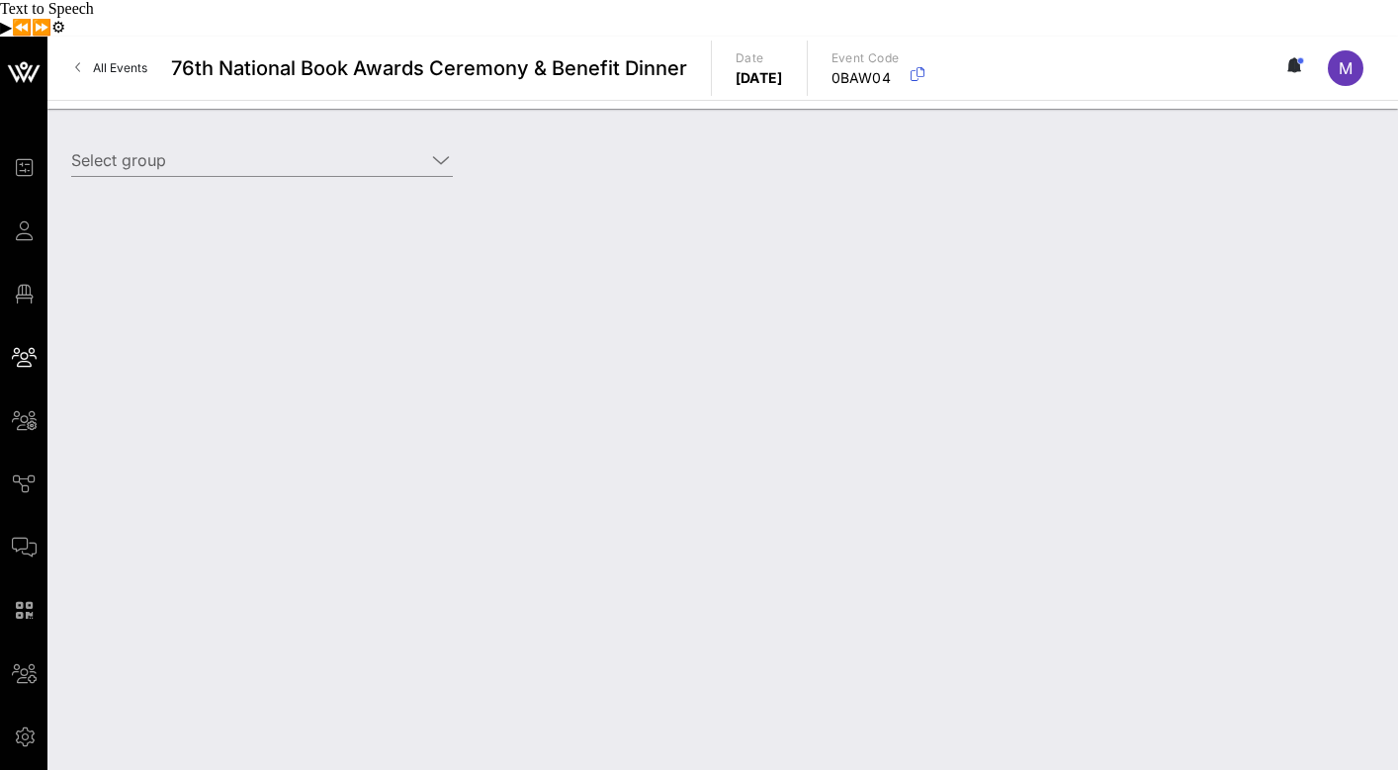
type input "Test MR (Test MR) [[PERSON_NAME], [EMAIL_ADDRESS][DOMAIN_NAME]]"
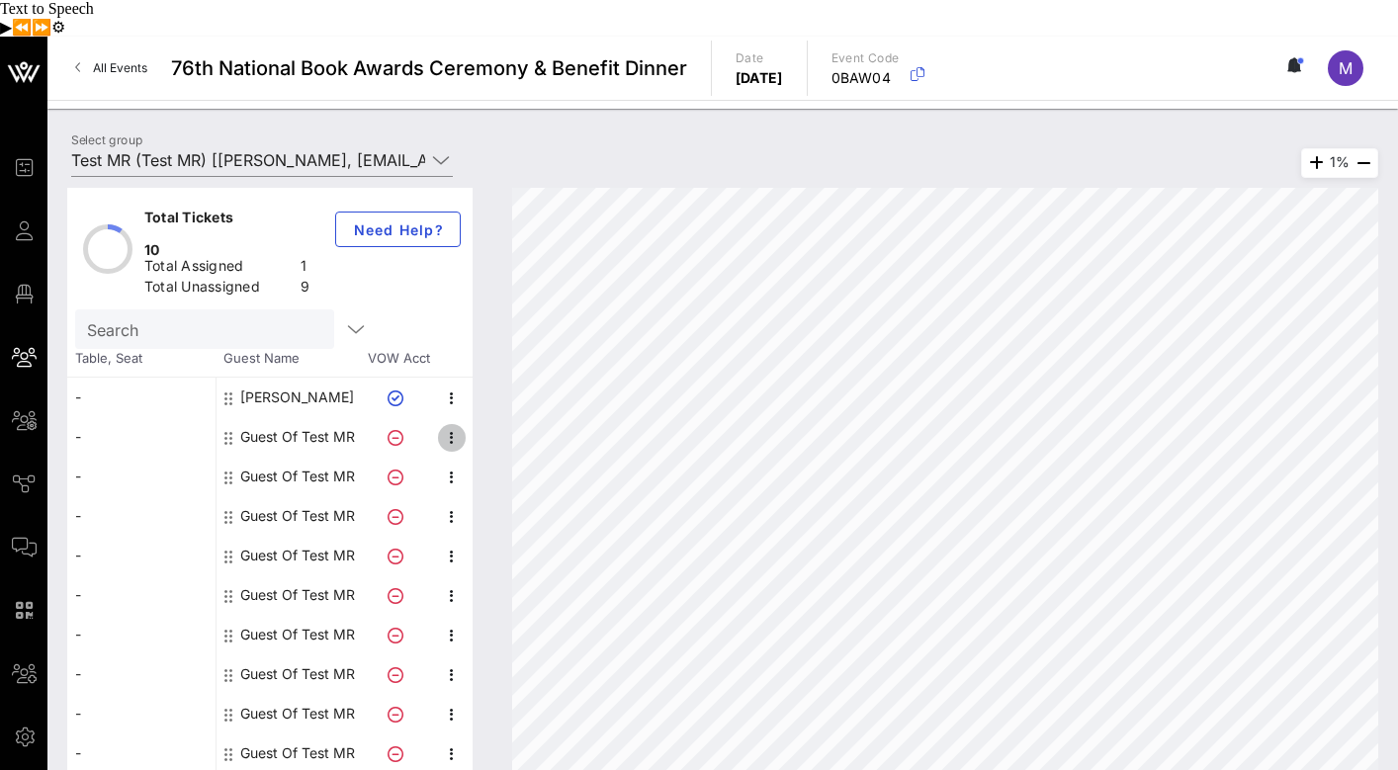
click at [448, 426] on icon "button" at bounding box center [452, 438] width 24 height 24
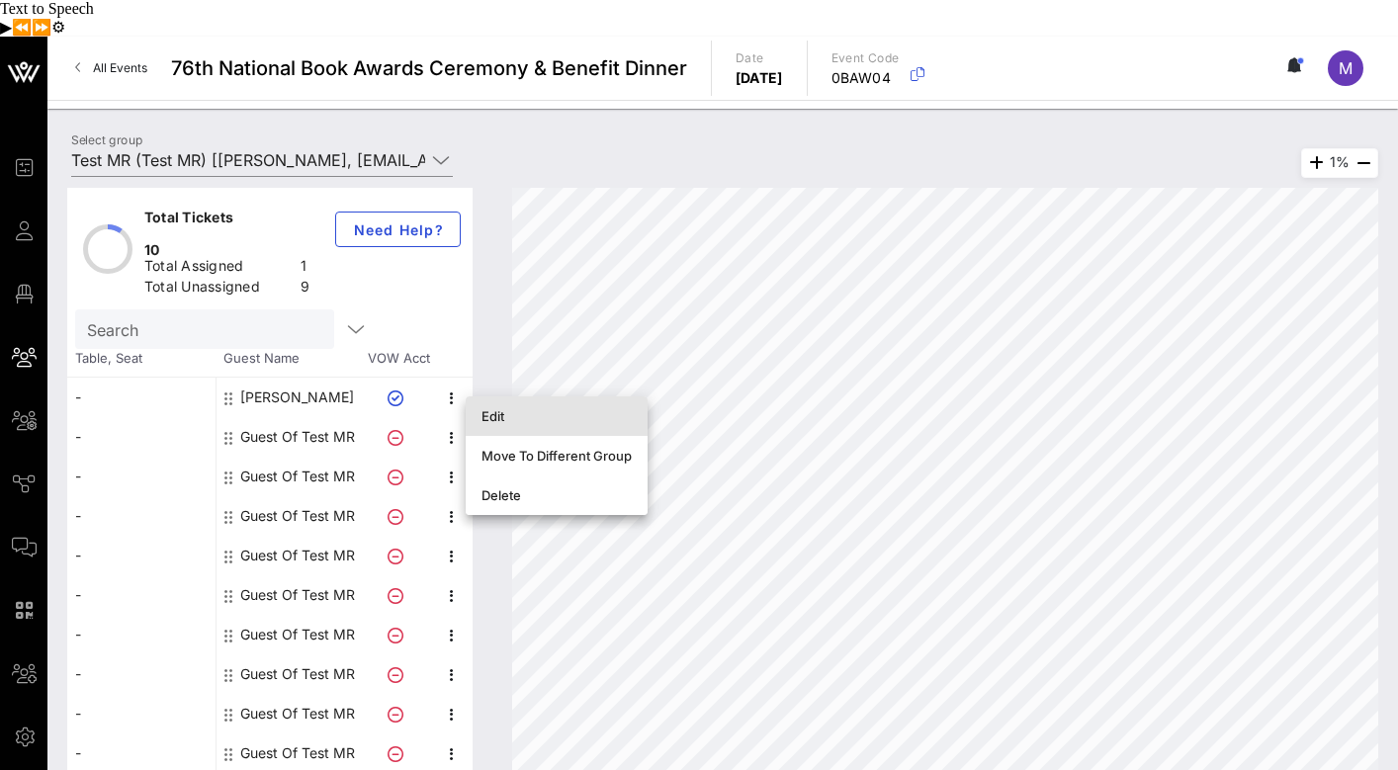
click at [508, 408] on div "Edit" at bounding box center [556, 416] width 150 height 16
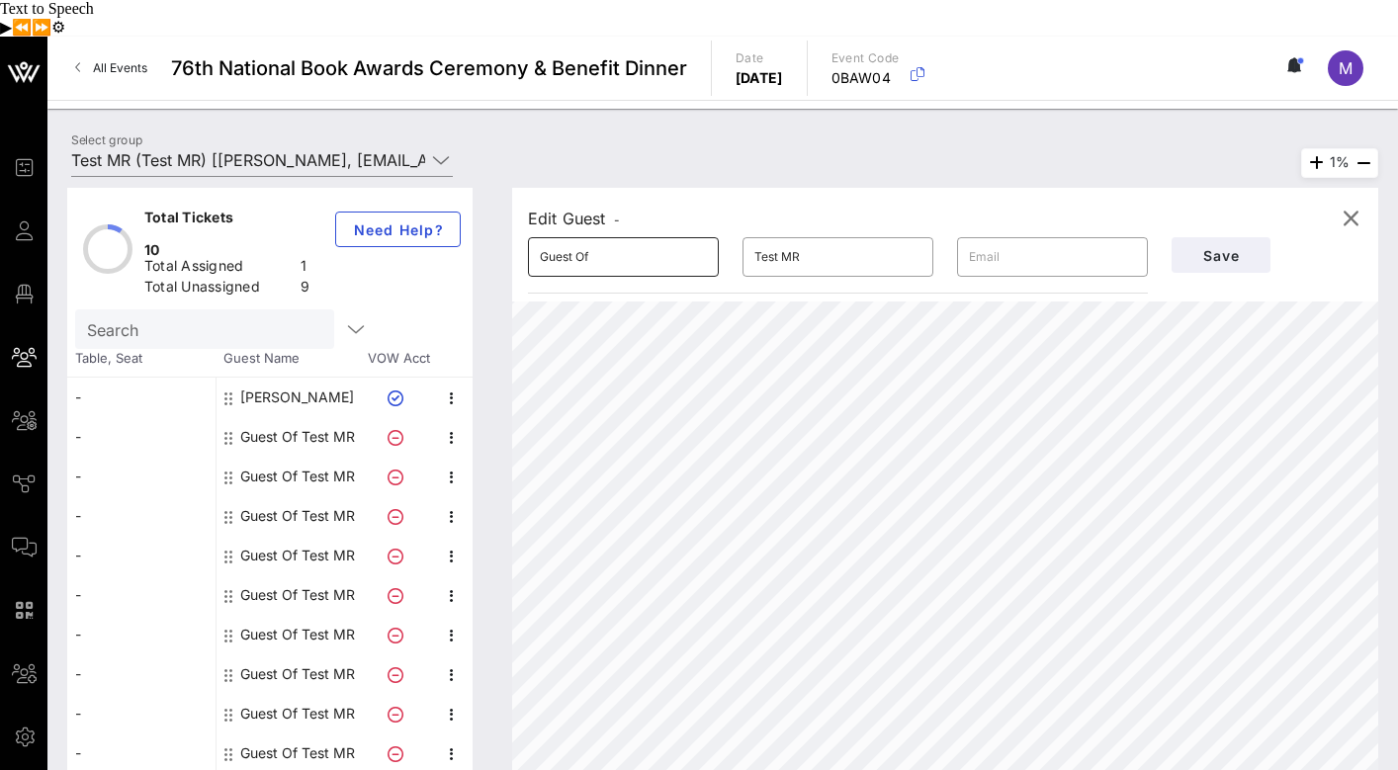
click at [619, 241] on input "Guest Of" at bounding box center [623, 257] width 167 height 32
click at [637, 241] on input "Guest Of" at bounding box center [623, 257] width 167 height 32
type input "Megan's Guest"
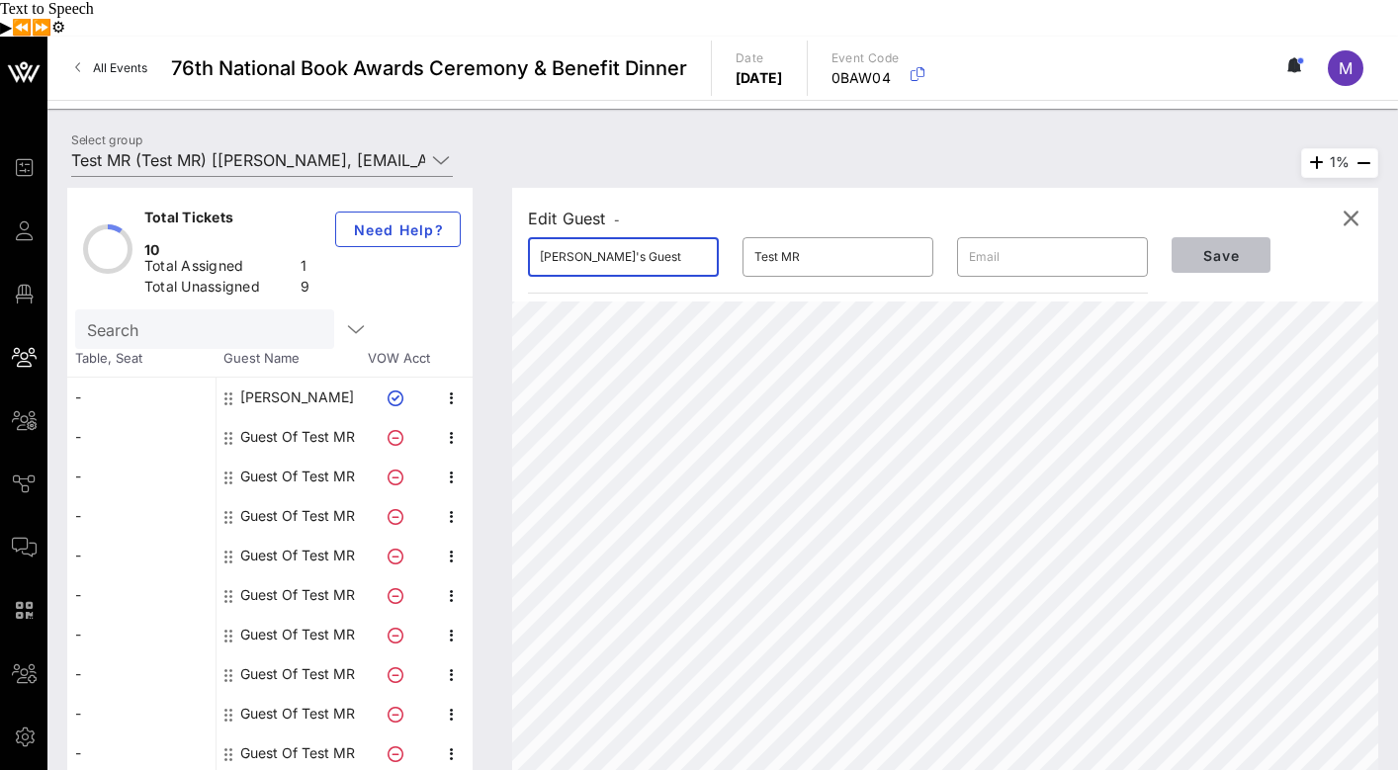
click at [1239, 247] on span "Save" at bounding box center [1220, 255] width 67 height 17
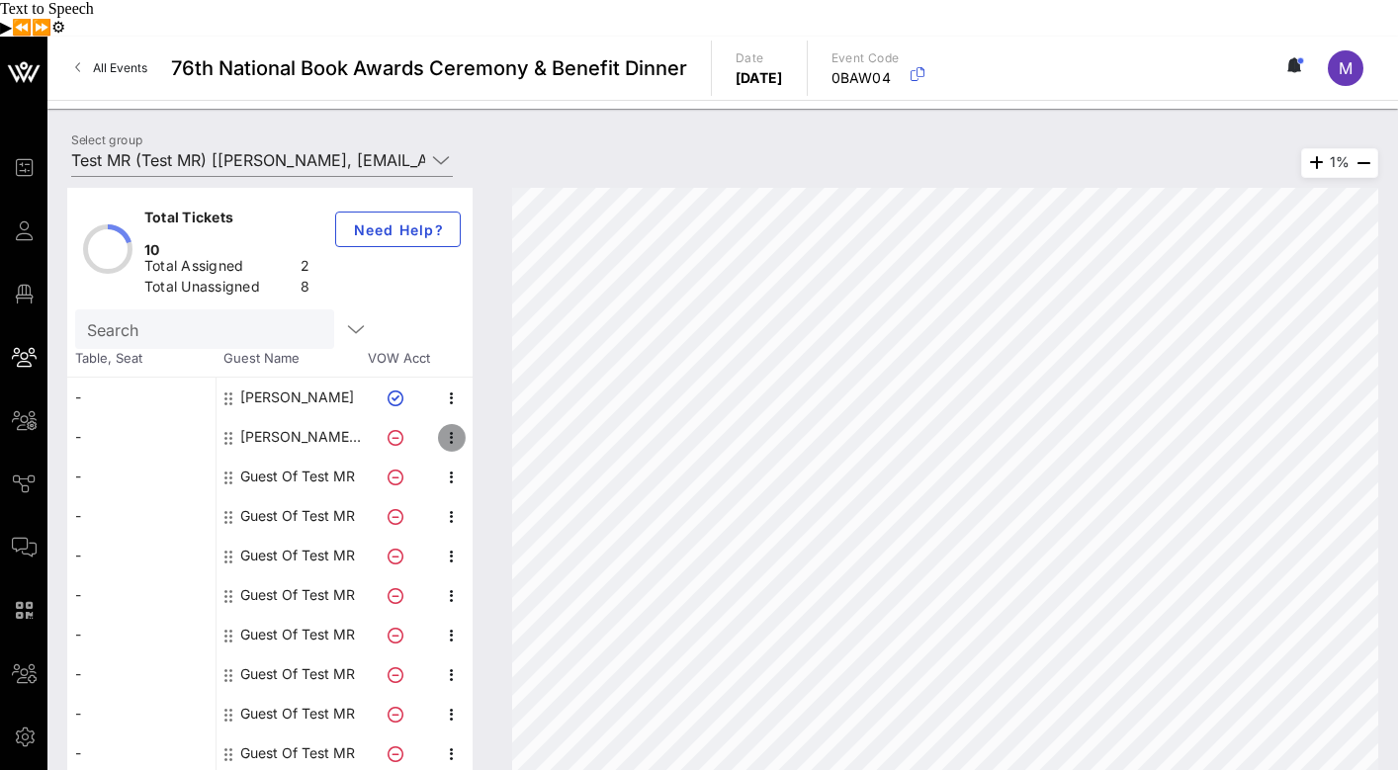
click at [452, 426] on icon "button" at bounding box center [452, 438] width 24 height 24
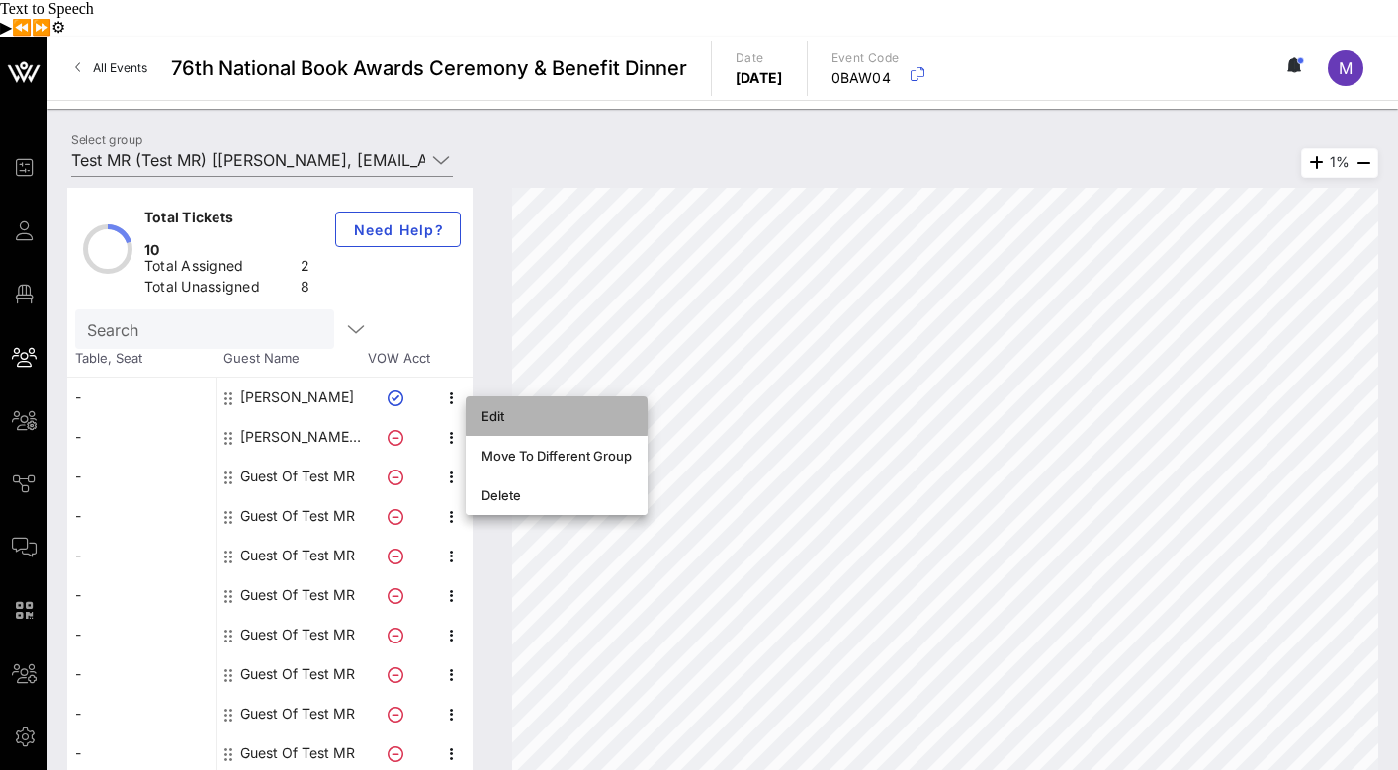
click at [513, 408] on div "Edit" at bounding box center [556, 416] width 150 height 16
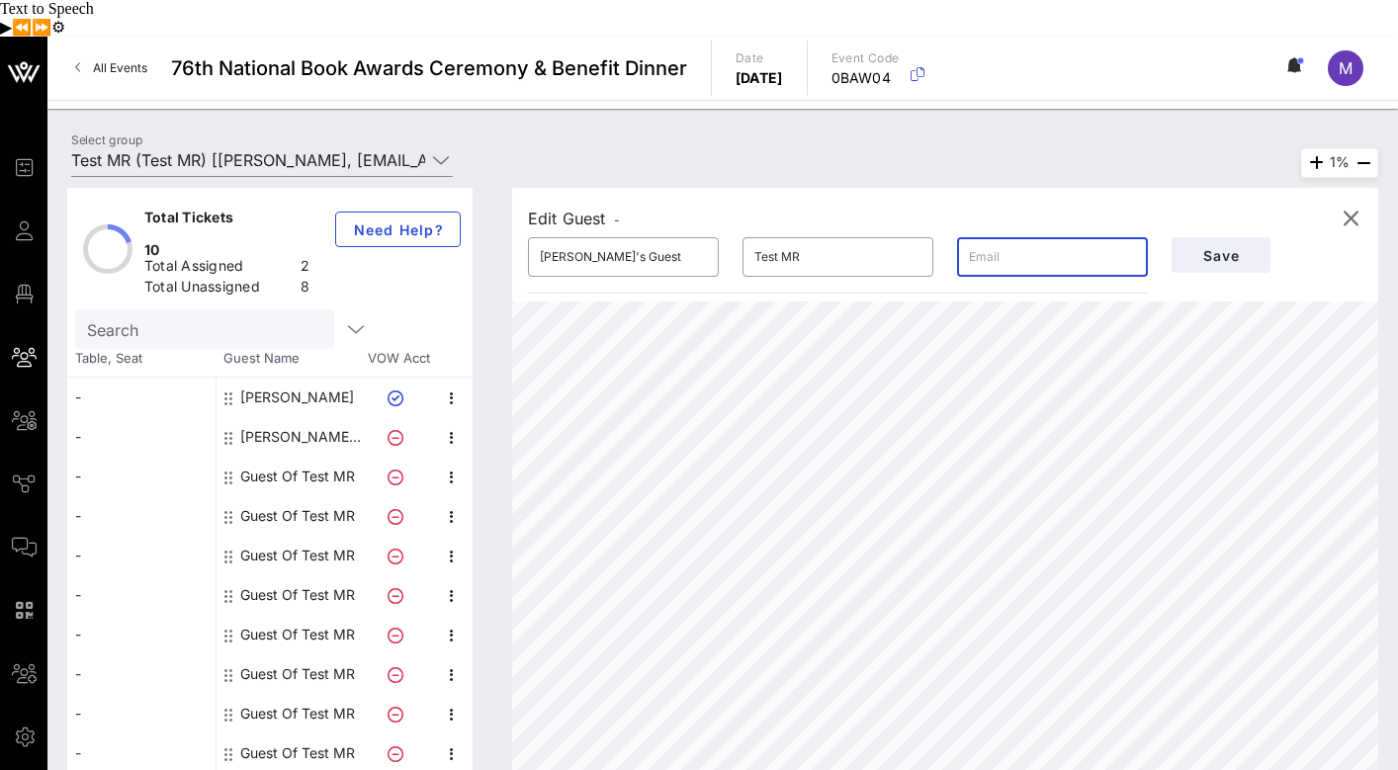
click at [1001, 241] on input "text" at bounding box center [1052, 257] width 167 height 32
click at [1356, 207] on icon "button" at bounding box center [1350, 219] width 24 height 24
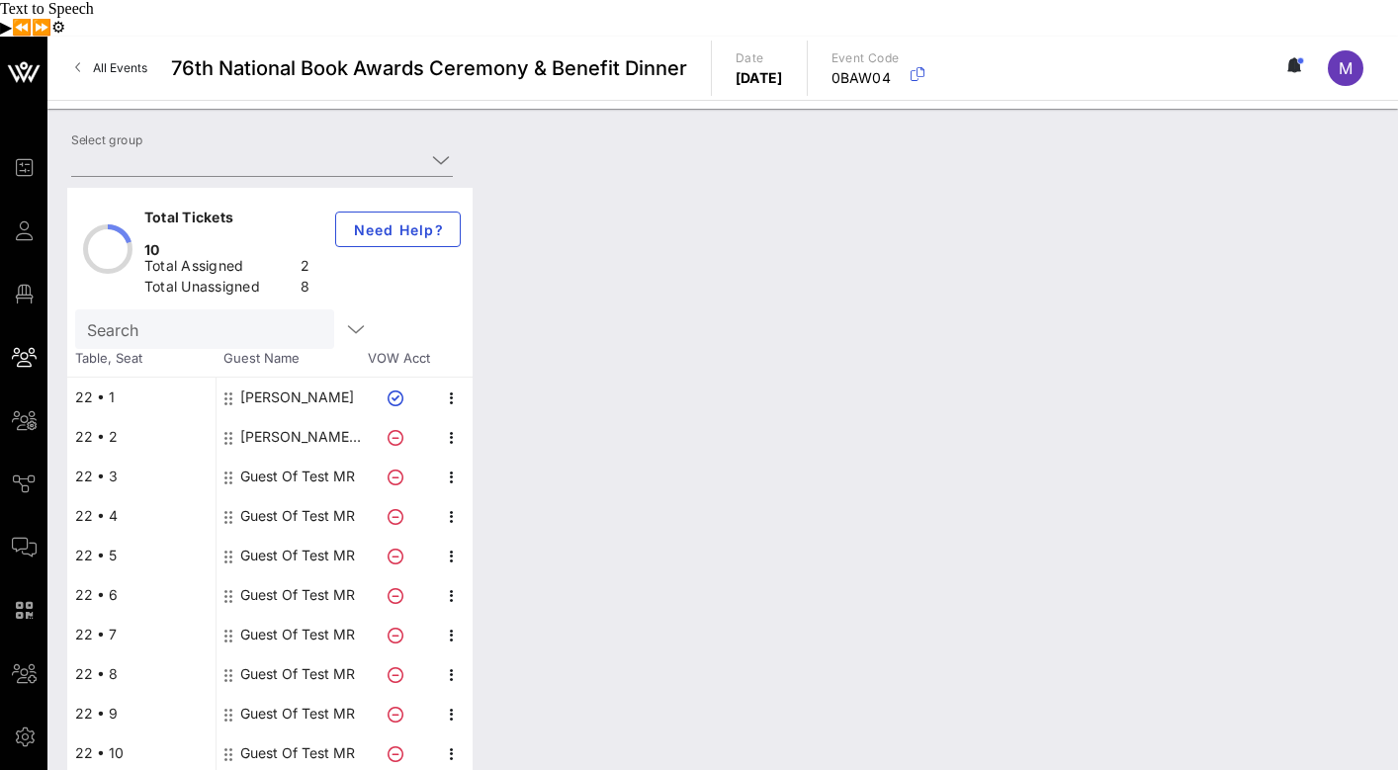
type input "Test MR (Test MR) [[PERSON_NAME], [EMAIL_ADDRESS][DOMAIN_NAME]]"
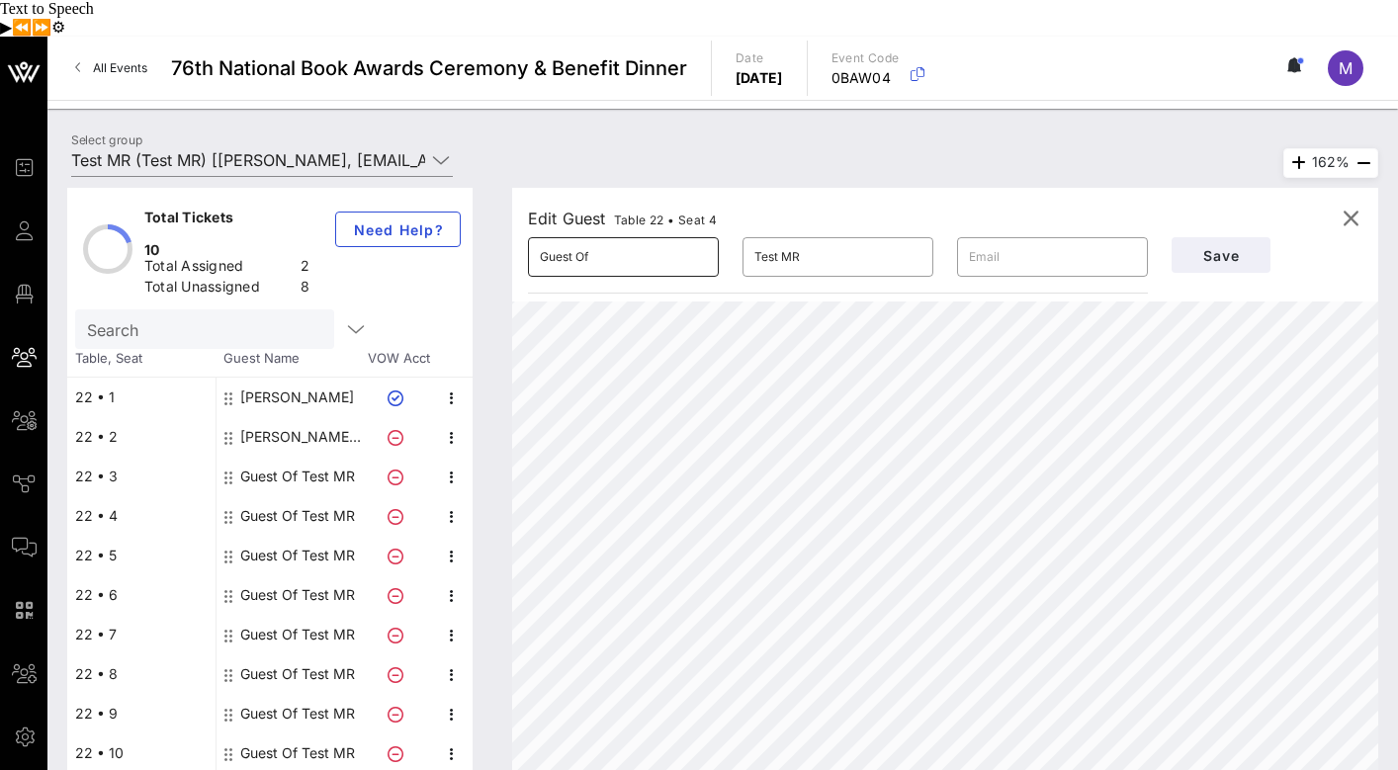
click at [637, 241] on input "Guest Of" at bounding box center [623, 257] width 167 height 32
type input "M"
type input "#2"
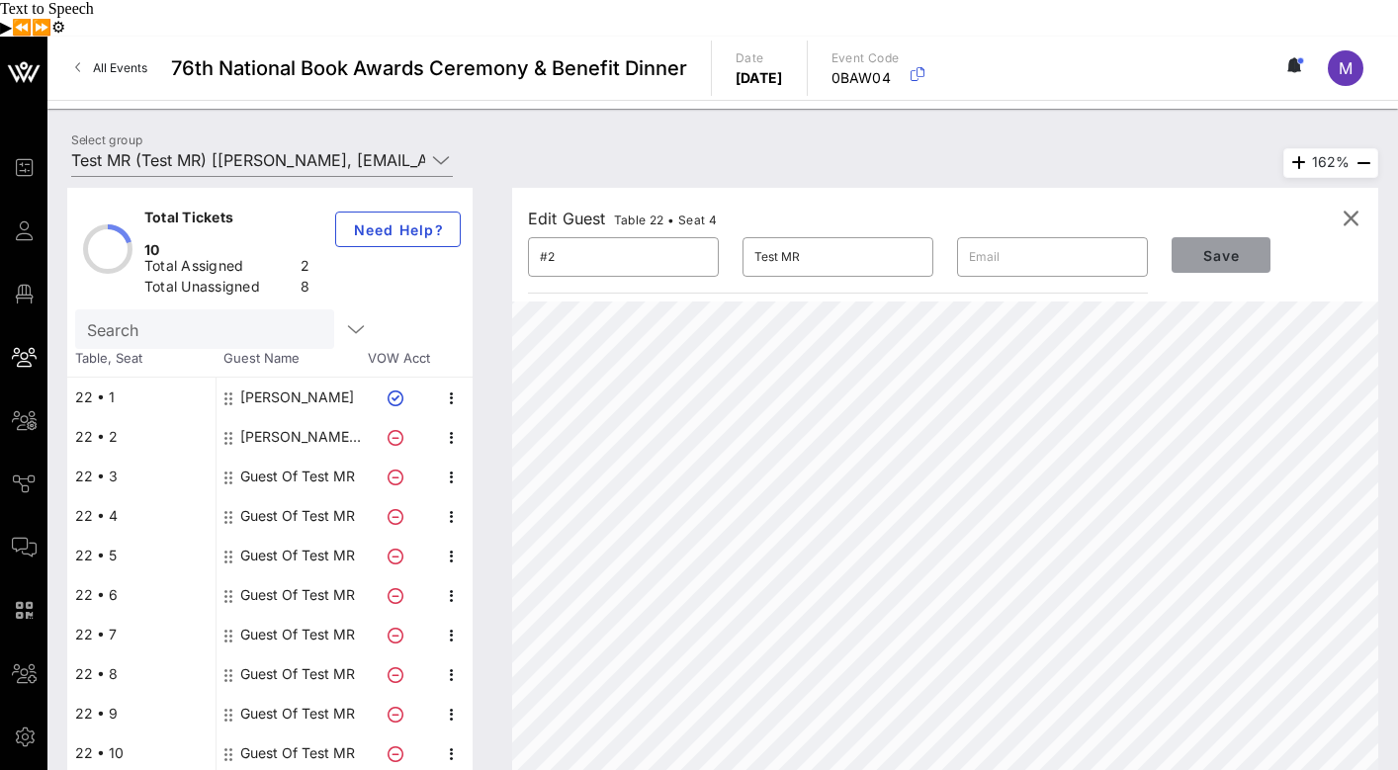
click at [1236, 247] on span "Save" at bounding box center [1220, 255] width 67 height 17
click at [602, 241] on input "Guest Of" at bounding box center [623, 257] width 167 height 32
type input "#7"
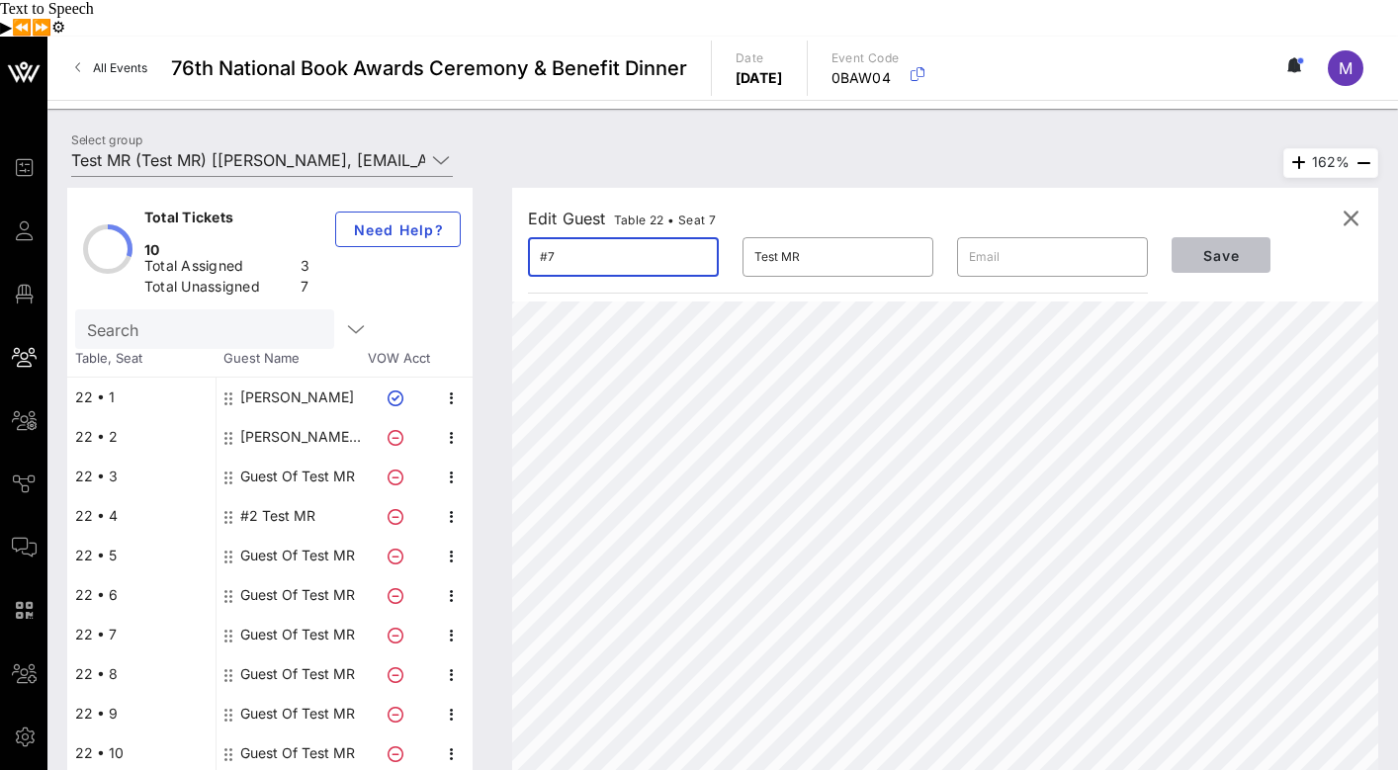
click at [1244, 247] on span "Save" at bounding box center [1220, 255] width 67 height 17
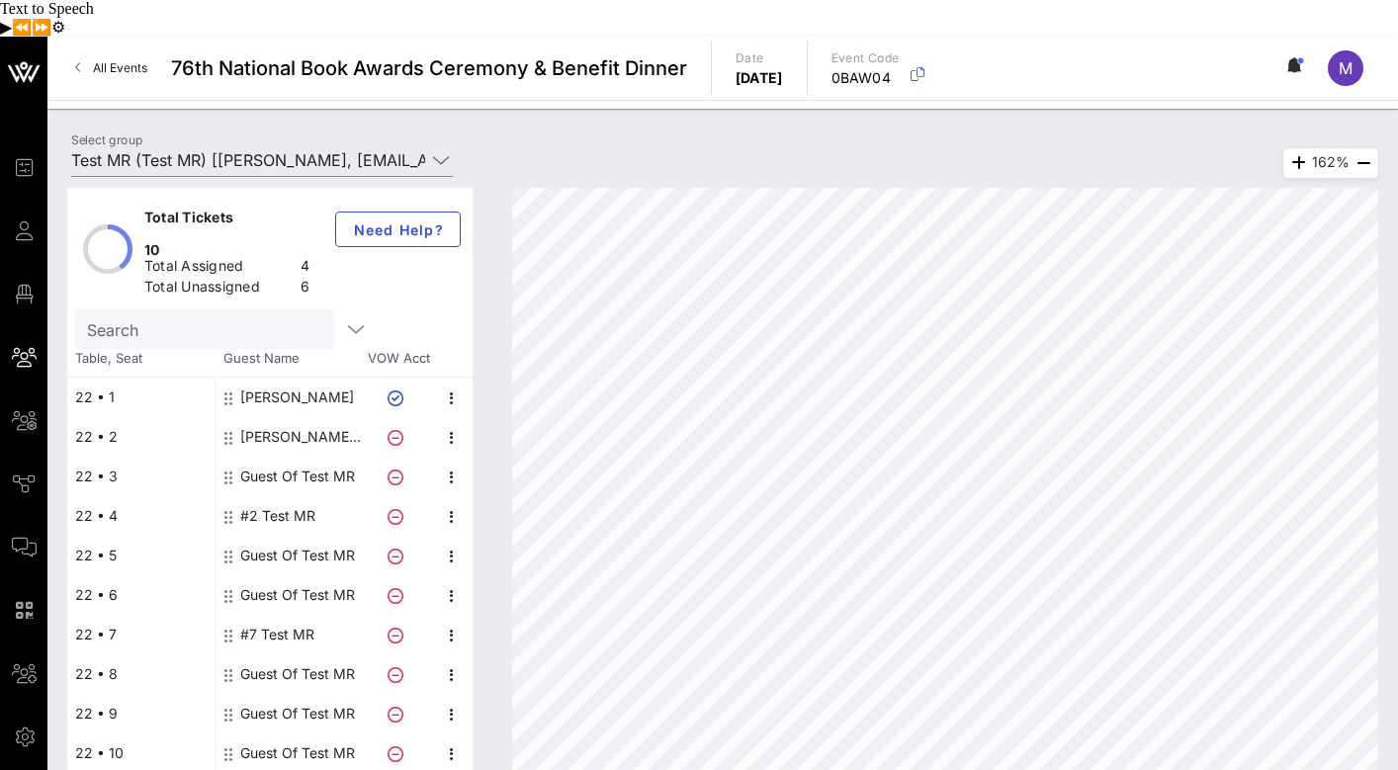
click at [308, 496] on div "#2 Test MR" at bounding box center [277, 516] width 75 height 40
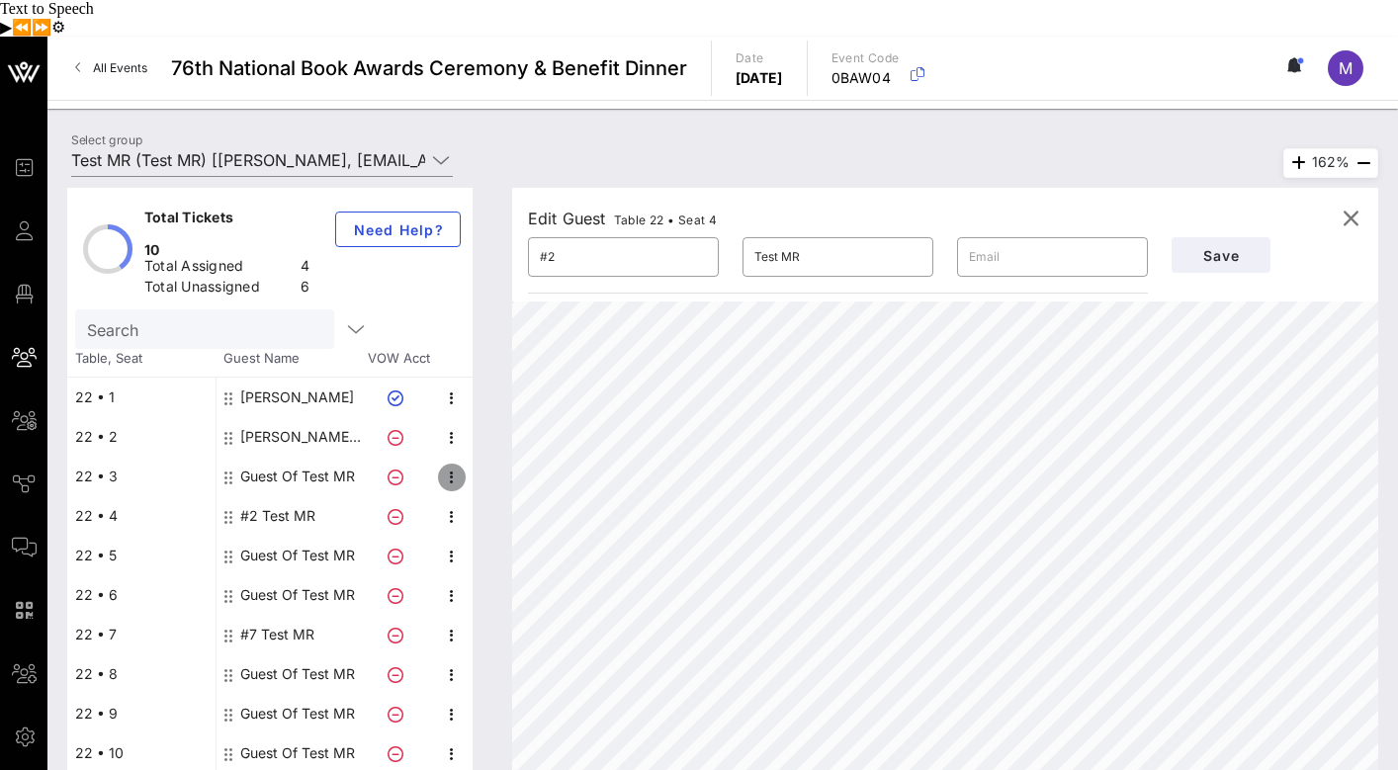
click at [451, 466] on icon "button" at bounding box center [452, 478] width 24 height 24
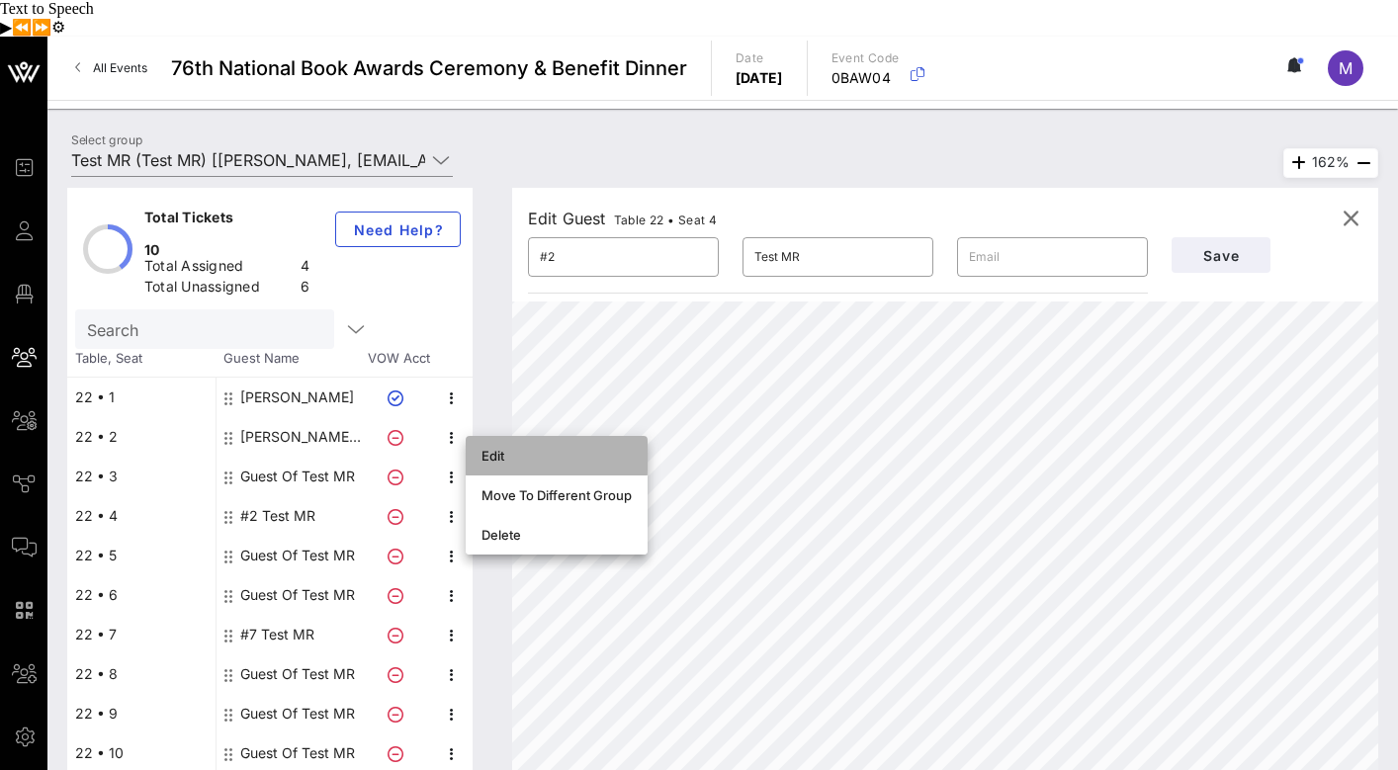
click at [526, 448] on div "Edit" at bounding box center [556, 456] width 150 height 16
type input "Guest Of"
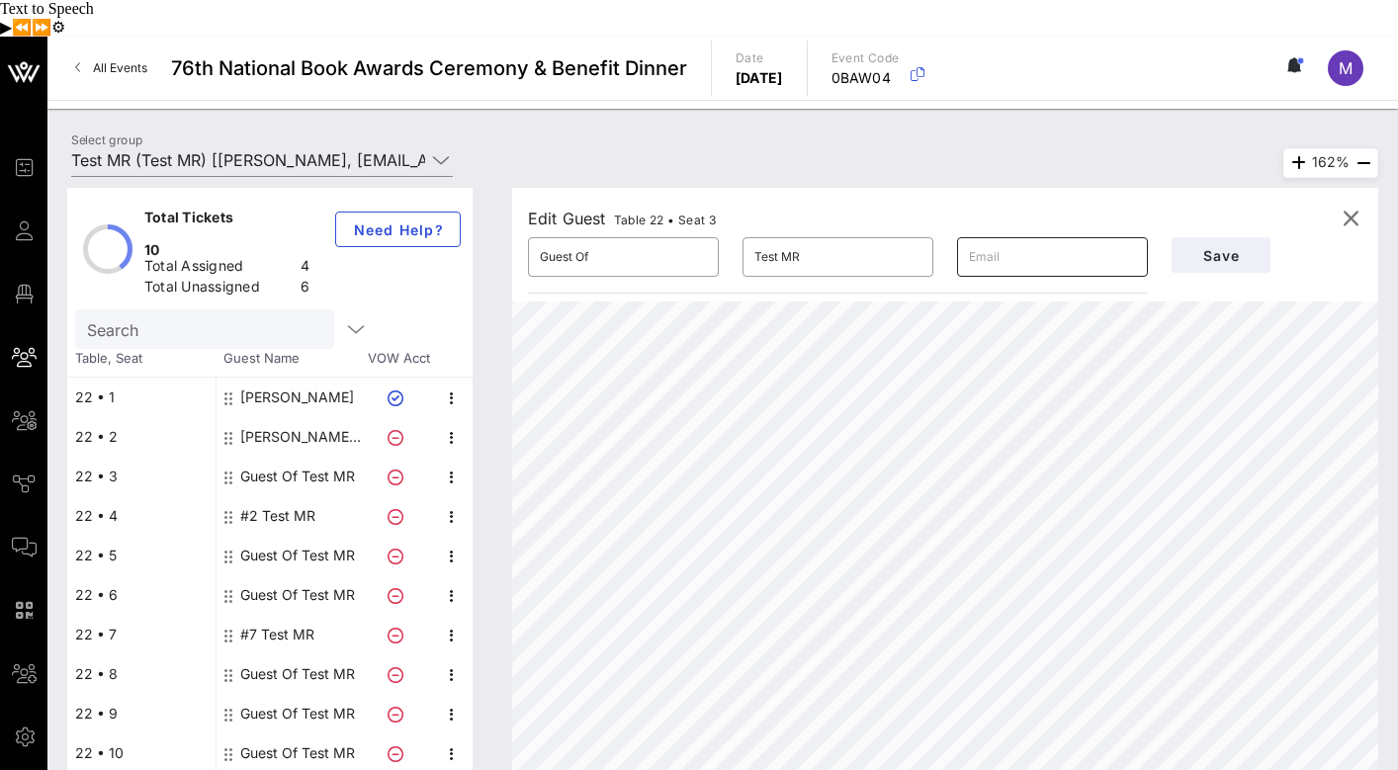
click at [1007, 241] on input "text" at bounding box center [1052, 257] width 167 height 32
click at [651, 241] on input "Guest Of" at bounding box center [623, 257] width 167 height 32
click at [1246, 247] on span "Save" at bounding box center [1220, 255] width 67 height 17
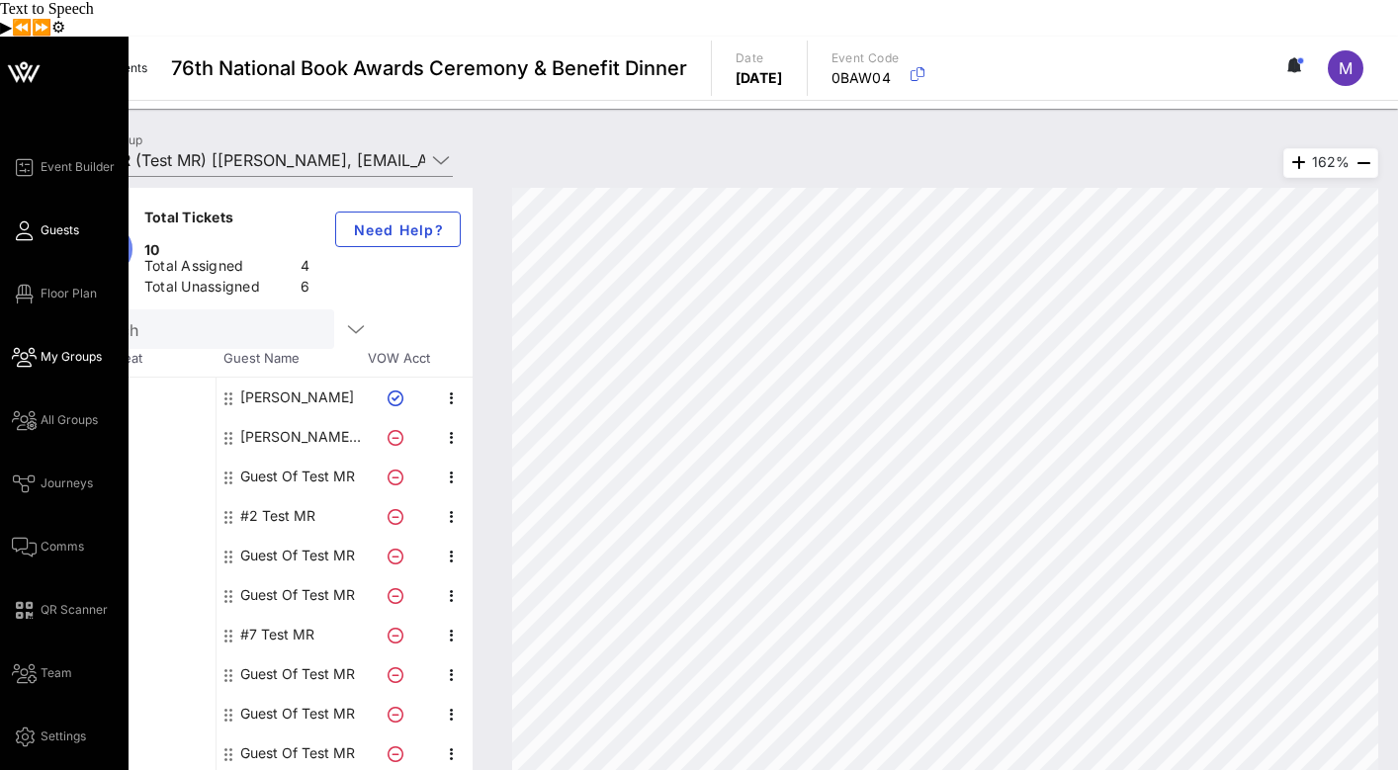
click at [60, 221] on span "Guests" at bounding box center [60, 230] width 39 height 18
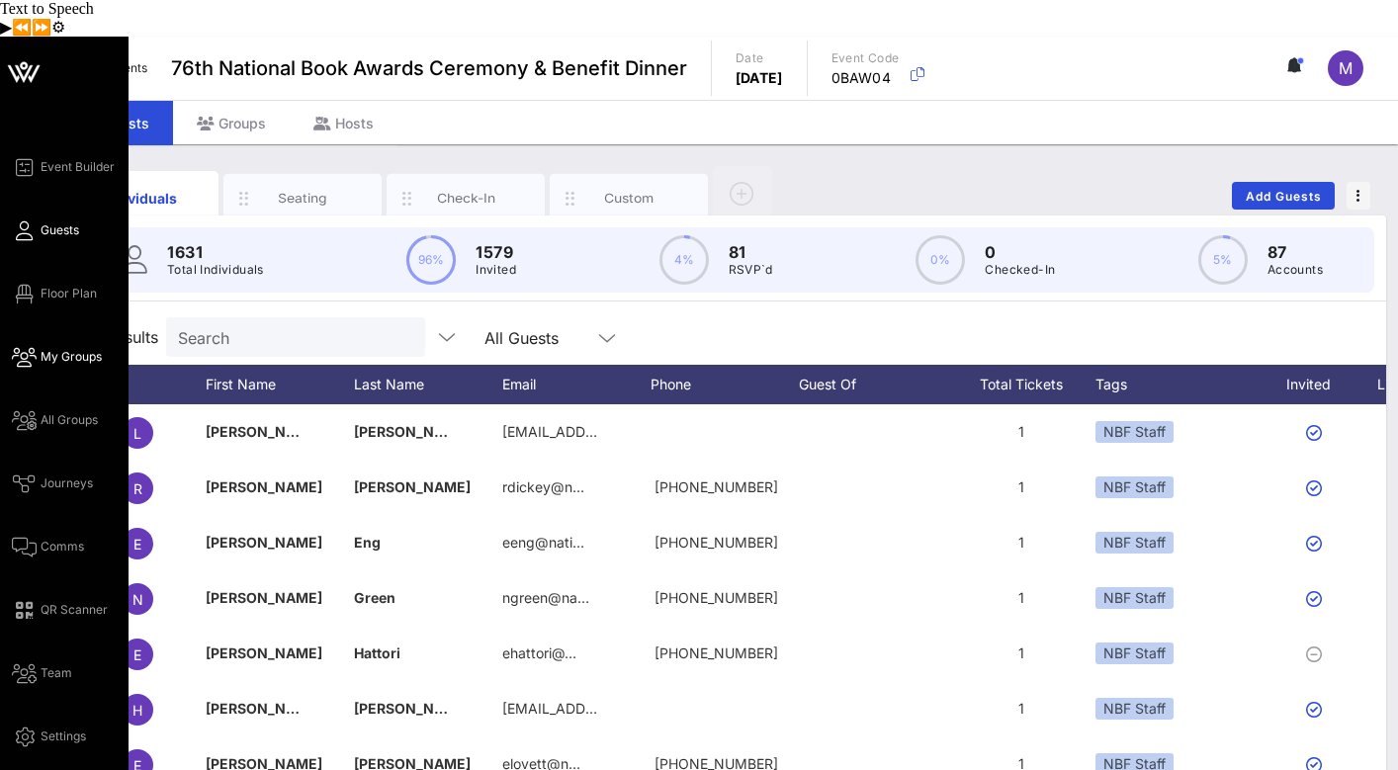
click at [32, 356] on icon at bounding box center [24, 357] width 25 height 3
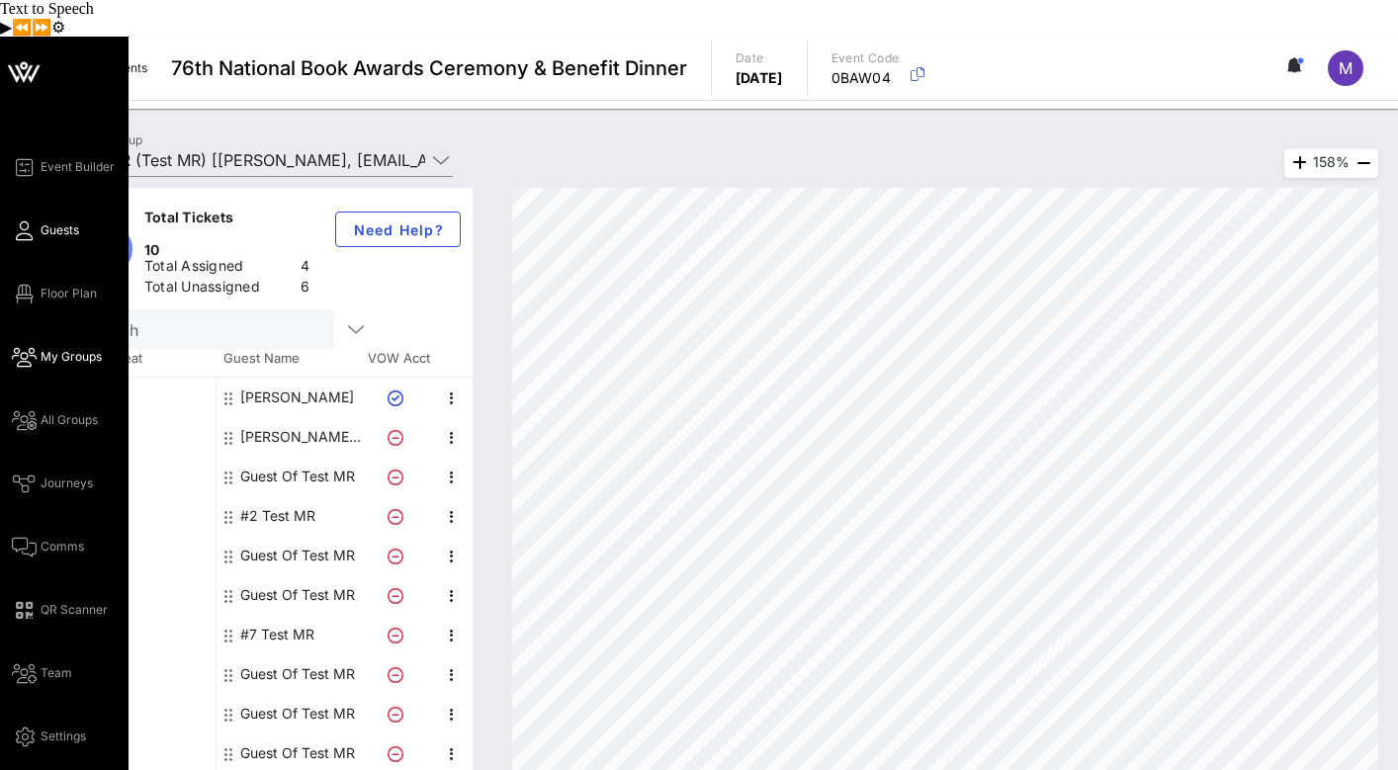
click at [52, 221] on span "Guests" at bounding box center [60, 230] width 39 height 18
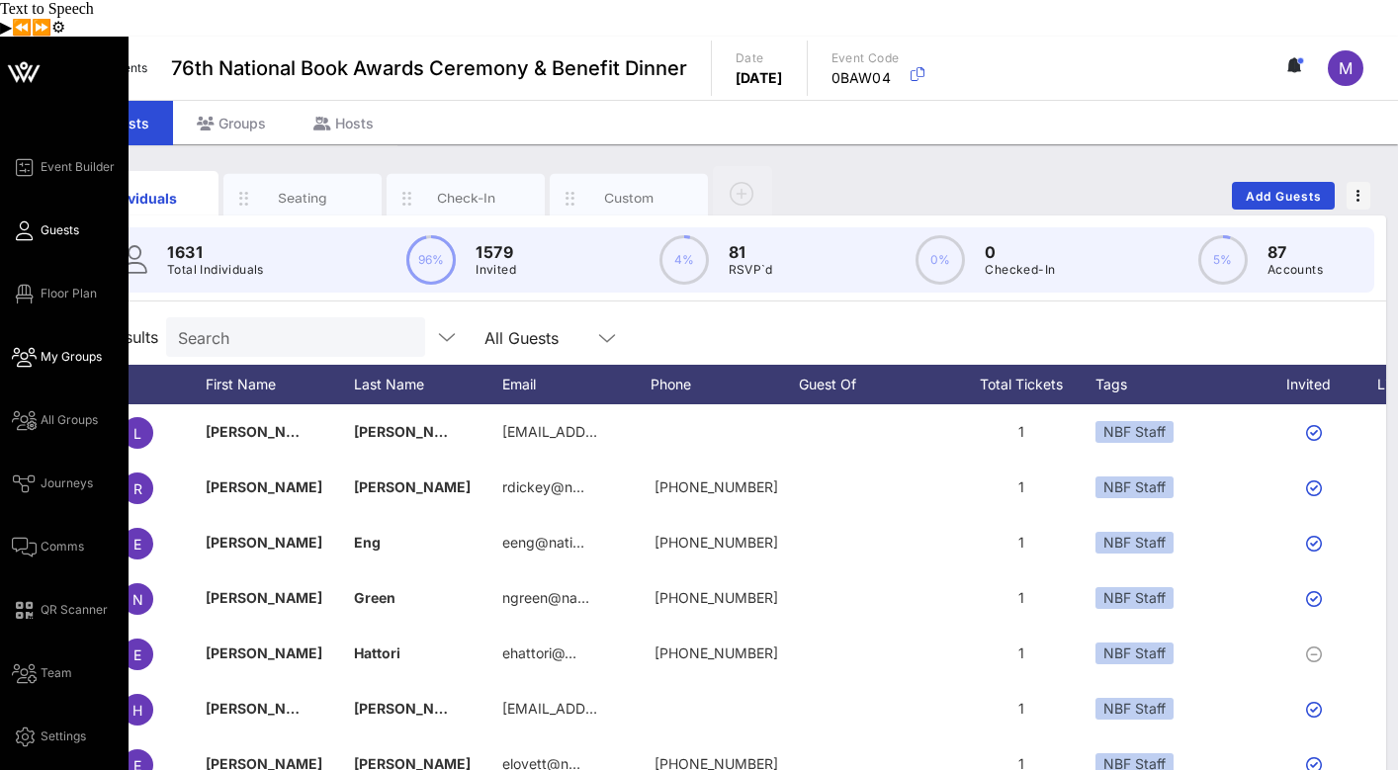
click at [36, 356] on icon at bounding box center [24, 357] width 25 height 3
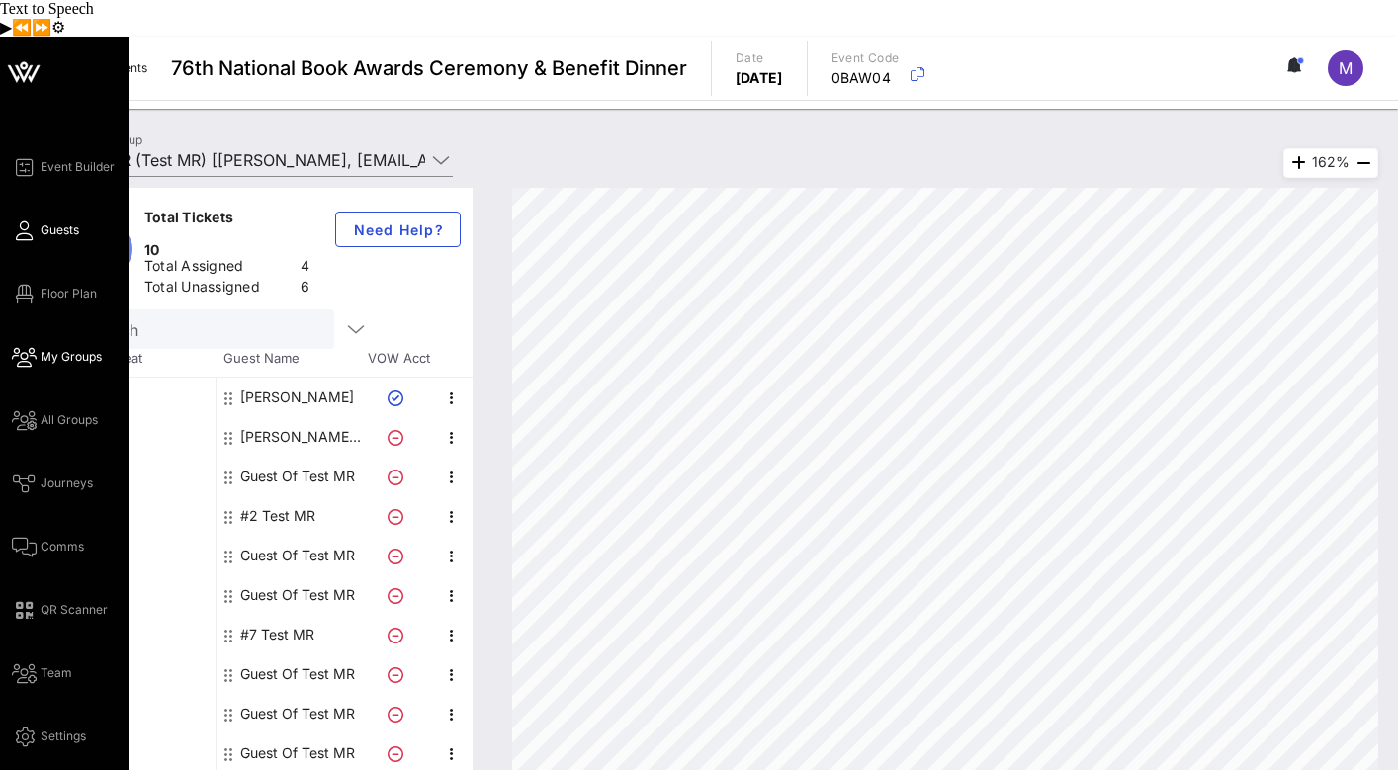
click at [51, 221] on span "Guests" at bounding box center [60, 230] width 39 height 18
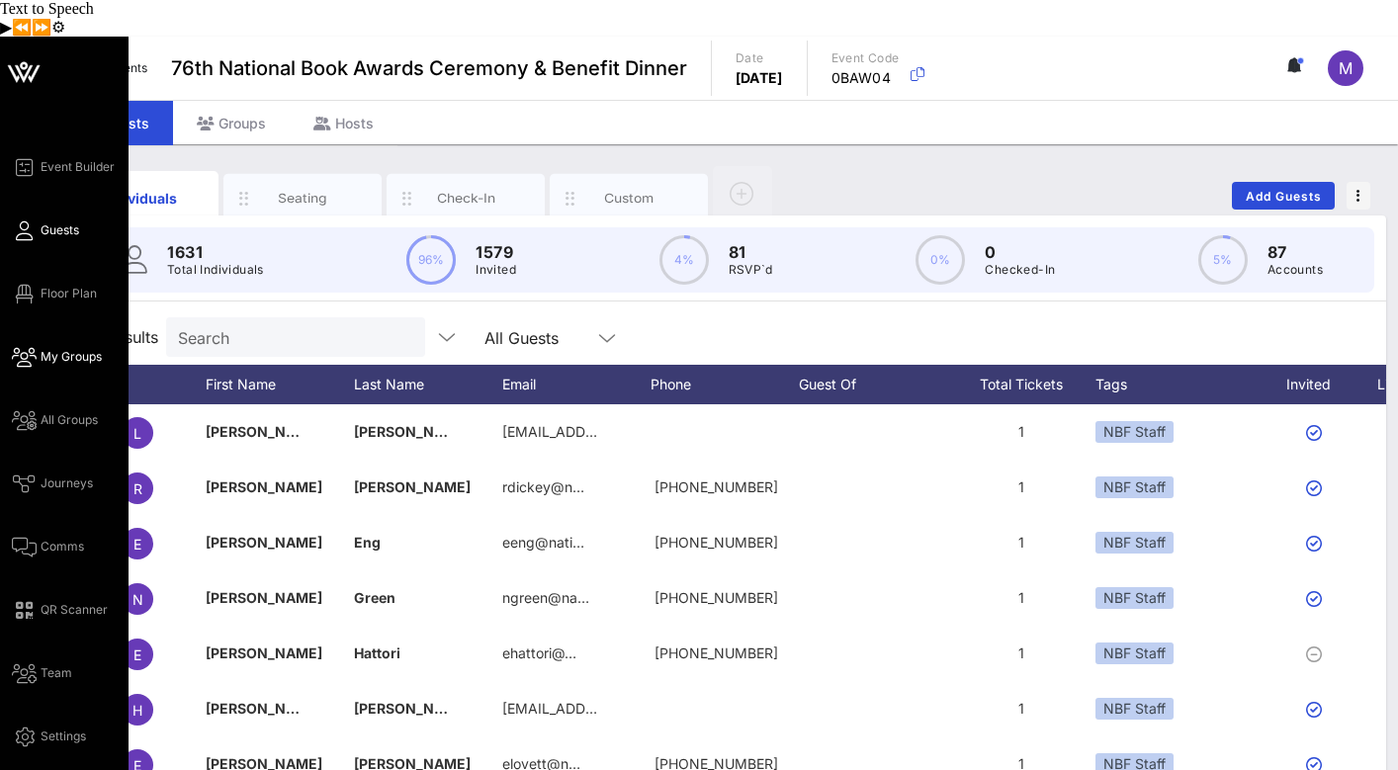
click at [31, 356] on icon at bounding box center [24, 357] width 25 height 3
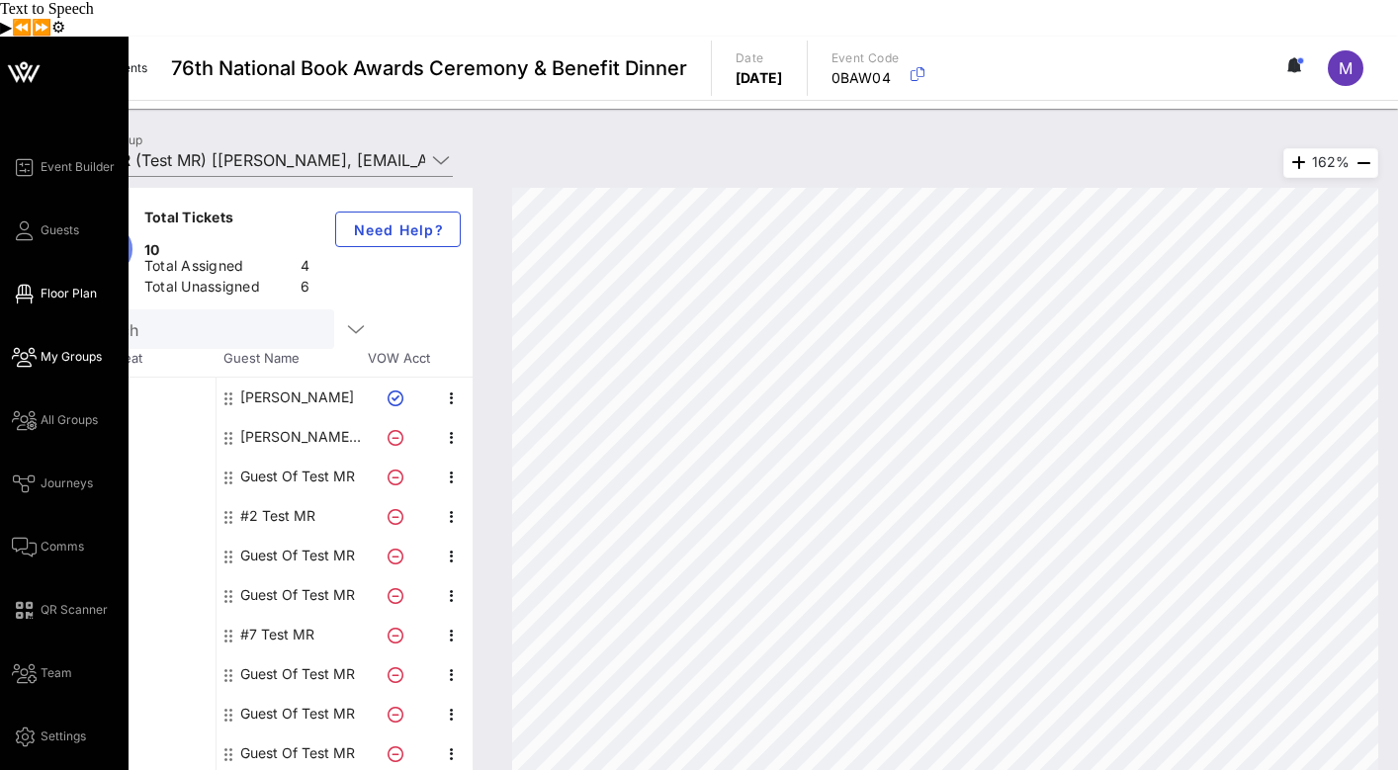
click at [24, 293] on icon at bounding box center [24, 294] width 25 height 3
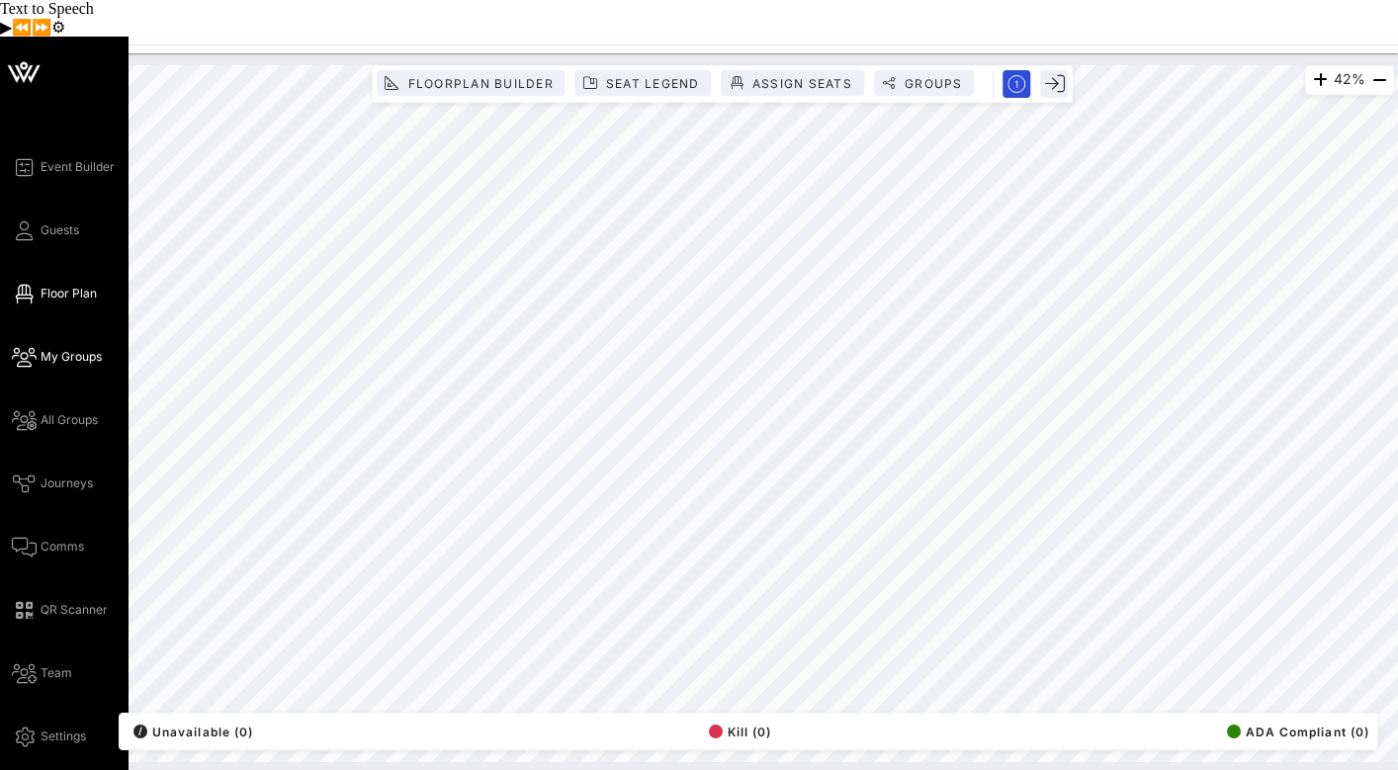
click at [66, 348] on span "My Groups" at bounding box center [71, 357] width 61 height 18
